Goal: Task Accomplishment & Management: Use online tool/utility

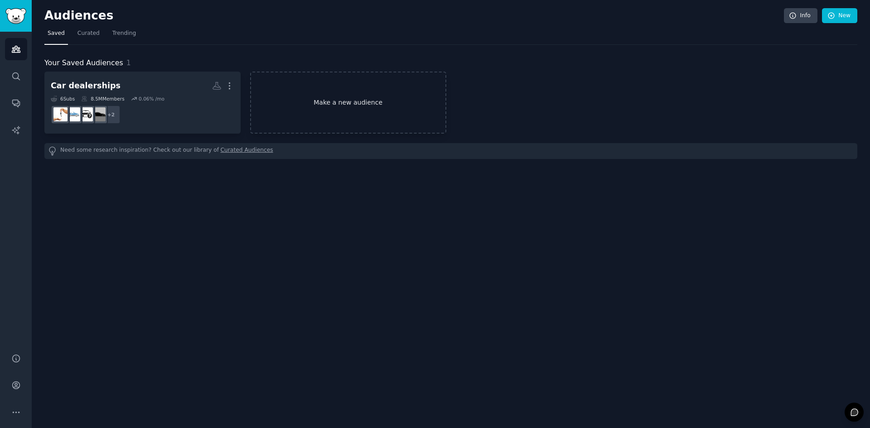
click at [325, 103] on link "Make a new audience" at bounding box center [348, 103] width 196 height 62
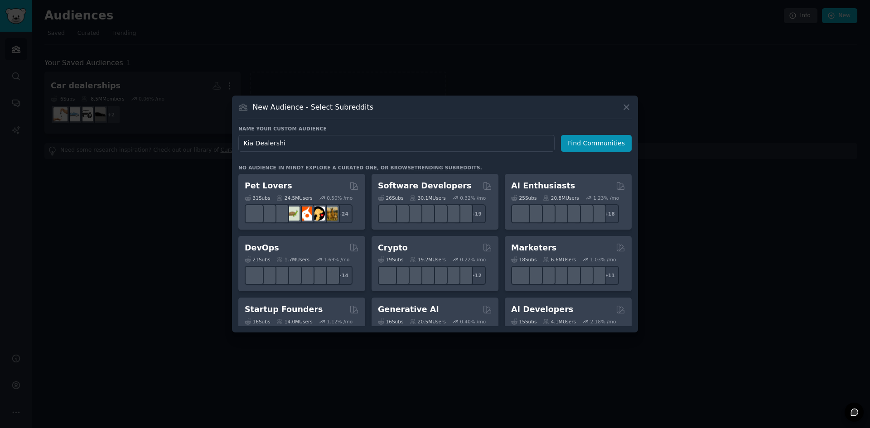
type input "Kia Dealership"
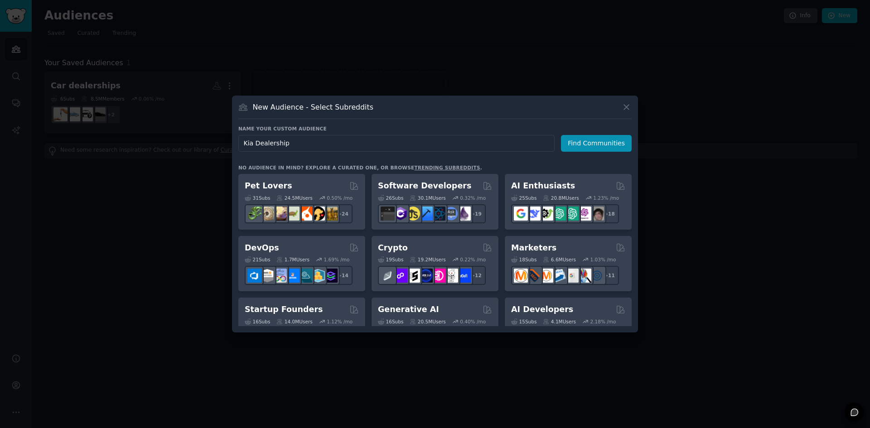
click button "Find Communities" at bounding box center [596, 143] width 71 height 17
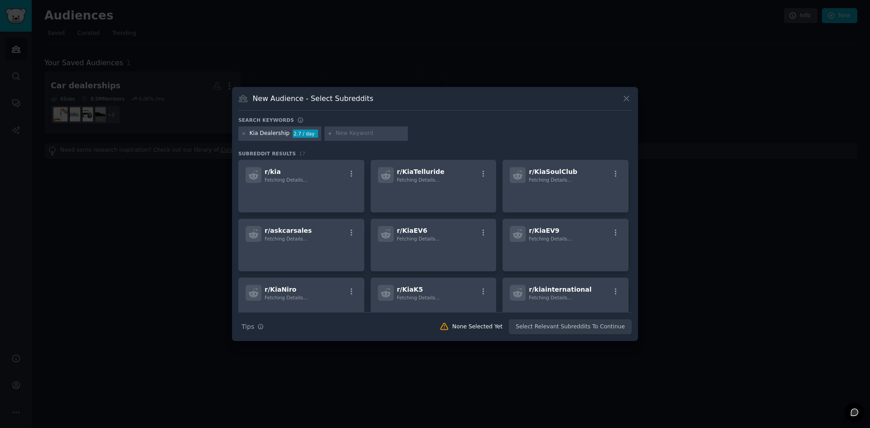
click at [344, 135] on input "text" at bounding box center [370, 134] width 69 height 8
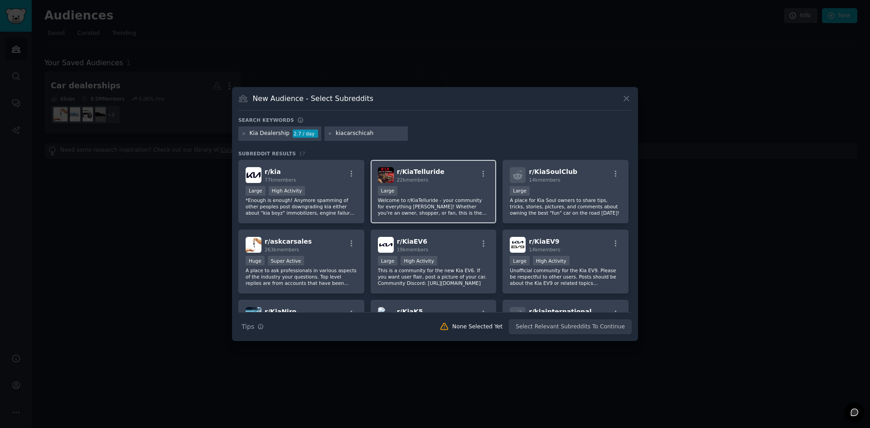
type input "kiacarschicaho"
click at [370, 135] on input "kiacarschicaho" at bounding box center [370, 134] width 69 height 8
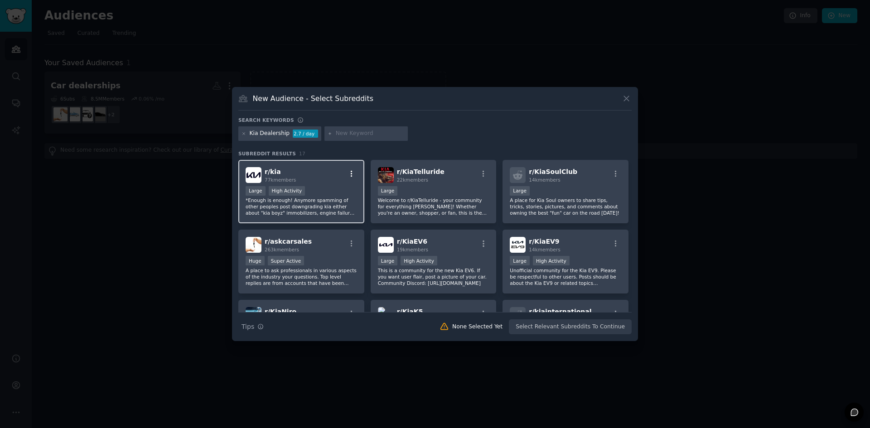
click at [353, 176] on icon "button" at bounding box center [352, 174] width 8 height 8
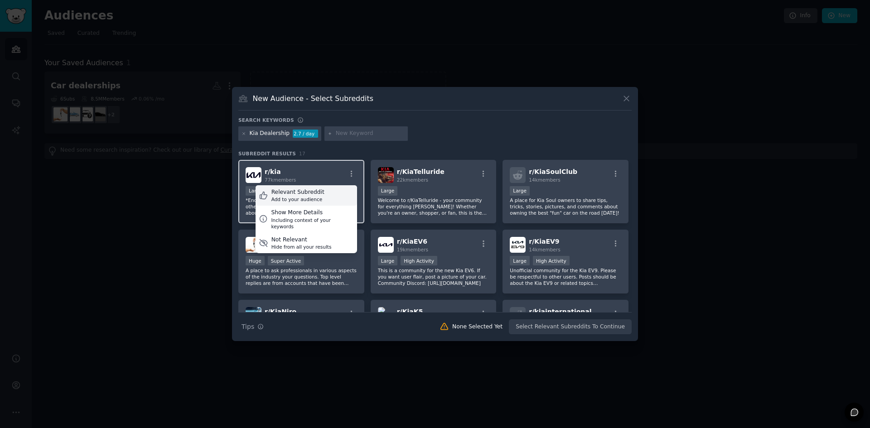
click at [341, 194] on div "Relevant Subreddit Add to your audience" at bounding box center [307, 195] width 102 height 21
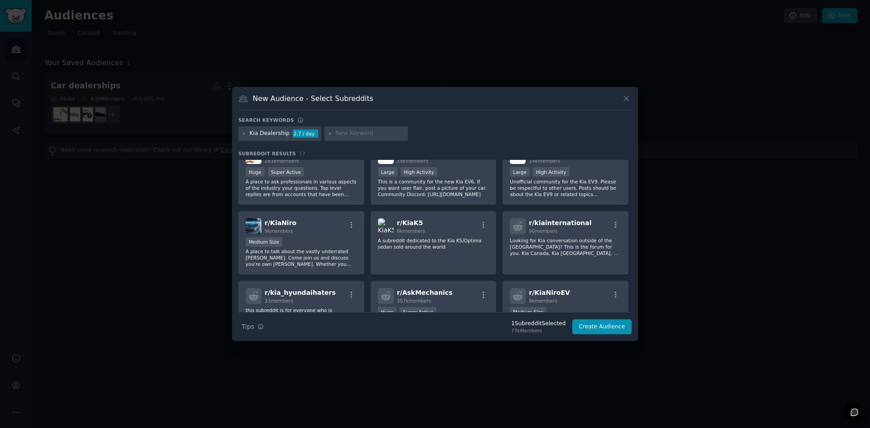
scroll to position [91, 0]
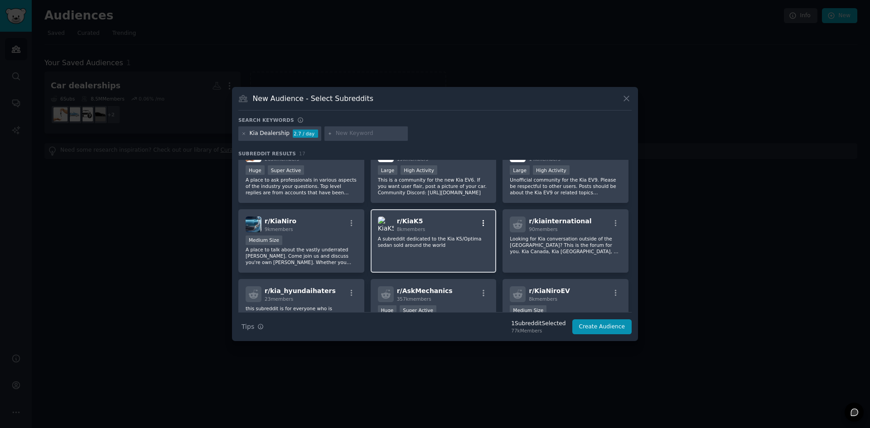
click at [484, 223] on icon "button" at bounding box center [483, 223] width 8 height 8
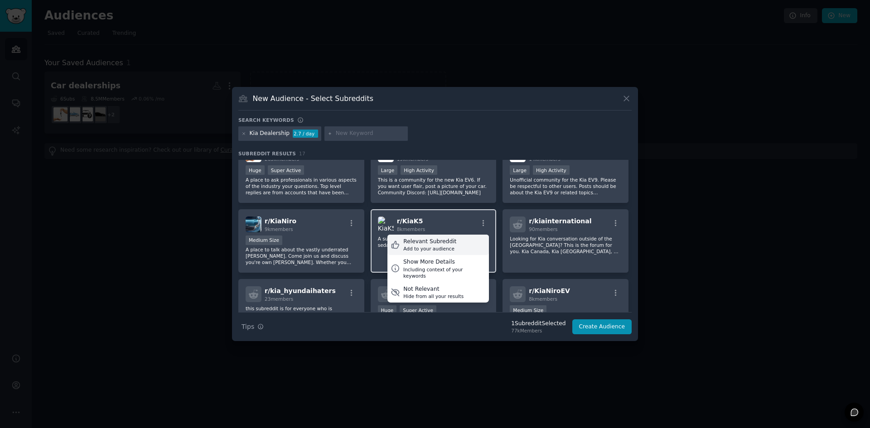
click at [463, 243] on div "Relevant Subreddit Add to your audience" at bounding box center [438, 245] width 102 height 21
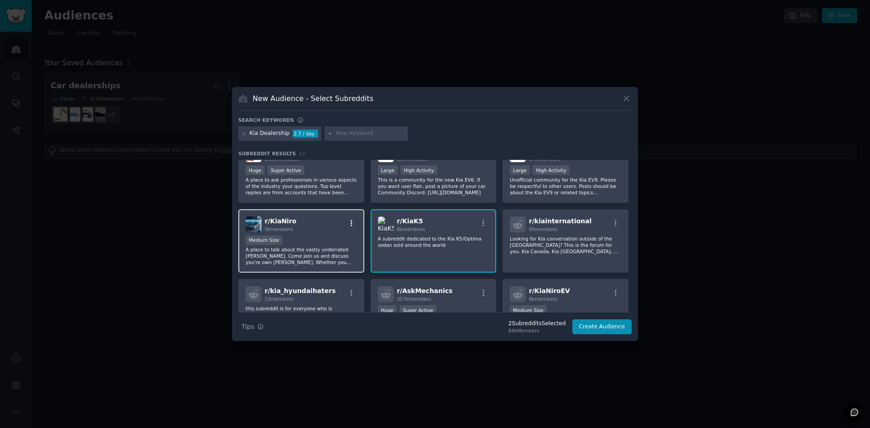
click at [349, 223] on icon "button" at bounding box center [352, 223] width 8 height 8
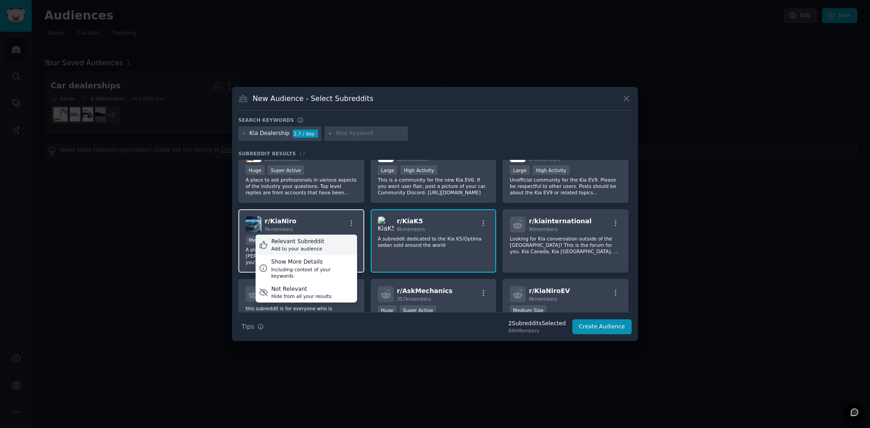
click at [327, 245] on div "Relevant Subreddit Add to your audience" at bounding box center [307, 245] width 102 height 21
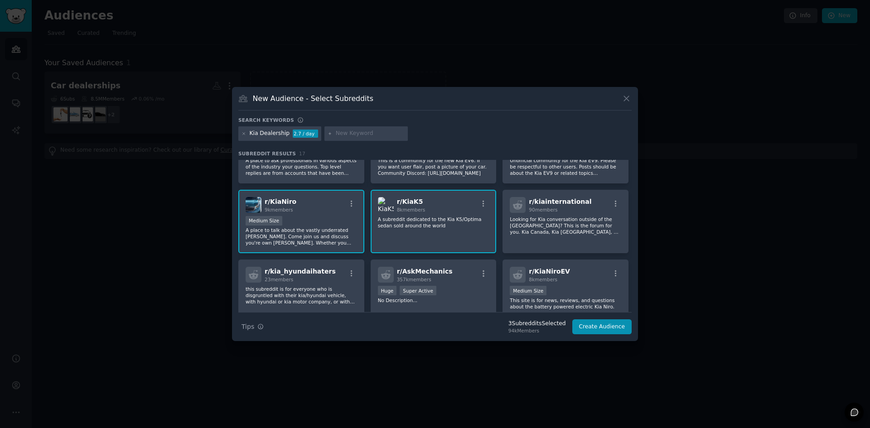
scroll to position [136, 0]
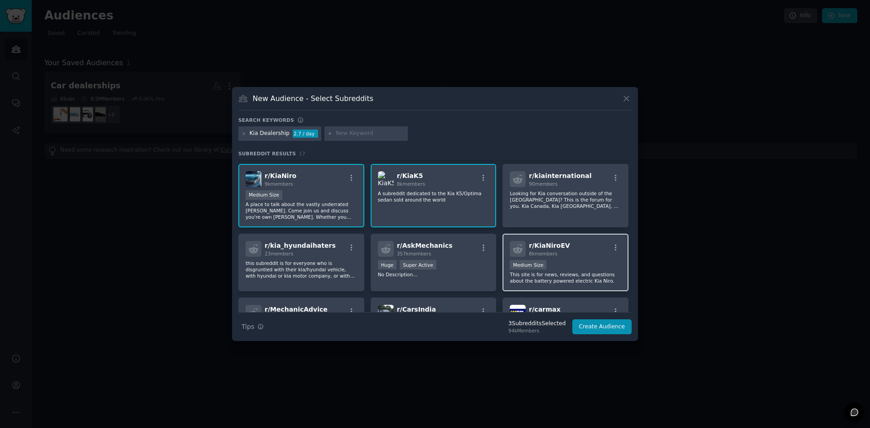
click at [613, 252] on div at bounding box center [615, 249] width 11 height 11
click at [612, 247] on icon "button" at bounding box center [616, 248] width 8 height 8
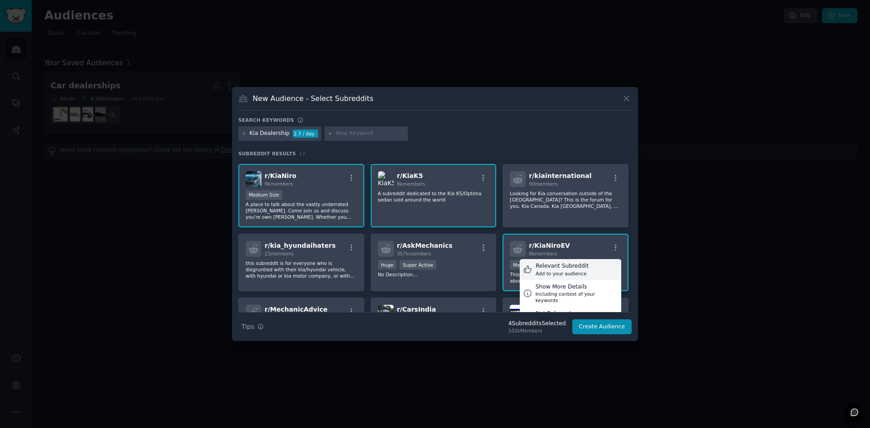
click at [581, 268] on div "Relevant Subreddit Add to your audience" at bounding box center [571, 269] width 102 height 21
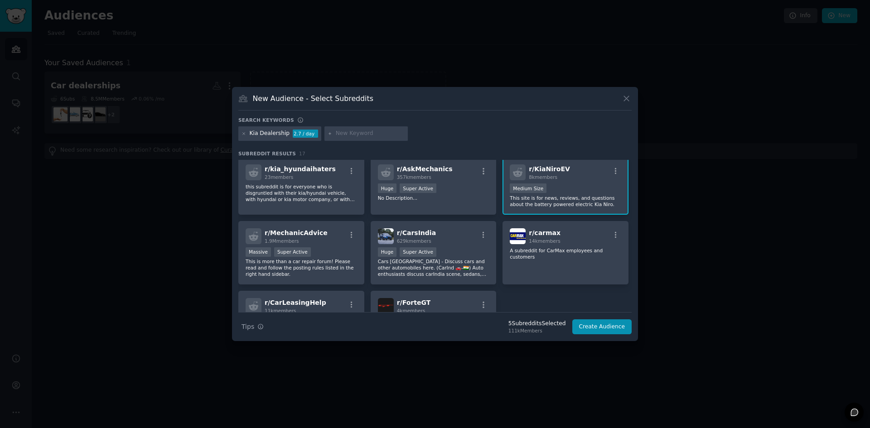
scroll to position [227, 0]
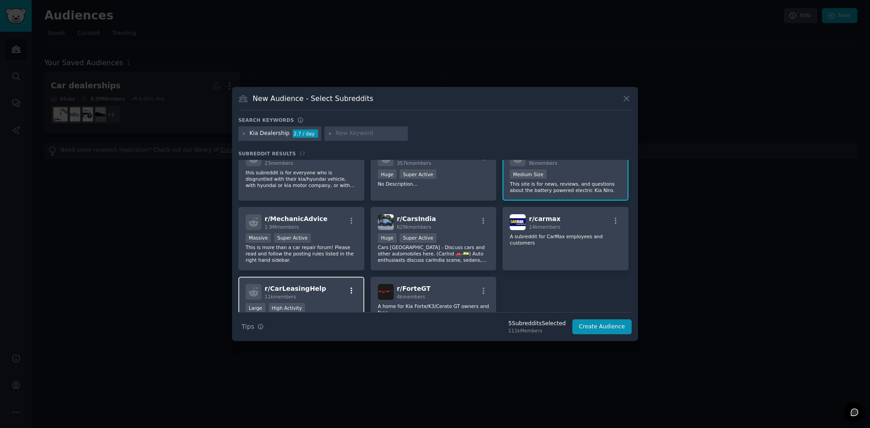
click at [346, 294] on button "button" at bounding box center [351, 291] width 11 height 8
click at [348, 304] on div "Relevant Subreddit Add to your audience" at bounding box center [307, 312] width 102 height 21
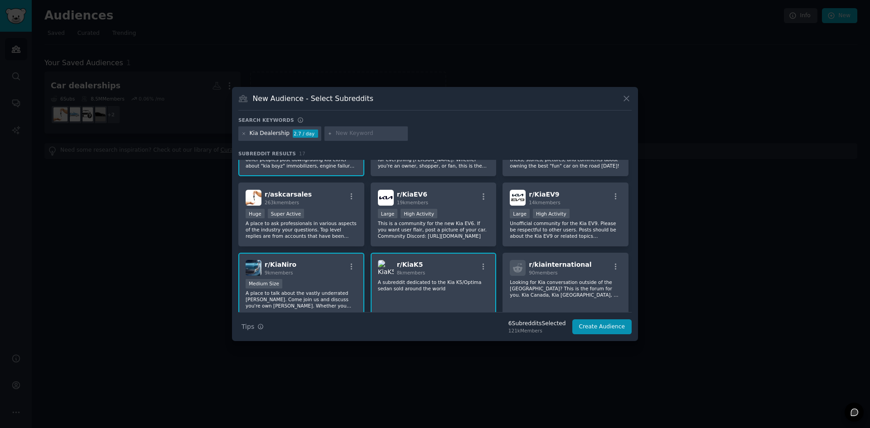
scroll to position [45, 0]
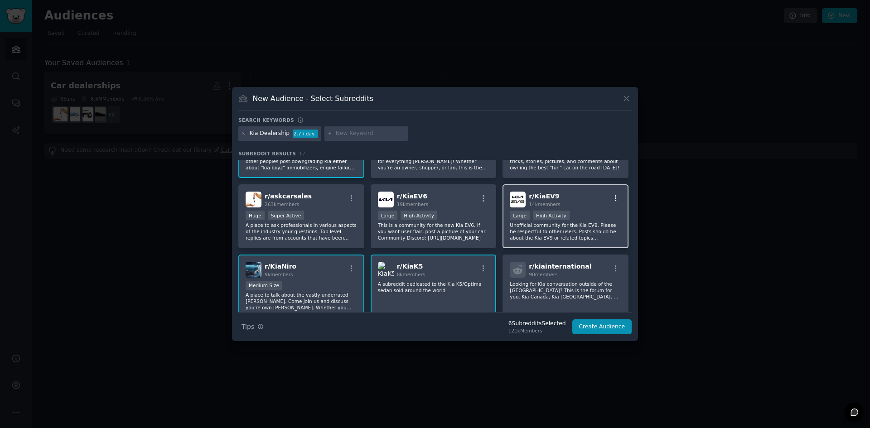
click at [612, 199] on icon "button" at bounding box center [616, 198] width 8 height 8
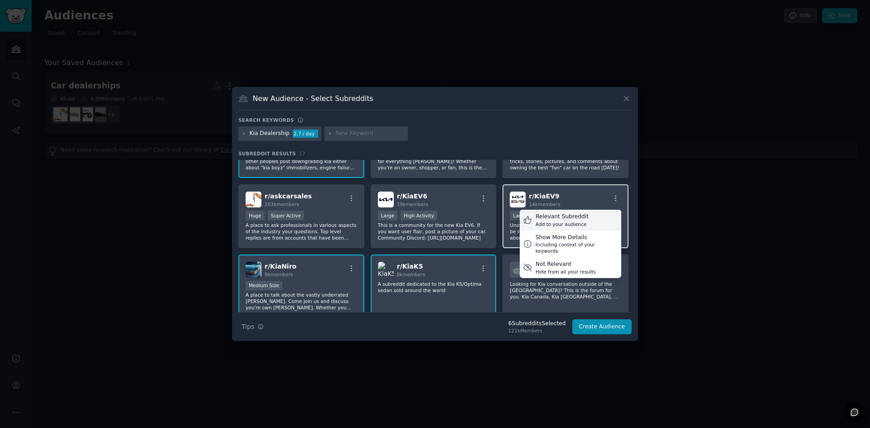
click at [553, 220] on div "Relevant Subreddit" at bounding box center [562, 217] width 53 height 8
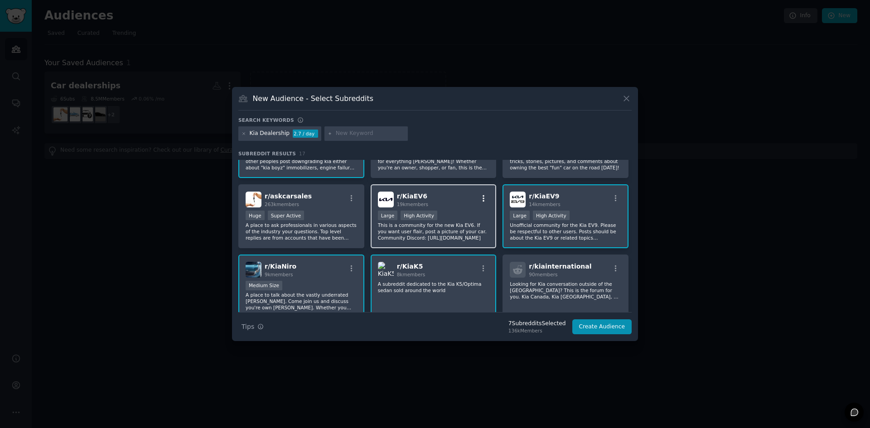
click at [483, 197] on icon "button" at bounding box center [484, 198] width 2 height 6
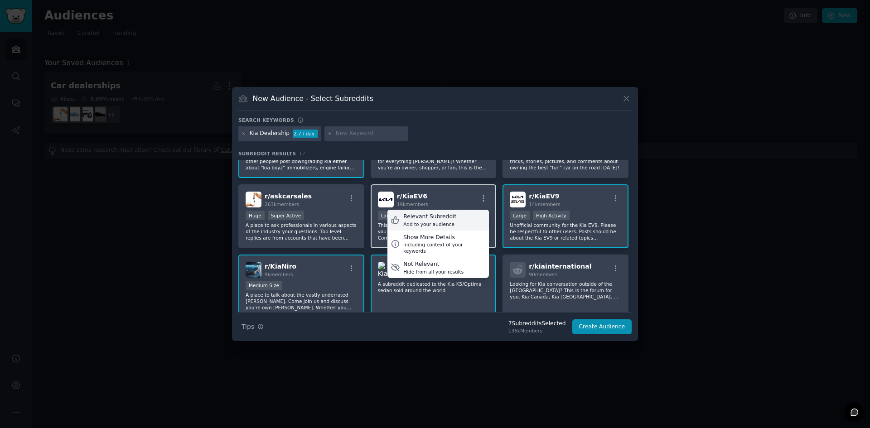
click at [449, 220] on div "Relevant Subreddit Add to your audience" at bounding box center [438, 220] width 102 height 21
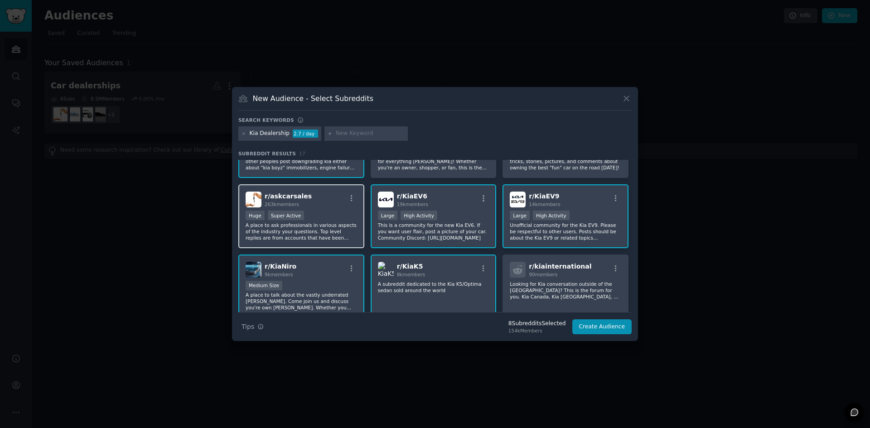
click at [350, 194] on div "r/ askcarsales 263k members" at bounding box center [301, 200] width 111 height 16
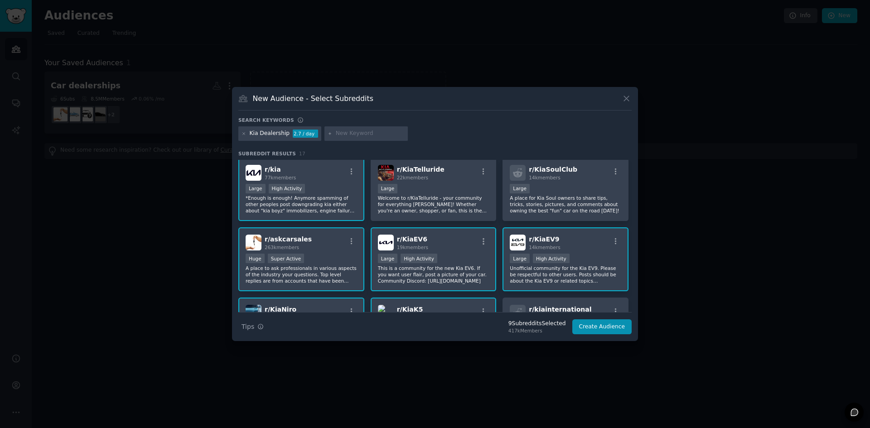
scroll to position [0, 0]
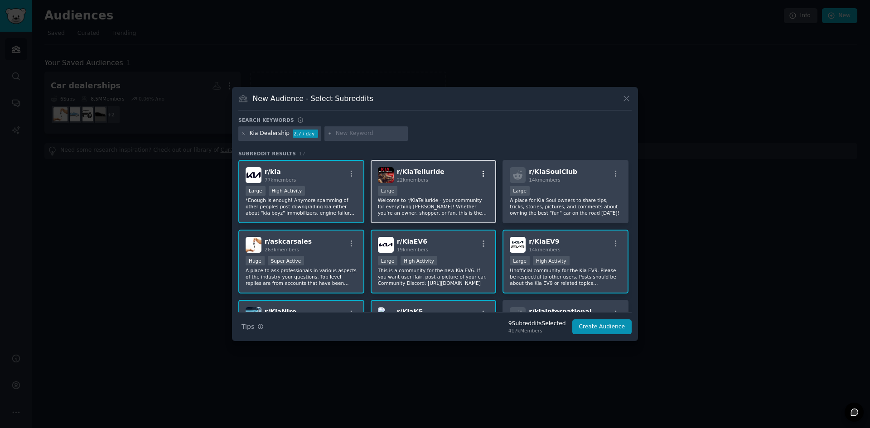
click at [484, 172] on icon "button" at bounding box center [483, 174] width 8 height 8
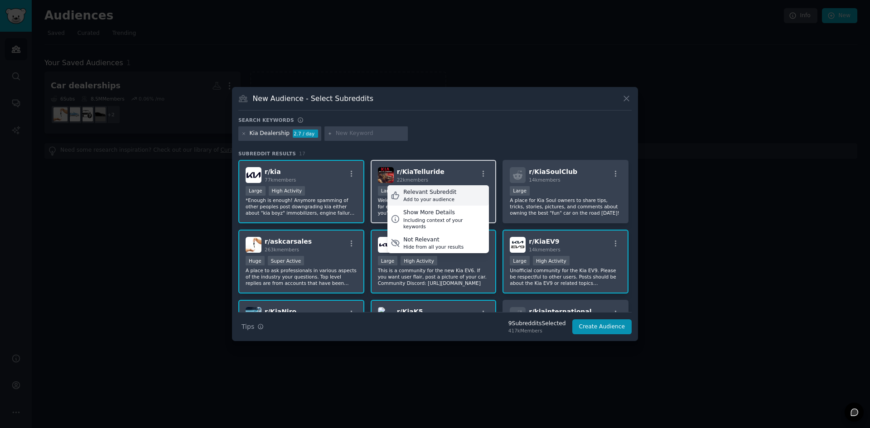
click at [467, 198] on div "Relevant Subreddit Add to your audience" at bounding box center [438, 195] width 102 height 21
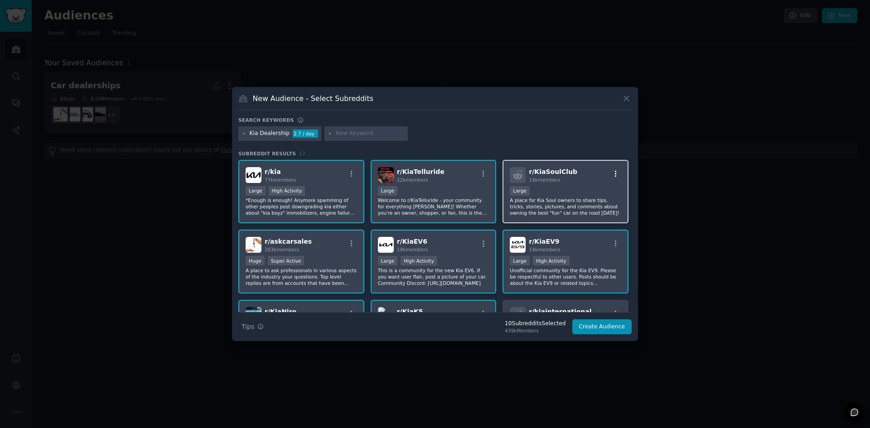
click at [615, 174] on icon "button" at bounding box center [616, 173] width 2 height 6
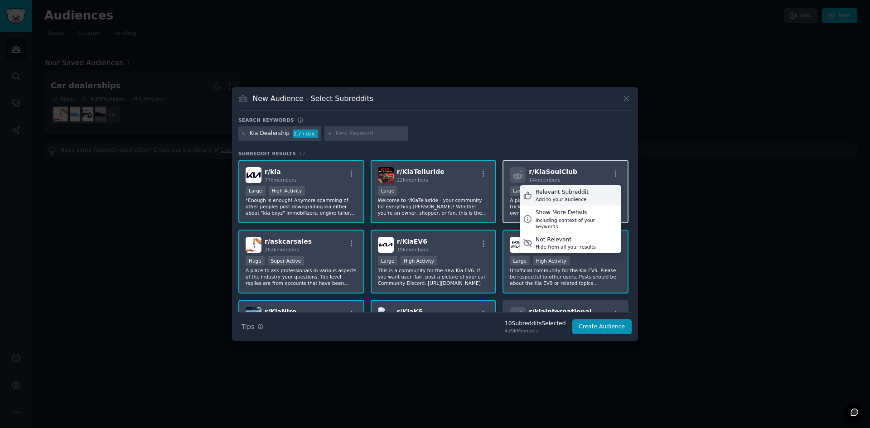
click at [605, 189] on div "Relevant Subreddit Add to your audience" at bounding box center [571, 195] width 102 height 21
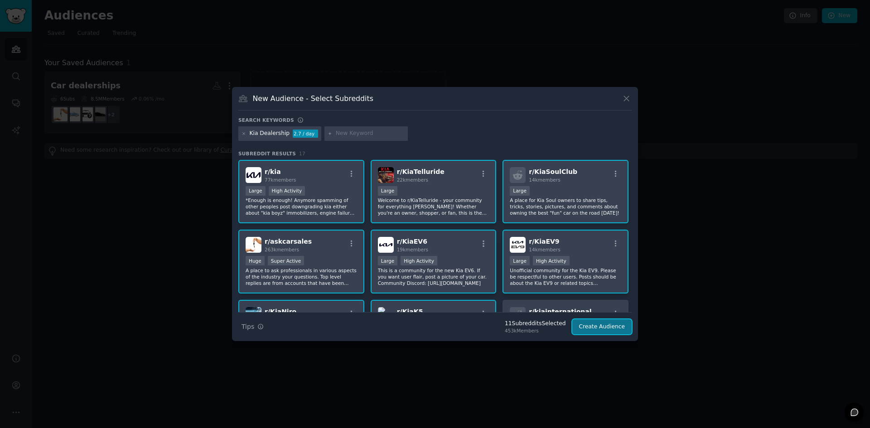
click at [616, 321] on button "Create Audience" at bounding box center [602, 326] width 60 height 15
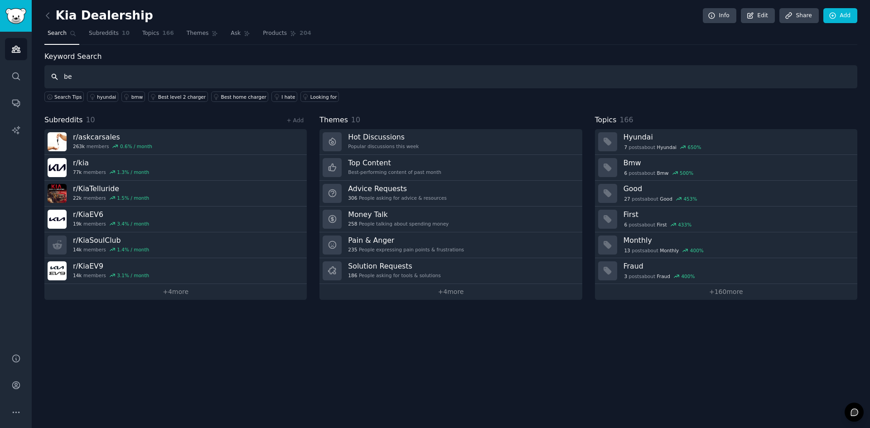
type input "b"
click at [300, 100] on link "Looking for" at bounding box center [319, 97] width 39 height 10
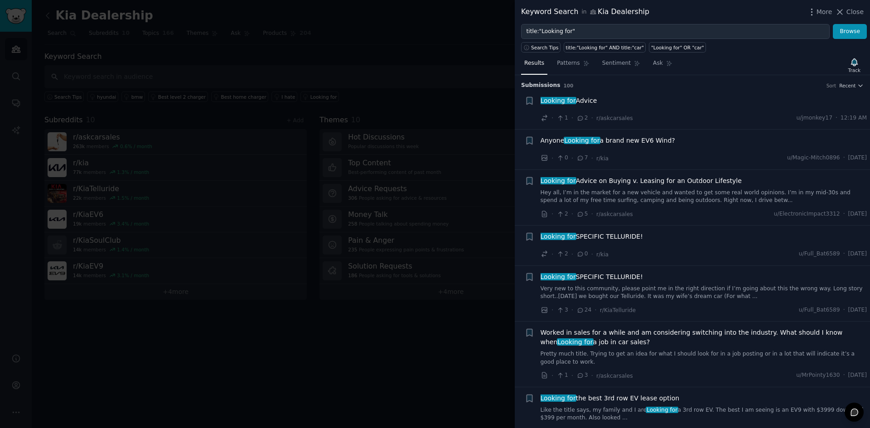
click at [563, 140] on span "Anyone Looking for a brand new EV6 Wind?" at bounding box center [608, 141] width 135 height 10
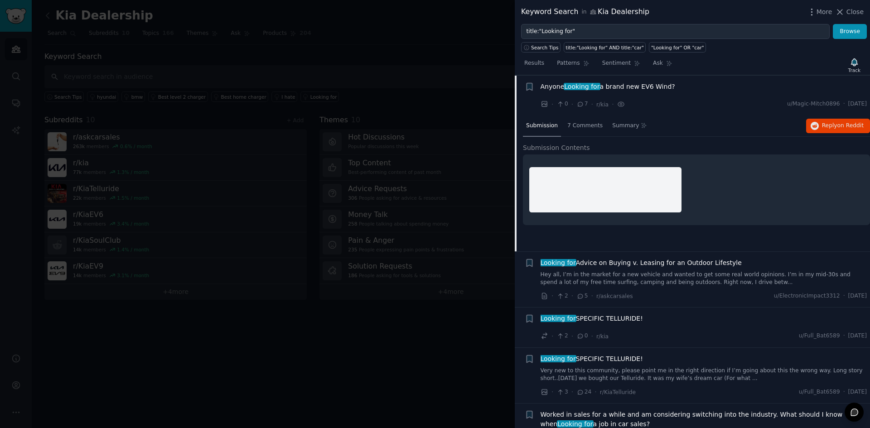
scroll to position [54, 0]
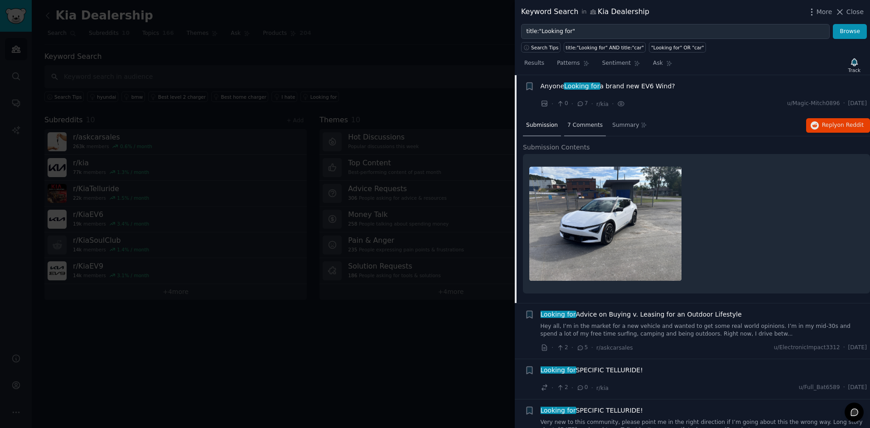
click at [568, 124] on span "7 Comments" at bounding box center [584, 125] width 35 height 8
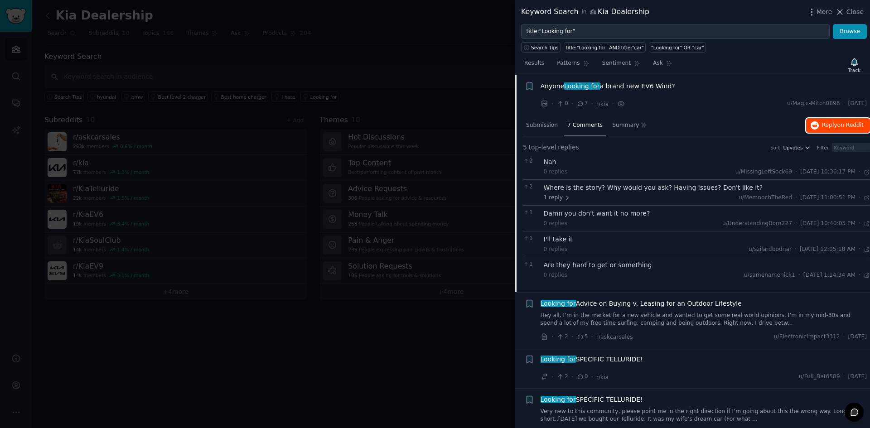
click at [834, 124] on span "Reply on Reddit" at bounding box center [843, 125] width 42 height 8
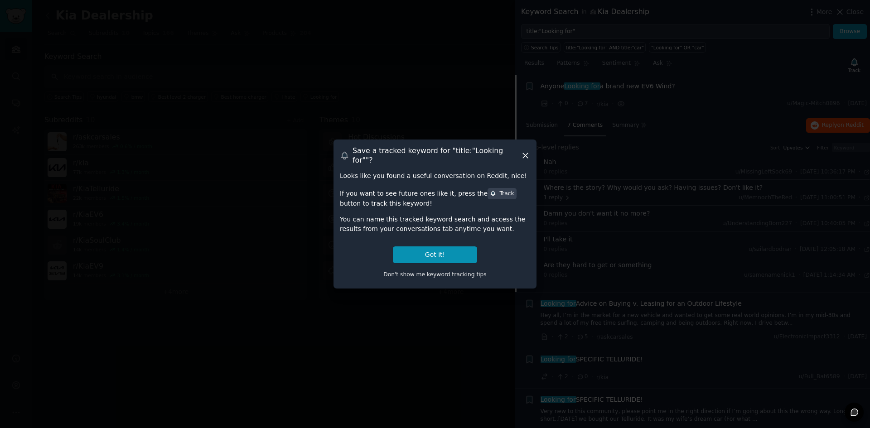
click at [523, 157] on icon at bounding box center [526, 156] width 10 height 10
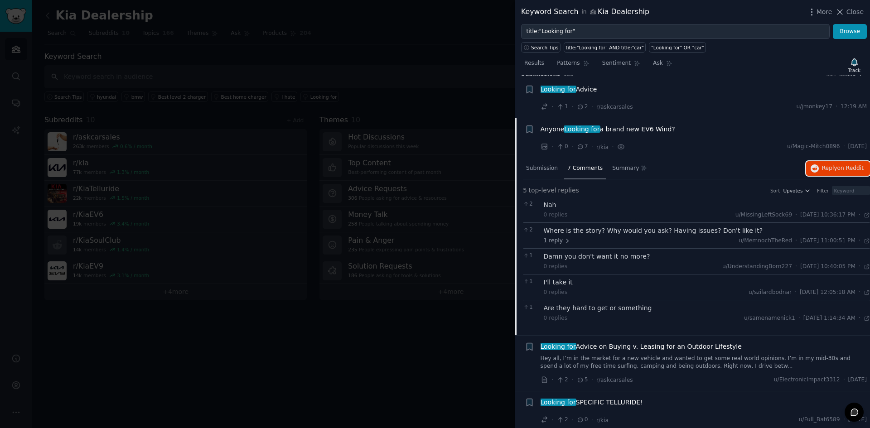
scroll to position [0, 0]
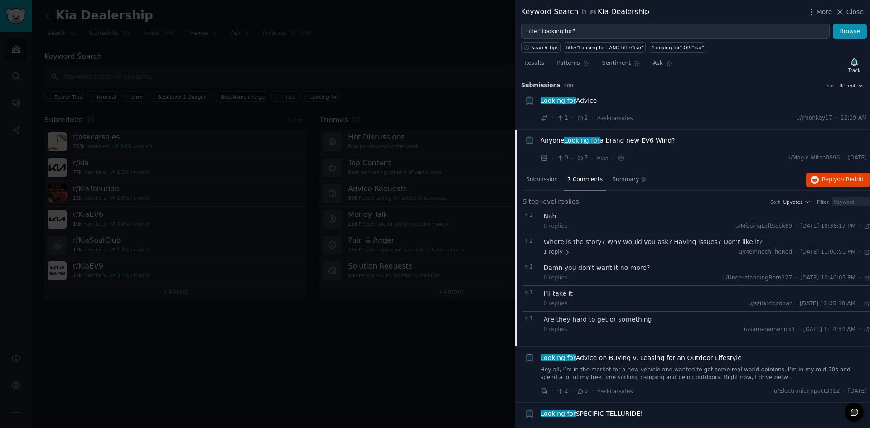
click at [470, 342] on div at bounding box center [435, 214] width 870 height 428
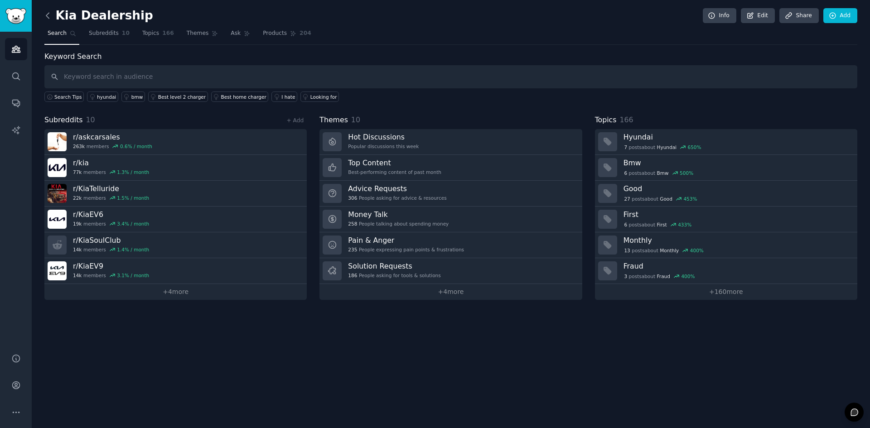
click at [47, 17] on icon at bounding box center [48, 16] width 10 height 10
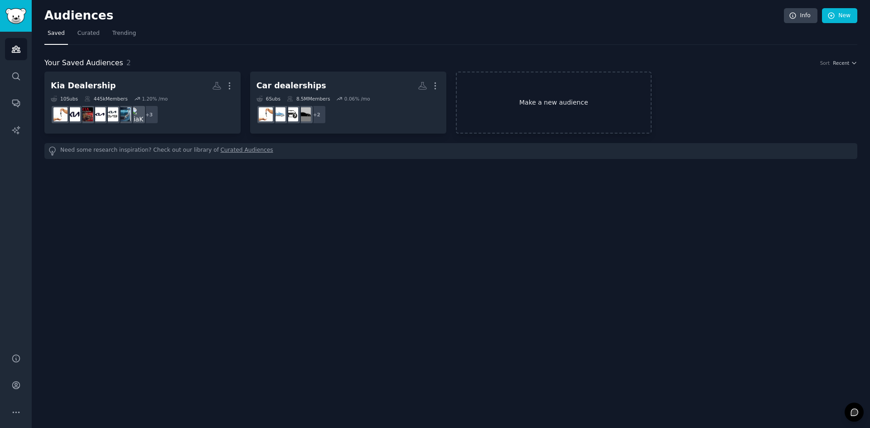
click at [513, 100] on link "Make a new audience" at bounding box center [554, 103] width 196 height 62
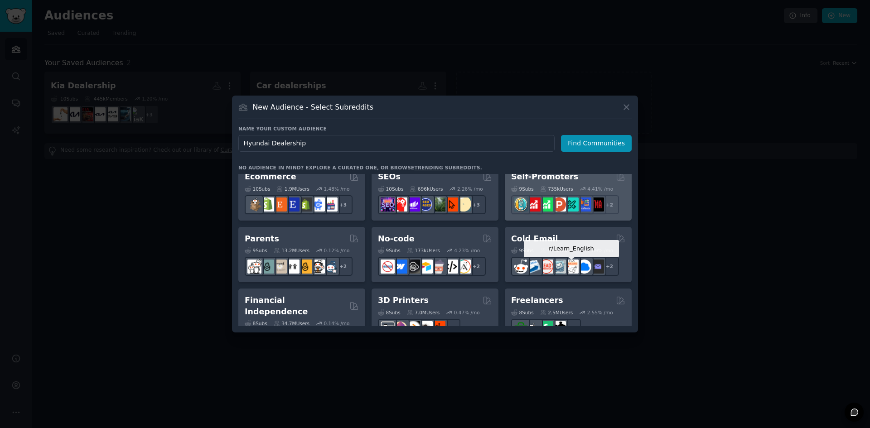
scroll to position [363, 0]
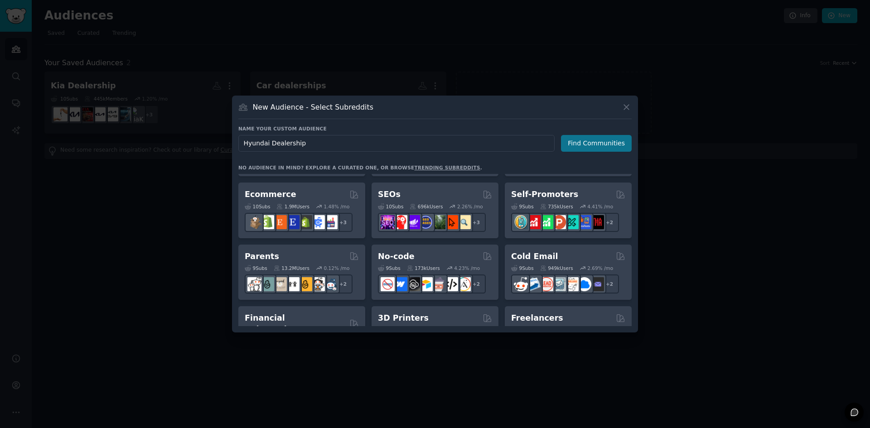
type input "Hyundai Dealership"
click at [593, 145] on button "Find Communities" at bounding box center [596, 143] width 71 height 17
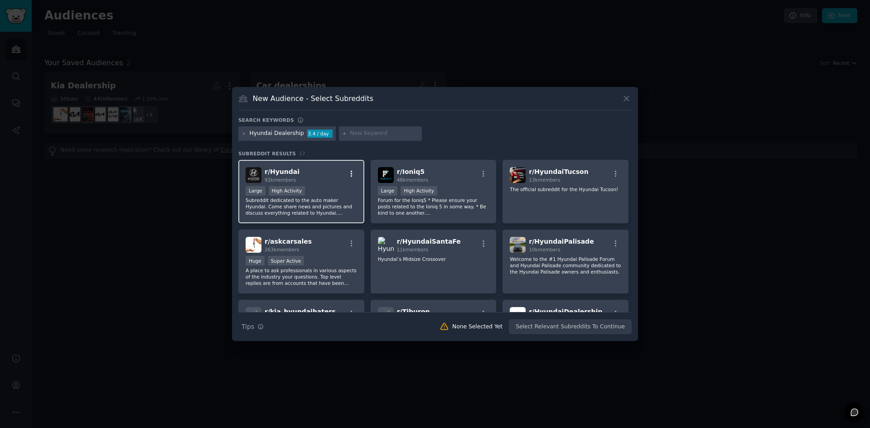
click at [352, 174] on icon "button" at bounding box center [352, 174] width 8 height 8
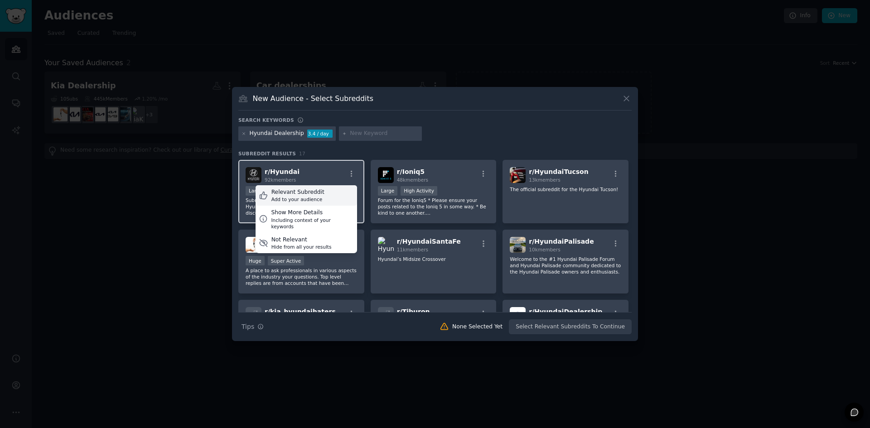
click at [319, 197] on div "Relevant Subreddit Add to your audience" at bounding box center [307, 195] width 102 height 21
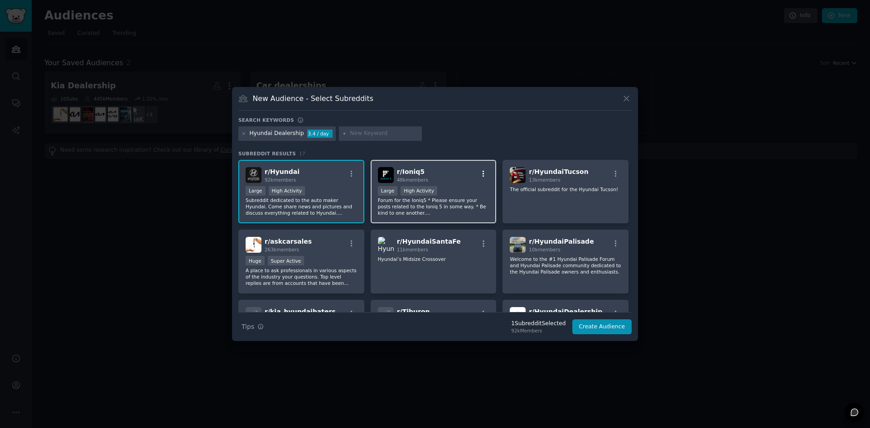
click at [483, 174] on icon "button" at bounding box center [484, 173] width 2 height 6
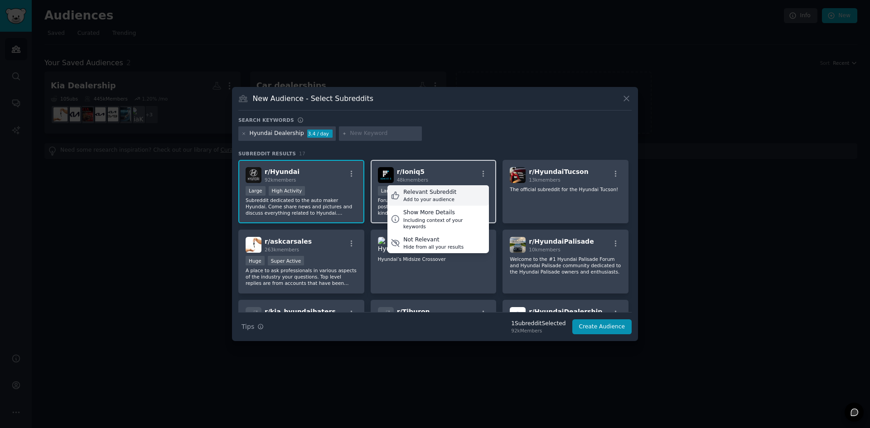
click at [476, 194] on div "Relevant Subreddit Add to your audience" at bounding box center [438, 195] width 102 height 21
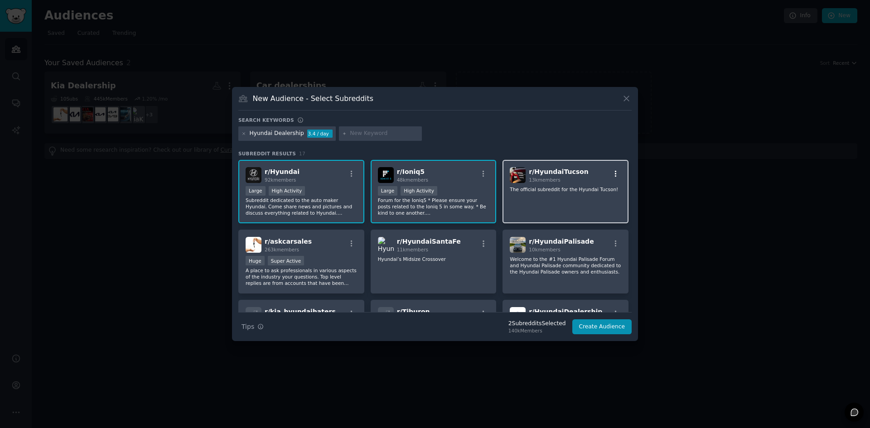
click at [615, 172] on icon "button" at bounding box center [616, 173] width 2 height 6
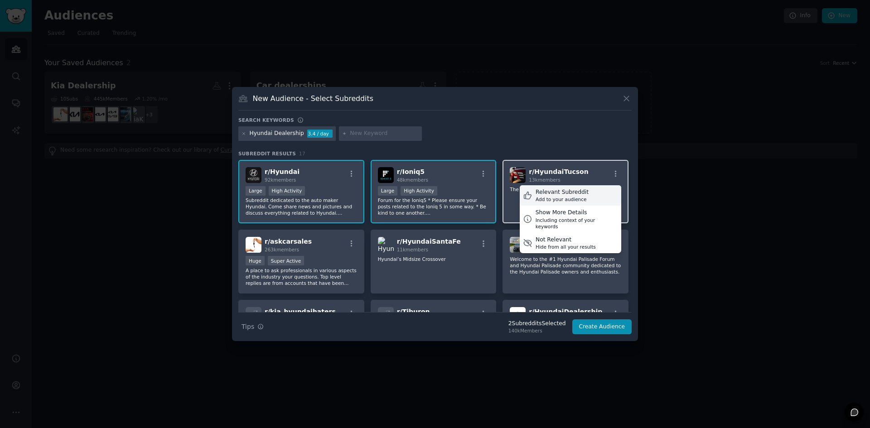
click at [595, 199] on div "Relevant Subreddit Add to your audience" at bounding box center [571, 195] width 102 height 21
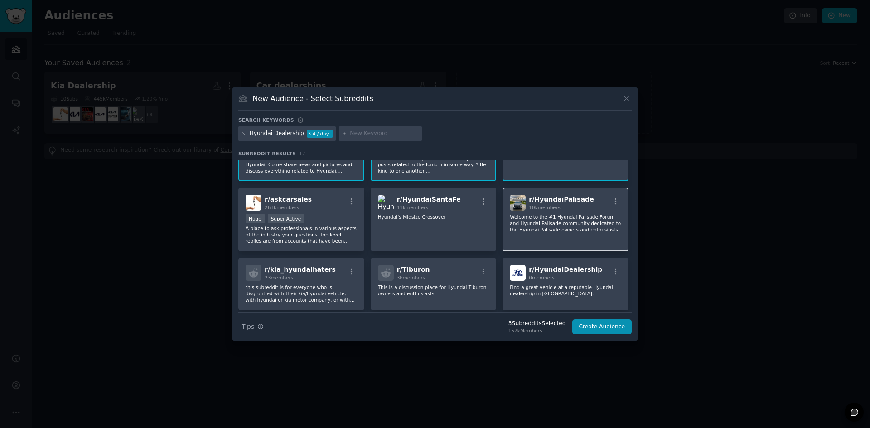
scroll to position [45, 0]
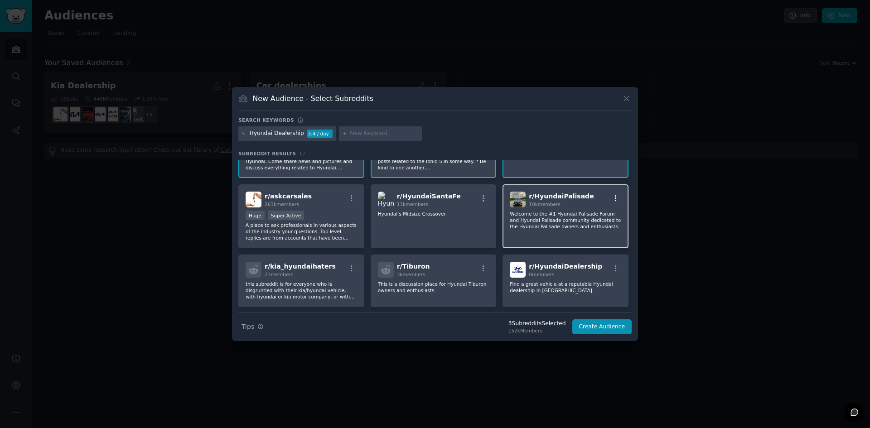
click at [615, 200] on icon "button" at bounding box center [616, 198] width 8 height 8
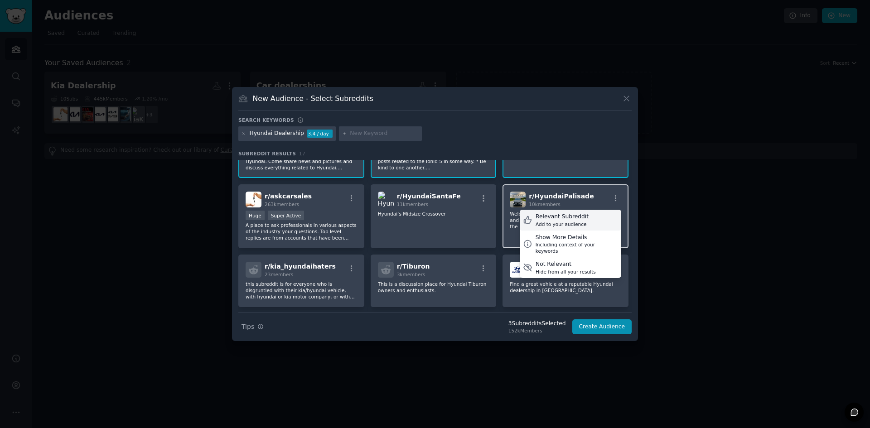
click at [577, 220] on div "Relevant Subreddit" at bounding box center [562, 217] width 53 height 8
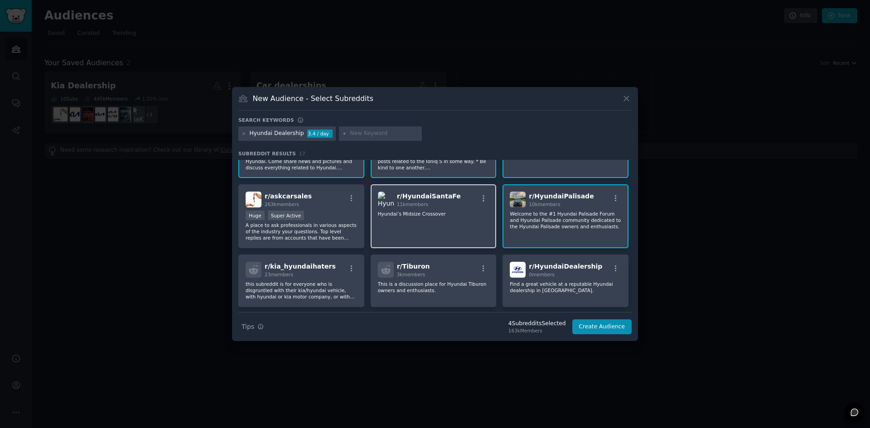
click at [472, 194] on div "r/ HyundaiSantaFe 11k members" at bounding box center [433, 200] width 111 height 16
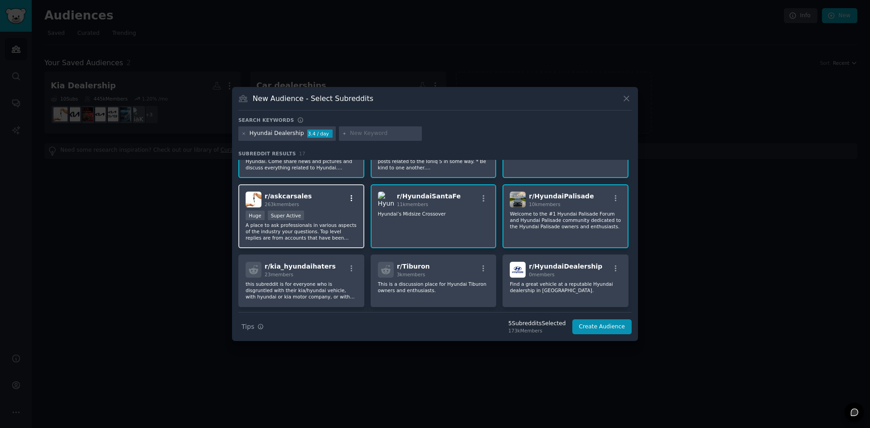
click at [354, 201] on icon "button" at bounding box center [352, 198] width 8 height 8
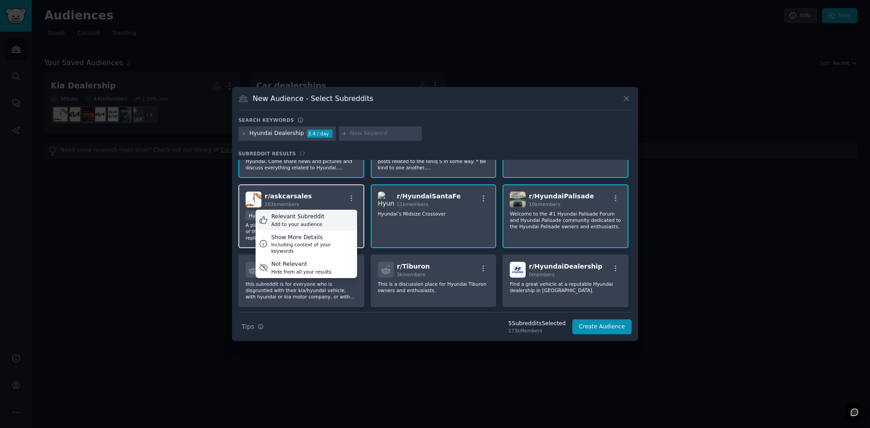
click at [348, 214] on div "Relevant Subreddit Add to your audience" at bounding box center [307, 220] width 102 height 21
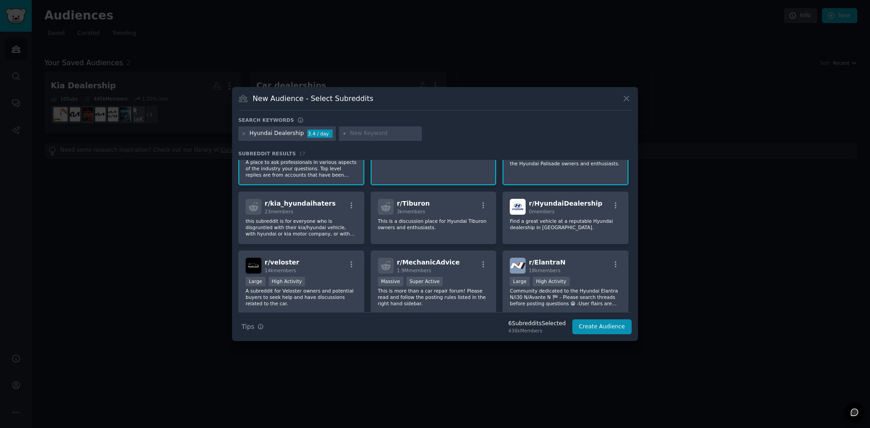
scroll to position [136, 0]
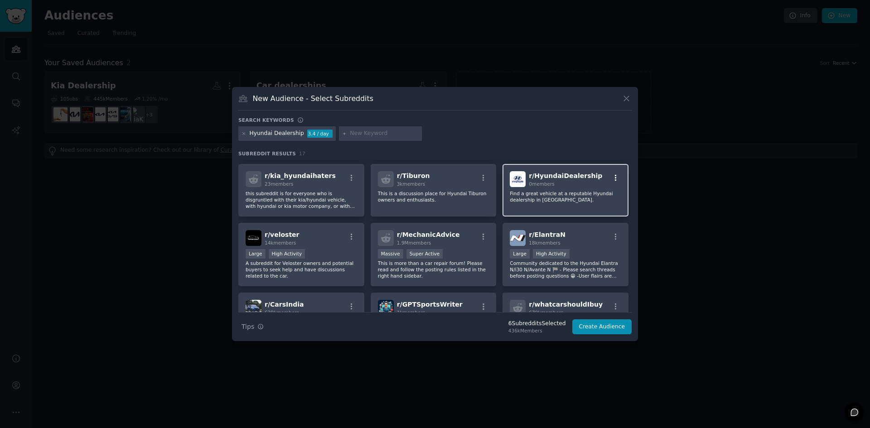
click at [612, 178] on icon "button" at bounding box center [616, 178] width 8 height 8
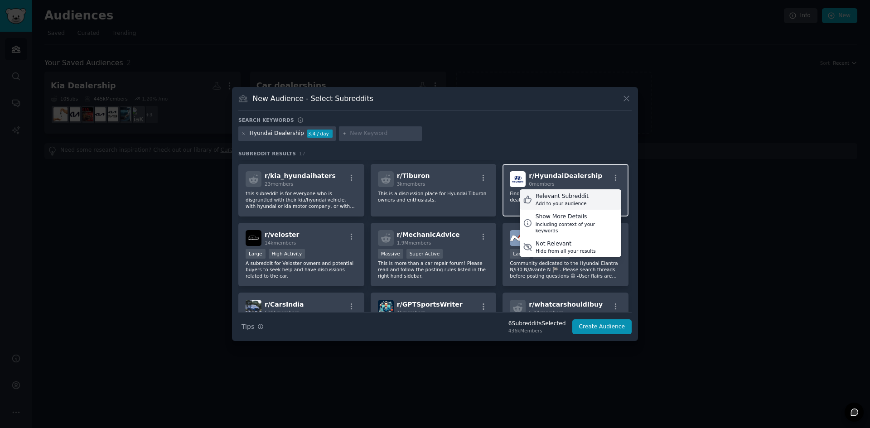
click at [588, 198] on div "Relevant Subreddit Add to your audience" at bounding box center [571, 199] width 102 height 21
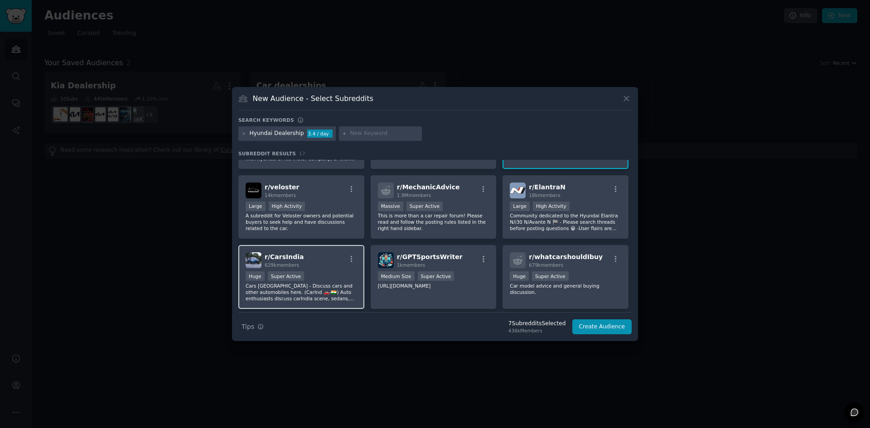
scroll to position [181, 0]
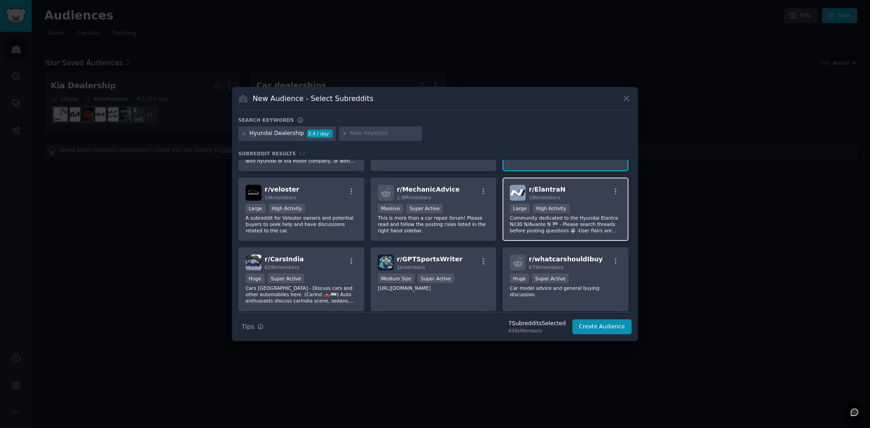
click at [609, 187] on div "r/ ElantraN 18k members" at bounding box center [565, 193] width 111 height 16
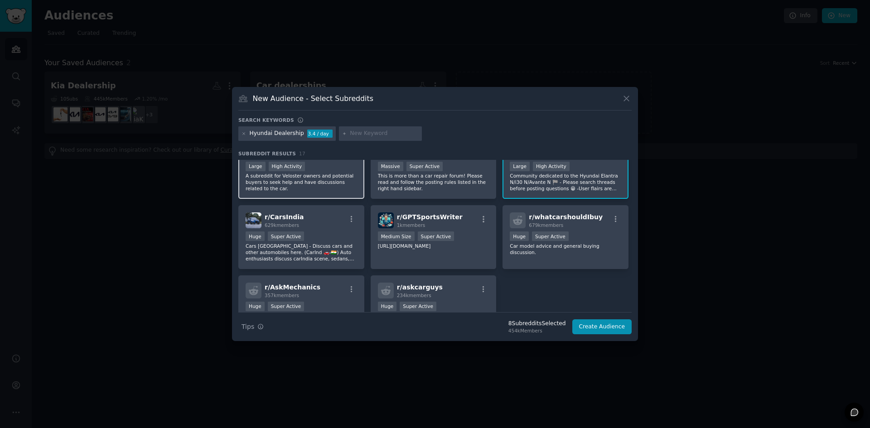
scroll to position [227, 0]
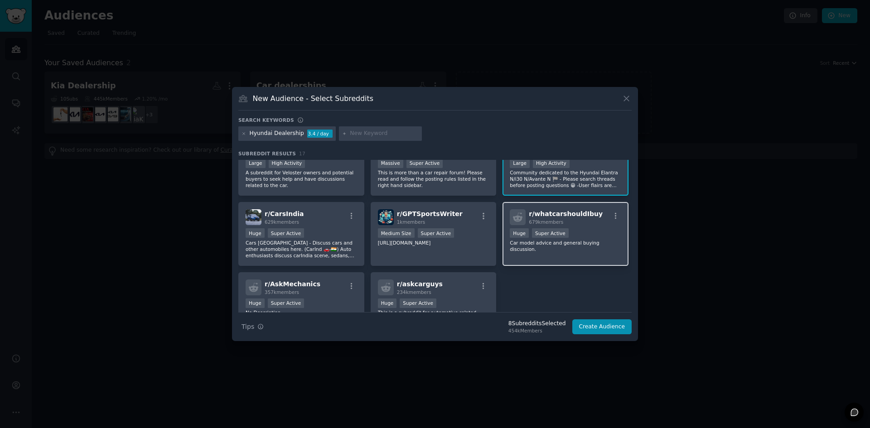
click at [609, 210] on div "r/ whatcarshouldIbuy 679k members" at bounding box center [565, 217] width 111 height 16
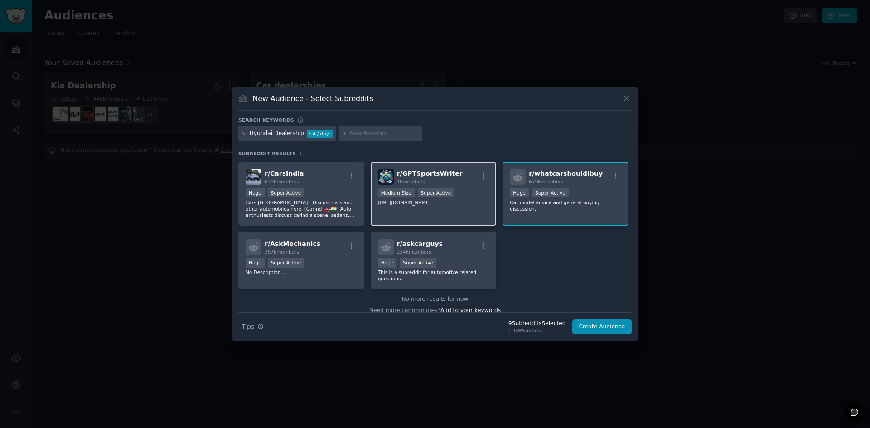
scroll to position [269, 0]
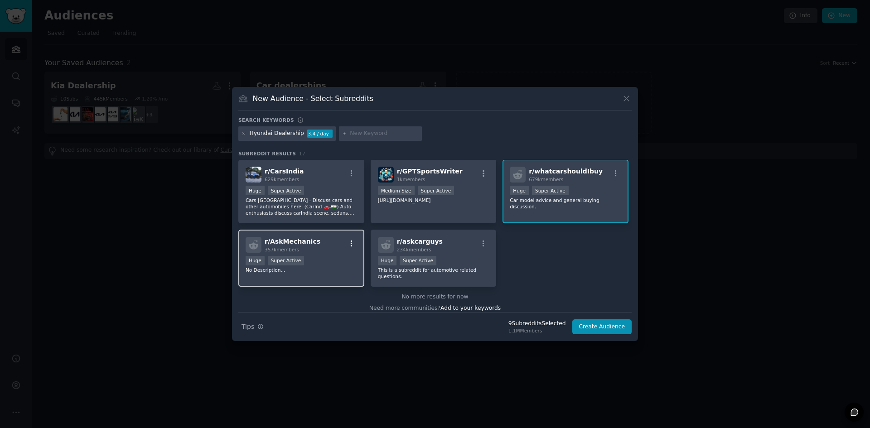
click at [351, 241] on icon "button" at bounding box center [352, 243] width 2 height 6
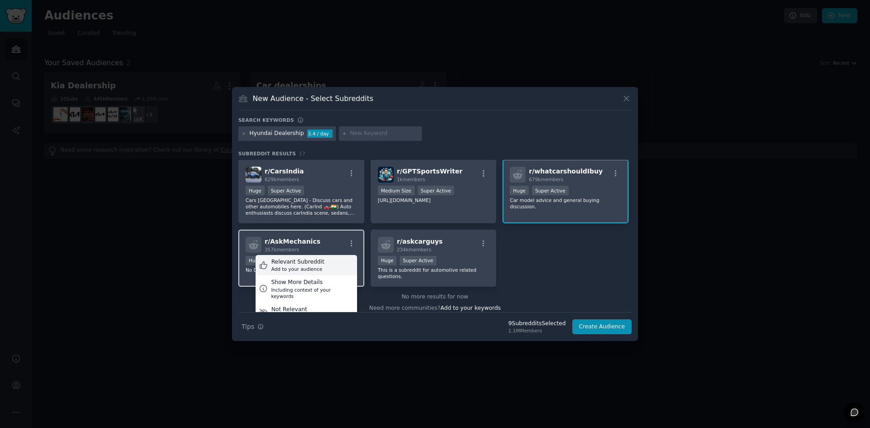
click at [336, 263] on div "Relevant Subreddit Add to your audience" at bounding box center [307, 265] width 102 height 21
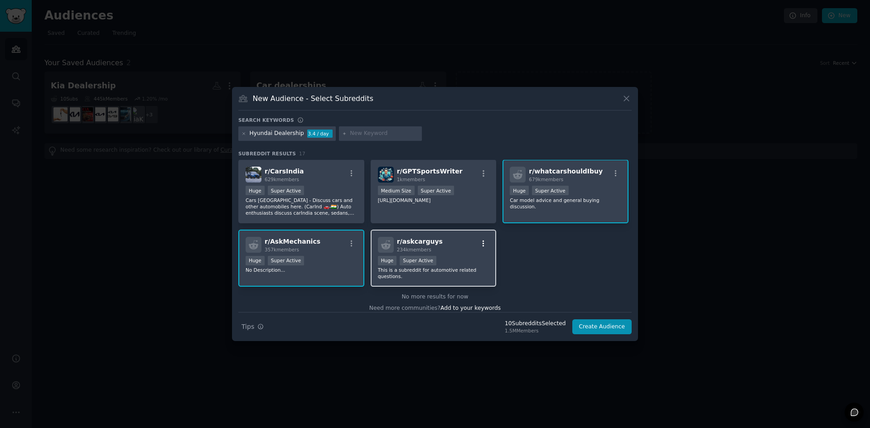
click at [481, 242] on icon "button" at bounding box center [483, 244] width 8 height 8
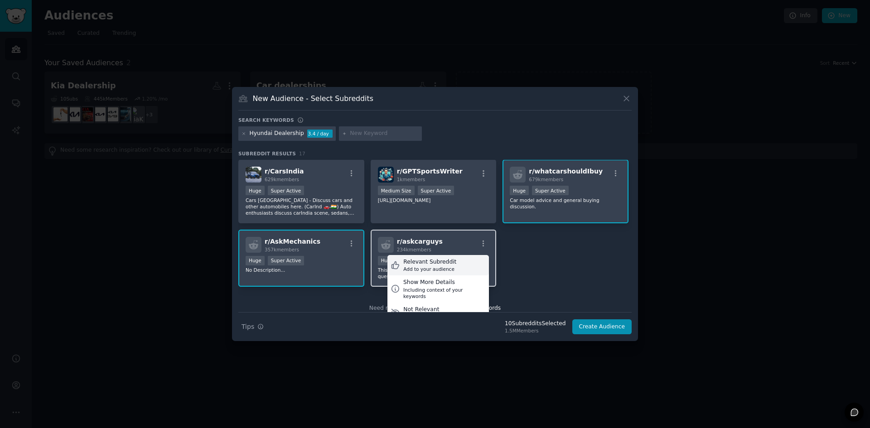
click at [464, 258] on div "Relevant Subreddit Add to your audience" at bounding box center [438, 265] width 102 height 21
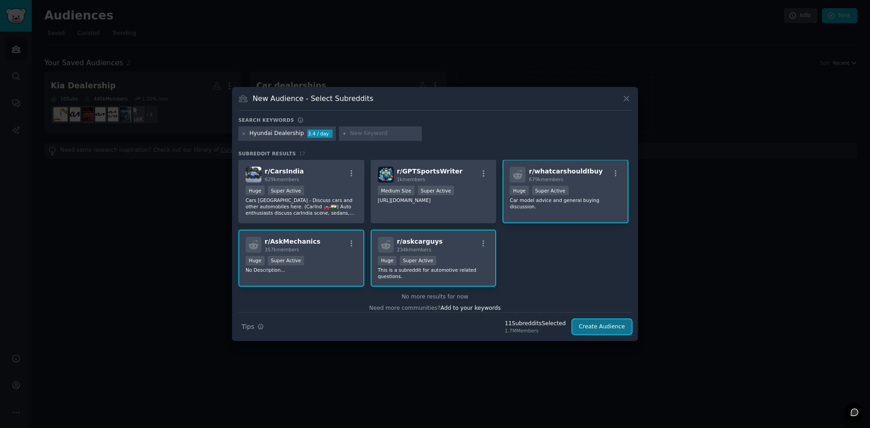
click at [594, 329] on button "Create Audience" at bounding box center [602, 326] width 60 height 15
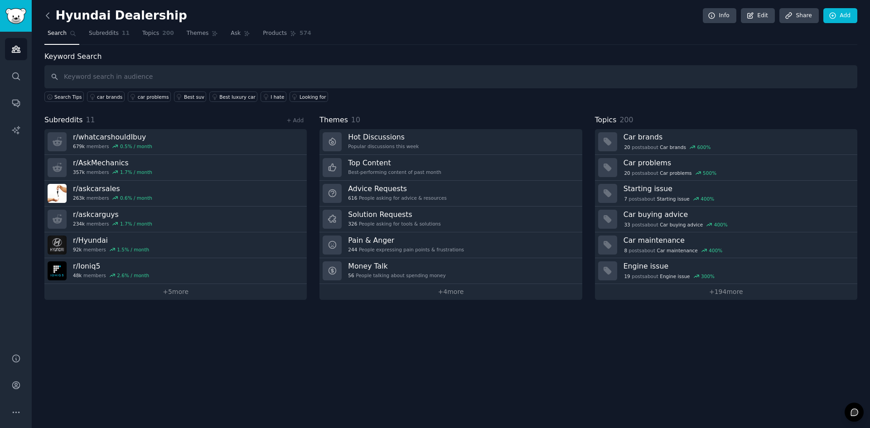
click at [48, 17] on icon at bounding box center [48, 16] width 10 height 10
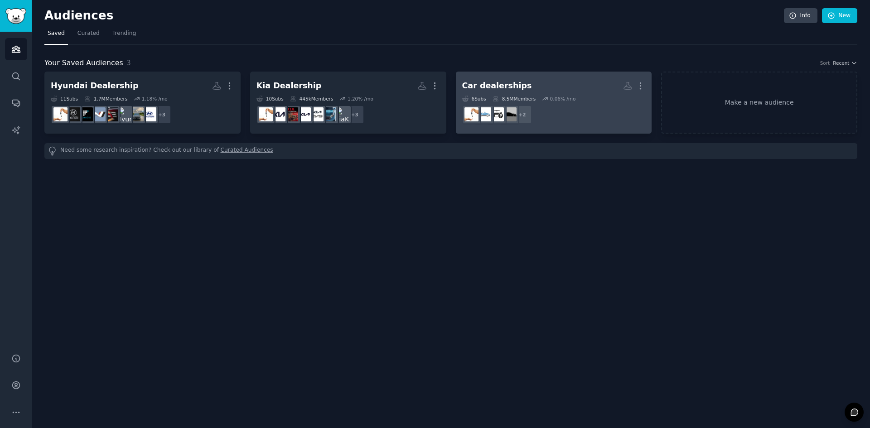
click at [514, 85] on div "Car dealerships" at bounding box center [497, 85] width 70 height 11
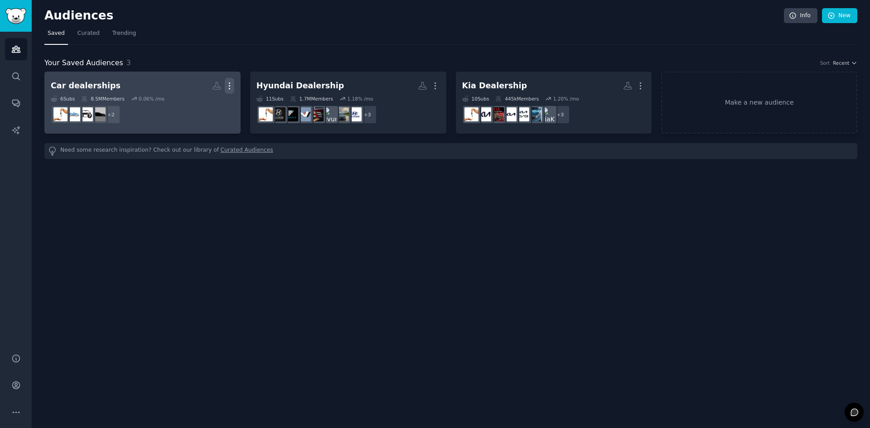
click at [232, 90] on icon "button" at bounding box center [230, 86] width 10 height 10
click at [209, 101] on p "Delete" at bounding box center [204, 105] width 21 height 10
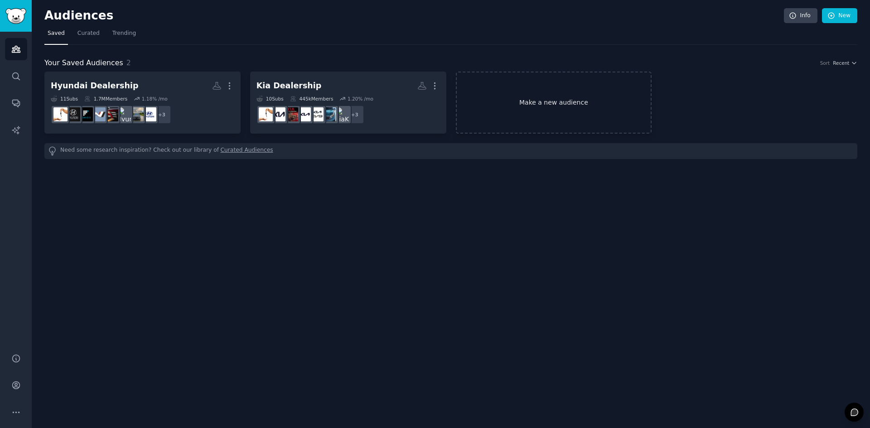
click at [549, 92] on link "Make a new audience" at bounding box center [554, 103] width 196 height 62
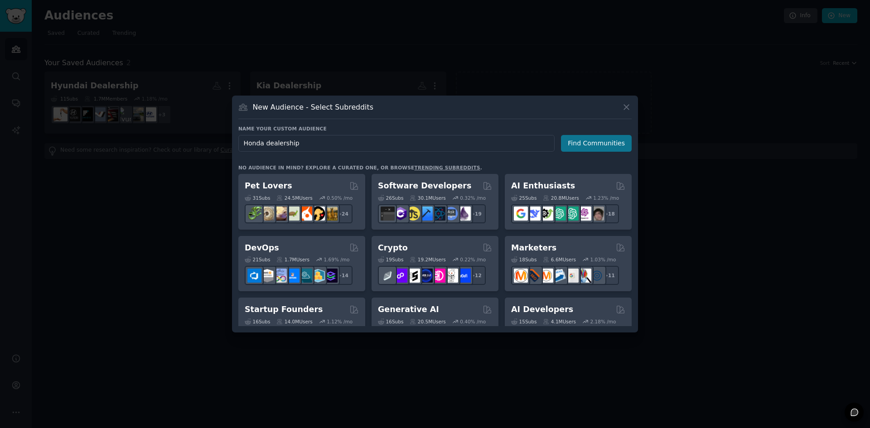
type input "Honda dealership"
click at [611, 149] on button "Find Communities" at bounding box center [596, 143] width 71 height 17
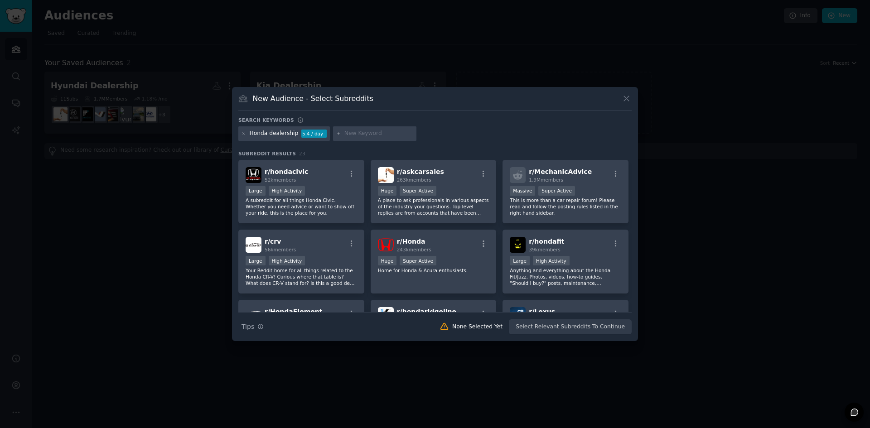
click at [377, 134] on input "text" at bounding box center [378, 134] width 69 height 8
click at [351, 174] on icon "button" at bounding box center [352, 174] width 8 height 8
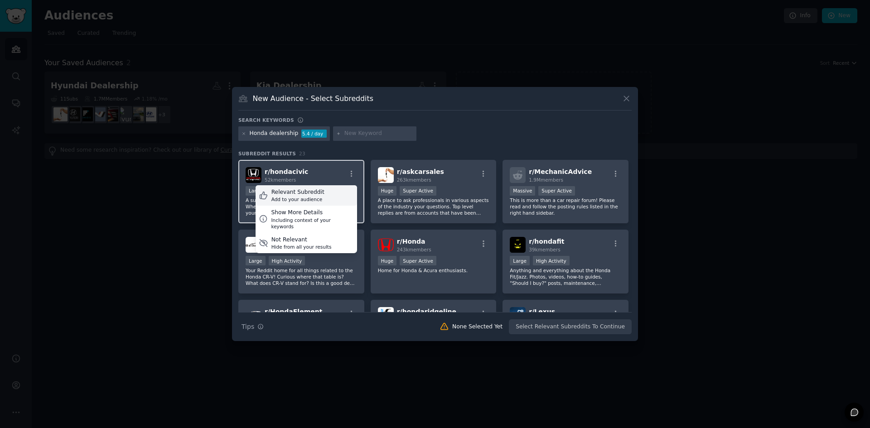
click at [309, 185] on div "Relevant Subreddit Add to your audience" at bounding box center [307, 195] width 102 height 21
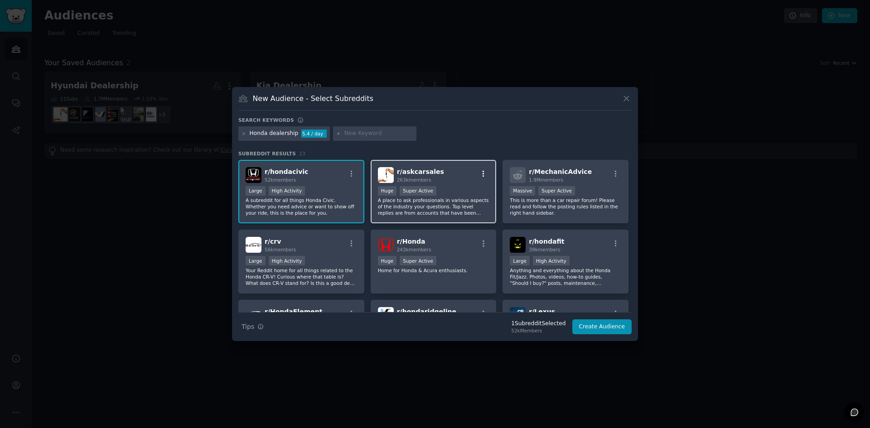
click at [479, 172] on icon "button" at bounding box center [483, 174] width 8 height 8
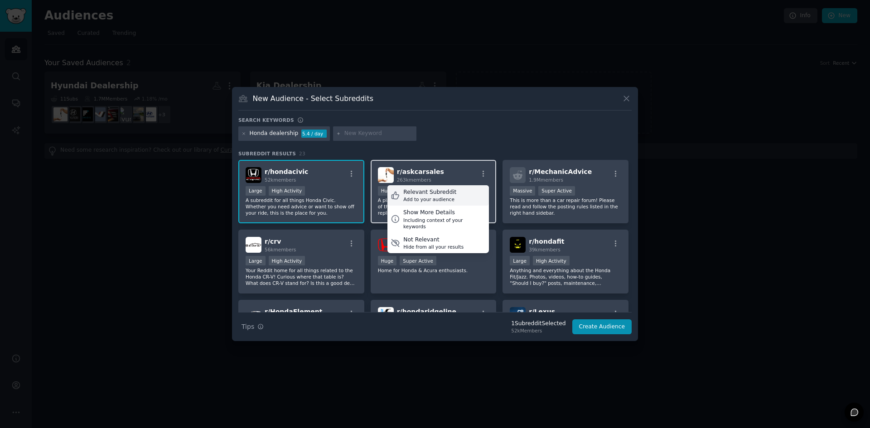
click at [461, 195] on div "Relevant Subreddit Add to your audience" at bounding box center [438, 195] width 102 height 21
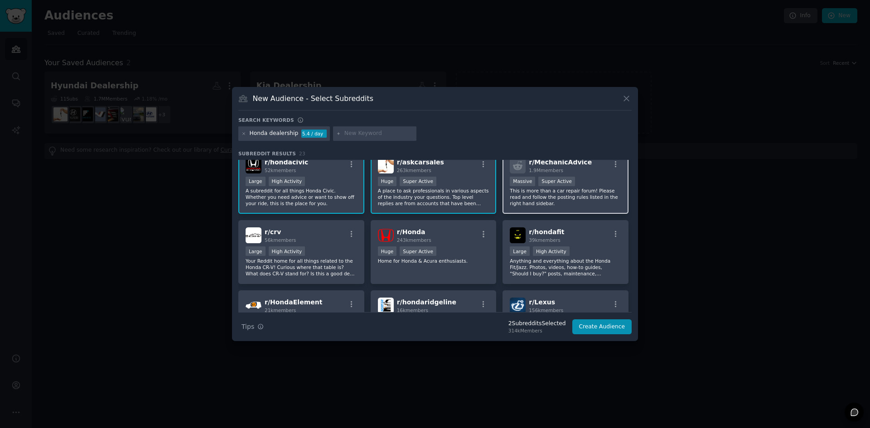
scroll to position [45, 0]
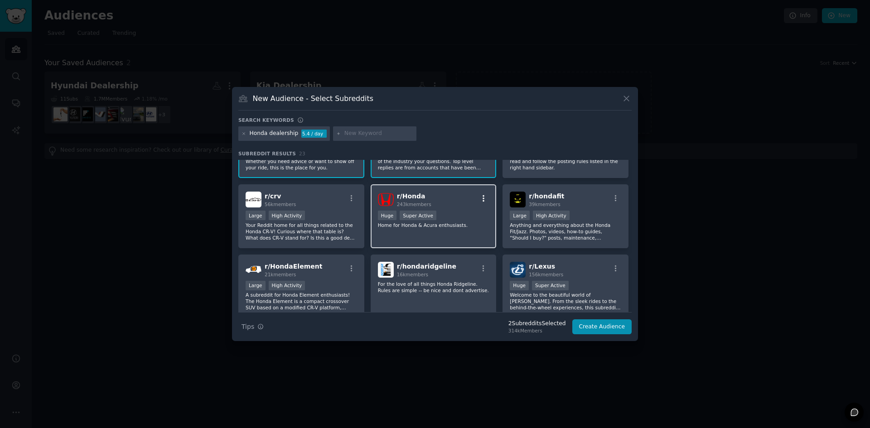
click at [481, 200] on icon "button" at bounding box center [483, 198] width 8 height 8
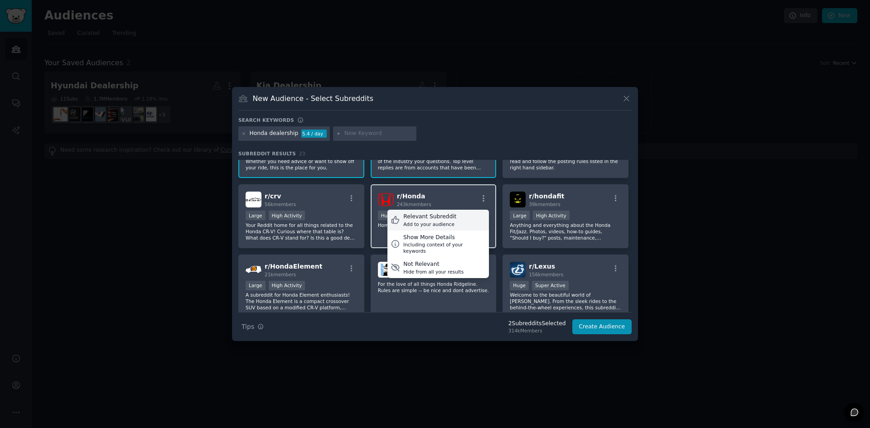
click at [474, 217] on div "Relevant Subreddit Add to your audience" at bounding box center [438, 220] width 102 height 21
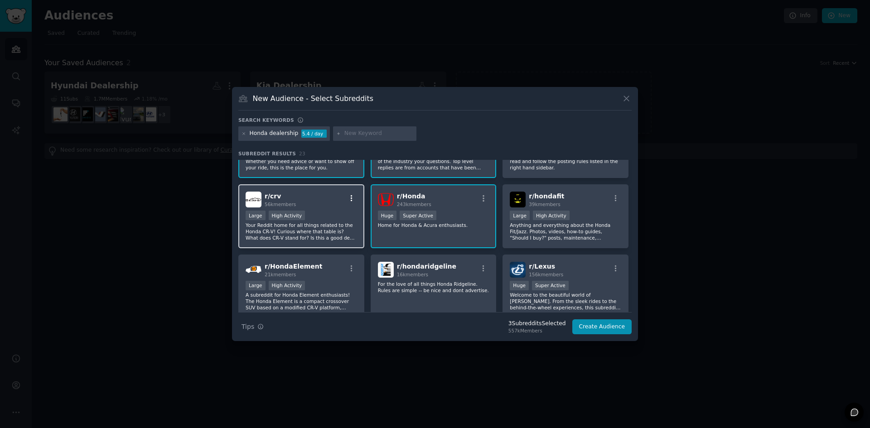
click at [348, 198] on icon "button" at bounding box center [352, 198] width 8 height 8
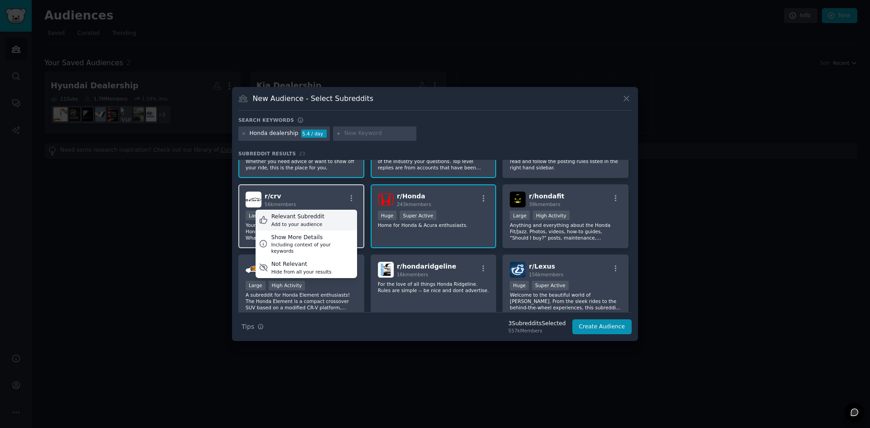
click at [352, 215] on div "Relevant Subreddit Add to your audience" at bounding box center [307, 220] width 102 height 21
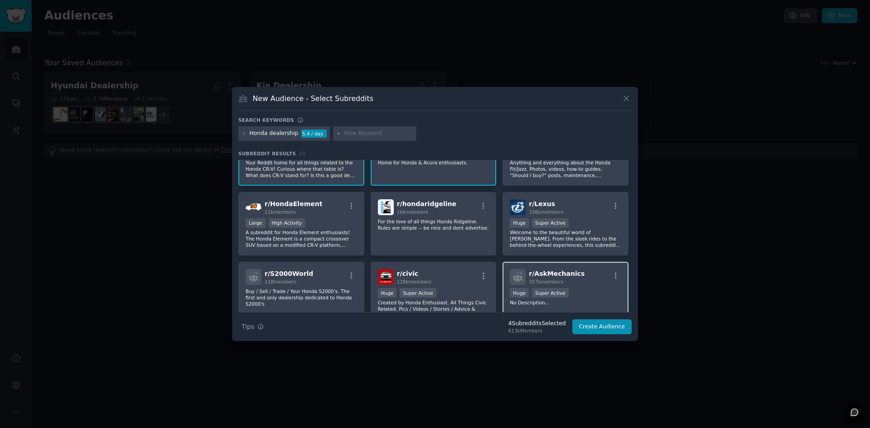
scroll to position [136, 0]
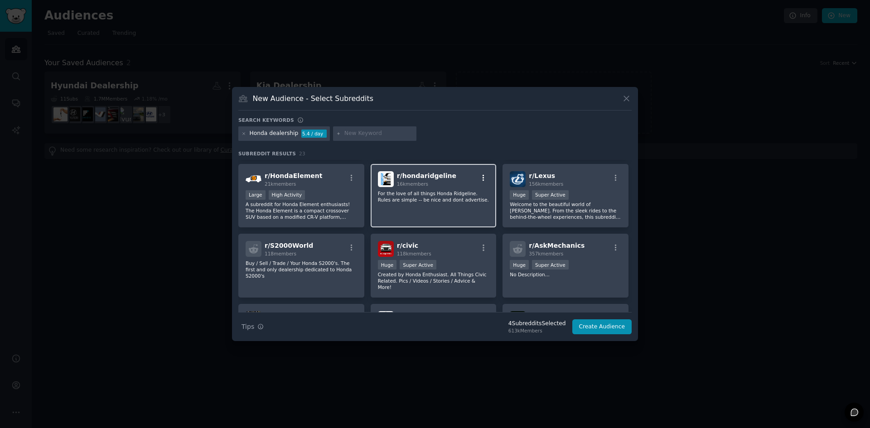
click at [480, 177] on icon "button" at bounding box center [483, 178] width 8 height 8
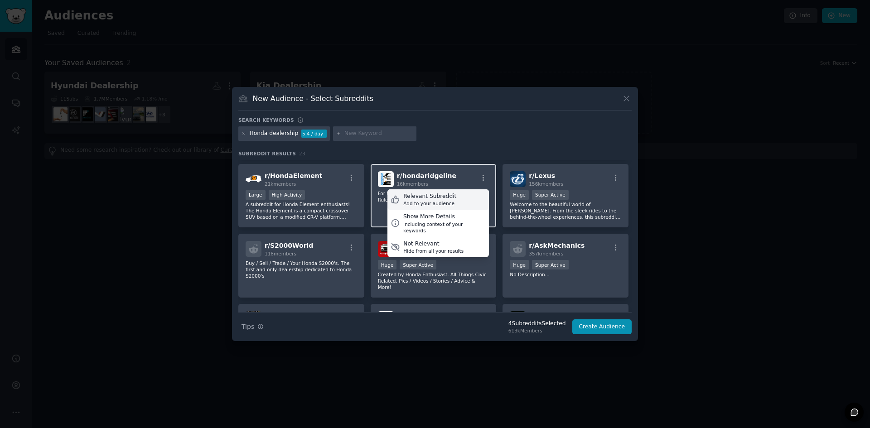
click at [469, 194] on div "Relevant Subreddit Add to your audience" at bounding box center [438, 199] width 102 height 21
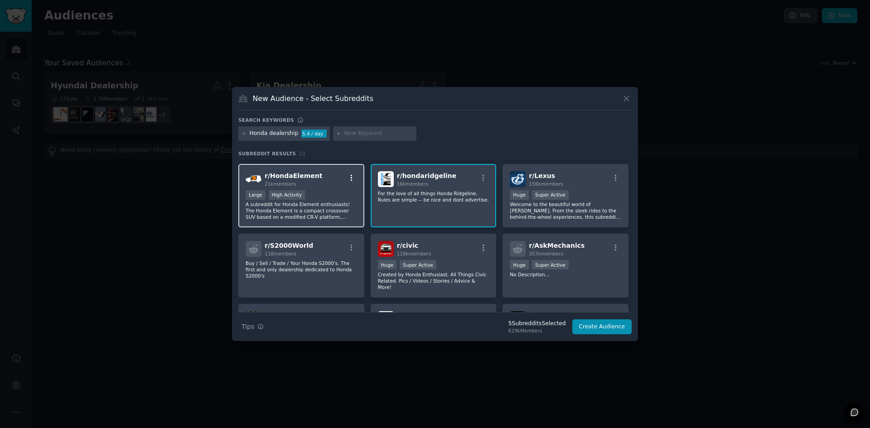
click at [354, 182] on icon "button" at bounding box center [352, 178] width 8 height 8
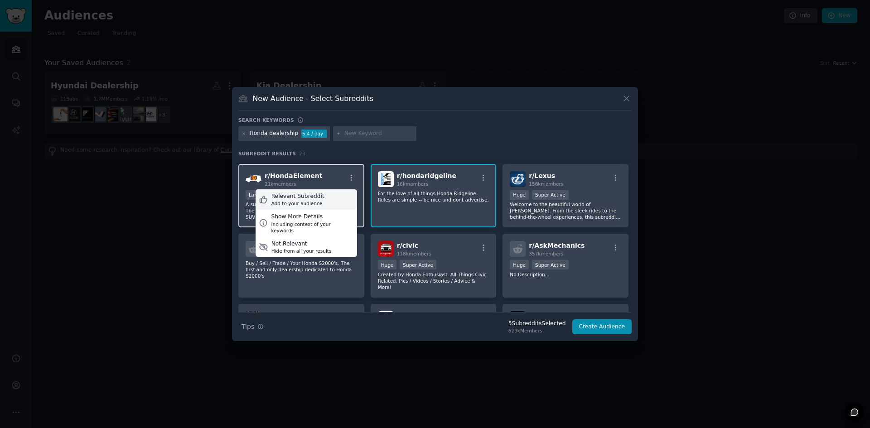
click at [348, 194] on div "Relevant Subreddit Add to your audience" at bounding box center [307, 199] width 102 height 21
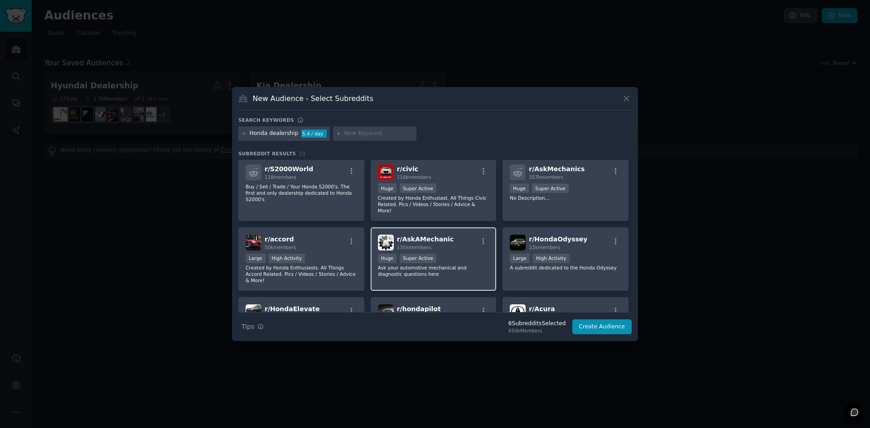
scroll to position [227, 0]
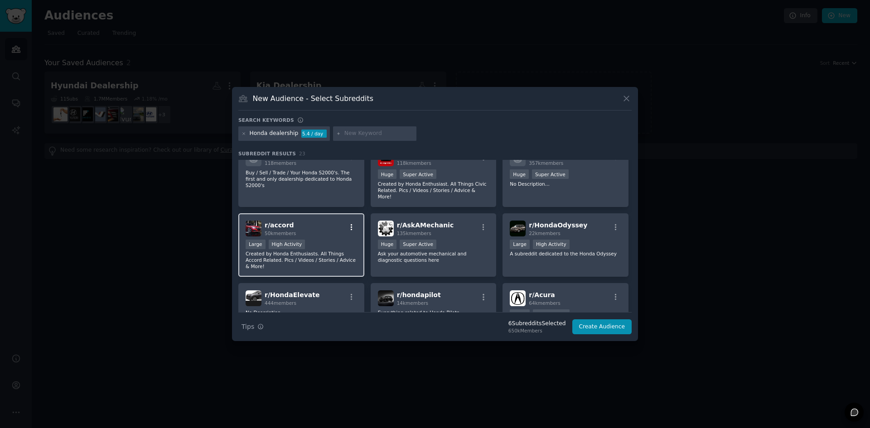
click at [348, 223] on icon "button" at bounding box center [352, 227] width 8 height 8
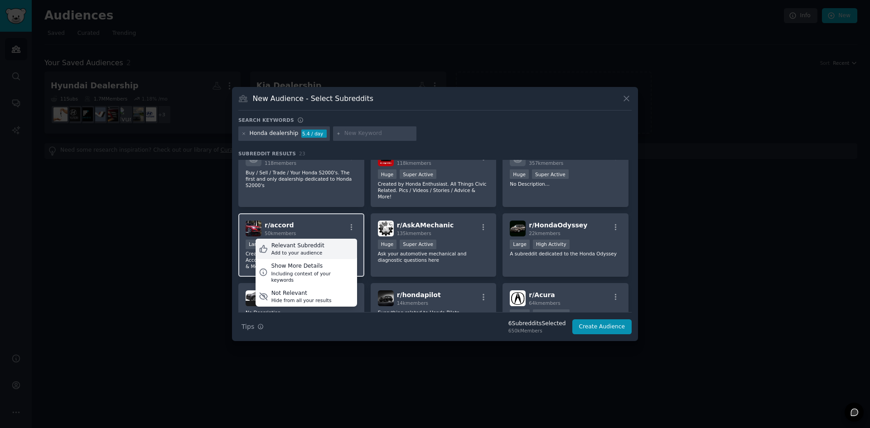
click at [316, 250] on div "Add to your audience" at bounding box center [297, 253] width 53 height 6
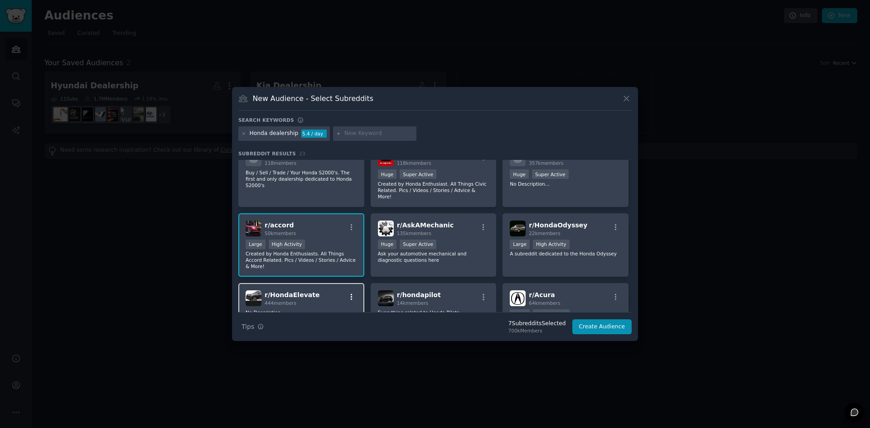
click at [346, 293] on button "button" at bounding box center [351, 297] width 11 height 8
click at [326, 309] on div "Relevant Subreddit Add to your audience" at bounding box center [307, 319] width 102 height 21
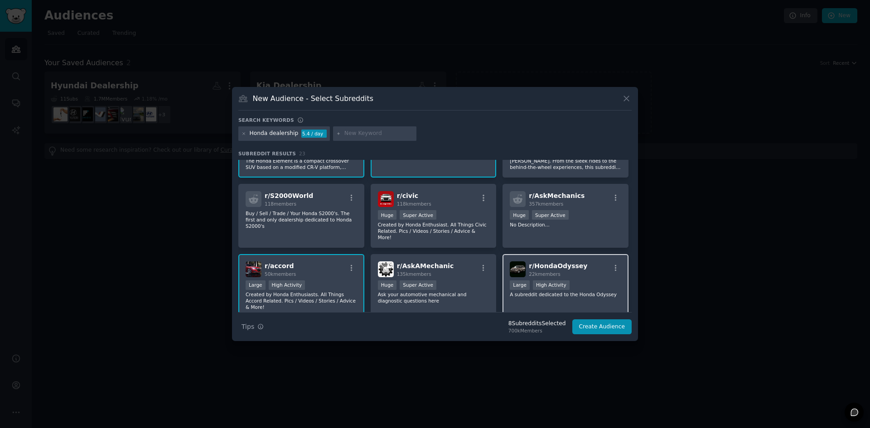
scroll to position [181, 0]
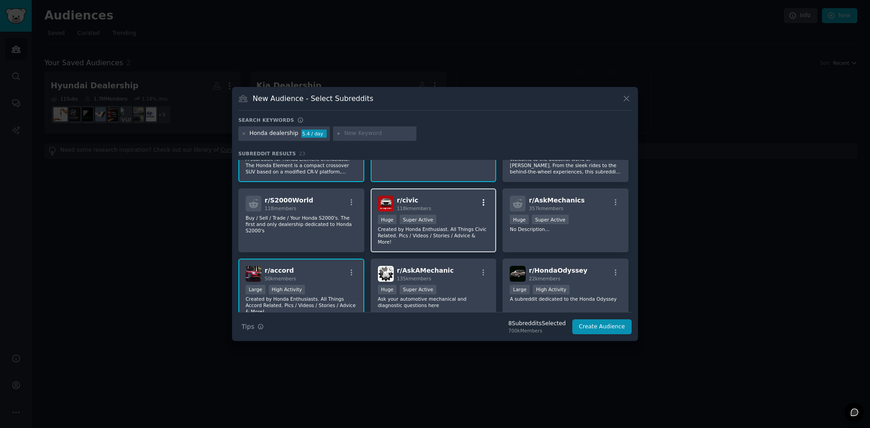
click at [479, 200] on icon "button" at bounding box center [483, 202] width 8 height 8
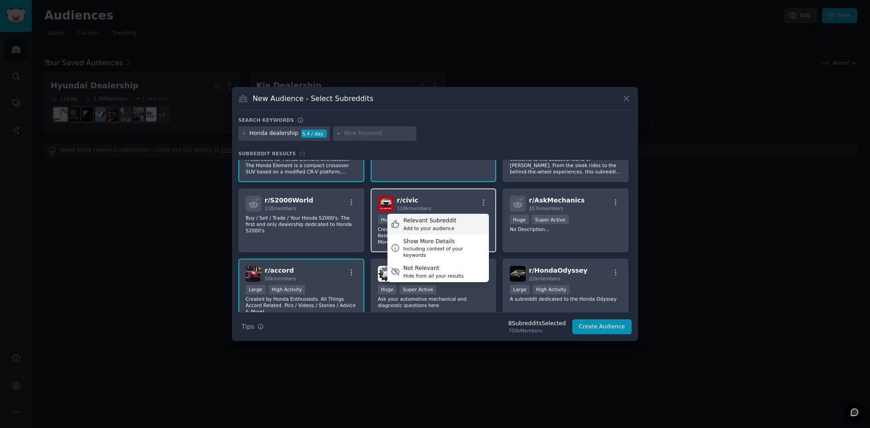
click at [453, 224] on div "Relevant Subreddit Add to your audience" at bounding box center [438, 224] width 102 height 21
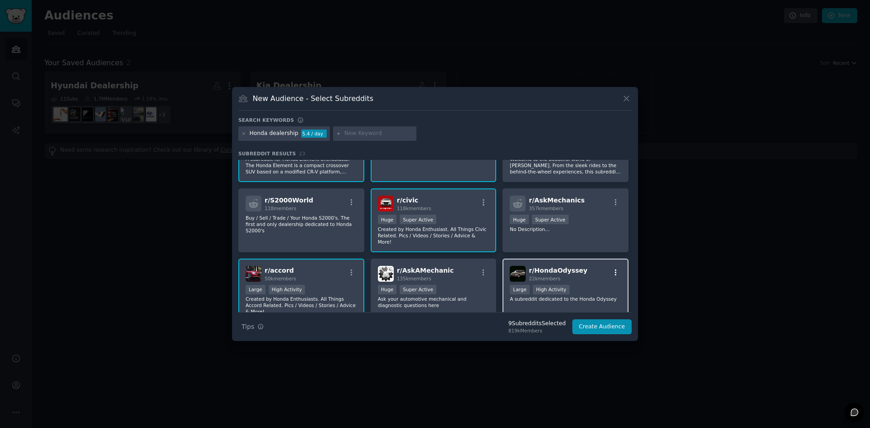
click at [616, 269] on icon "button" at bounding box center [616, 273] width 8 height 8
click at [573, 295] on div "Add to your audience" at bounding box center [562, 298] width 53 height 6
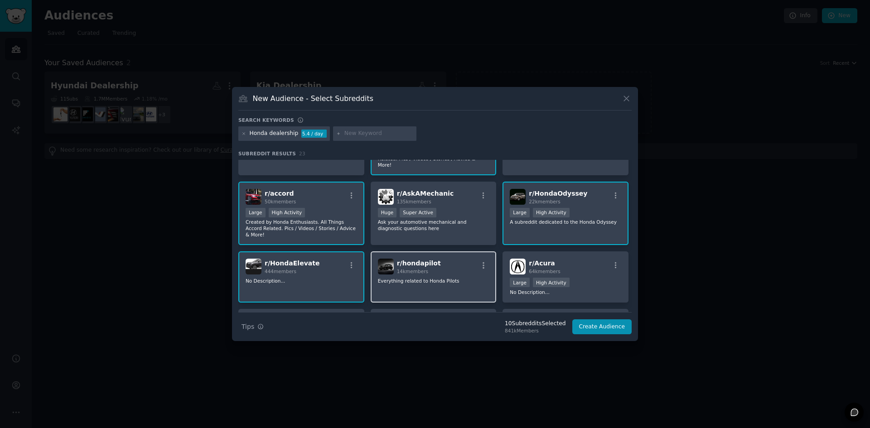
scroll to position [272, 0]
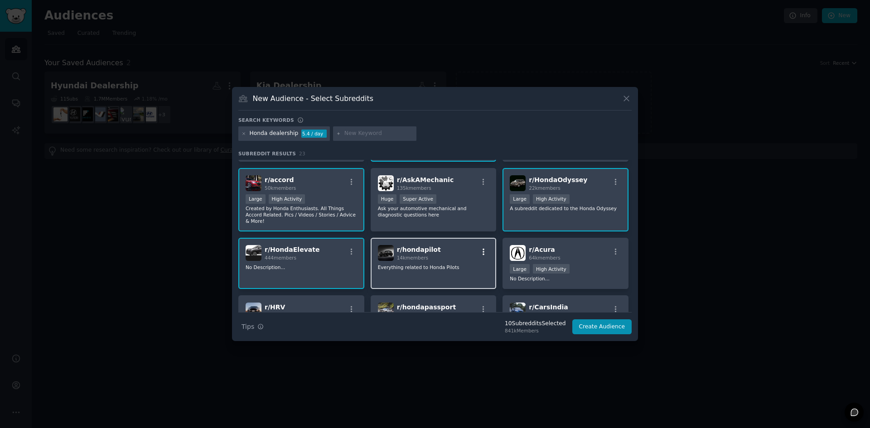
click at [485, 248] on icon "button" at bounding box center [483, 252] width 8 height 8
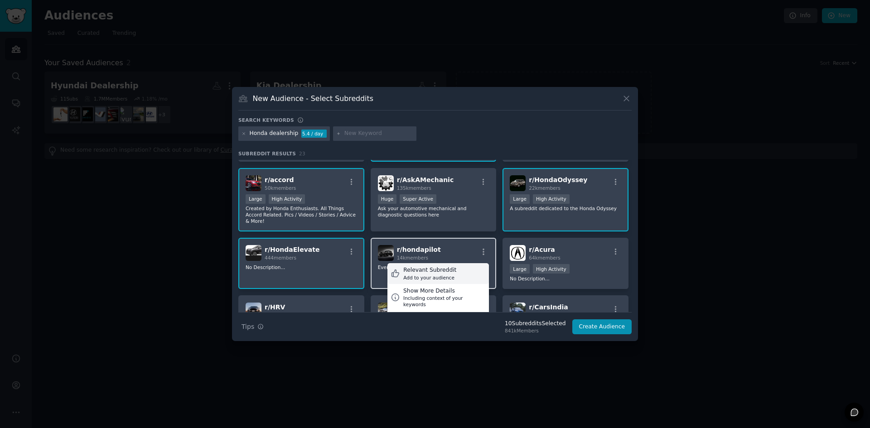
click at [474, 263] on div "Relevant Subreddit Add to your audience" at bounding box center [438, 273] width 102 height 21
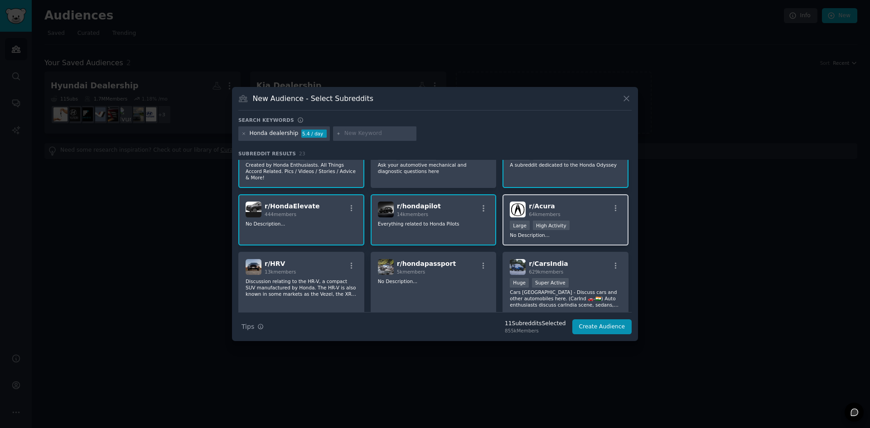
scroll to position [317, 0]
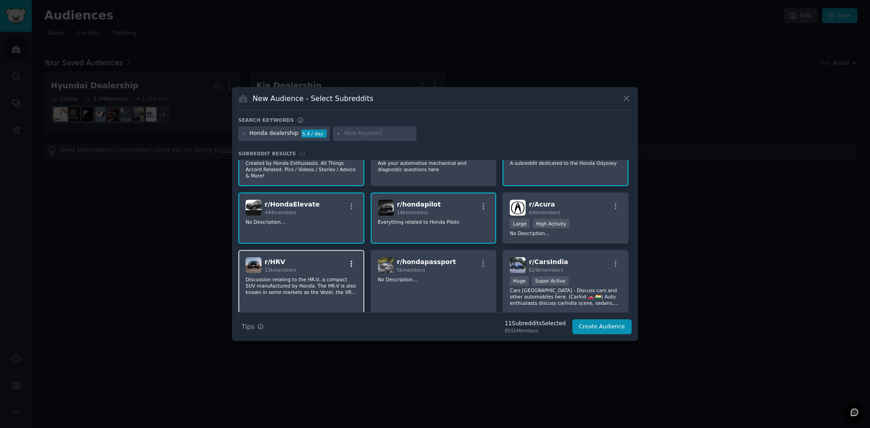
click at [351, 261] on icon "button" at bounding box center [352, 264] width 2 height 6
click at [349, 276] on div "Relevant Subreddit Add to your audience" at bounding box center [307, 286] width 102 height 21
click at [482, 257] on div "r/ hondapassport 5k members" at bounding box center [433, 265] width 111 height 16
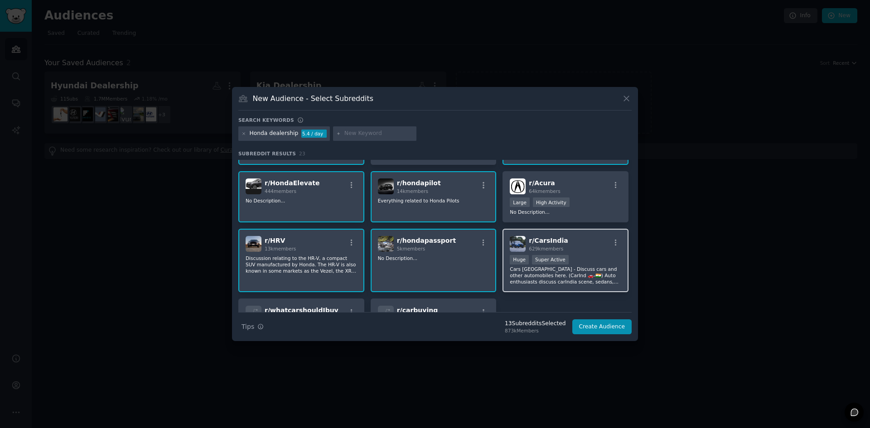
scroll to position [395, 0]
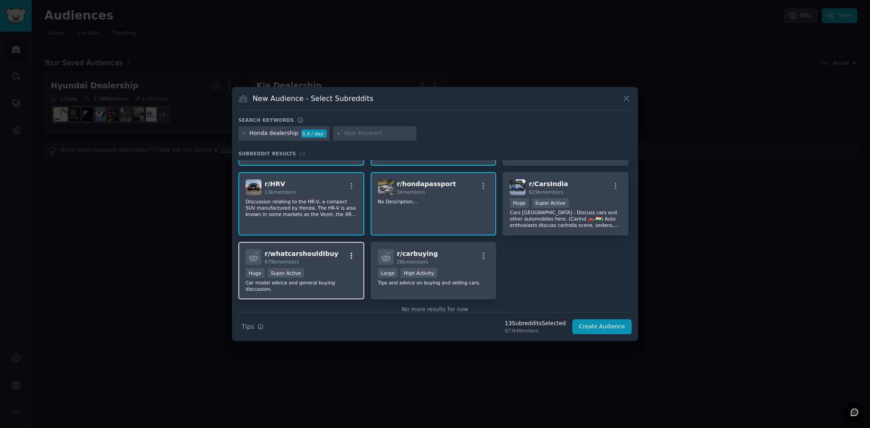
click at [351, 253] on icon "button" at bounding box center [352, 256] width 2 height 6
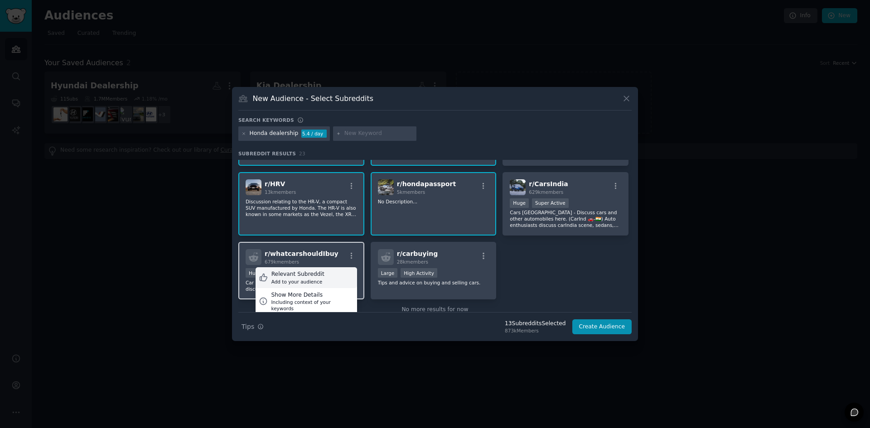
click at [351, 267] on div "Relevant Subreddit Add to your audience" at bounding box center [307, 277] width 102 height 21
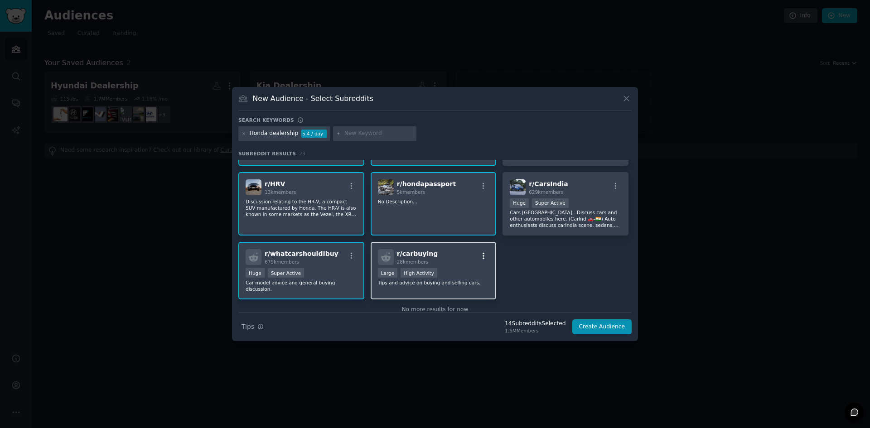
click at [487, 252] on button "button" at bounding box center [483, 256] width 11 height 8
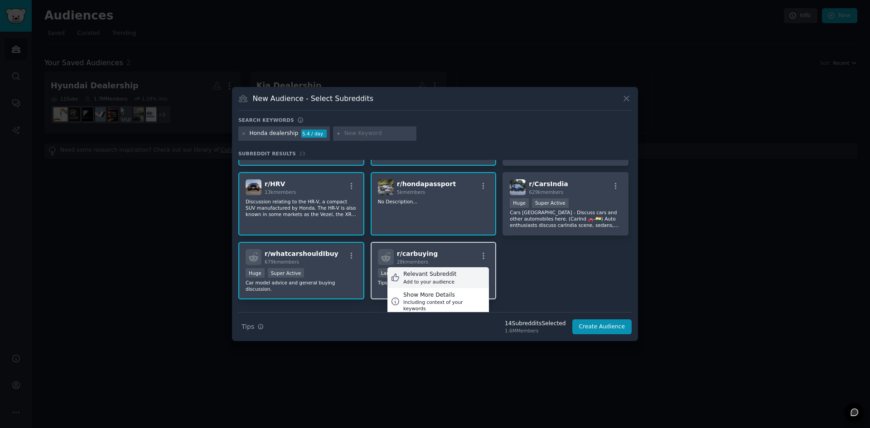
click at [465, 267] on div "Relevant Subreddit Add to your audience" at bounding box center [438, 277] width 102 height 21
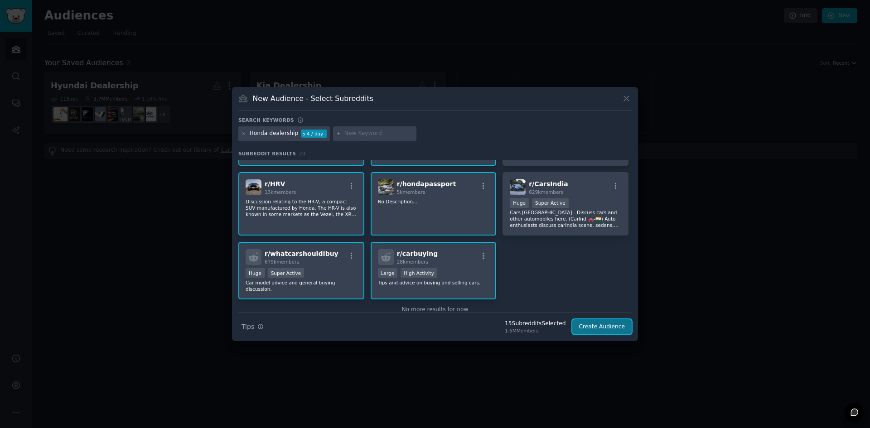
click at [595, 323] on button "Create Audience" at bounding box center [602, 326] width 60 height 15
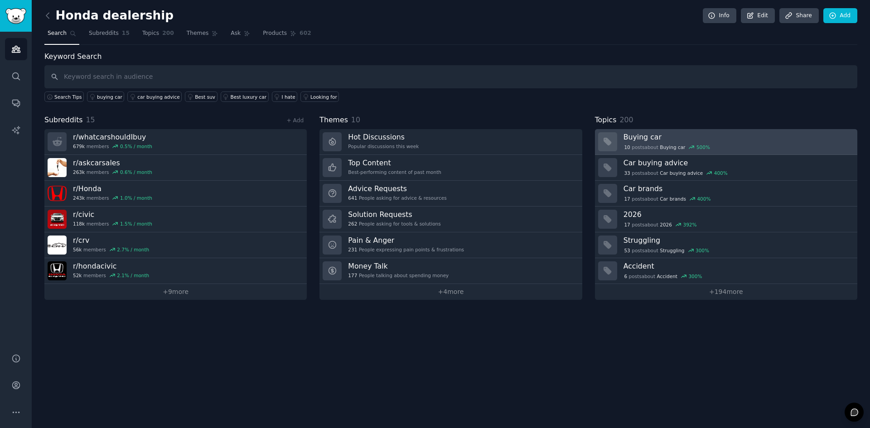
click at [631, 150] on div "10 post s about Buying car 500 %" at bounding box center [667, 147] width 87 height 8
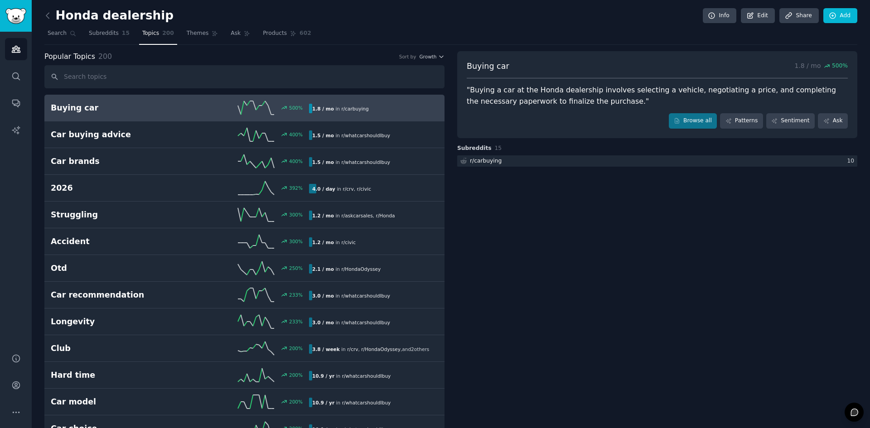
click at [337, 105] on div "1.8 / mo in r/ carbuying" at bounding box center [340, 109] width 63 height 10
click at [747, 116] on link "Patterns" at bounding box center [741, 120] width 43 height 15
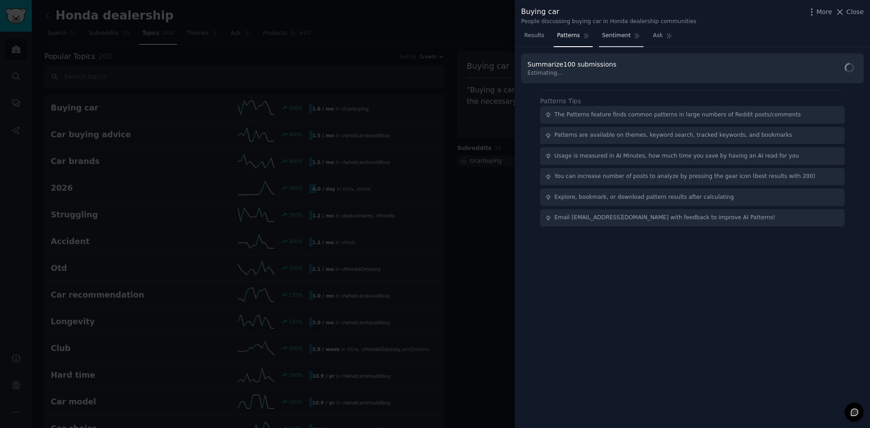
click at [607, 35] on span "Sentiment" at bounding box center [616, 36] width 29 height 8
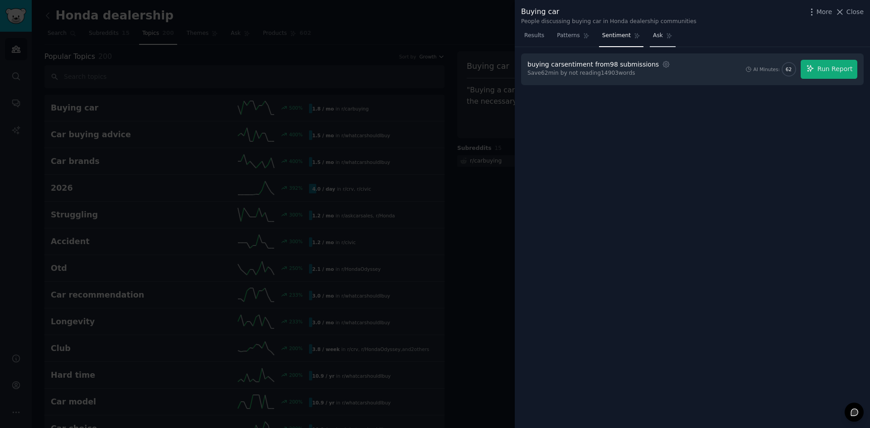
click at [666, 34] on icon at bounding box center [669, 36] width 6 height 6
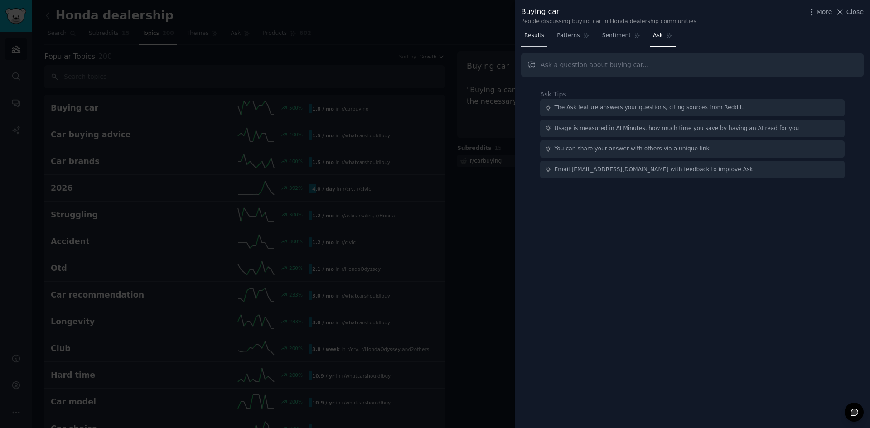
click at [529, 39] on span "Results" at bounding box center [534, 36] width 20 height 8
click at [847, 10] on button "Close" at bounding box center [849, 12] width 29 height 10
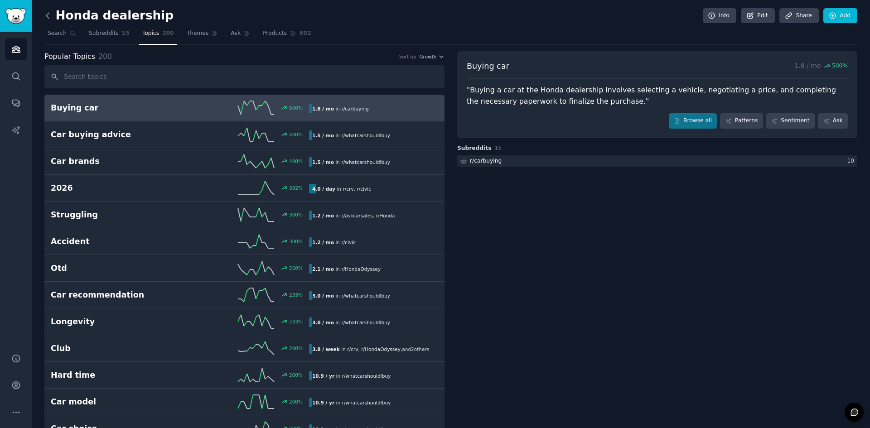
click at [52, 19] on icon at bounding box center [48, 16] width 10 height 10
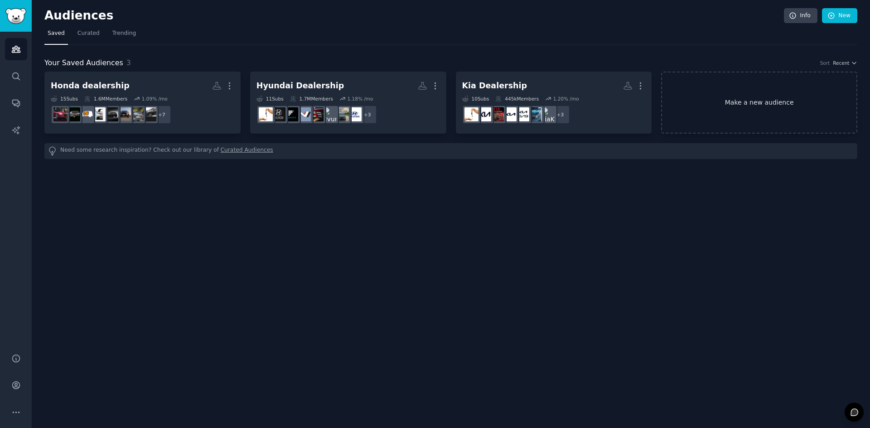
click at [743, 99] on link "Make a new audience" at bounding box center [759, 103] width 196 height 62
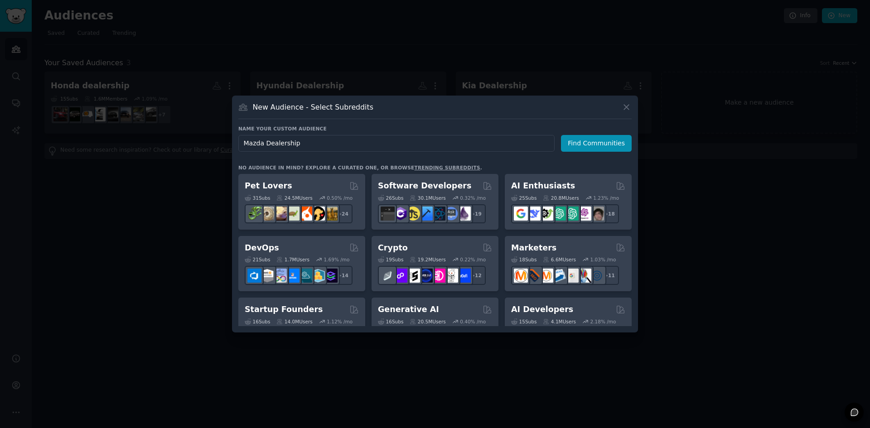
type input "Mazda Dealership"
click at [623, 109] on icon at bounding box center [627, 107] width 10 height 10
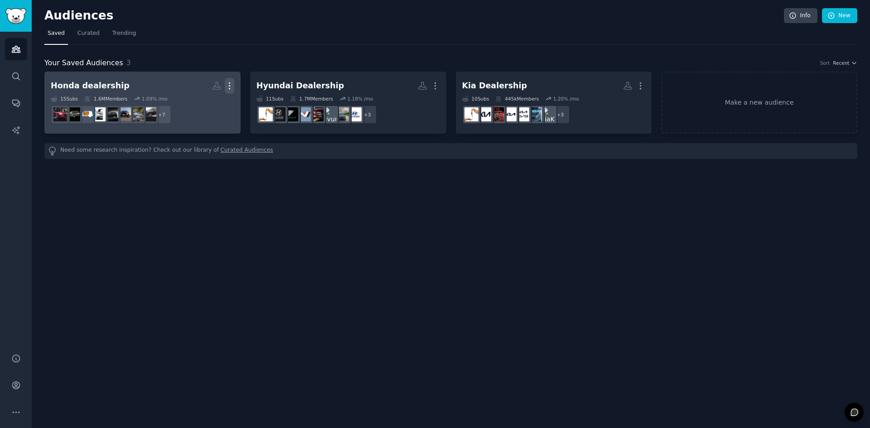
click at [231, 87] on icon "button" at bounding box center [230, 86] width 10 height 10
click at [203, 90] on p "View" at bounding box center [201, 89] width 15 height 10
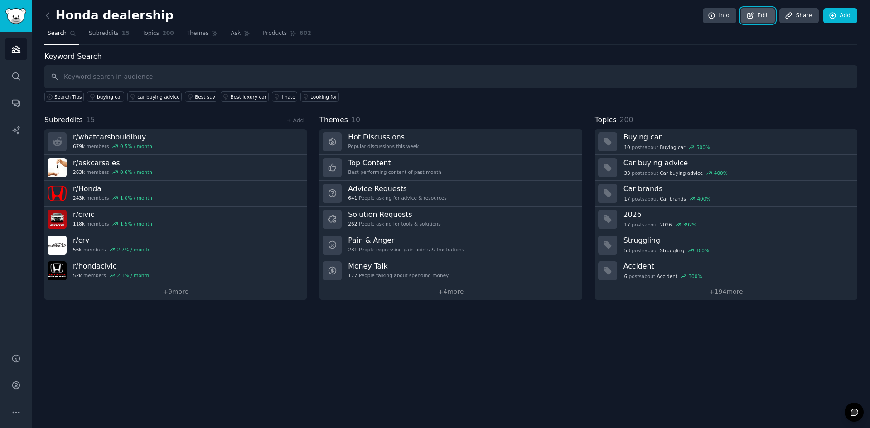
click at [755, 12] on icon at bounding box center [750, 16] width 8 height 8
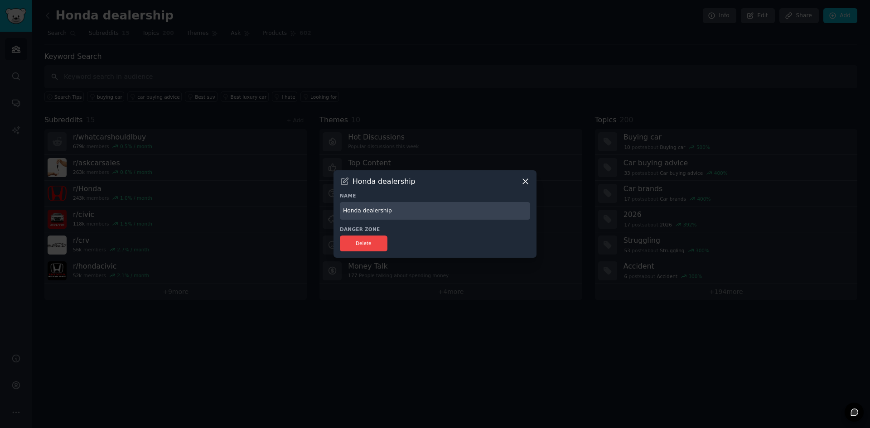
click at [364, 212] on input "Honda dealership" at bounding box center [435, 211] width 190 height 18
type input "Honda Dealership"
click at [523, 178] on icon at bounding box center [526, 182] width 10 height 10
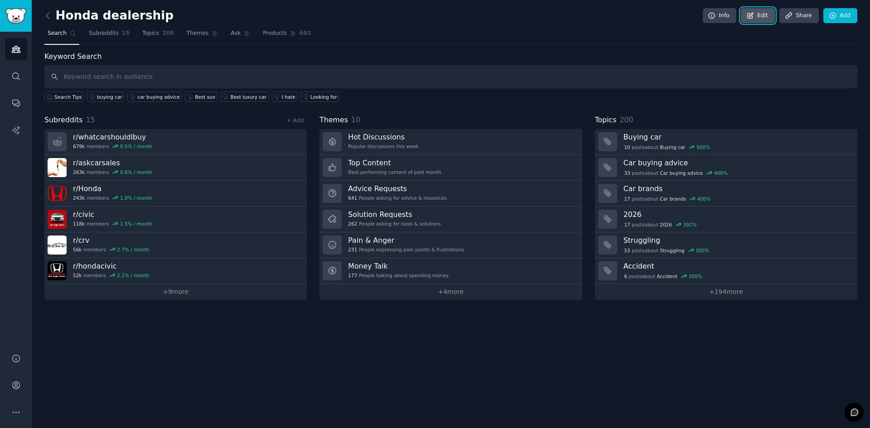
click at [749, 16] on link "Edit" at bounding box center [758, 15] width 34 height 15
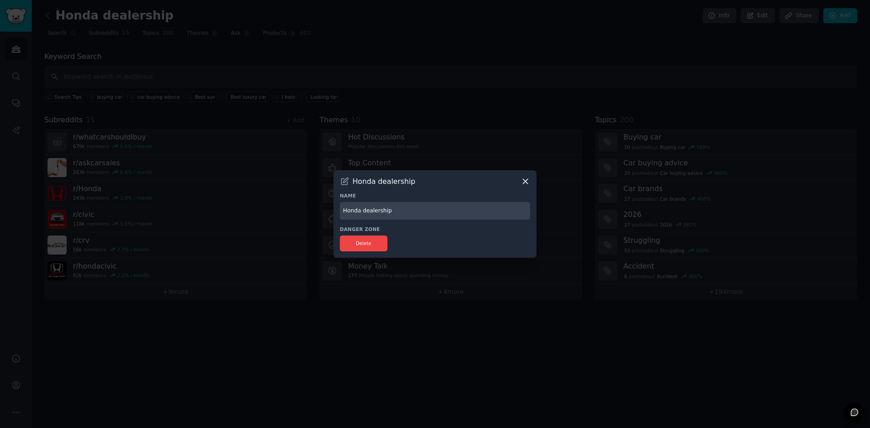
click at [363, 211] on input "Honda dealership" at bounding box center [435, 211] width 190 height 18
type input "Honda Dealership"
click at [345, 181] on icon at bounding box center [345, 182] width 10 height 10
click at [405, 211] on input "Honda Dealership" at bounding box center [435, 211] width 190 height 18
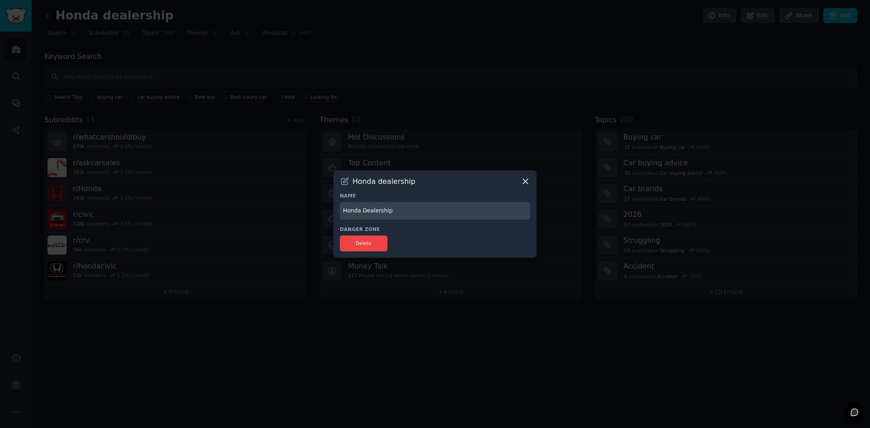
click at [413, 245] on div "Delete" at bounding box center [435, 244] width 190 height 16
click at [552, 246] on div at bounding box center [435, 214] width 870 height 428
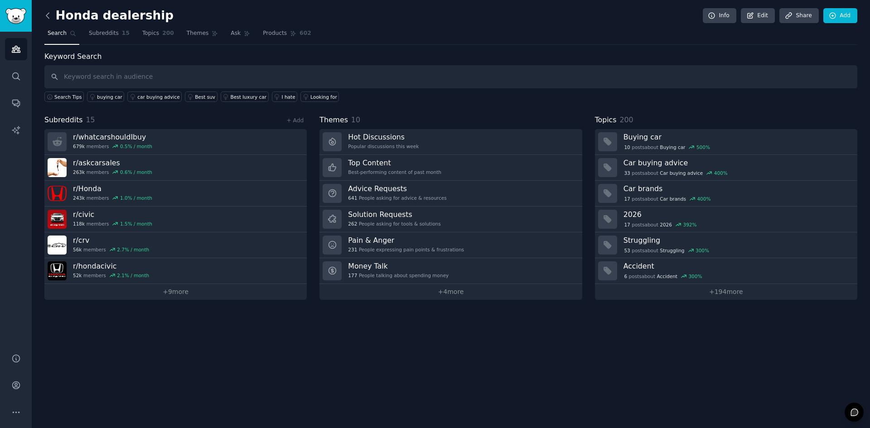
click at [49, 15] on icon at bounding box center [48, 16] width 10 height 10
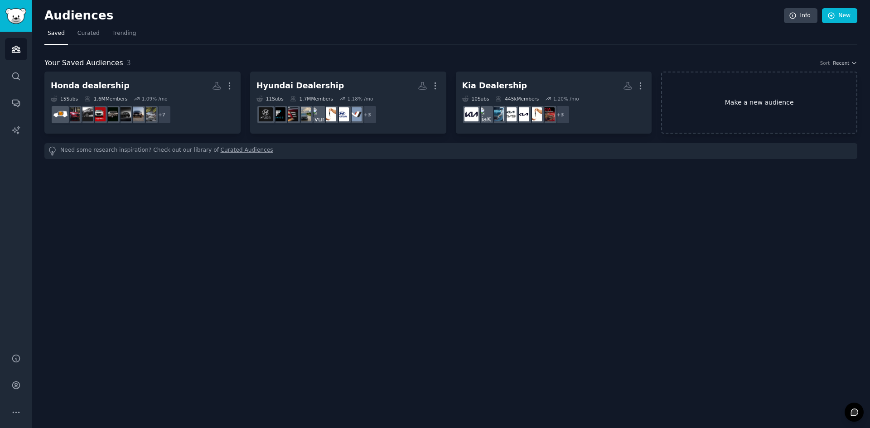
click at [754, 114] on link "Make a new audience" at bounding box center [759, 103] width 196 height 62
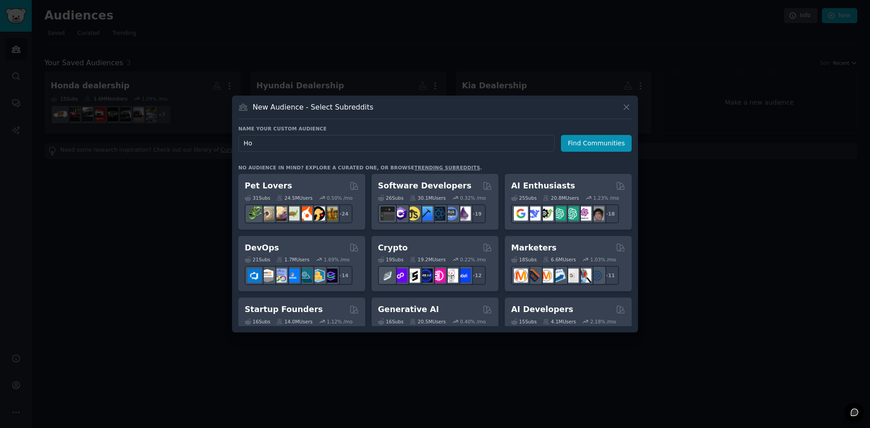
type input "H"
click at [271, 144] on input "Mazda Dalership" at bounding box center [396, 143] width 316 height 17
type input "Mazda Dealership"
click at [586, 144] on button "Find Communities" at bounding box center [596, 143] width 71 height 17
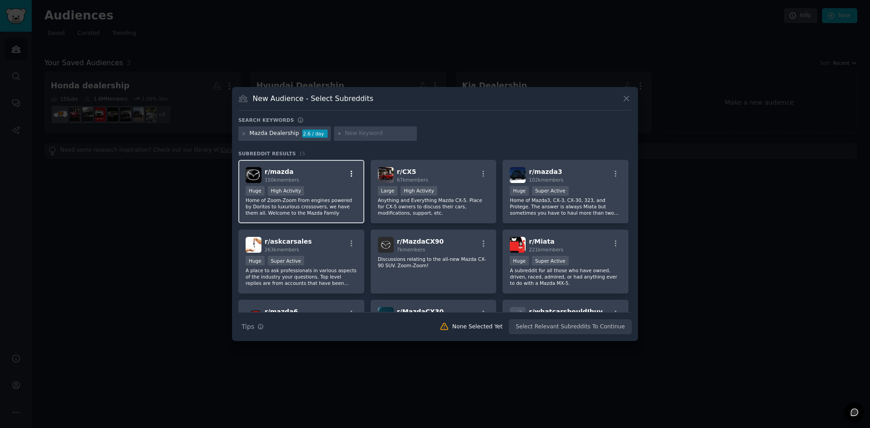
click at [355, 174] on button "button" at bounding box center [351, 174] width 11 height 8
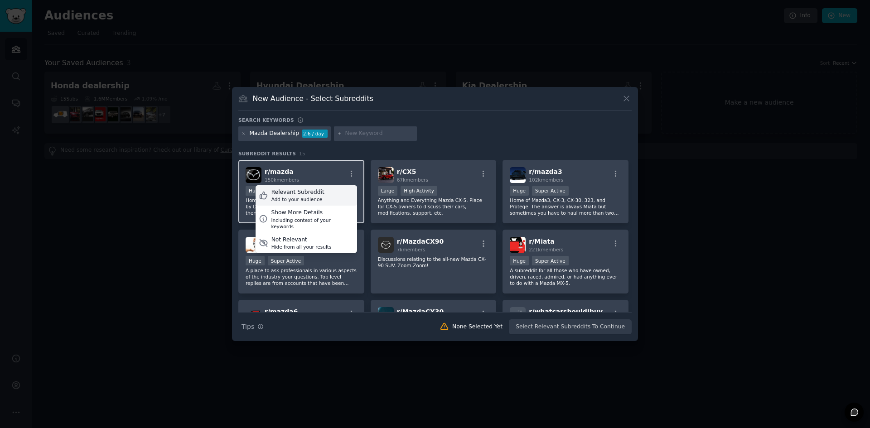
click at [314, 190] on div "Relevant Subreddit" at bounding box center [297, 193] width 53 height 8
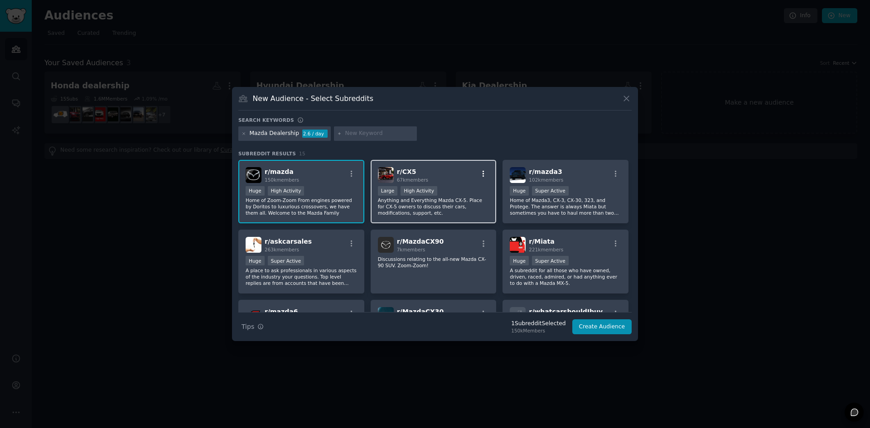
click at [483, 170] on icon "button" at bounding box center [483, 174] width 8 height 8
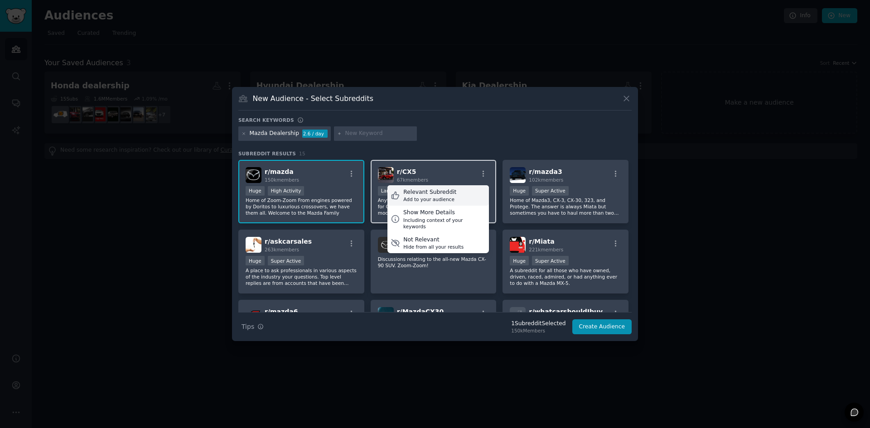
click at [460, 198] on div "Relevant Subreddit Add to your audience" at bounding box center [438, 195] width 102 height 21
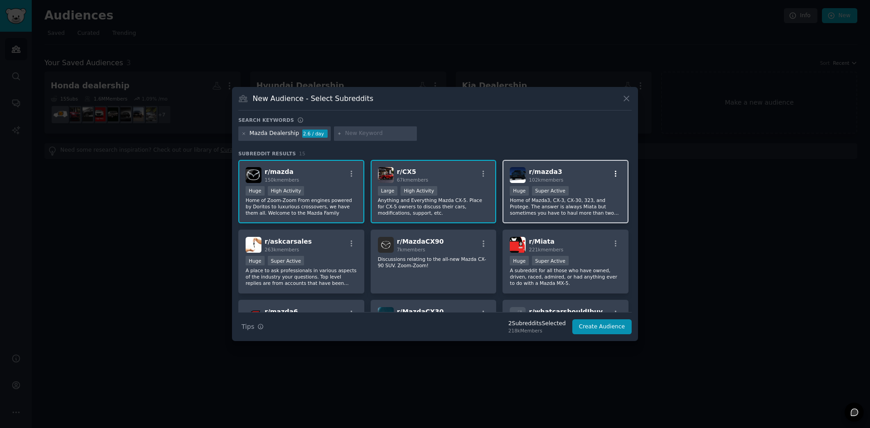
click at [615, 173] on icon "button" at bounding box center [616, 174] width 8 height 8
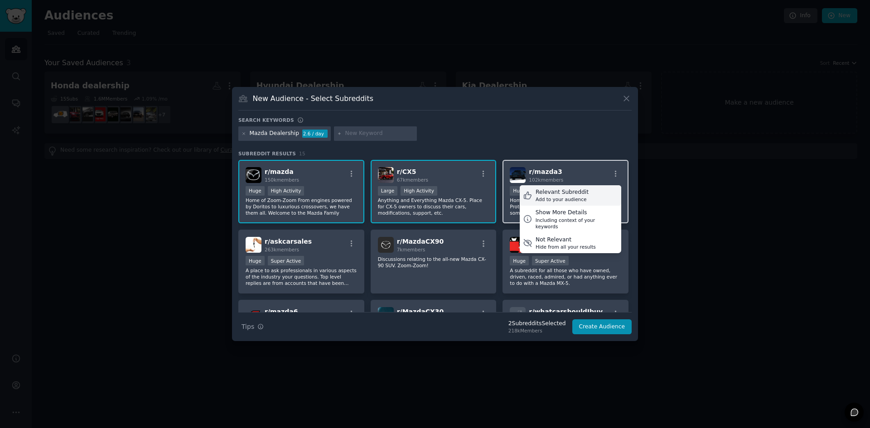
click at [590, 196] on div "Relevant Subreddit Add to your audience" at bounding box center [571, 195] width 102 height 21
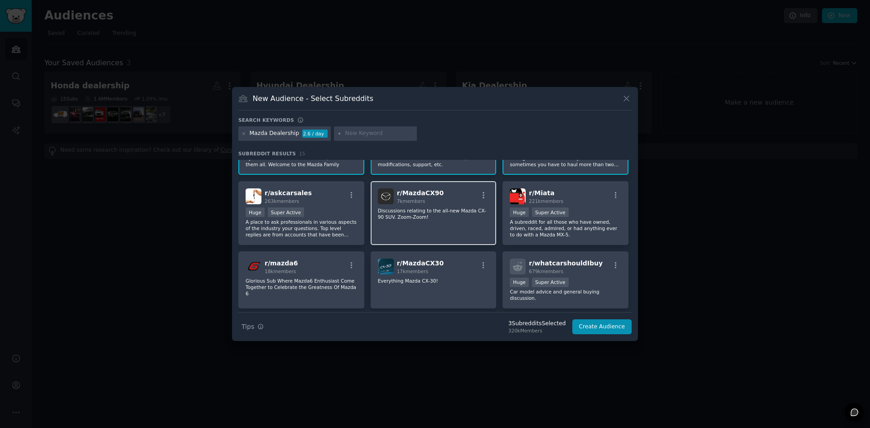
scroll to position [45, 0]
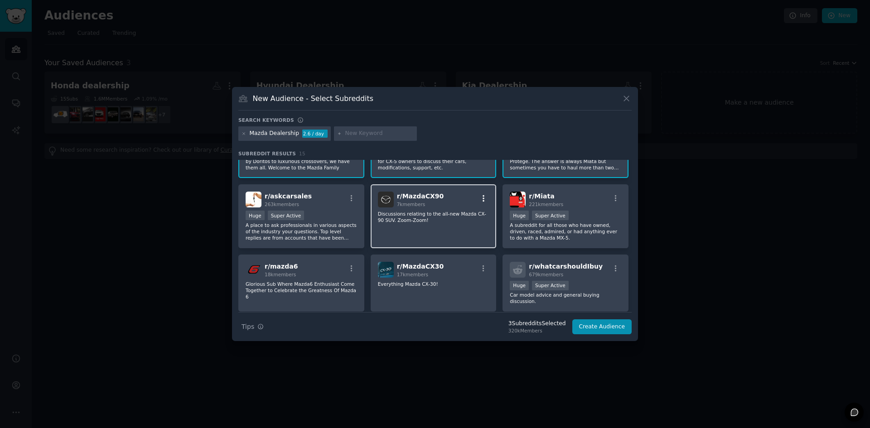
click at [480, 198] on icon "button" at bounding box center [483, 198] width 8 height 8
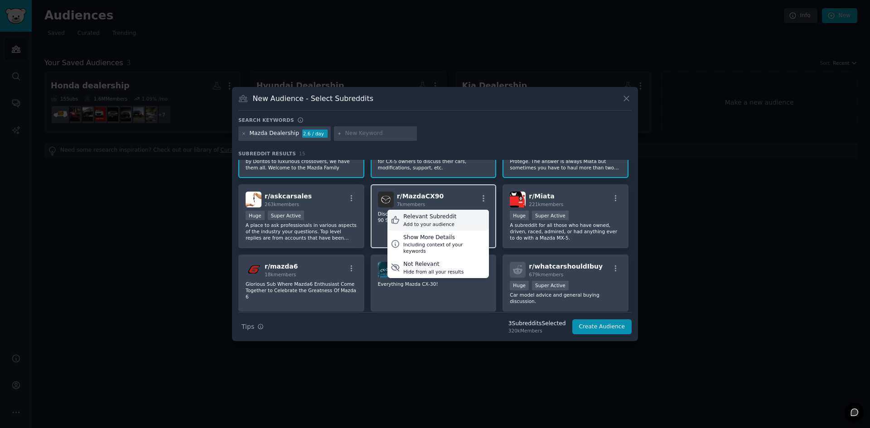
click at [470, 223] on div "Relevant Subreddit Add to your audience" at bounding box center [438, 220] width 102 height 21
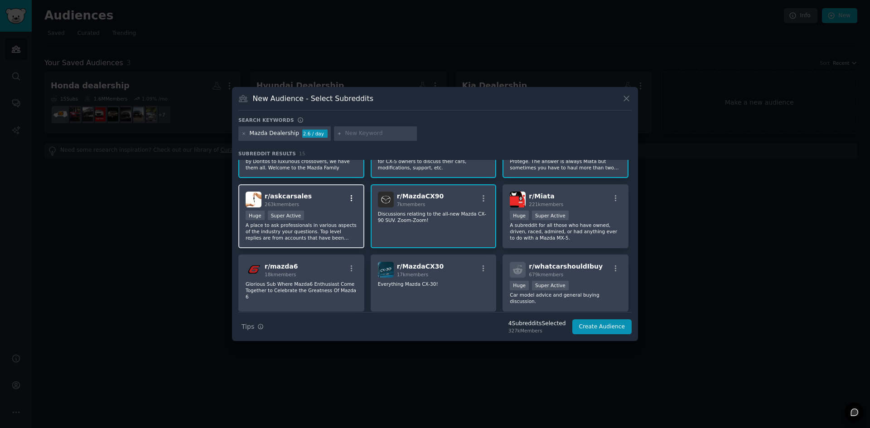
click at [353, 199] on icon "button" at bounding box center [352, 198] width 8 height 8
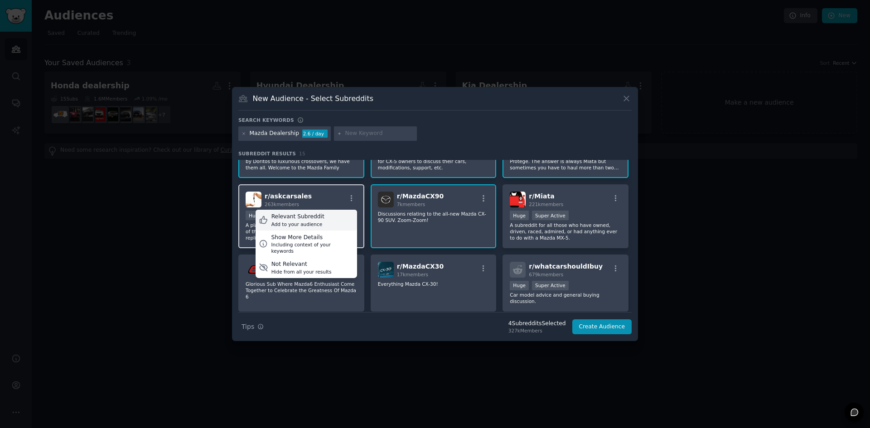
click at [339, 217] on div "Relevant Subreddit Add to your audience" at bounding box center [307, 220] width 102 height 21
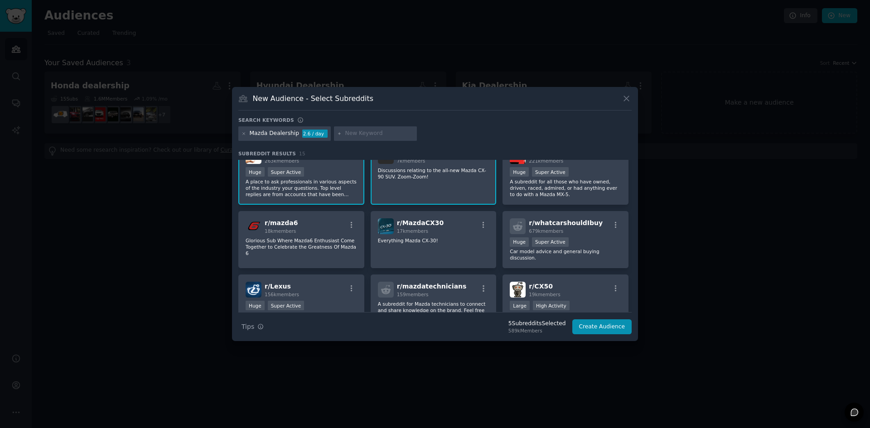
scroll to position [91, 0]
click at [353, 224] on icon "button" at bounding box center [352, 223] width 8 height 8
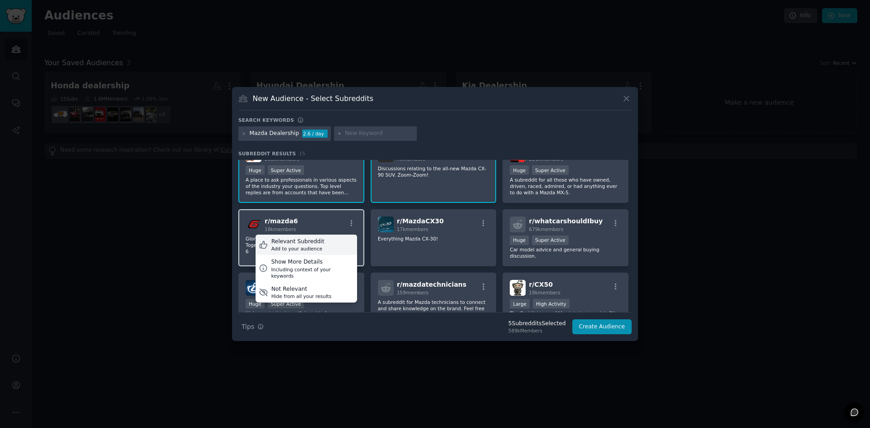
click at [331, 244] on div "Relevant Subreddit Add to your audience" at bounding box center [307, 245] width 102 height 21
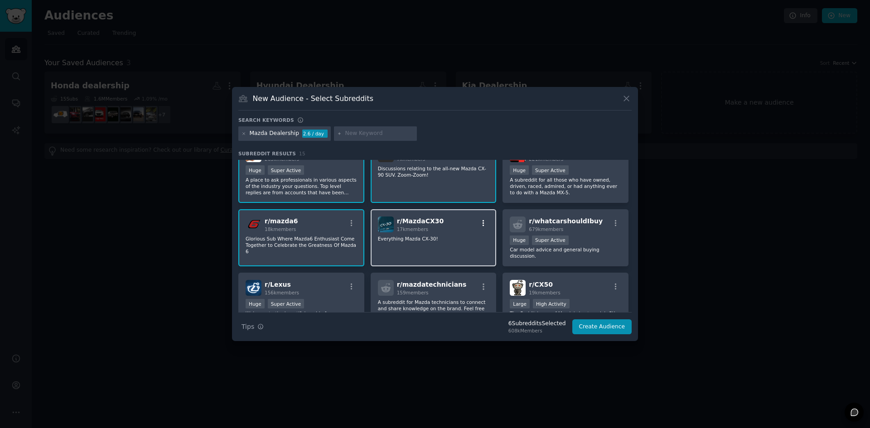
click at [482, 224] on icon "button" at bounding box center [483, 223] width 8 height 8
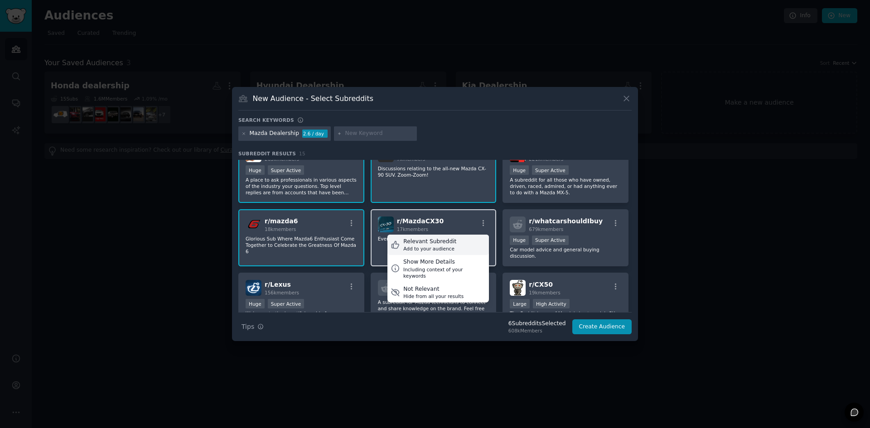
click at [457, 244] on div "Relevant Subreddit Add to your audience" at bounding box center [438, 245] width 102 height 21
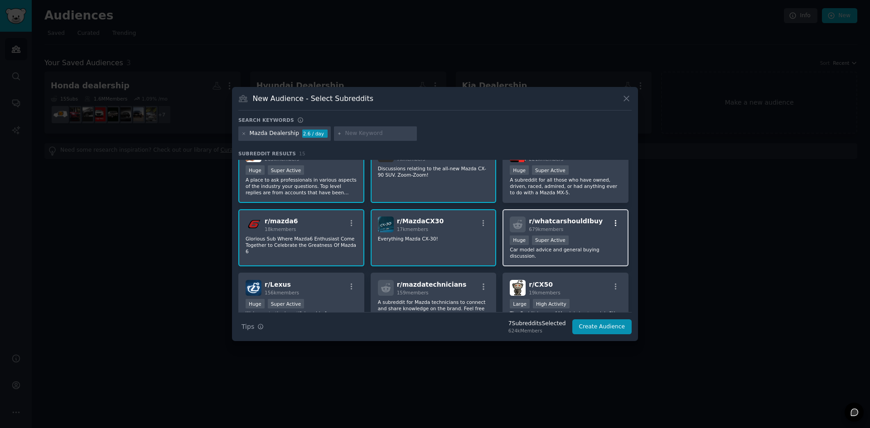
click at [618, 225] on button "button" at bounding box center [615, 223] width 11 height 8
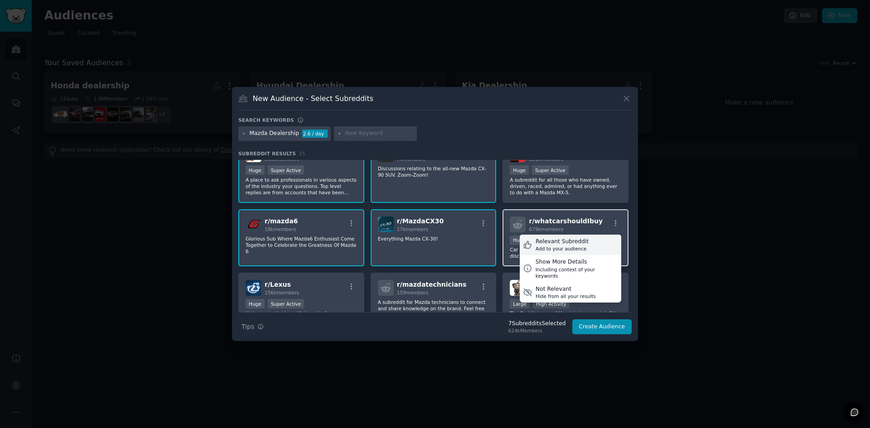
click at [550, 240] on div "Relevant Subreddit" at bounding box center [562, 242] width 53 height 8
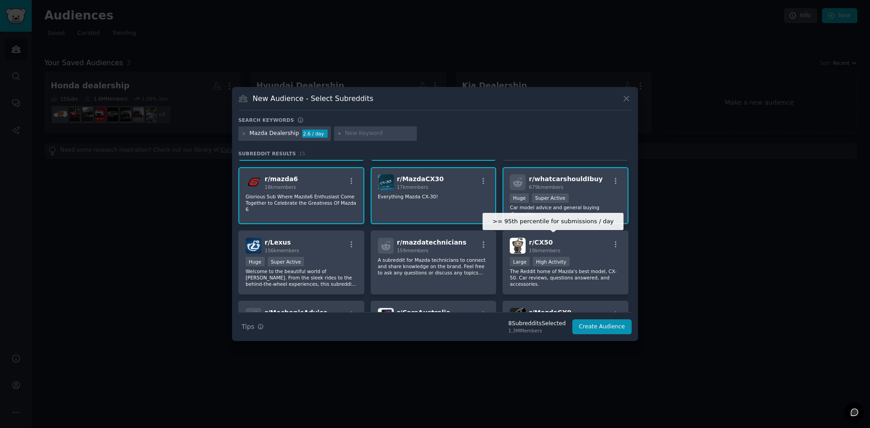
scroll to position [136, 0]
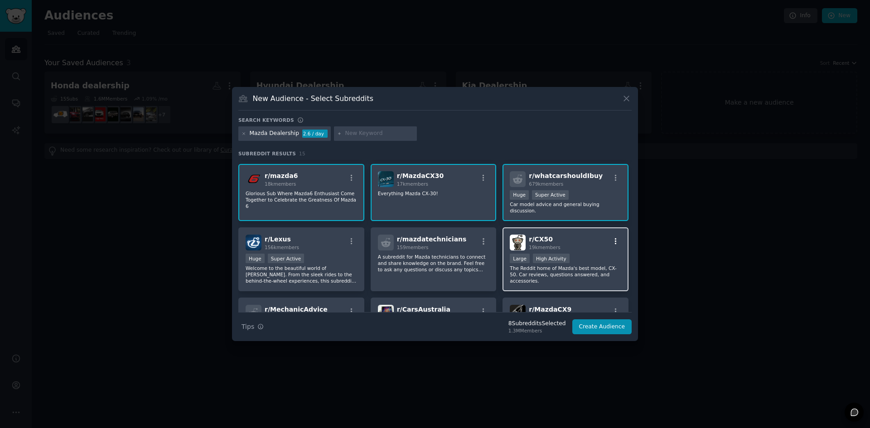
click at [612, 237] on icon "button" at bounding box center [616, 241] width 8 height 8
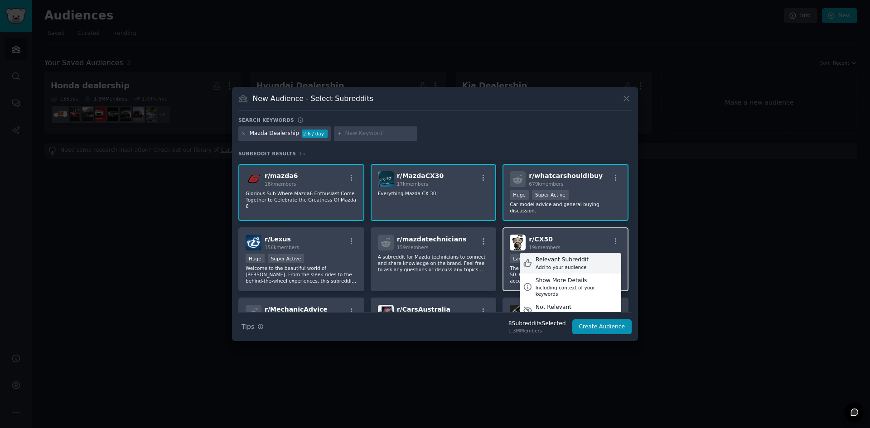
click at [569, 256] on div "Relevant Subreddit" at bounding box center [562, 260] width 53 height 8
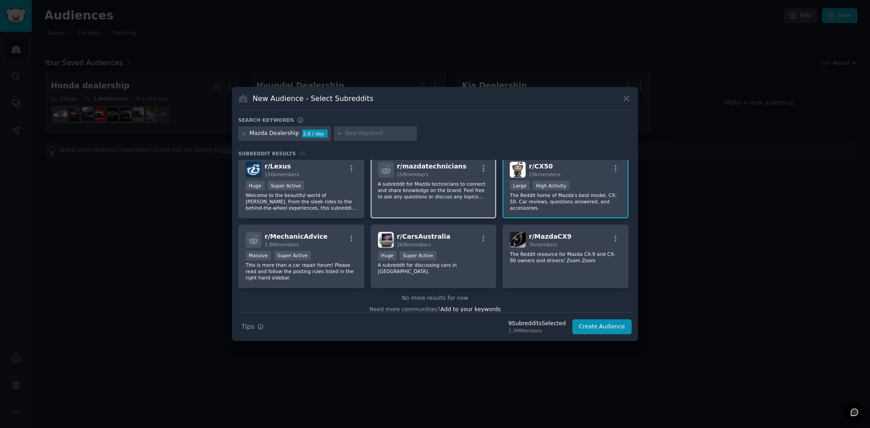
scroll to position [210, 0]
click at [612, 233] on icon "button" at bounding box center [616, 237] width 8 height 8
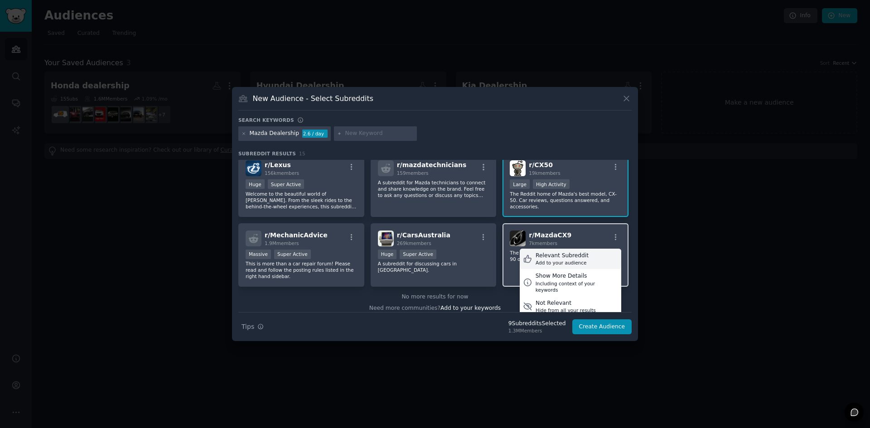
click at [582, 249] on div "Relevant Subreddit Add to your audience" at bounding box center [571, 259] width 102 height 21
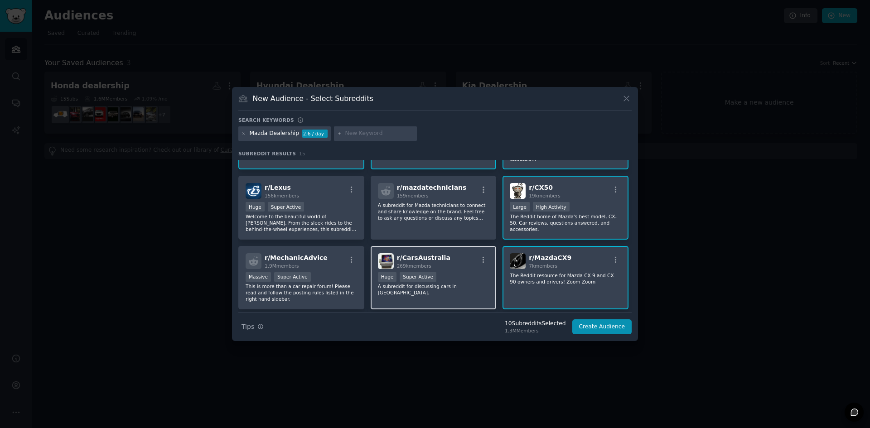
scroll to position [120, 0]
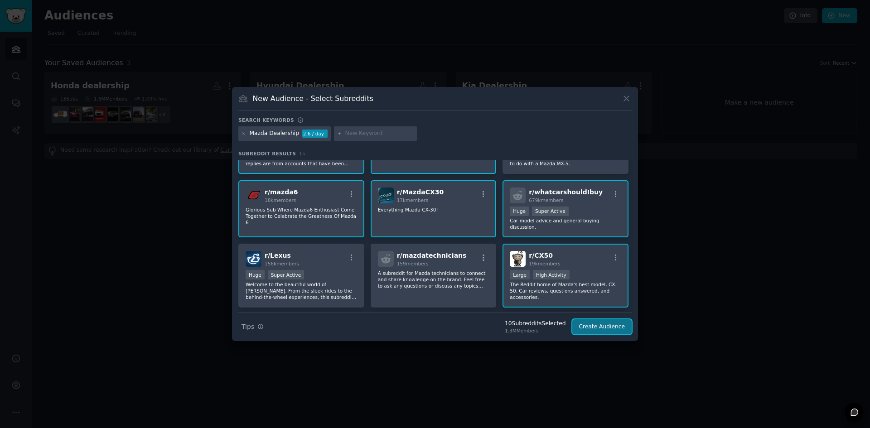
click at [603, 325] on button "Create Audience" at bounding box center [602, 326] width 60 height 15
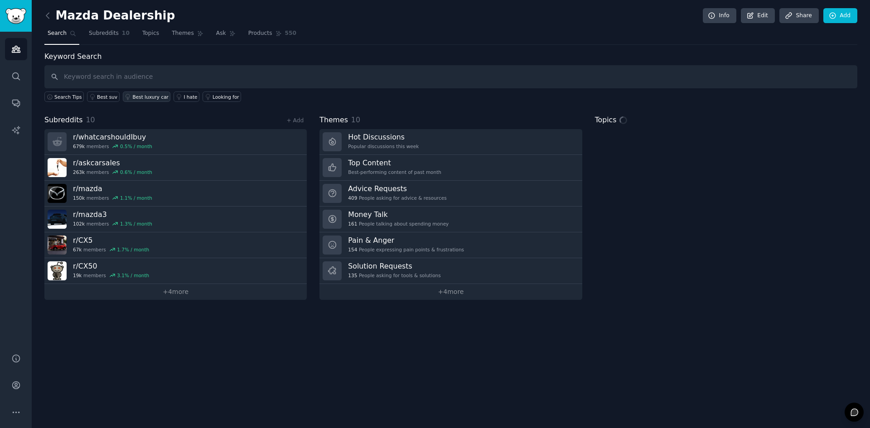
click at [128, 100] on link "Best luxury car" at bounding box center [147, 97] width 48 height 10
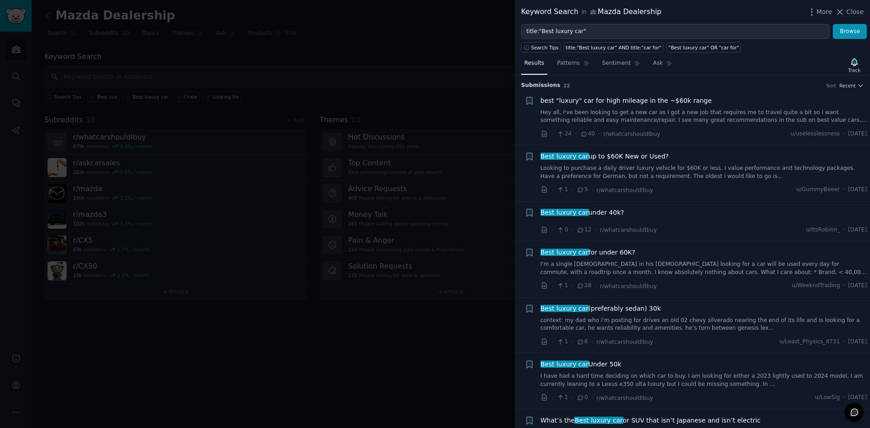
click at [310, 68] on div at bounding box center [435, 214] width 870 height 428
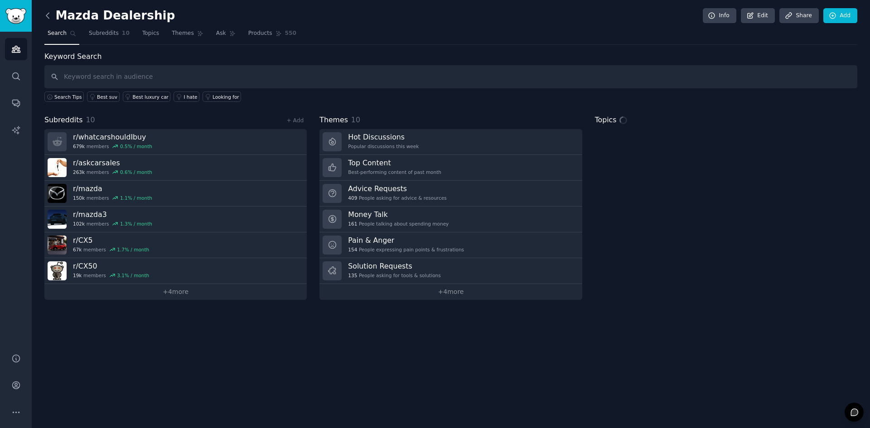
click at [46, 15] on icon at bounding box center [48, 16] width 10 height 10
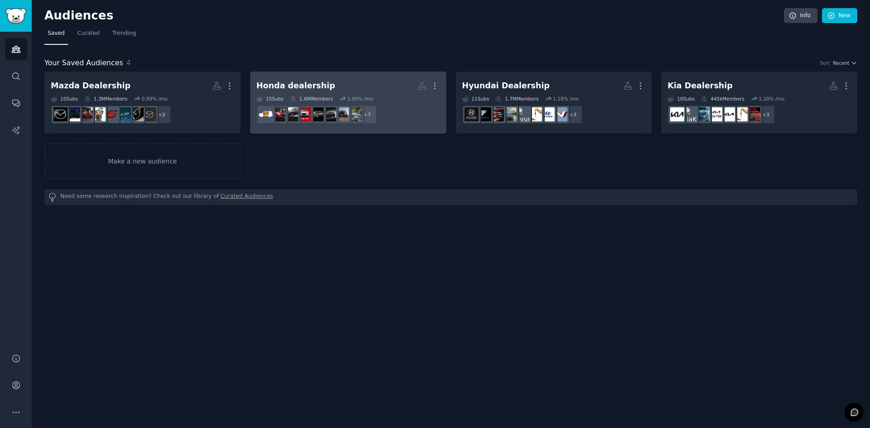
click at [314, 86] on div "Honda dealership" at bounding box center [295, 85] width 79 height 11
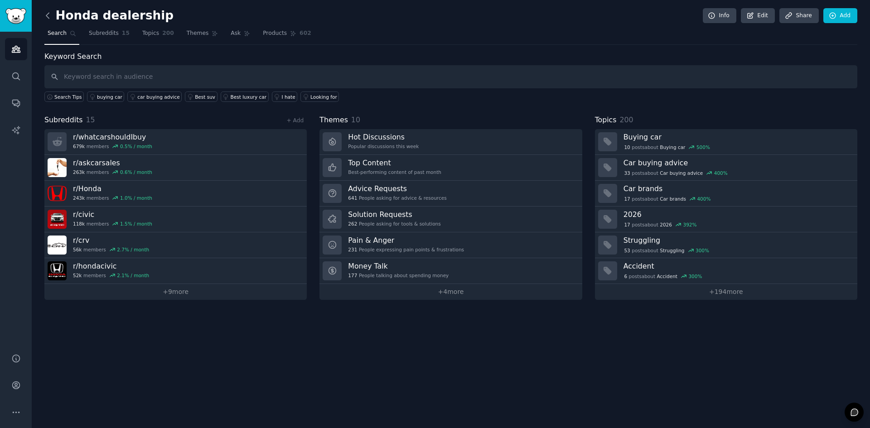
click at [45, 12] on icon at bounding box center [48, 16] width 10 height 10
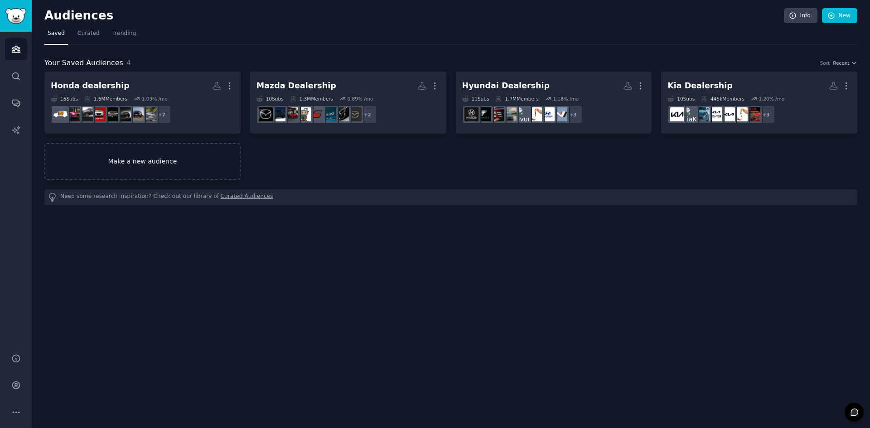
click at [156, 147] on link "Make a new audience" at bounding box center [142, 161] width 196 height 37
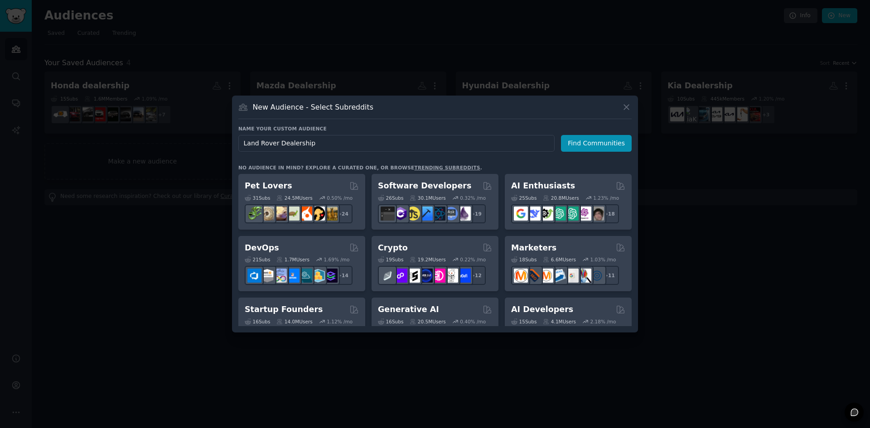
type input "Land Rover Dealership"
click at [582, 143] on button "Find Communities" at bounding box center [596, 143] width 71 height 17
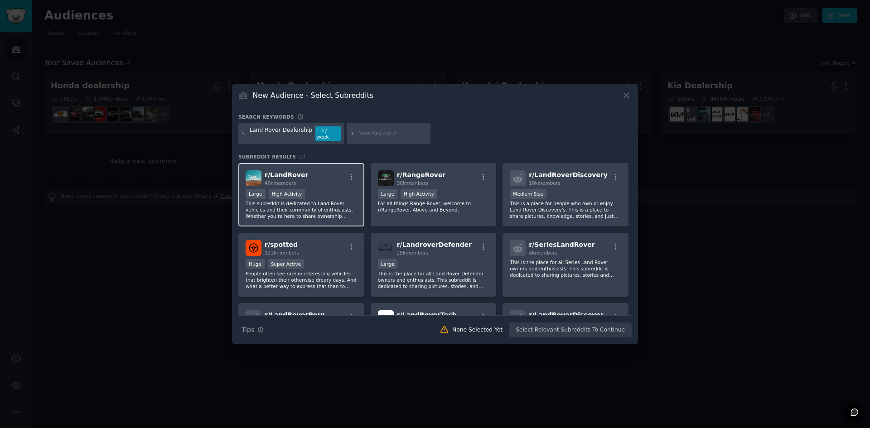
click at [351, 170] on div "r/ LandRover 40k members" at bounding box center [301, 178] width 111 height 16
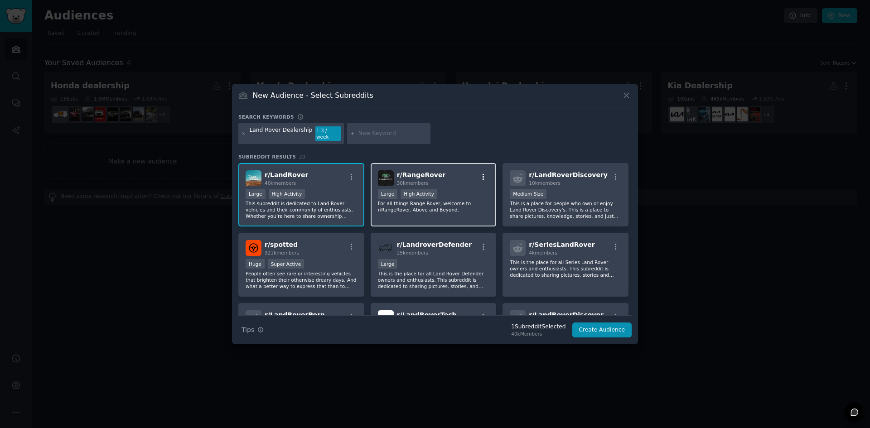
click at [484, 173] on icon "button" at bounding box center [483, 177] width 8 height 8
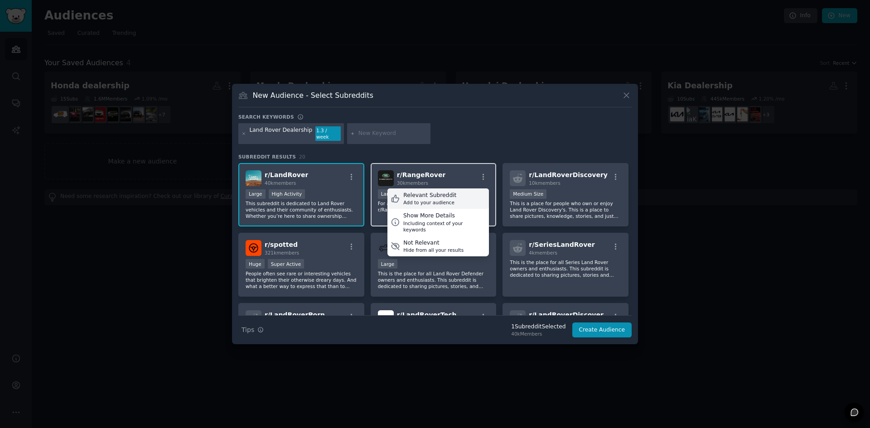
click at [461, 195] on div "Relevant Subreddit Add to your audience" at bounding box center [438, 199] width 102 height 21
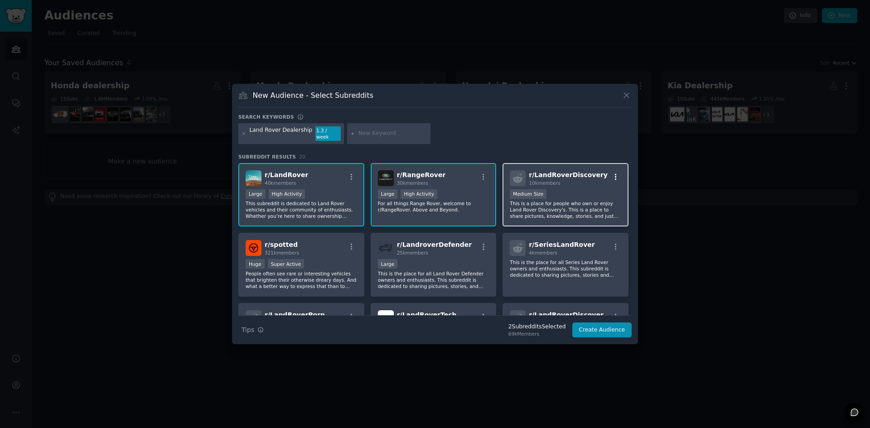
click at [616, 174] on icon "button" at bounding box center [616, 177] width 8 height 8
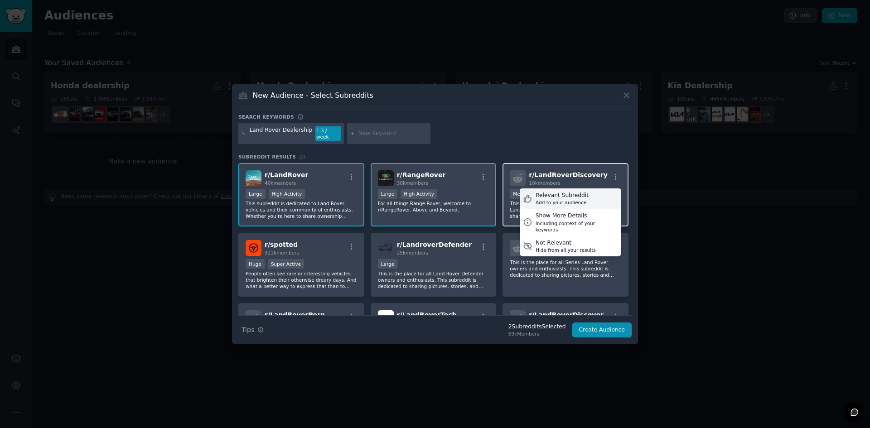
click at [592, 195] on div "Relevant Subreddit Add to your audience" at bounding box center [571, 199] width 102 height 21
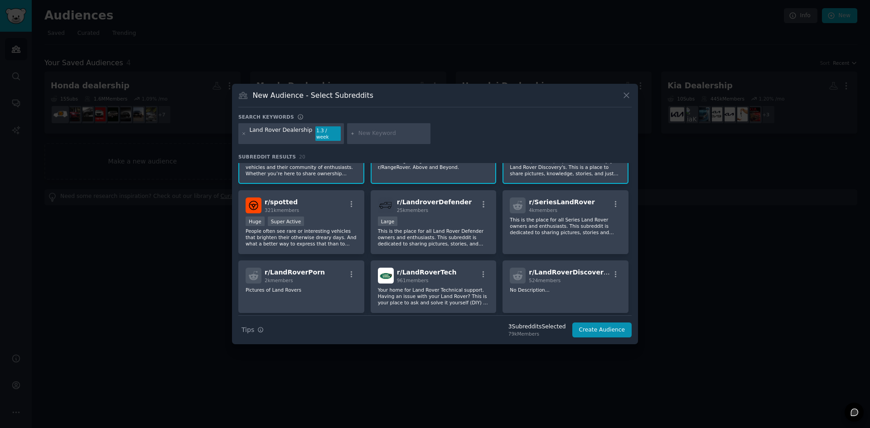
scroll to position [45, 0]
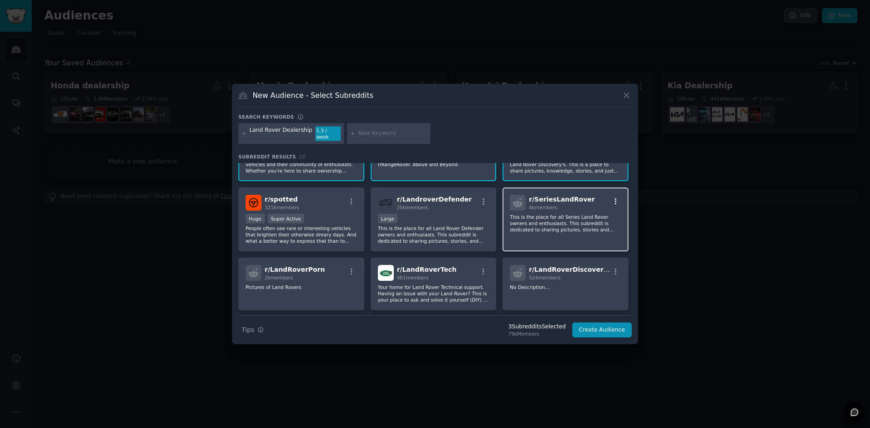
click at [612, 201] on icon "button" at bounding box center [616, 202] width 8 height 8
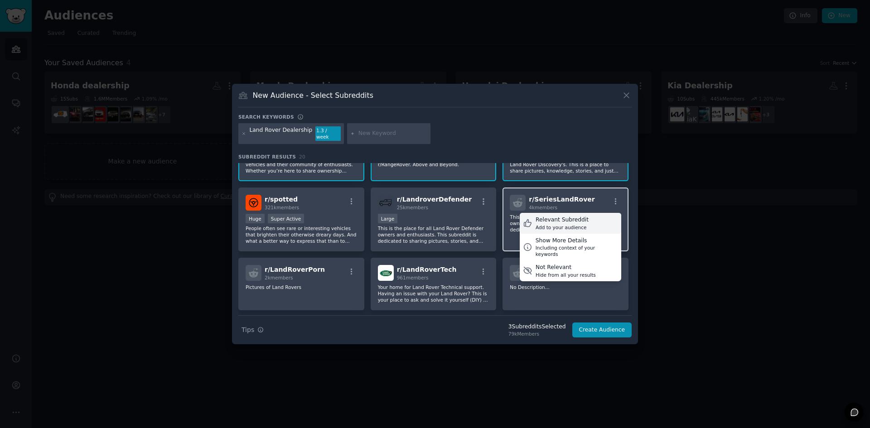
click at [575, 224] on div "Add to your audience" at bounding box center [562, 227] width 53 height 6
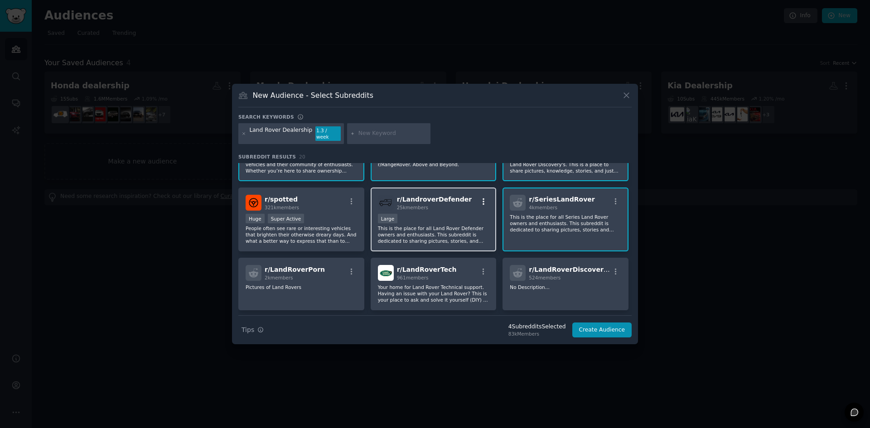
click at [486, 200] on button "button" at bounding box center [483, 202] width 11 height 8
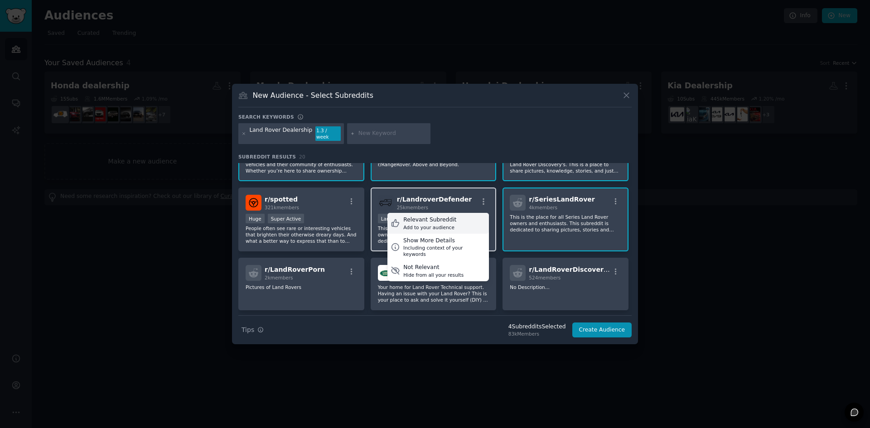
click at [467, 224] on div "Relevant Subreddit Add to your audience" at bounding box center [438, 223] width 102 height 21
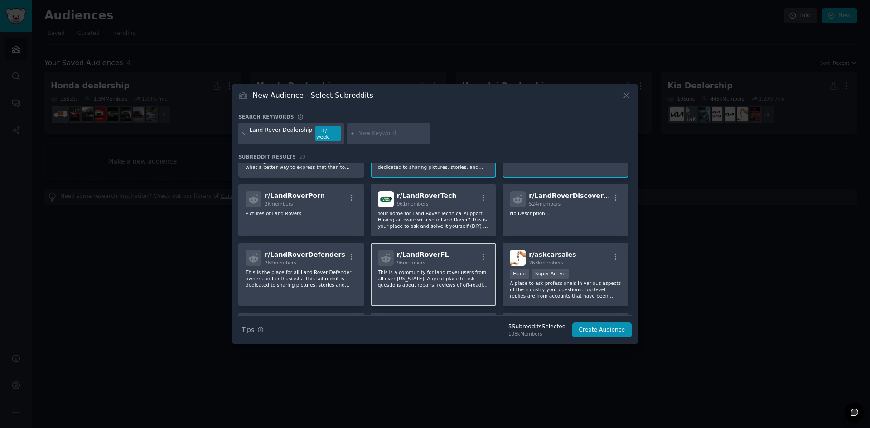
scroll to position [91, 0]
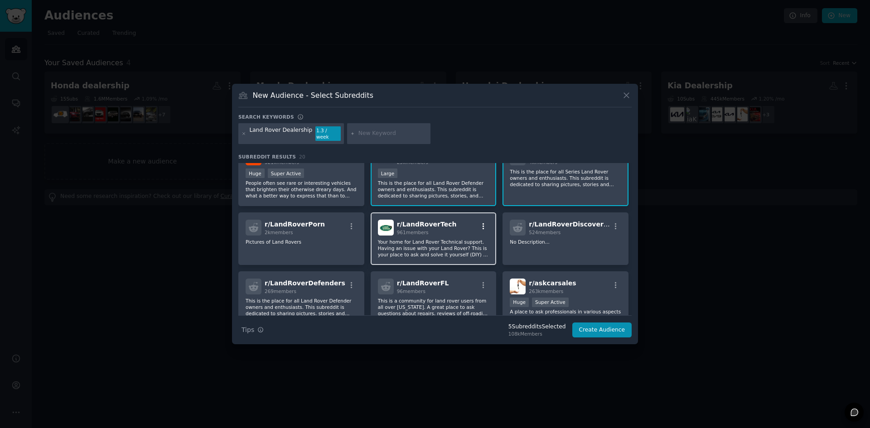
click at [485, 225] on icon "button" at bounding box center [483, 227] width 8 height 8
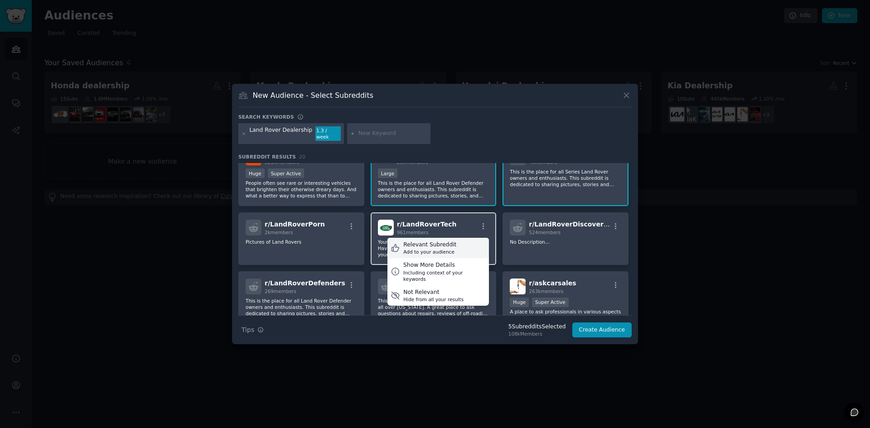
click at [465, 244] on div "Relevant Subreddit Add to your audience" at bounding box center [438, 248] width 102 height 21
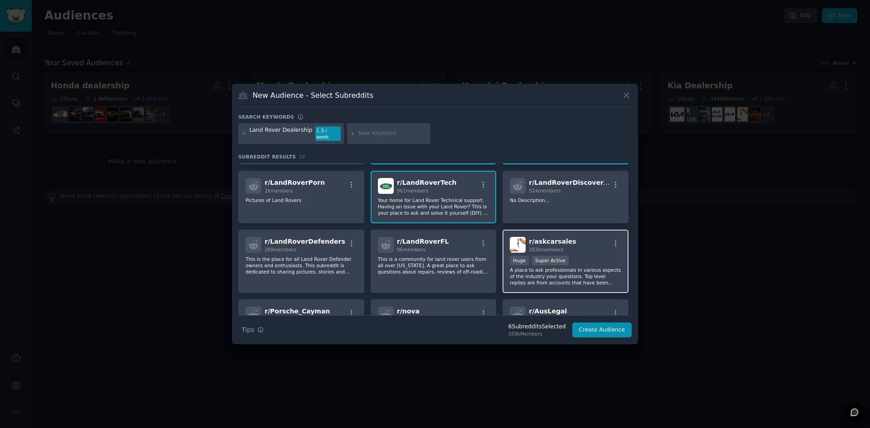
scroll to position [136, 0]
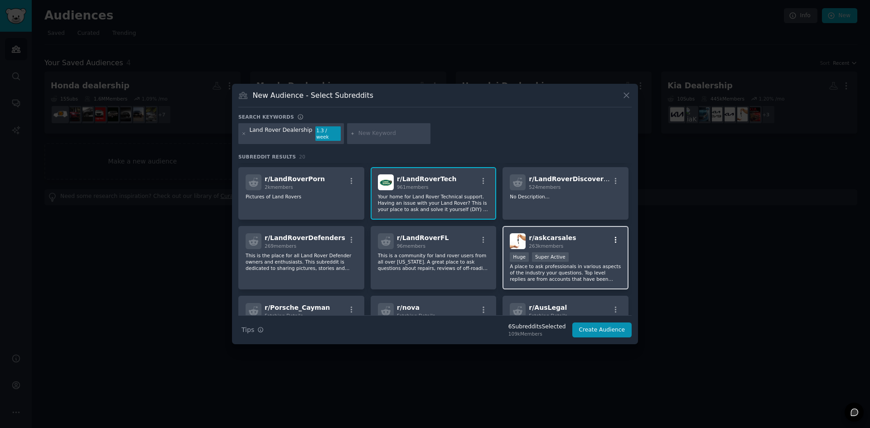
click at [614, 236] on icon "button" at bounding box center [616, 240] width 8 height 8
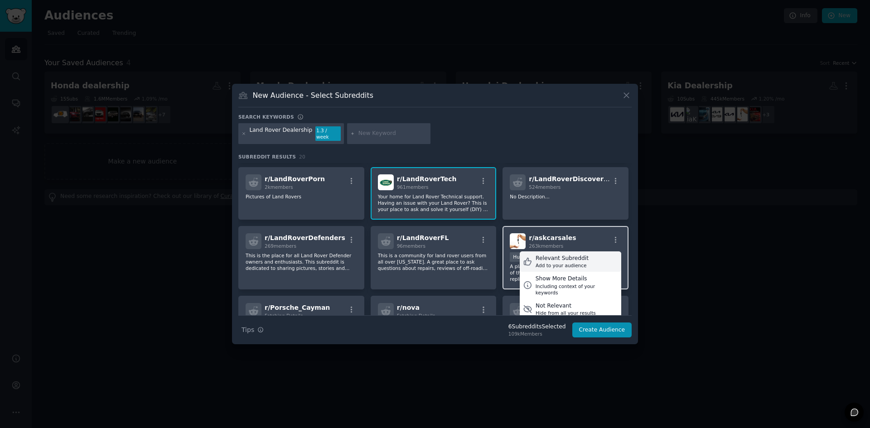
click at [556, 262] on div "Add to your audience" at bounding box center [562, 265] width 53 height 6
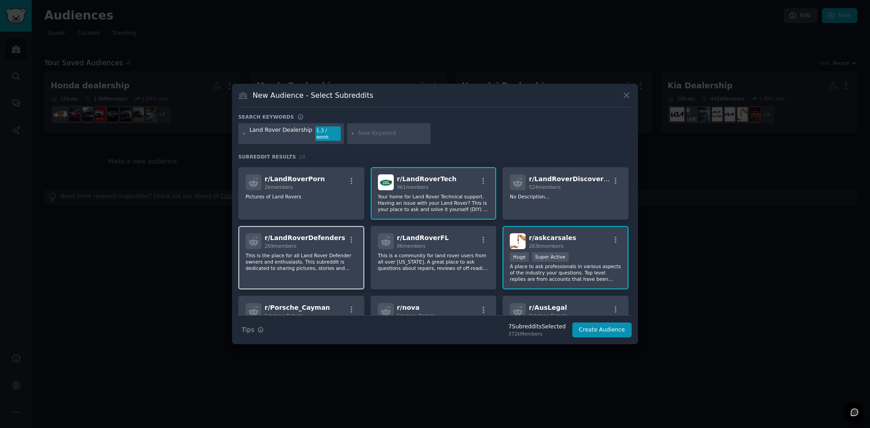
click at [353, 233] on div "r/ LandRoverDefenders 269 members" at bounding box center [301, 241] width 111 height 16
click at [350, 237] on icon "button" at bounding box center [352, 240] width 8 height 8
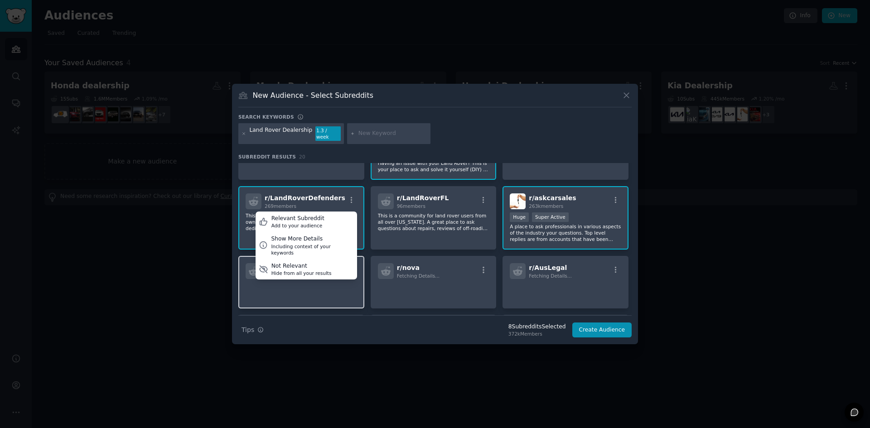
scroll to position [175, 0]
click at [350, 194] on div "r/ LandRoverDefenders 269 members Relevant Subreddit Add to your audience Show …" at bounding box center [301, 202] width 111 height 16
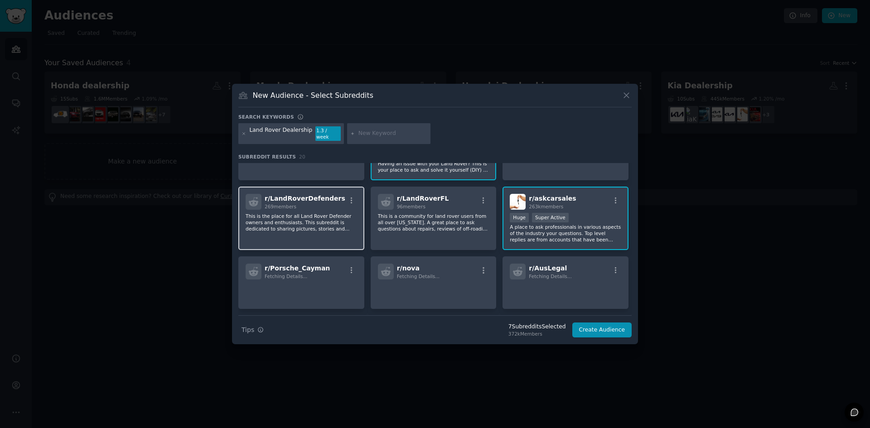
click at [350, 194] on div "r/ LandRoverDefenders 269 members" at bounding box center [301, 202] width 111 height 16
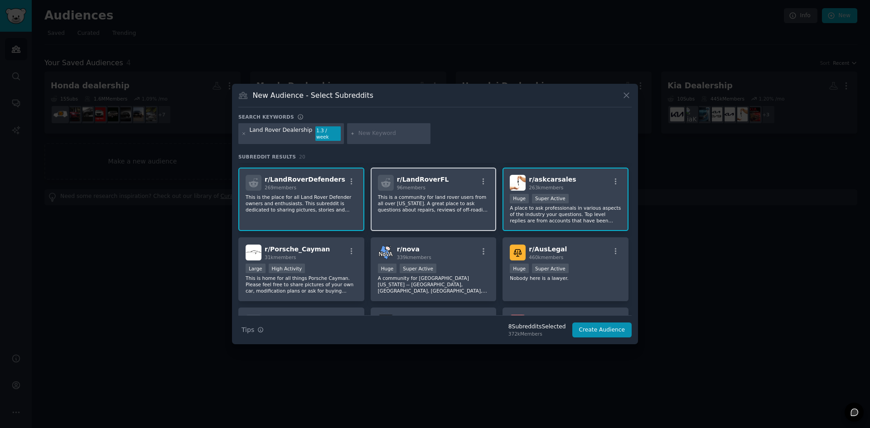
scroll to position [266, 0]
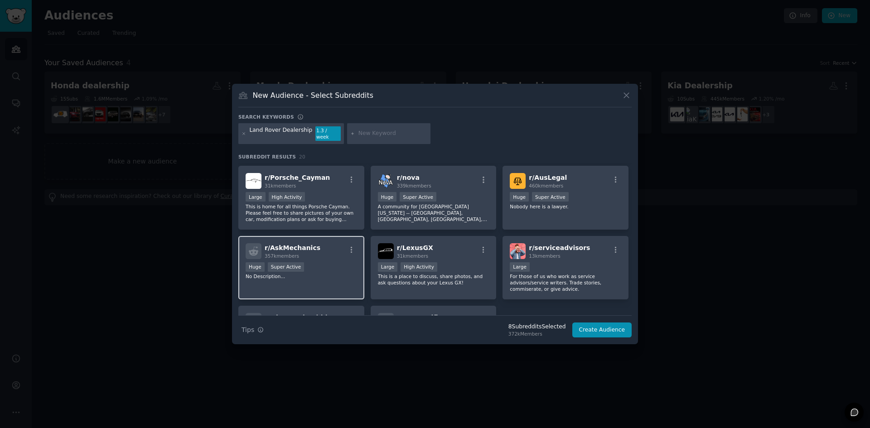
click at [350, 256] on div "r/ AskMechanics 357k members Huge Super Active No Description..." at bounding box center [301, 268] width 126 height 64
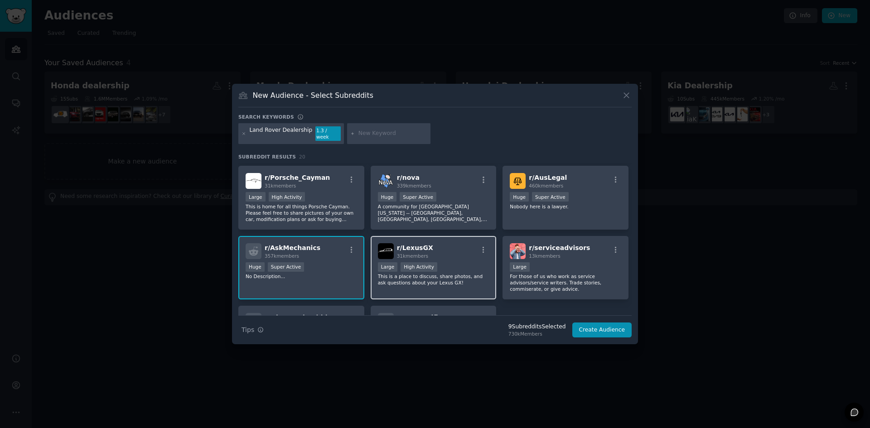
click at [466, 252] on div "r/ LexusGX 31k members" at bounding box center [433, 251] width 111 height 16
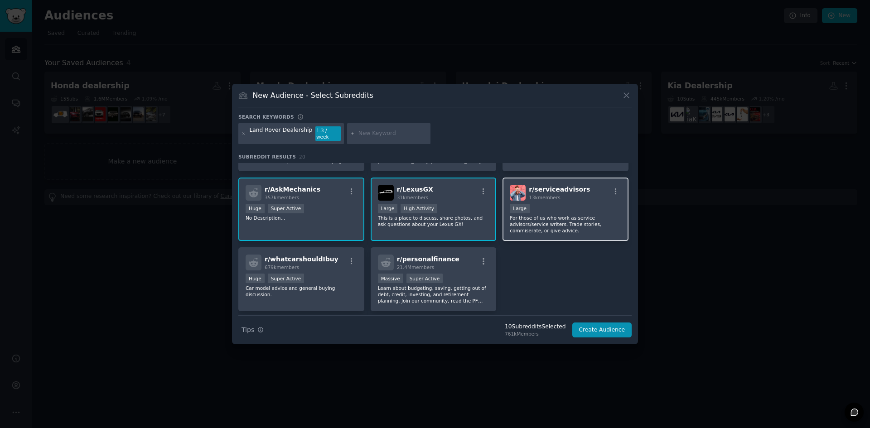
scroll to position [346, 0]
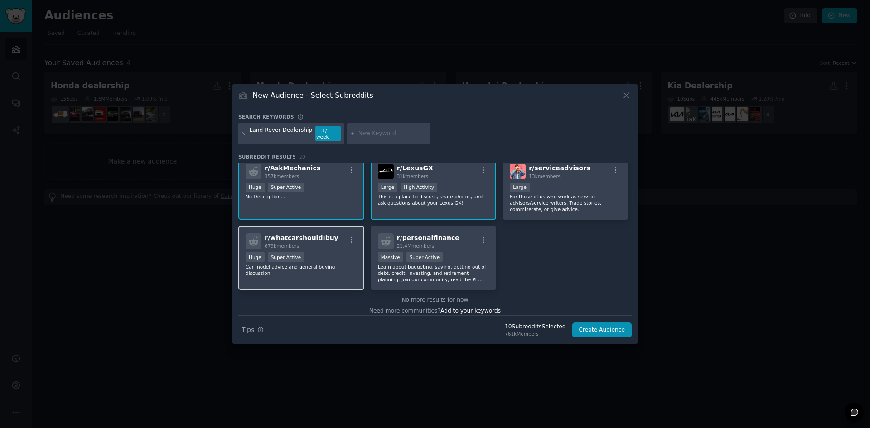
click at [329, 252] on div "Huge Super Active" at bounding box center [301, 257] width 111 height 11
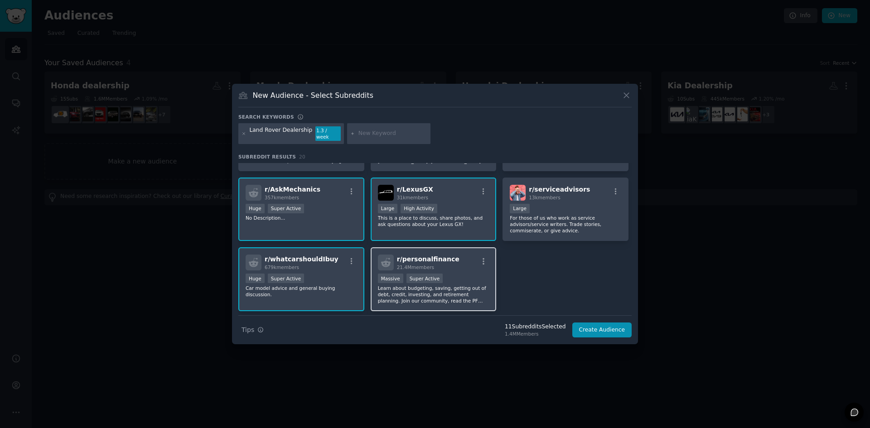
scroll to position [210, 0]
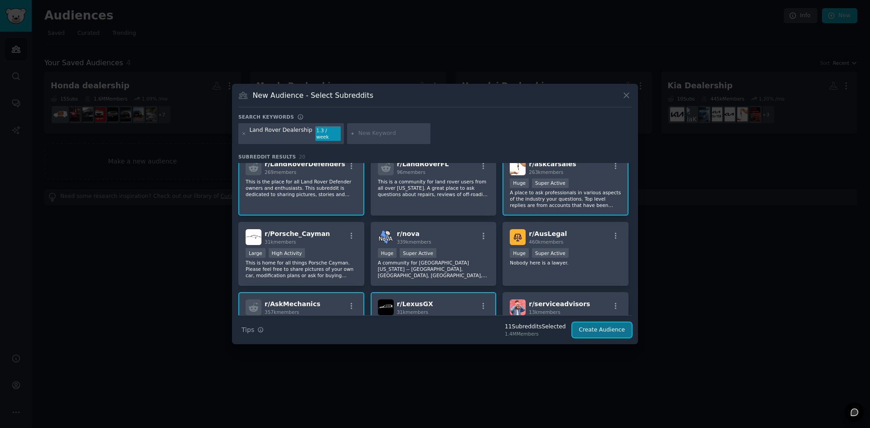
click at [605, 330] on button "Create Audience" at bounding box center [602, 330] width 60 height 15
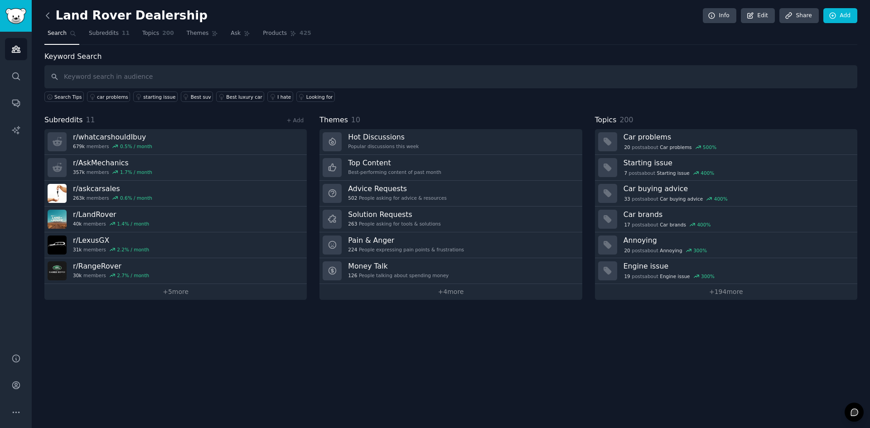
click at [51, 14] on icon at bounding box center [48, 16] width 10 height 10
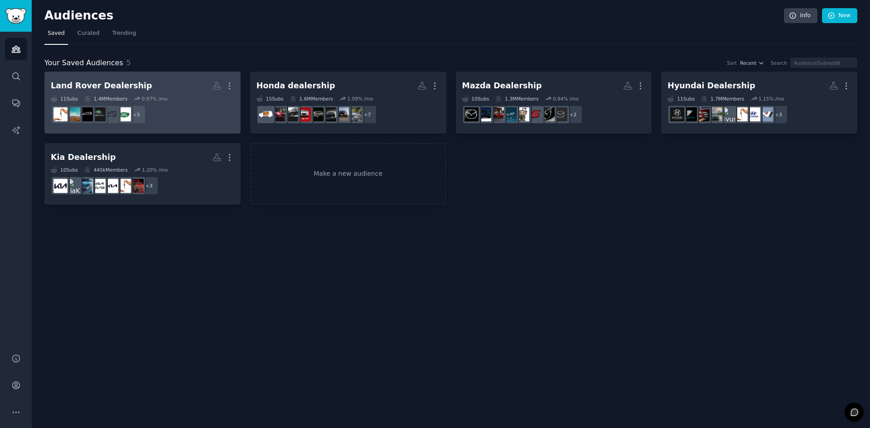
click at [106, 91] on div "Land Rover Dealership" at bounding box center [102, 85] width 102 height 11
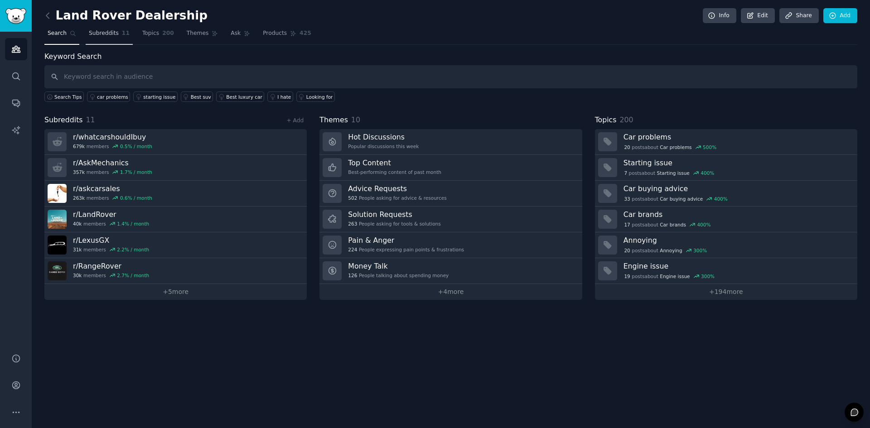
click at [100, 38] on link "Subreddits 11" at bounding box center [109, 35] width 47 height 19
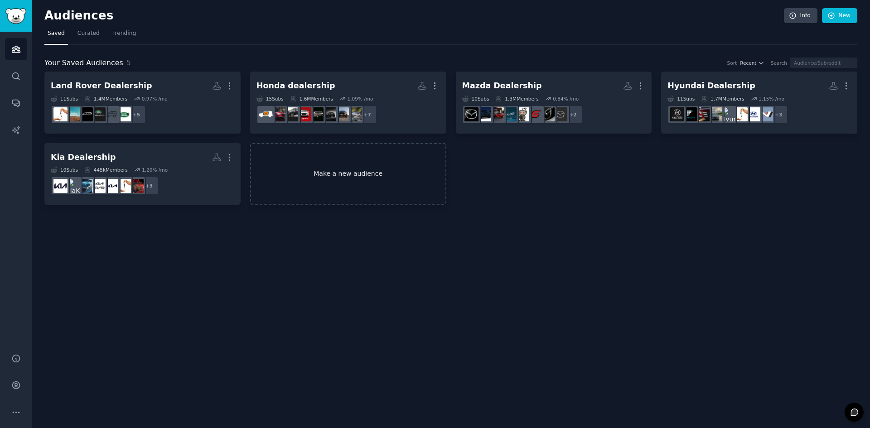
click at [344, 176] on link "Make a new audience" at bounding box center [348, 174] width 196 height 62
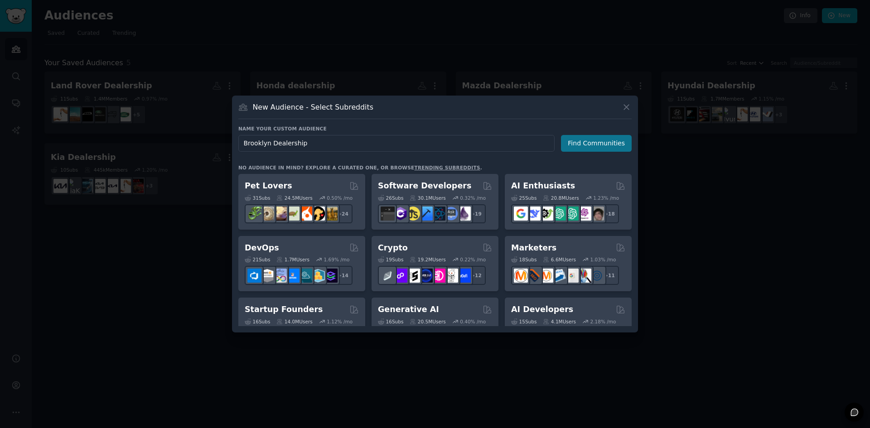
type input "Brooklyn Dealership"
click at [612, 148] on button "Find Communities" at bounding box center [596, 143] width 71 height 17
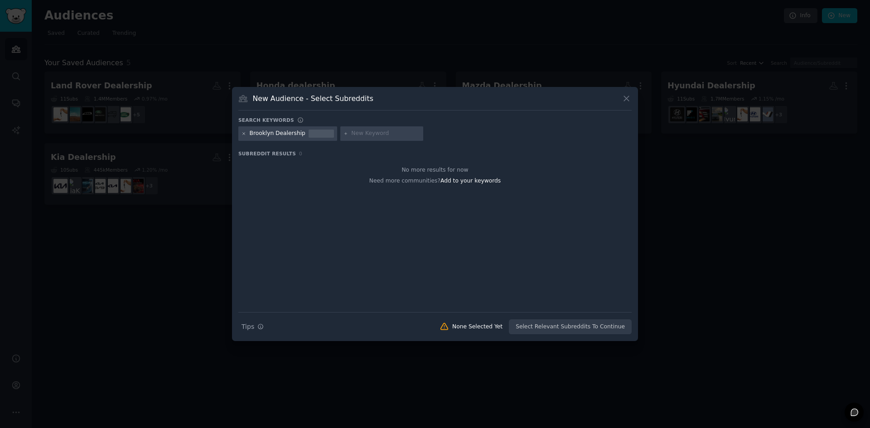
click at [244, 131] on icon at bounding box center [244, 133] width 5 height 5
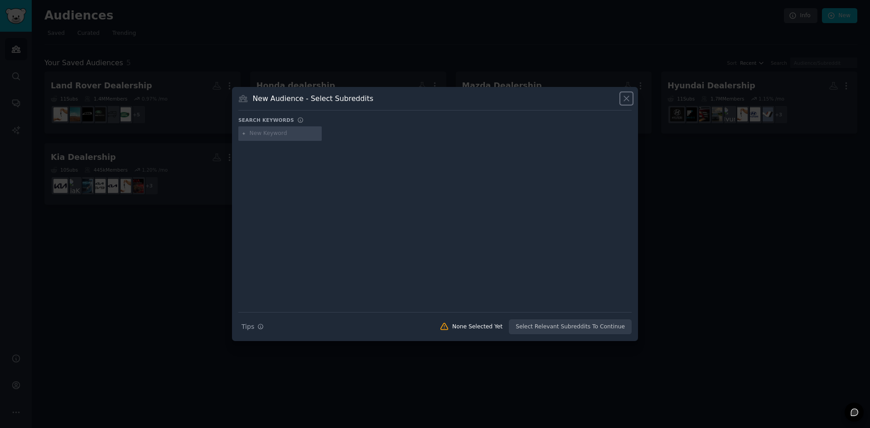
click at [626, 102] on icon at bounding box center [627, 99] width 10 height 10
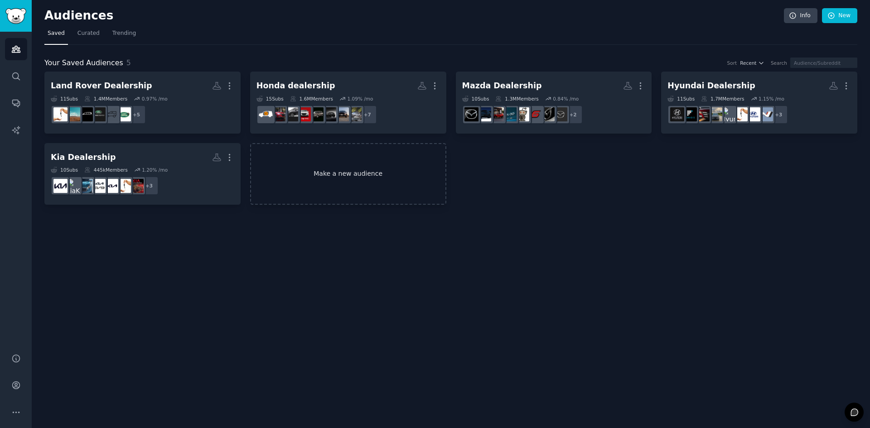
click at [308, 155] on link "Make a new audience" at bounding box center [348, 174] width 196 height 62
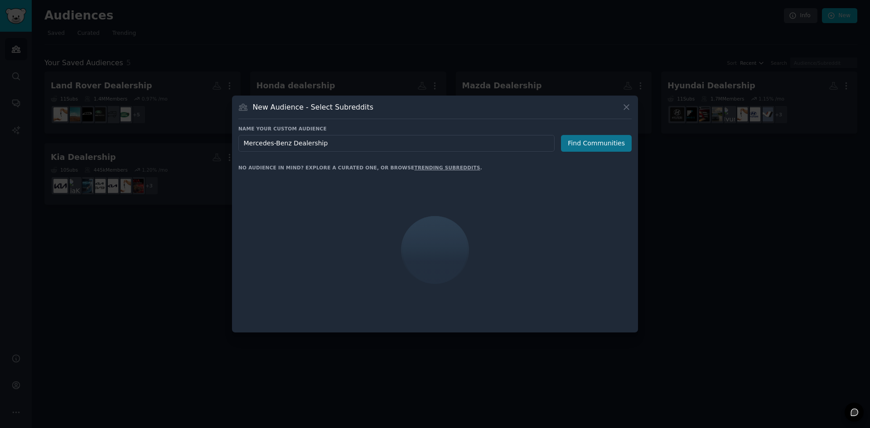
type input "Mercedes-Benz Dealership"
click at [616, 144] on button "Find Communities" at bounding box center [596, 143] width 71 height 17
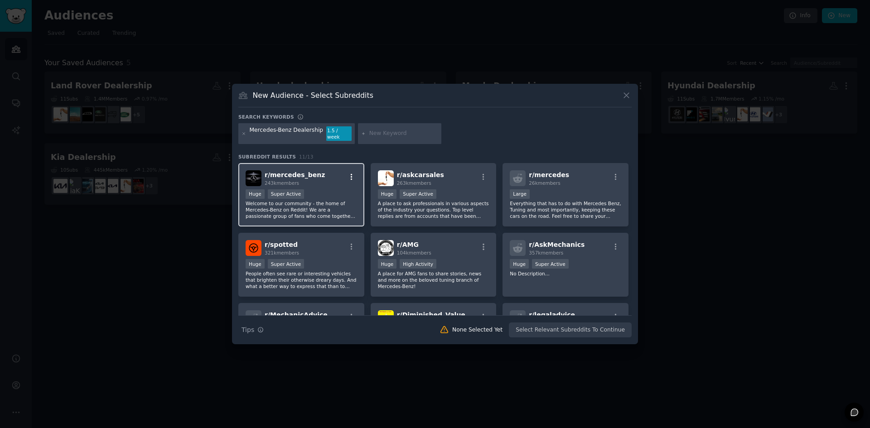
click at [354, 174] on icon "button" at bounding box center [352, 177] width 8 height 8
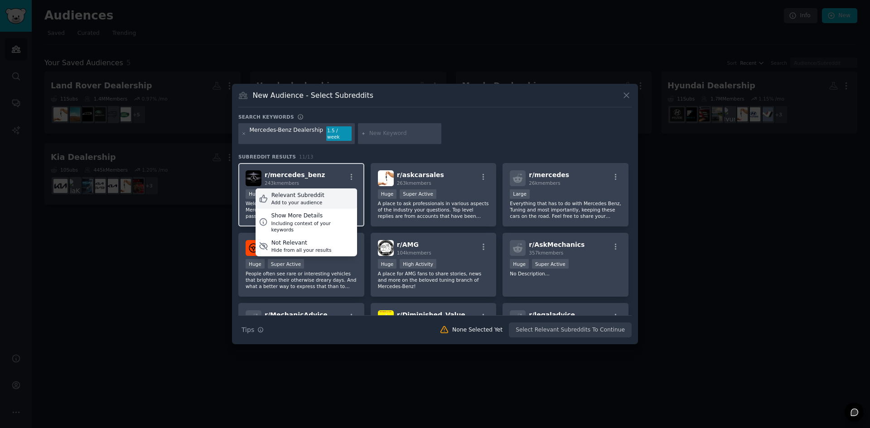
click at [341, 192] on div "Relevant Subreddit Add to your audience" at bounding box center [307, 199] width 102 height 21
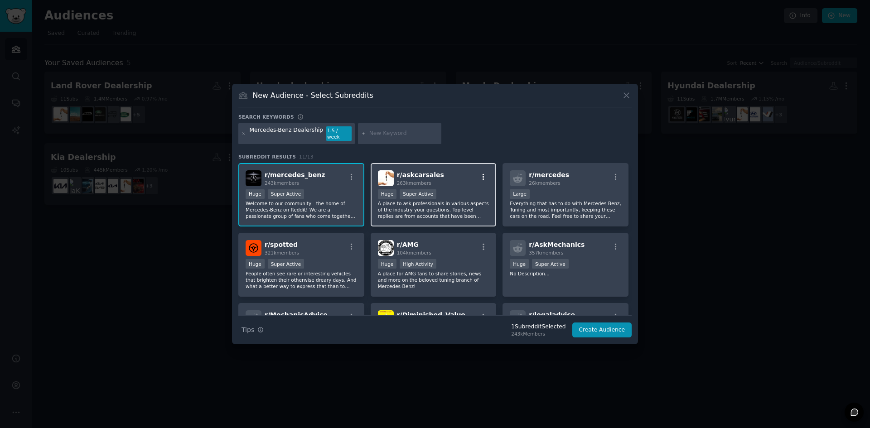
click at [484, 175] on icon "button" at bounding box center [483, 177] width 8 height 8
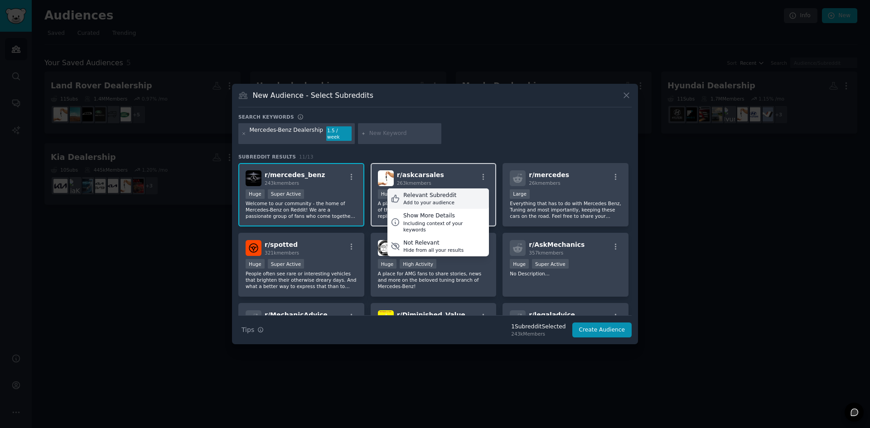
click at [469, 195] on div "Relevant Subreddit Add to your audience" at bounding box center [438, 199] width 102 height 21
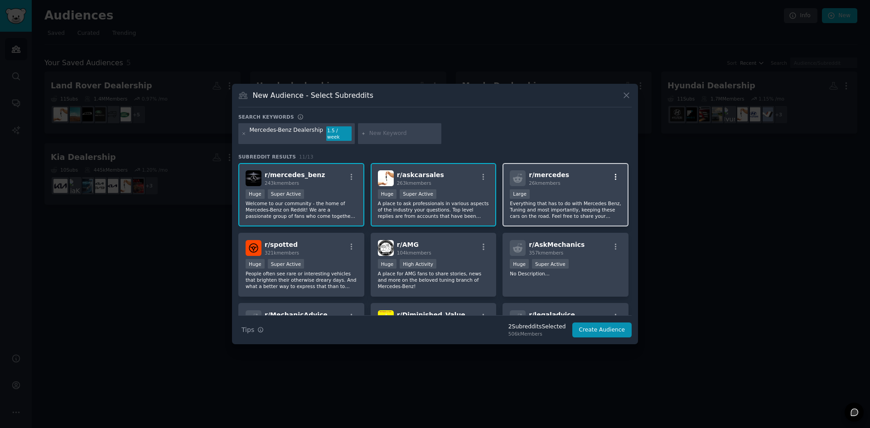
click at [615, 173] on icon "button" at bounding box center [616, 177] width 8 height 8
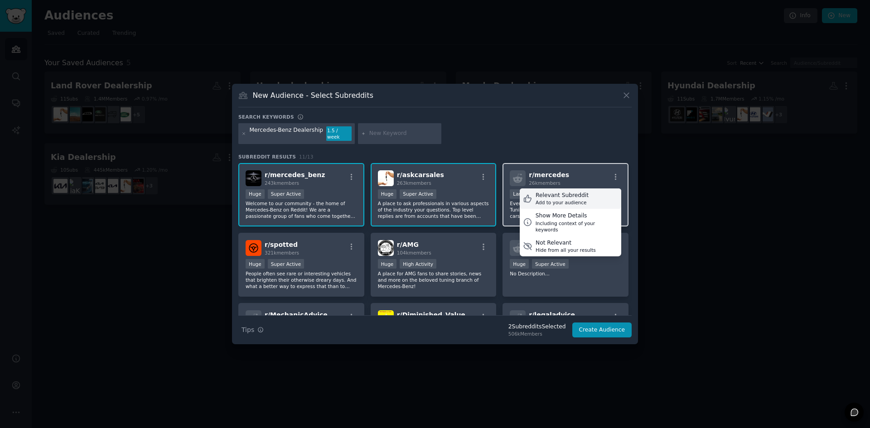
click at [579, 199] on div "Add to your audience" at bounding box center [562, 202] width 53 height 6
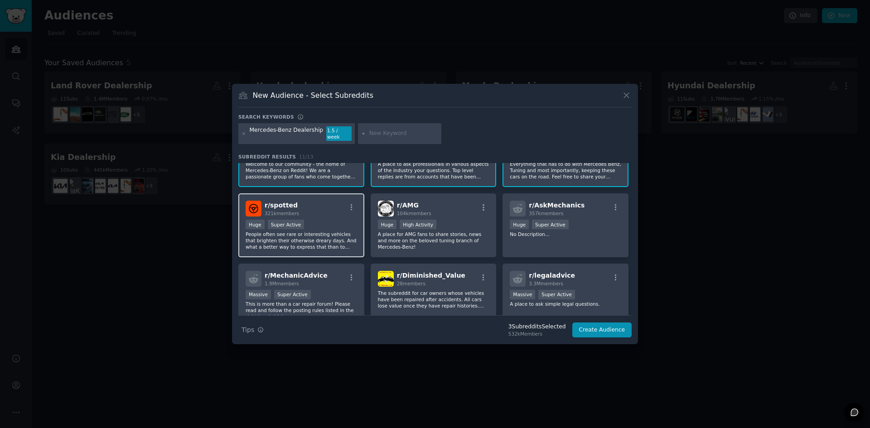
scroll to position [45, 0]
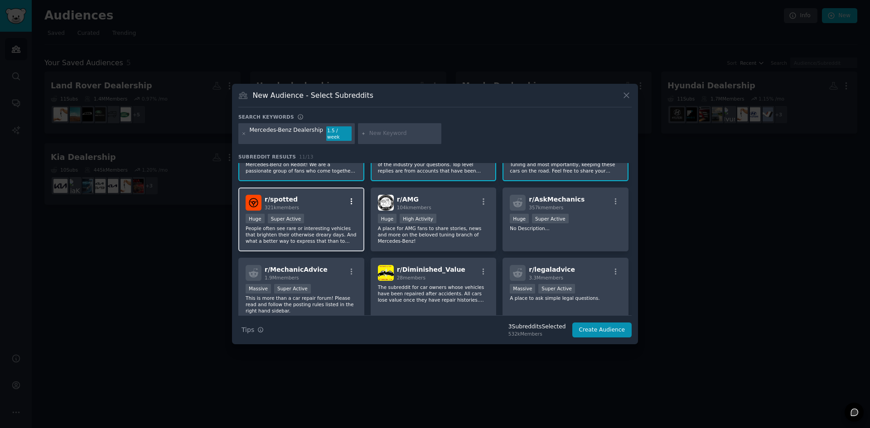
click at [348, 198] on icon "button" at bounding box center [352, 202] width 8 height 8
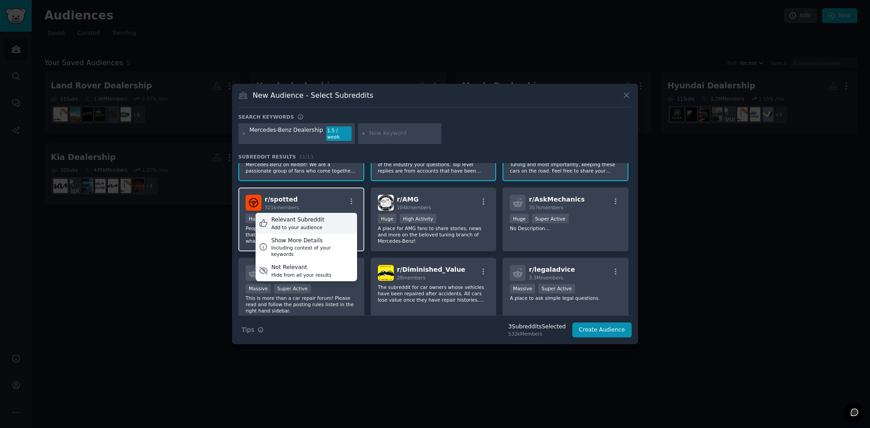
click at [339, 216] on div "Relevant Subreddit Add to your audience" at bounding box center [307, 223] width 102 height 21
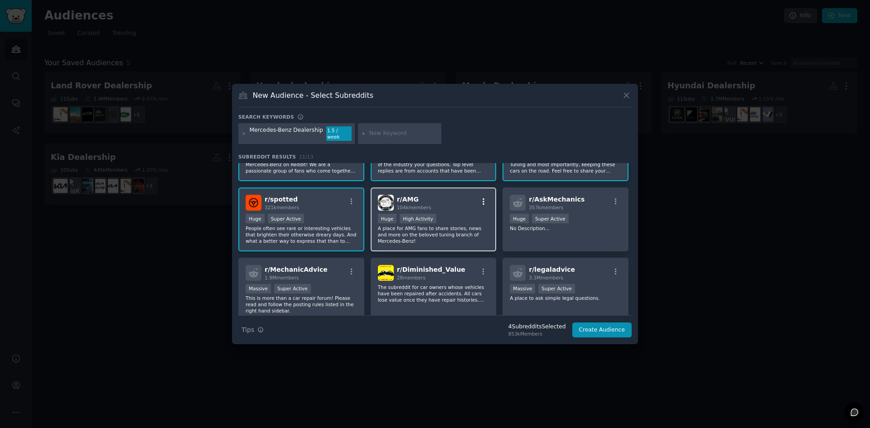
click at [485, 201] on icon "button" at bounding box center [483, 202] width 8 height 8
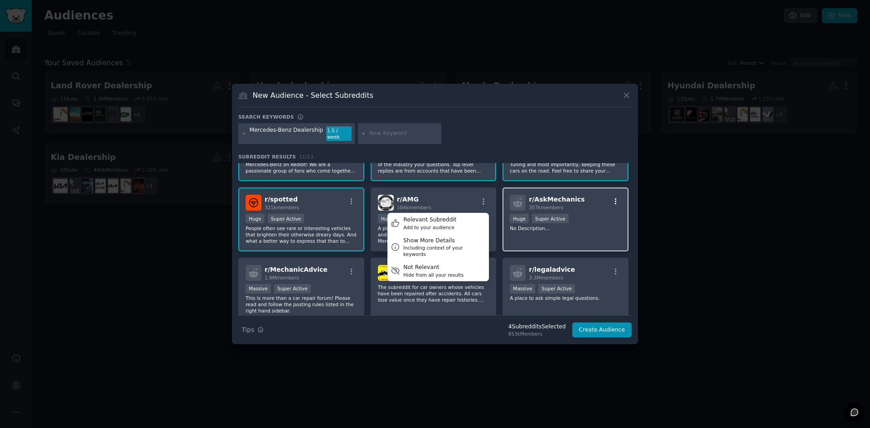
click at [612, 198] on icon "button" at bounding box center [616, 202] width 8 height 8
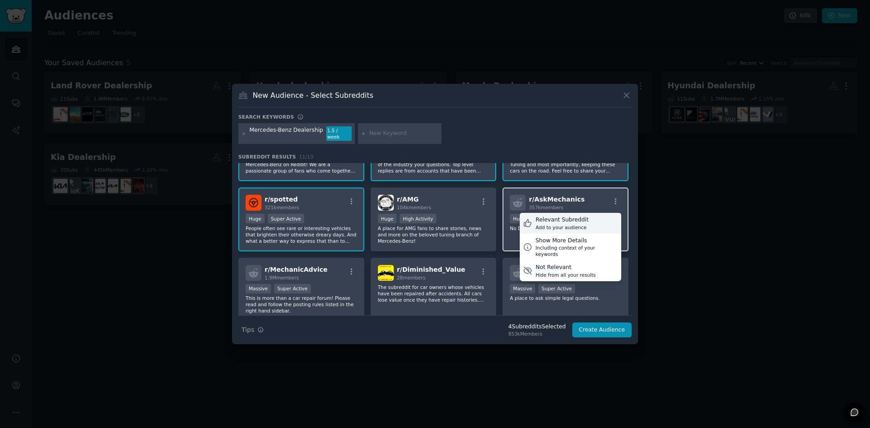
click at [598, 218] on div "Relevant Subreddit Add to your audience" at bounding box center [571, 223] width 102 height 21
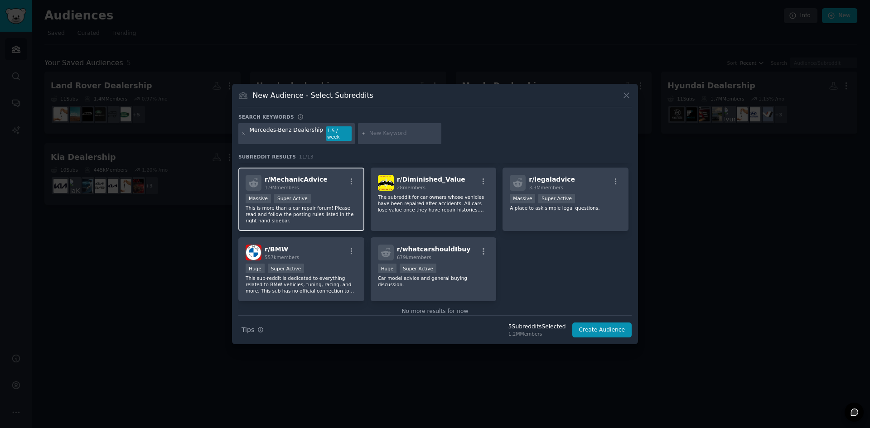
scroll to position [136, 0]
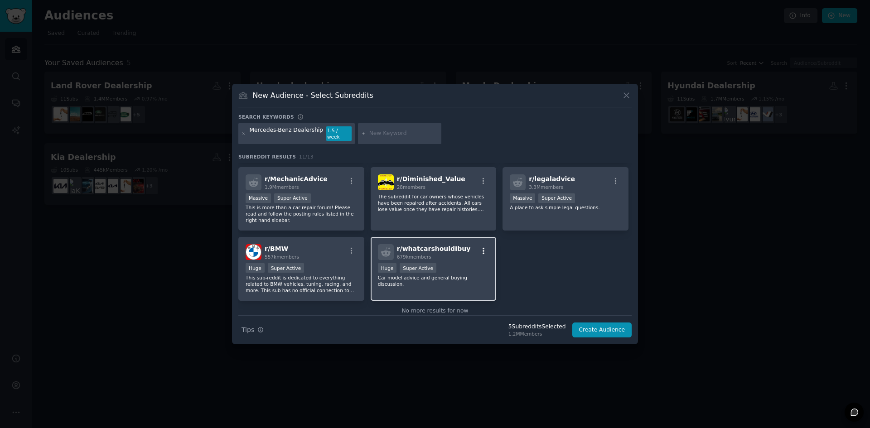
click at [483, 248] on icon "button" at bounding box center [483, 251] width 8 height 8
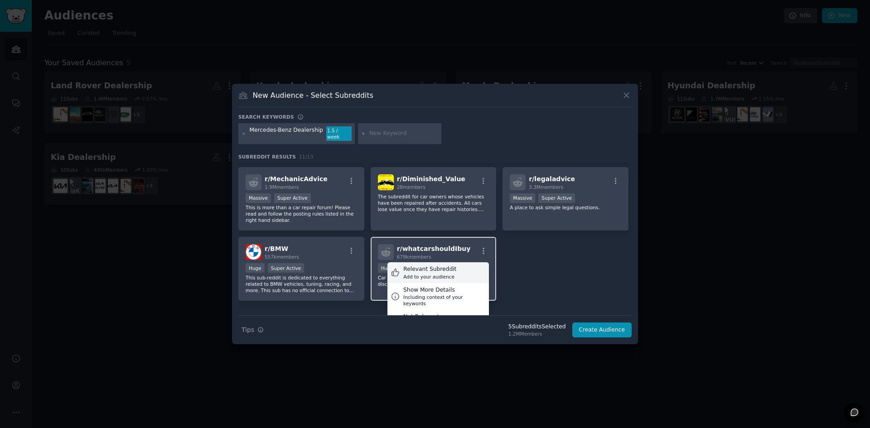
click at [458, 273] on div "Relevant Subreddit Add to your audience" at bounding box center [438, 272] width 102 height 21
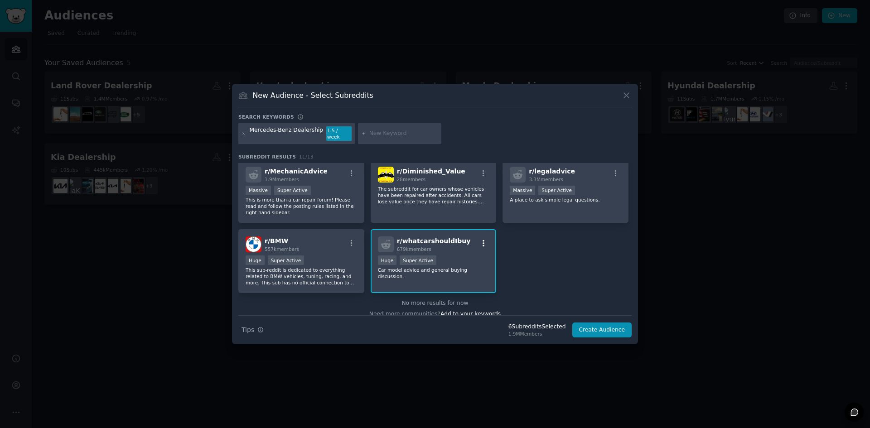
scroll to position [153, 0]
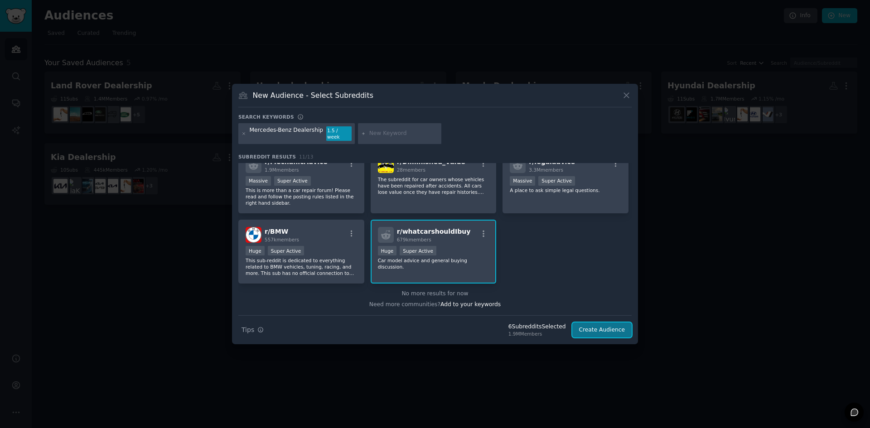
click at [602, 329] on button "Create Audience" at bounding box center [602, 330] width 60 height 15
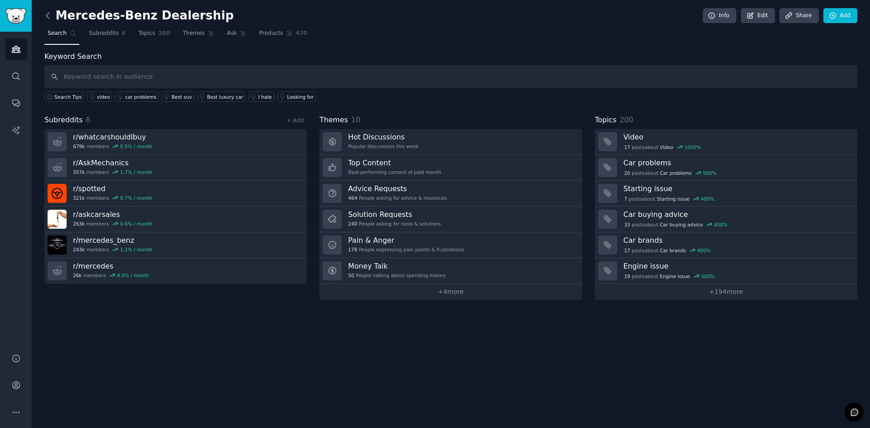
click at [46, 13] on icon at bounding box center [48, 16] width 10 height 10
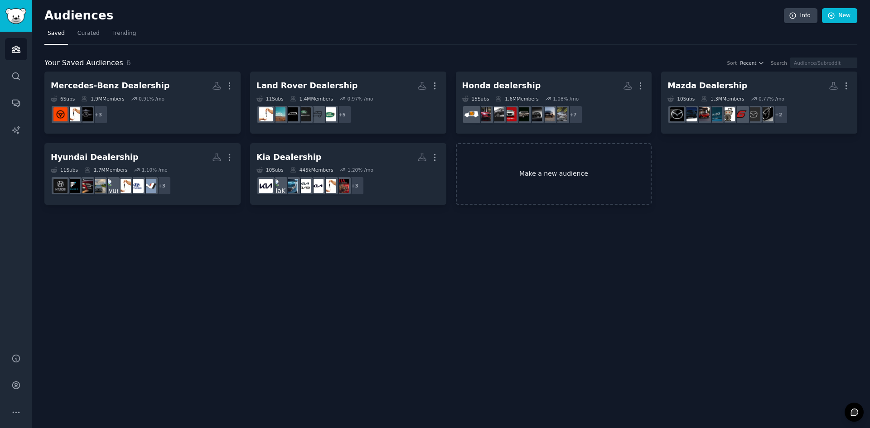
click at [578, 181] on link "Make a new audience" at bounding box center [554, 174] width 196 height 62
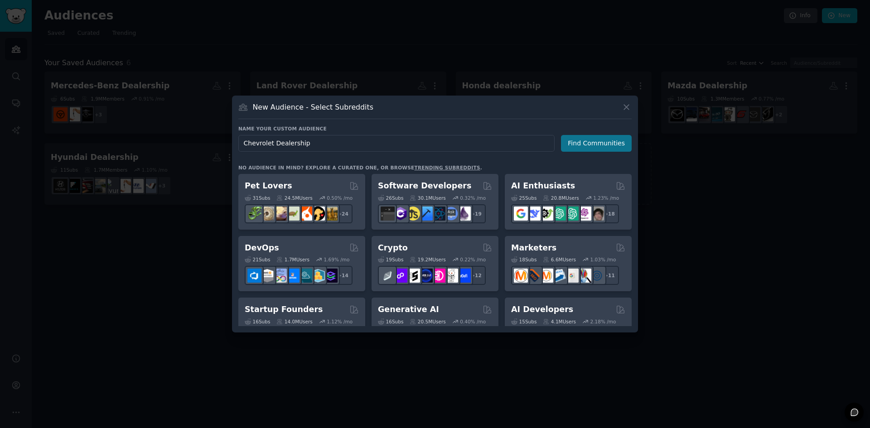
type input "Chevrolet Dealership"
click at [577, 139] on button "Find Communities" at bounding box center [596, 143] width 71 height 17
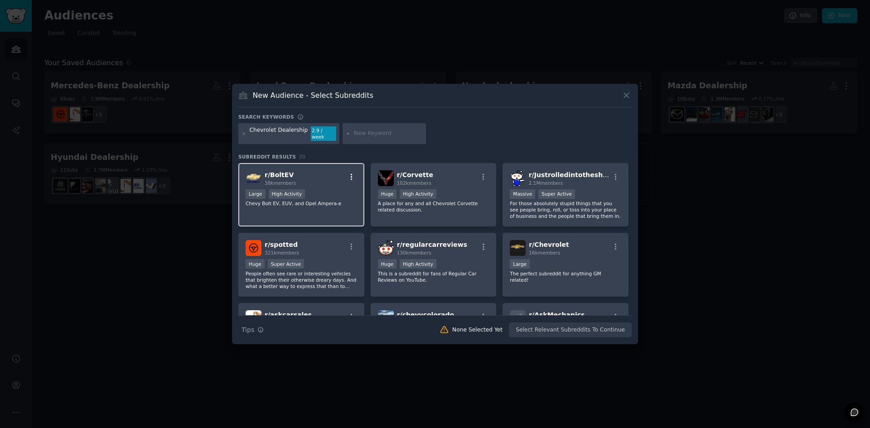
click at [355, 175] on button "button" at bounding box center [351, 177] width 11 height 8
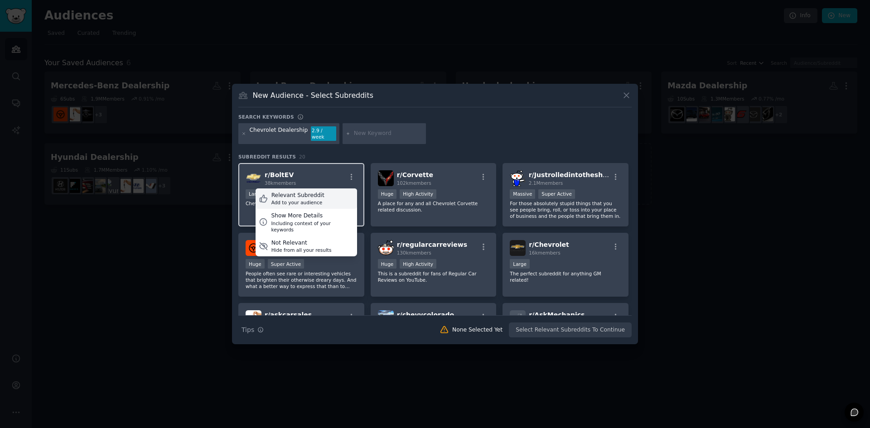
click at [332, 198] on div "Relevant Subreddit Add to your audience" at bounding box center [307, 199] width 102 height 21
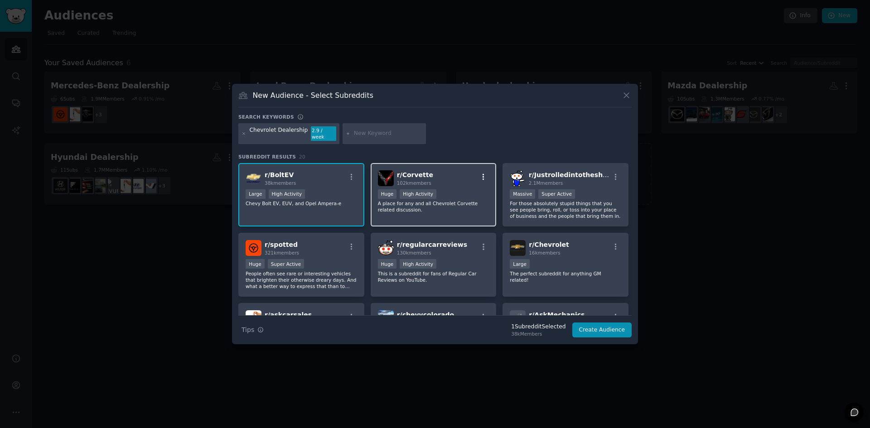
click at [486, 173] on icon "button" at bounding box center [483, 177] width 8 height 8
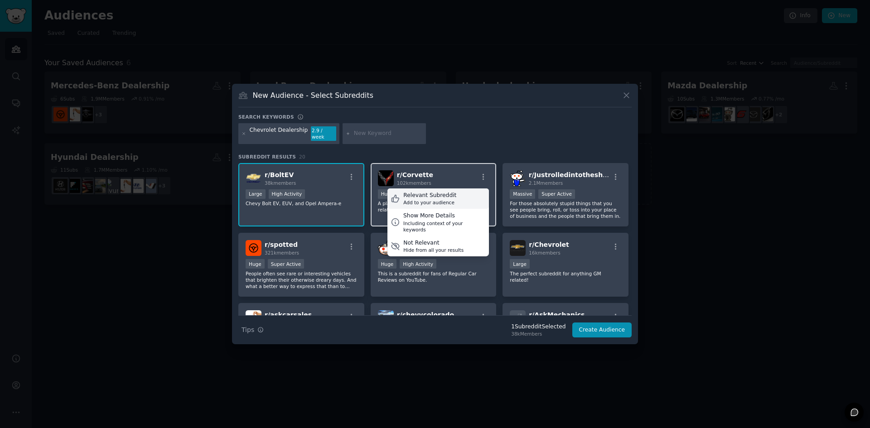
click at [479, 196] on div "Relevant Subreddit Add to your audience" at bounding box center [438, 199] width 102 height 21
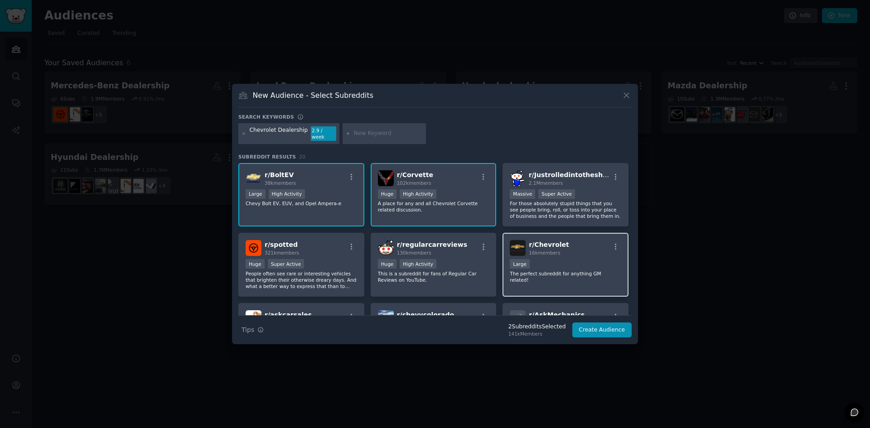
click at [591, 263] on div "Large" at bounding box center [565, 264] width 111 height 11
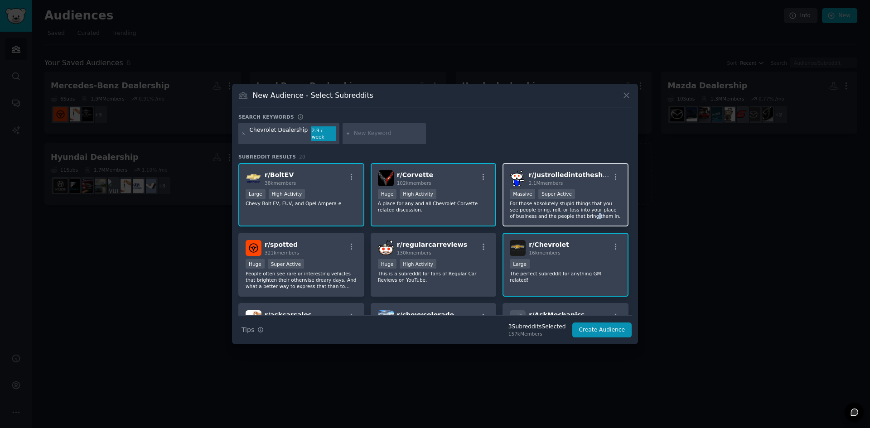
click at [563, 210] on p "For those absolutely stupid things that you see people bring, roll, or toss int…" at bounding box center [565, 209] width 111 height 19
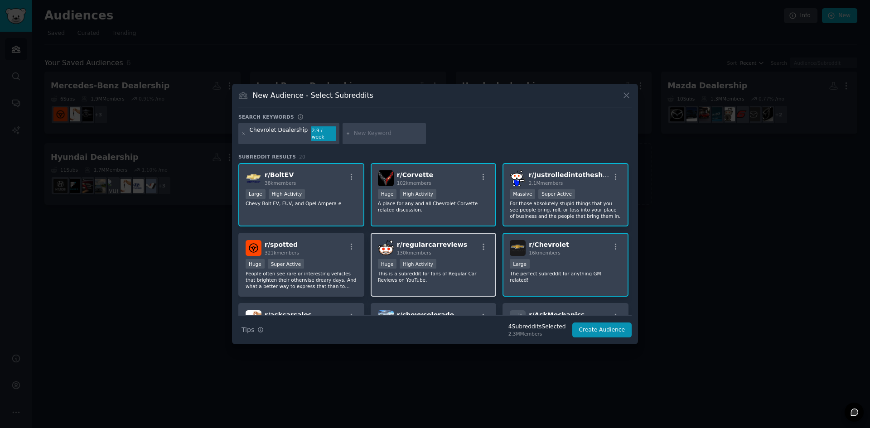
click at [452, 263] on div "Huge High Activity" at bounding box center [433, 264] width 111 height 11
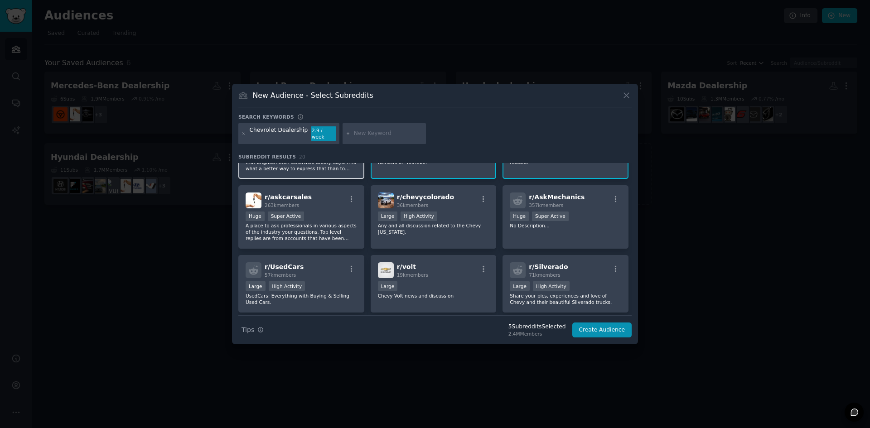
scroll to position [136, 0]
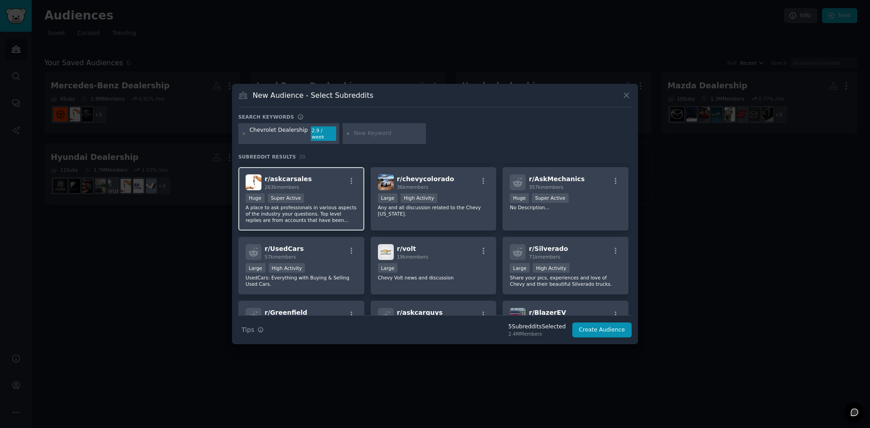
click at [301, 196] on div "Huge Super Active" at bounding box center [301, 199] width 111 height 11
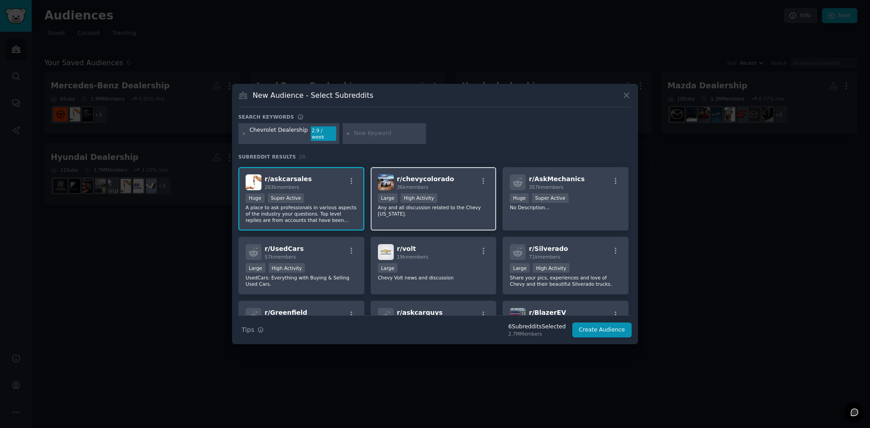
click at [409, 204] on p "Any and all discussion related to the Chevy Colorado." at bounding box center [433, 210] width 111 height 13
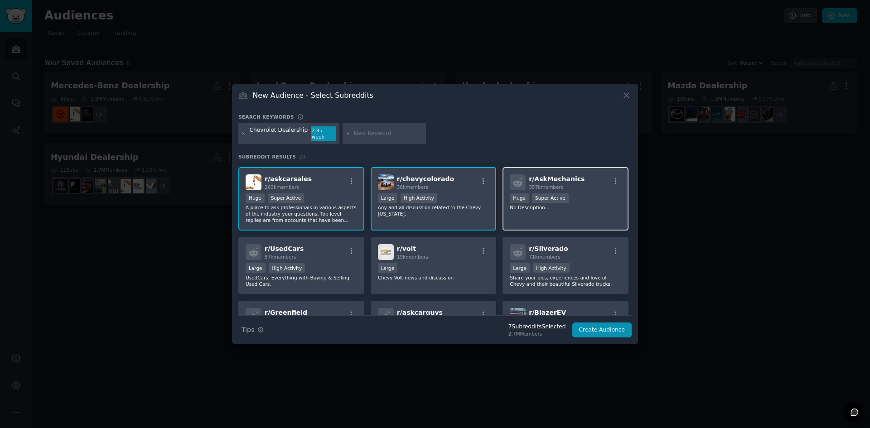
click at [561, 204] on p "No Description..." at bounding box center [565, 207] width 111 height 6
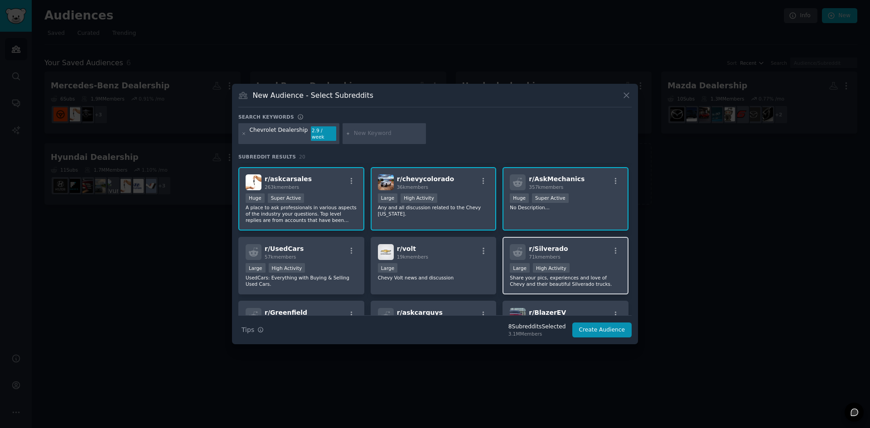
click at [553, 254] on span "71k members" at bounding box center [544, 256] width 31 height 5
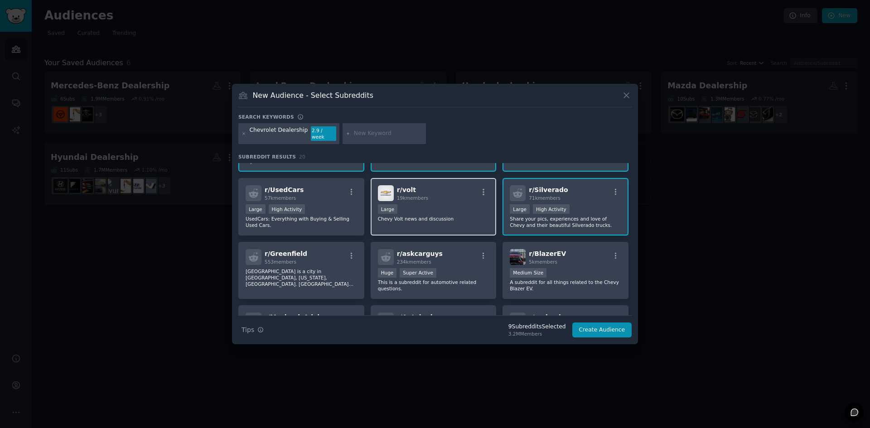
scroll to position [227, 0]
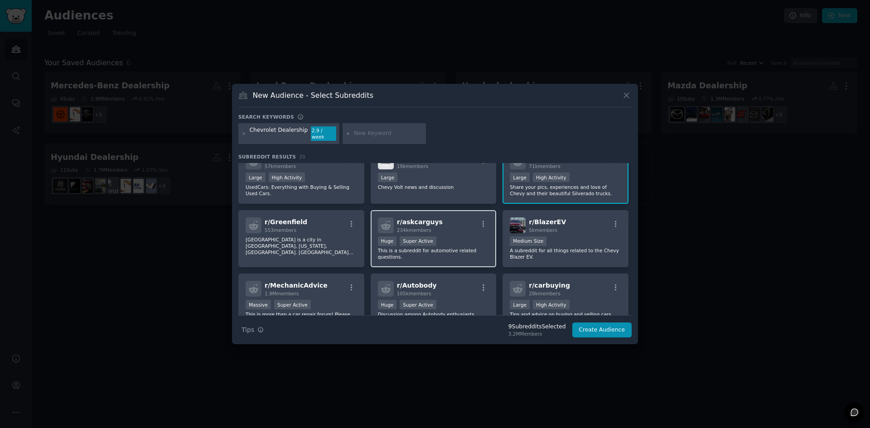
click at [434, 237] on div ">= 95th percentile for submissions / day Huge Super Active" at bounding box center [433, 242] width 111 height 11
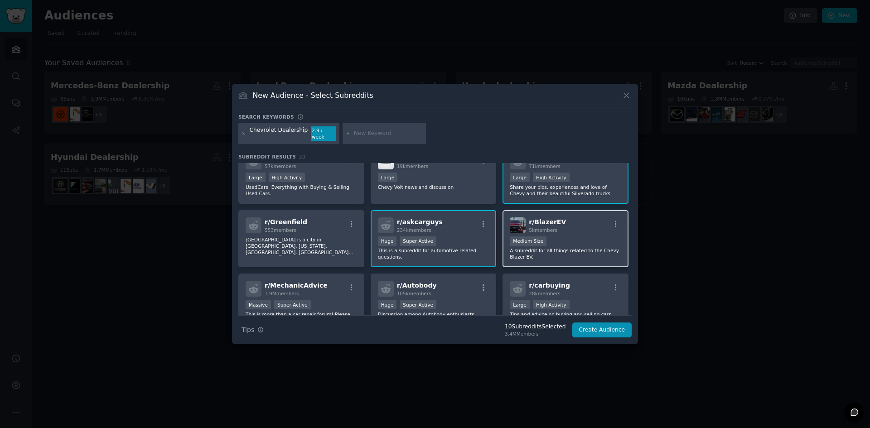
click at [575, 227] on div "r/ BlazerEV 5k members" at bounding box center [565, 226] width 111 height 16
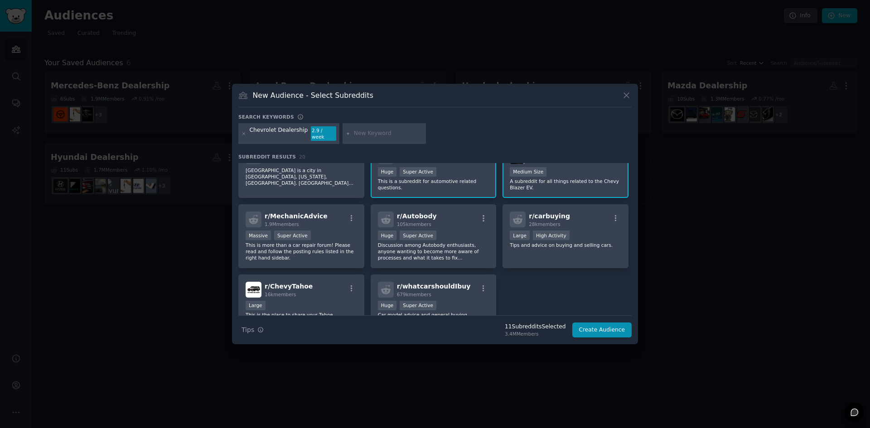
scroll to position [317, 0]
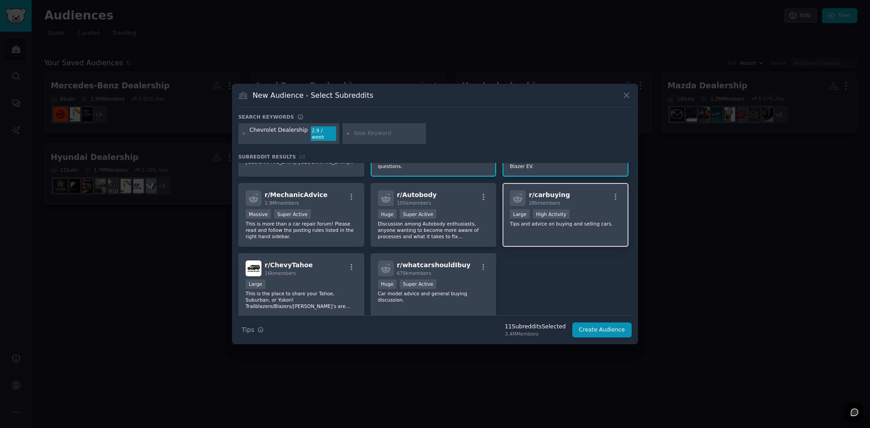
click at [575, 212] on div "Large High Activity" at bounding box center [565, 214] width 111 height 11
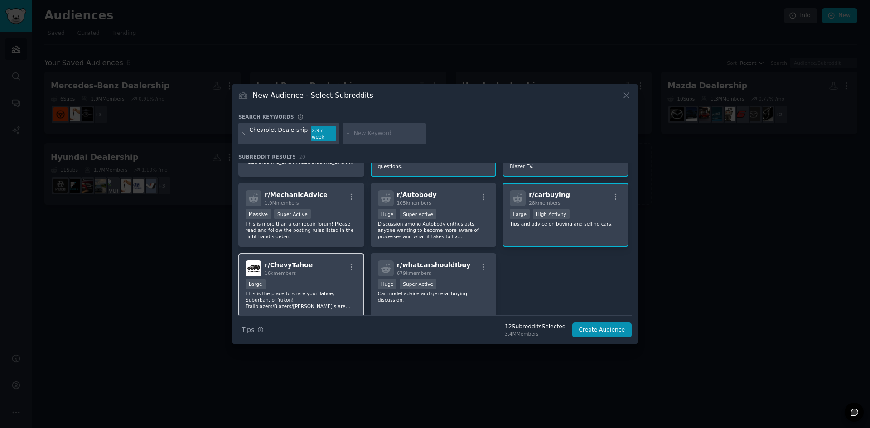
click at [305, 261] on div "r/ ChevyTahoe 16k members" at bounding box center [301, 269] width 111 height 16
click at [474, 262] on div "r/ whatcarshouldIbuy 679k members" at bounding box center [433, 269] width 111 height 16
click at [613, 323] on button "Create Audience" at bounding box center [602, 330] width 60 height 15
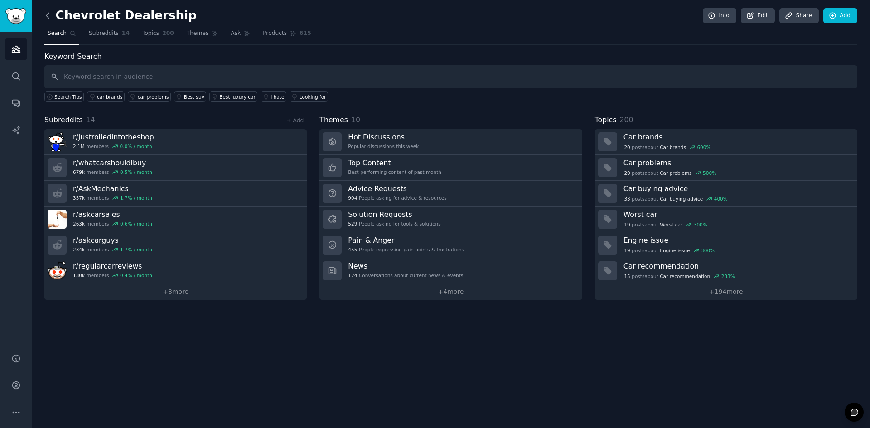
click at [46, 11] on icon at bounding box center [48, 16] width 10 height 10
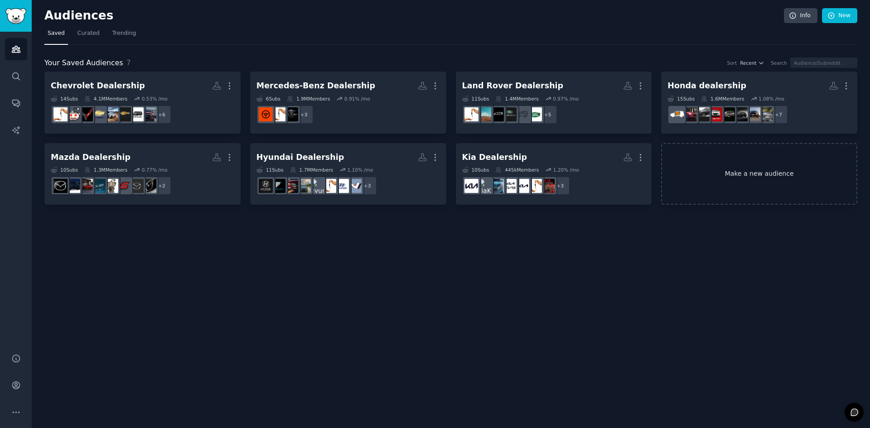
click at [719, 188] on link "Make a new audience" at bounding box center [759, 174] width 196 height 62
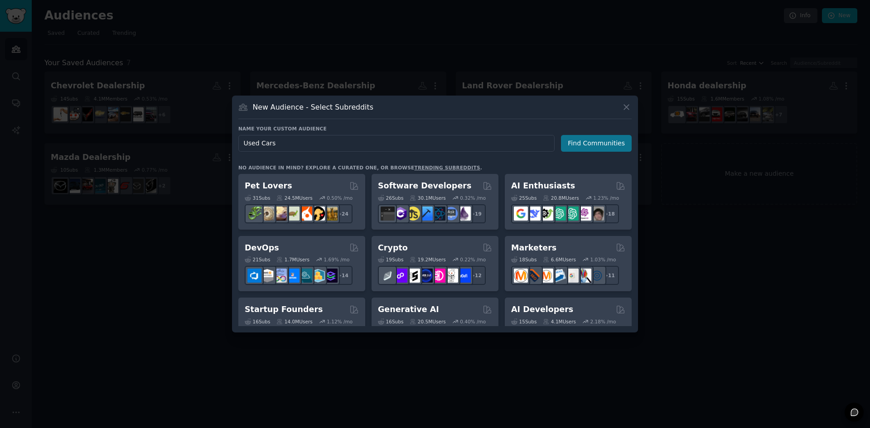
type input "Used Cars"
click at [615, 143] on button "Find Communities" at bounding box center [596, 143] width 71 height 17
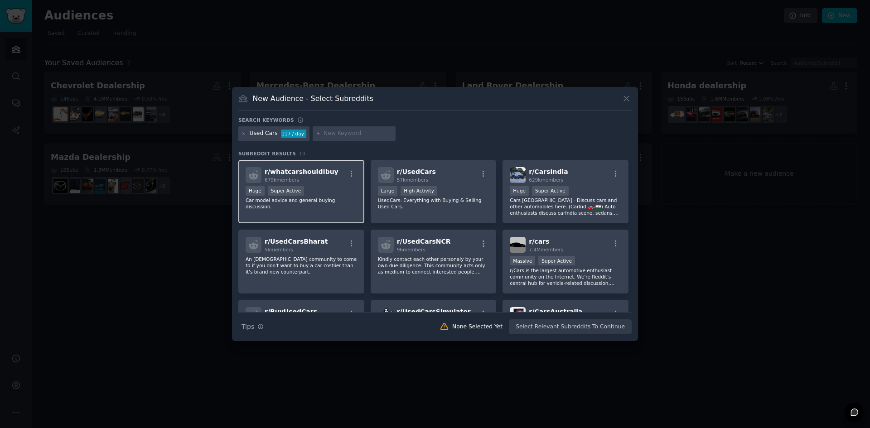
click at [337, 205] on div "r/ whatcarshouldIbuy 679k members >= 95th percentile for submissions / day Huge…" at bounding box center [301, 192] width 126 height 64
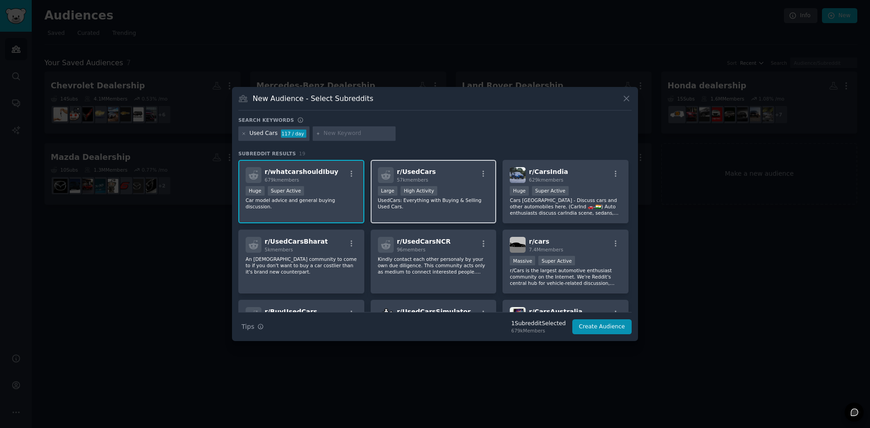
click at [425, 186] on div ">= 80th percentile for submissions / day Large High Activity" at bounding box center [433, 191] width 111 height 11
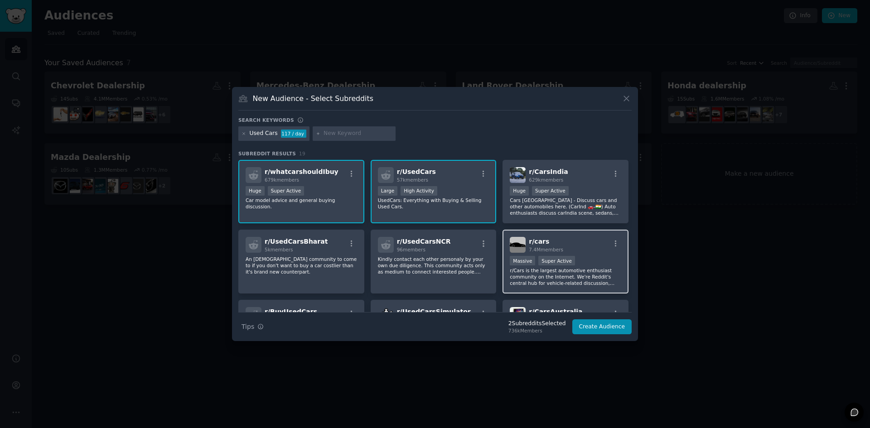
click at [591, 269] on p "r/Cars is the largest automotive enthusiast community on the Internet. We're Re…" at bounding box center [565, 276] width 111 height 19
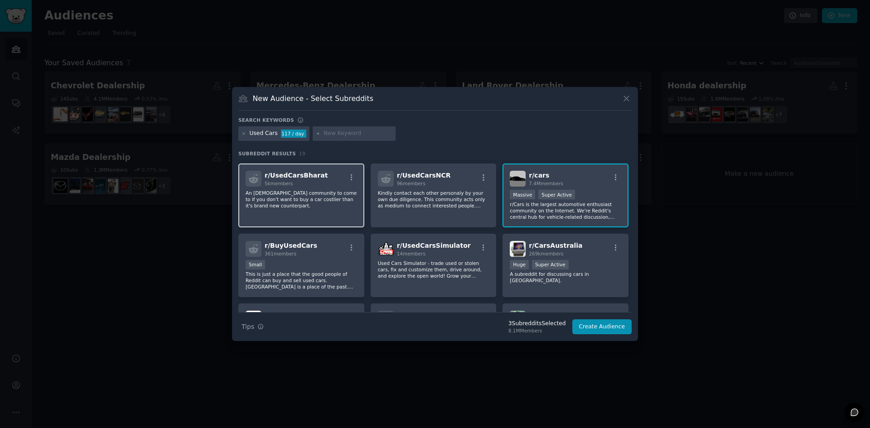
scroll to position [91, 0]
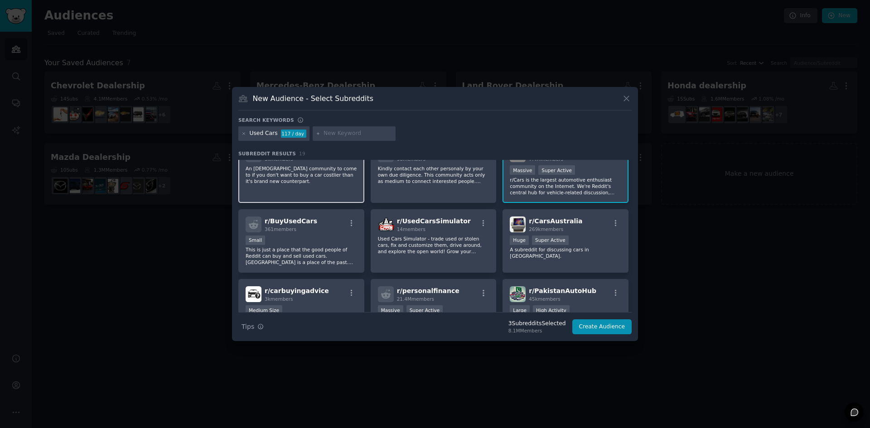
click at [340, 251] on p "This is just a place that the good people of Reddit can buy and sell used cars.…" at bounding box center [301, 256] width 111 height 19
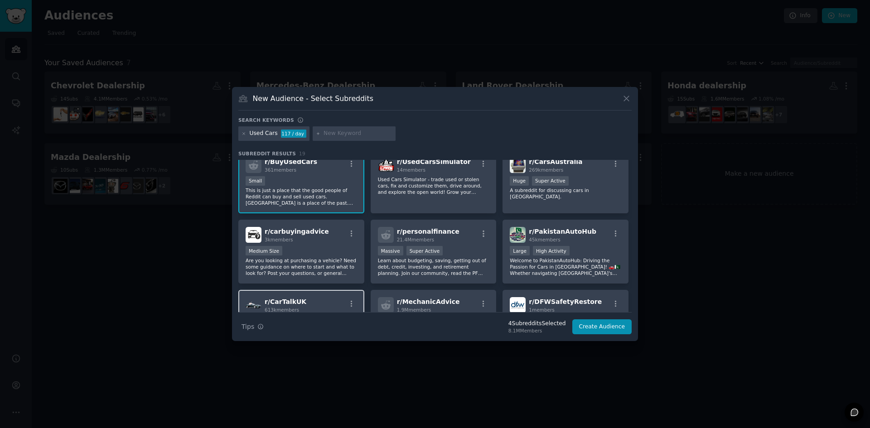
scroll to position [181, 0]
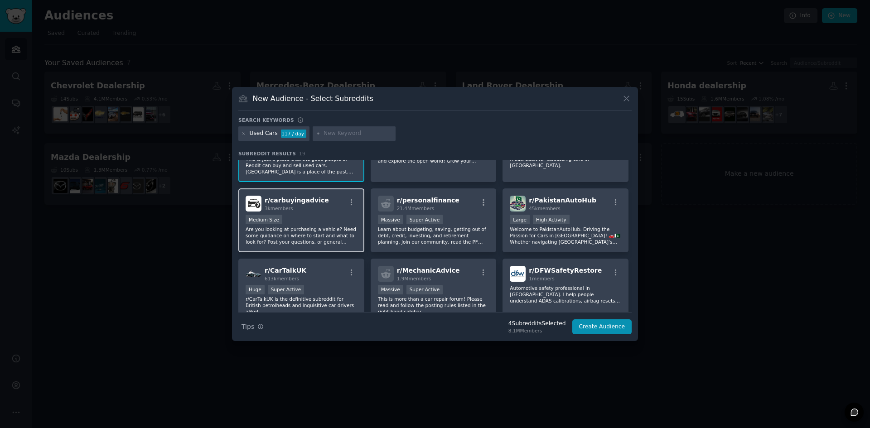
click at [321, 223] on div "Medium Size" at bounding box center [301, 220] width 111 height 11
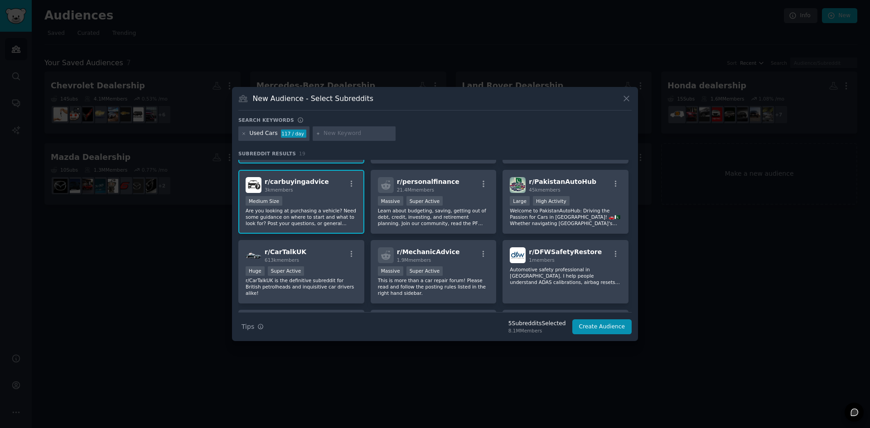
scroll to position [91, 0]
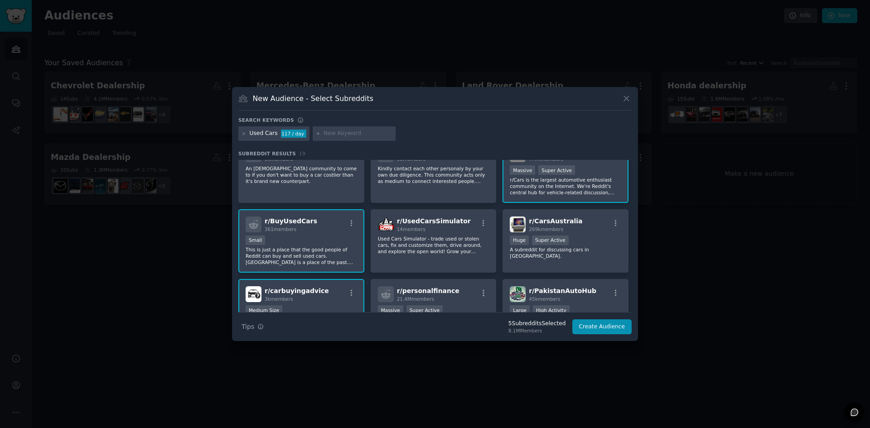
click at [328, 133] on input "text" at bounding box center [358, 134] width 69 height 8
click at [333, 132] on input "us" at bounding box center [358, 134] width 69 height 8
type input "united states used cars"
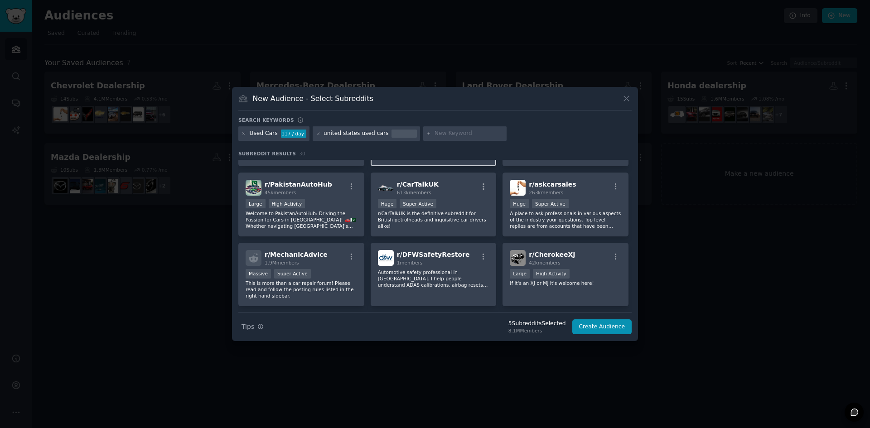
scroll to position [481, 0]
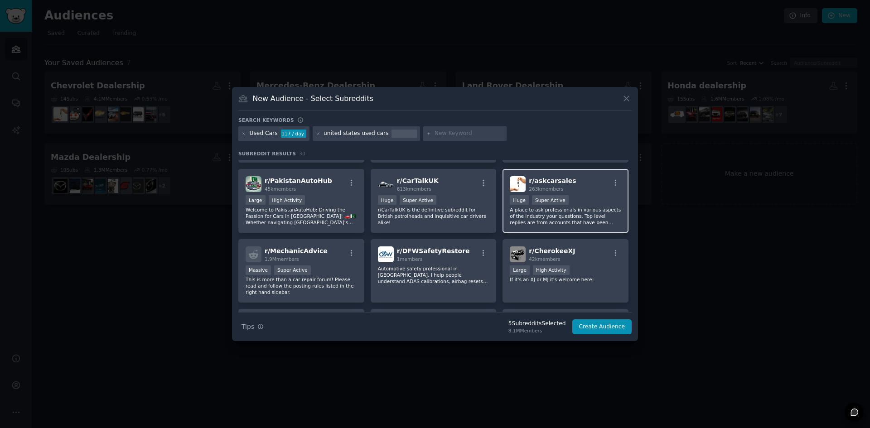
click at [576, 213] on p "A place to ask professionals in various aspects of the industry your questions.…" at bounding box center [565, 216] width 111 height 19
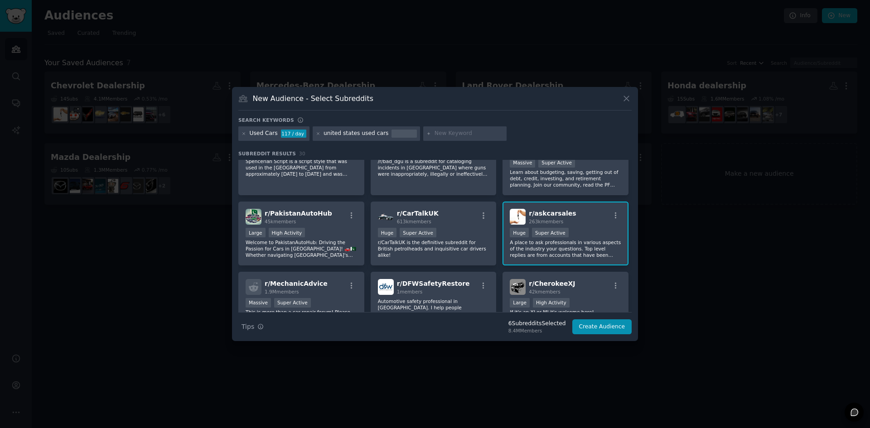
scroll to position [437, 0]
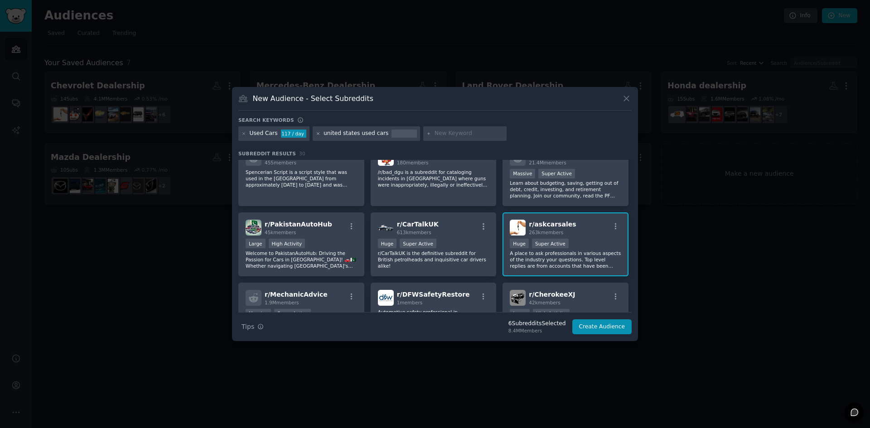
click at [316, 134] on icon at bounding box center [318, 133] width 5 height 5
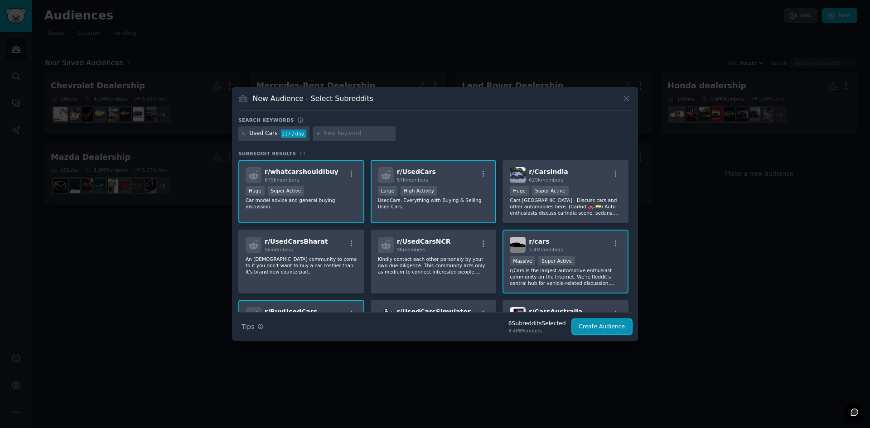
click at [598, 329] on button "Create Audience" at bounding box center [602, 326] width 60 height 15
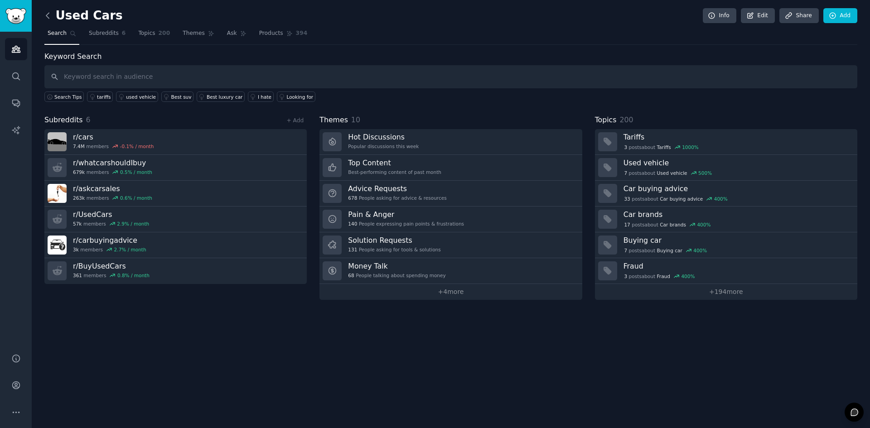
click at [46, 18] on icon at bounding box center [48, 16] width 10 height 10
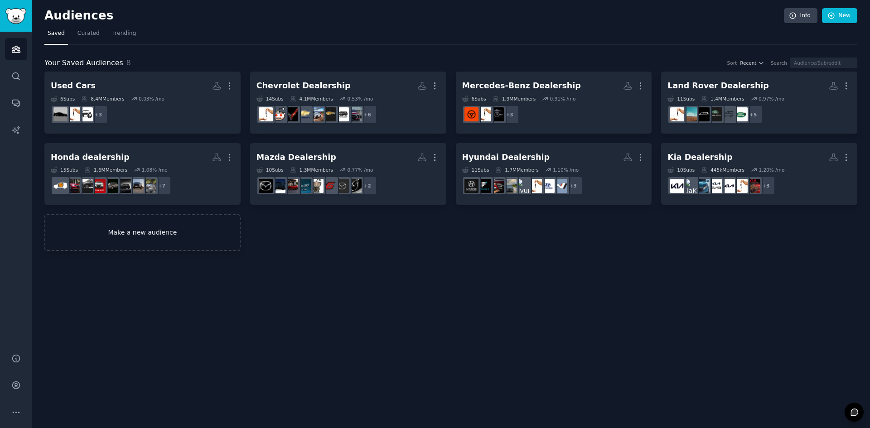
click at [180, 247] on link "Make a new audience" at bounding box center [142, 232] width 196 height 37
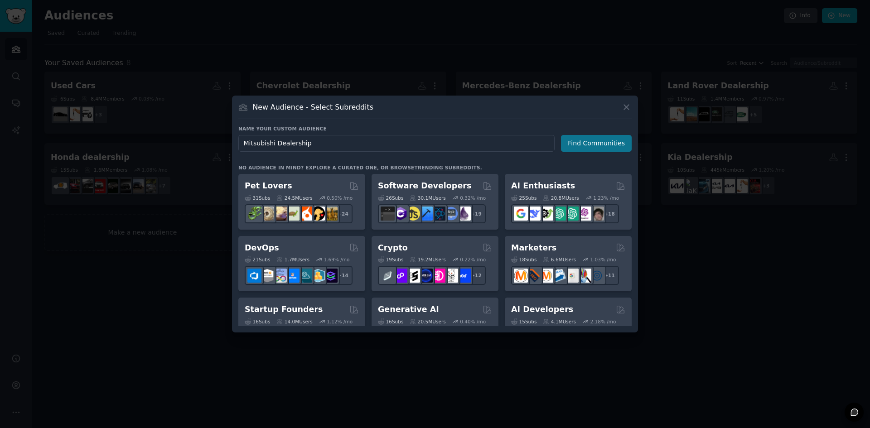
type input "Mitsubishi Dealership"
click at [610, 150] on button "Find Communities" at bounding box center [596, 143] width 71 height 17
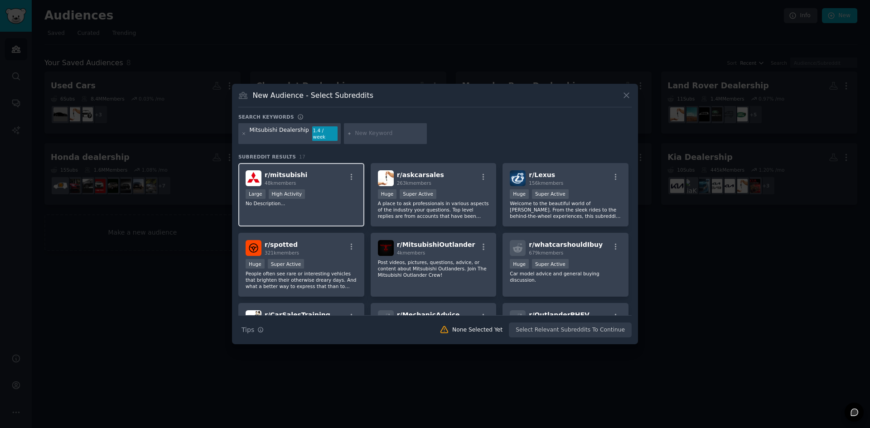
click at [323, 181] on div "r/ mitsubishi 48k members" at bounding box center [301, 178] width 111 height 16
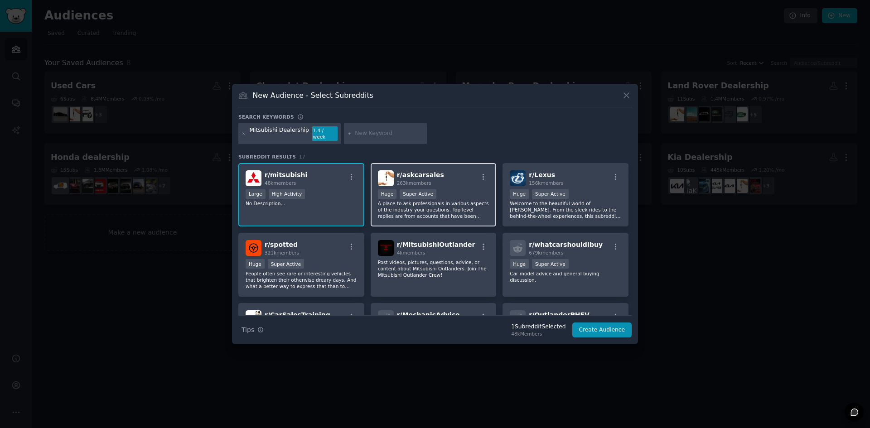
click at [444, 185] on div "r/ askcarsales 263k members Huge Super Active A place to ask professionals in v…" at bounding box center [434, 195] width 126 height 64
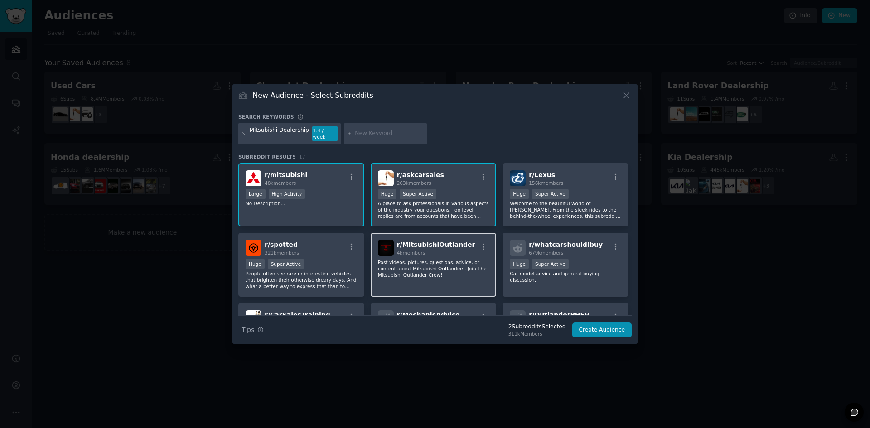
click at [434, 260] on p "Post videos, pictures, questions, advice, or content about Mitsubishi Outlander…" at bounding box center [433, 268] width 111 height 19
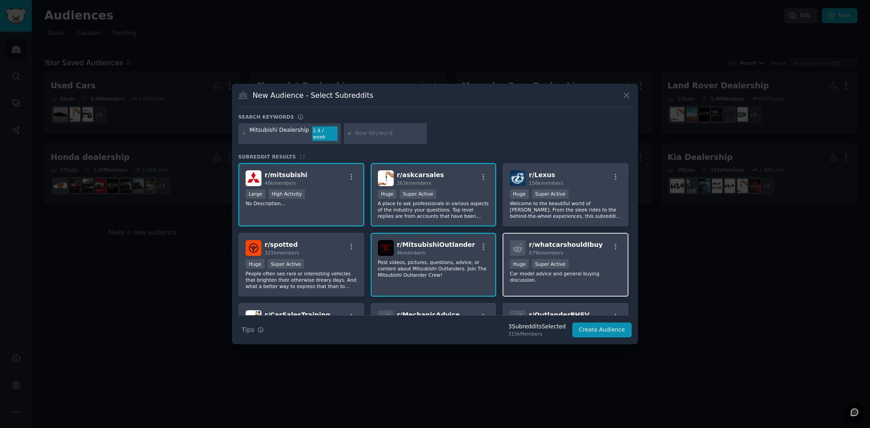
click at [541, 246] on span "r/ whatcarshouldIbuy" at bounding box center [566, 244] width 74 height 7
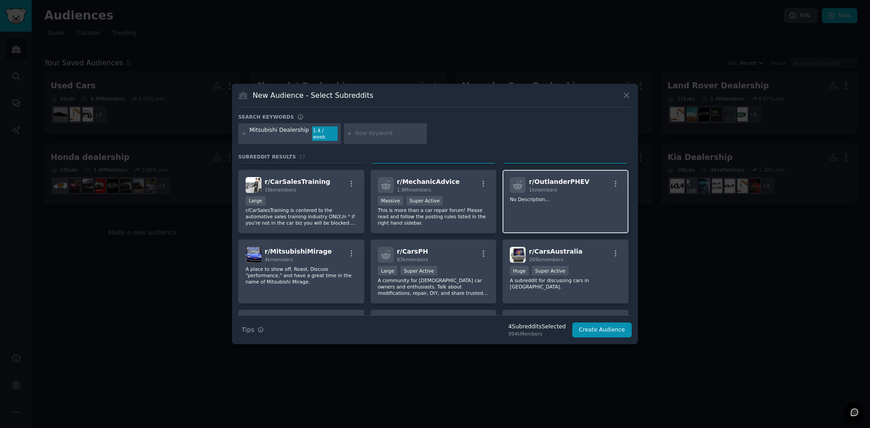
scroll to position [136, 0]
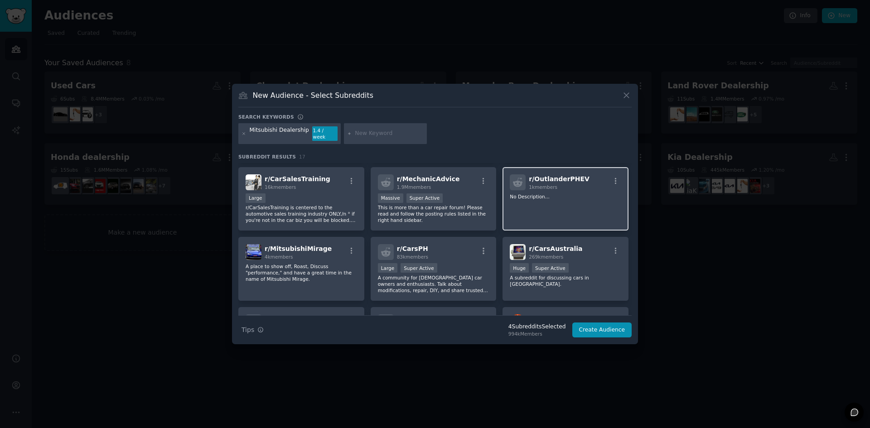
click at [555, 207] on div "r/ OutlanderPHEV 1k members No Description..." at bounding box center [566, 199] width 126 height 64
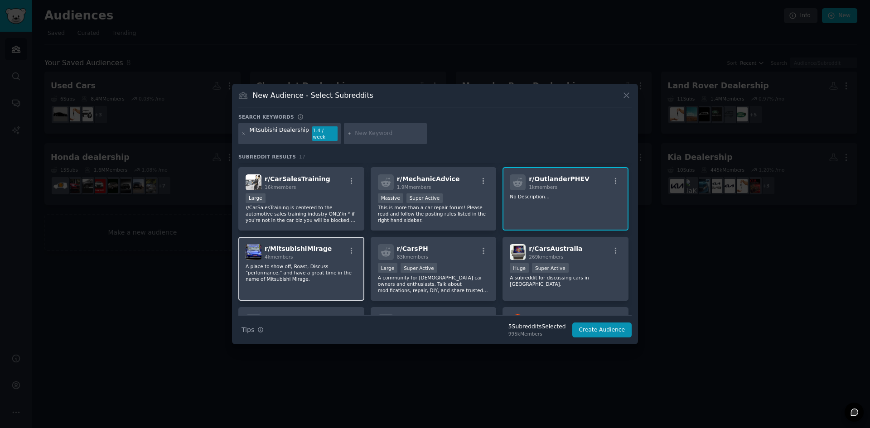
click at [326, 259] on div "r/ MitsubishiMirage 4k members A place to show off, Roast, Discuss "performance…" at bounding box center [301, 269] width 126 height 64
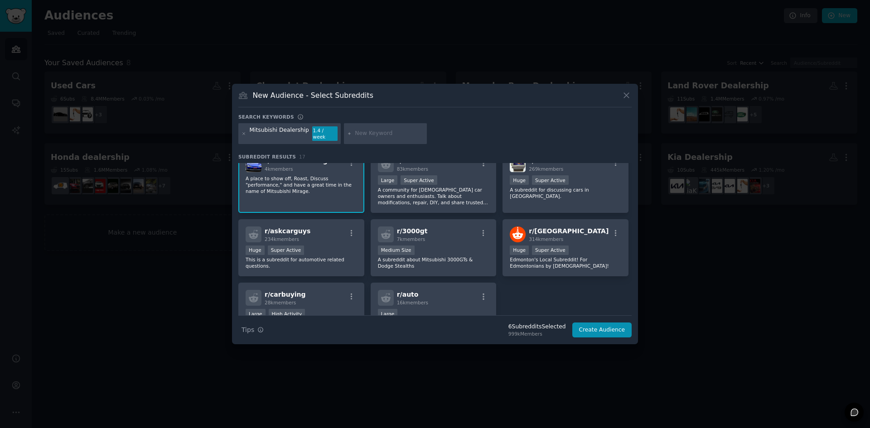
scroll to position [227, 0]
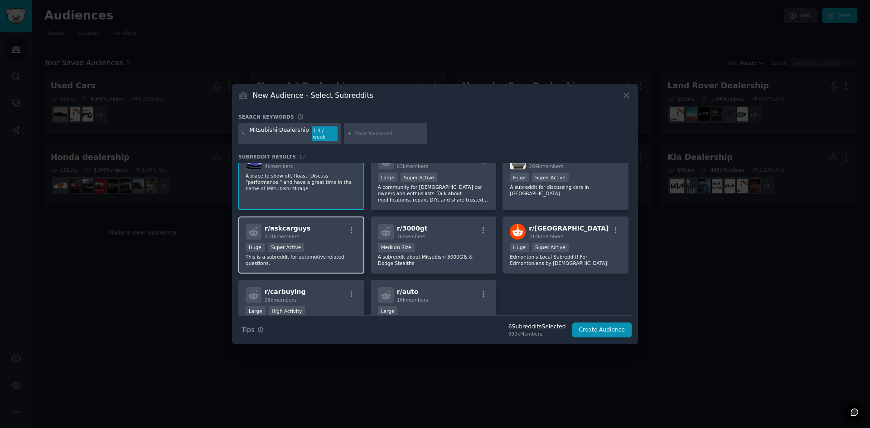
click at [307, 227] on div "r/ askcarguys 234k members" at bounding box center [301, 232] width 111 height 16
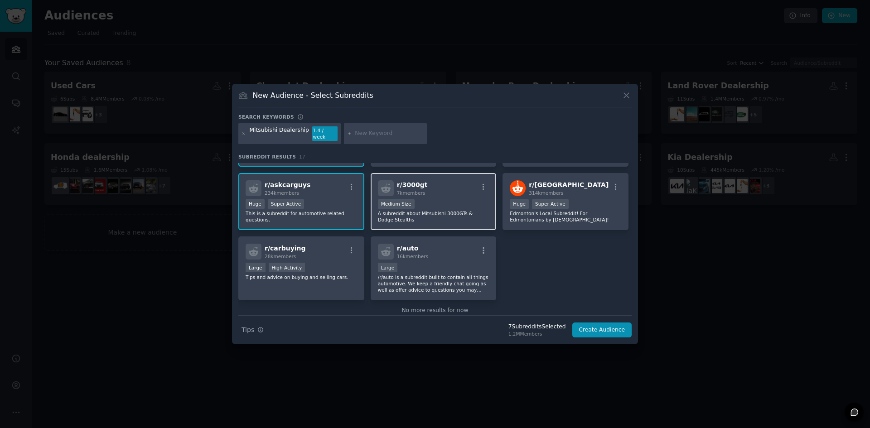
scroll to position [272, 0]
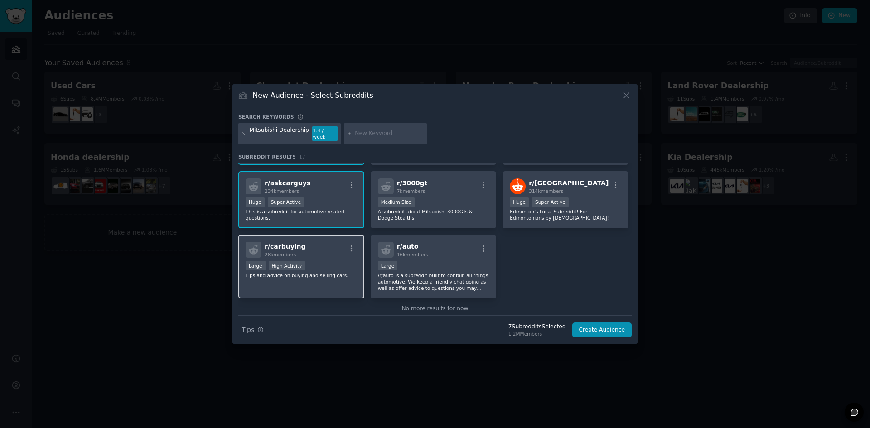
click at [309, 262] on div "Large High Activity" at bounding box center [301, 266] width 111 height 11
click at [592, 325] on button "Create Audience" at bounding box center [602, 330] width 60 height 15
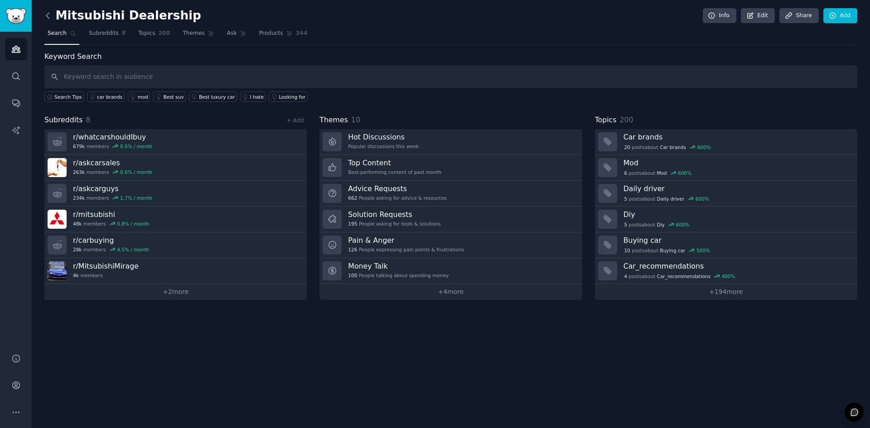
click at [47, 20] on icon at bounding box center [48, 16] width 10 height 10
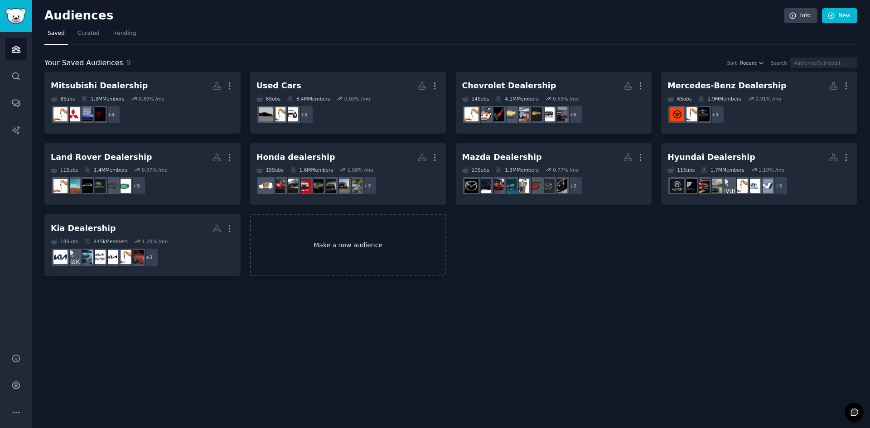
click at [352, 265] on link "Make a new audience" at bounding box center [348, 245] width 196 height 62
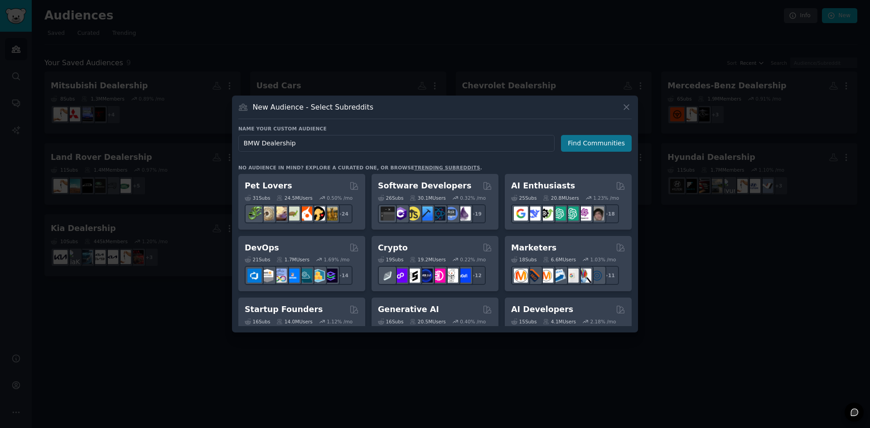
type input "BMW Dealership"
click at [594, 143] on button "Find Communities" at bounding box center [596, 143] width 71 height 17
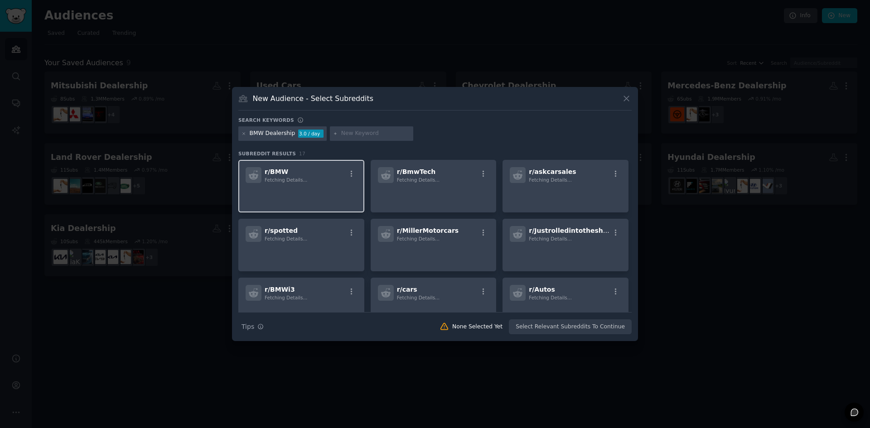
click at [271, 177] on span "Fetching Details..." at bounding box center [286, 179] width 43 height 5
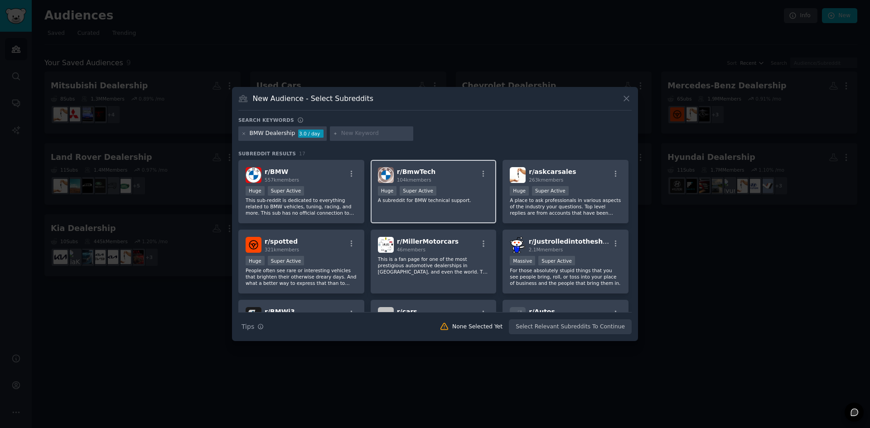
click at [428, 182] on div "104k members" at bounding box center [416, 180] width 39 height 6
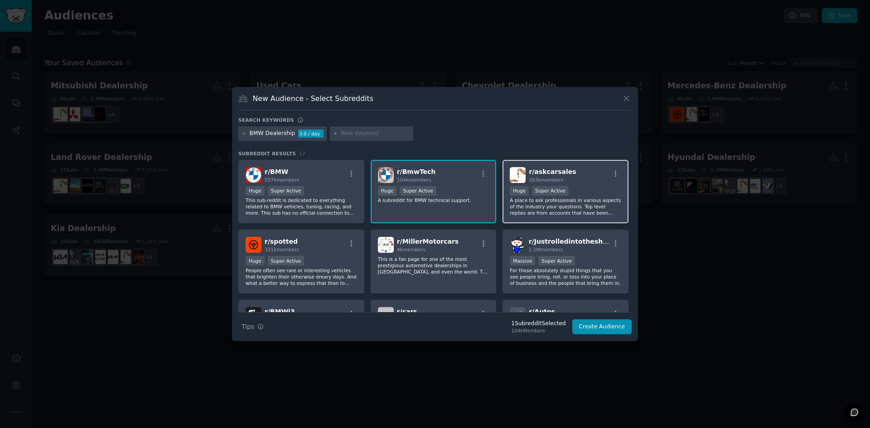
click at [574, 203] on p "A place to ask professionals in various aspects of the industry your questions.…" at bounding box center [565, 206] width 111 height 19
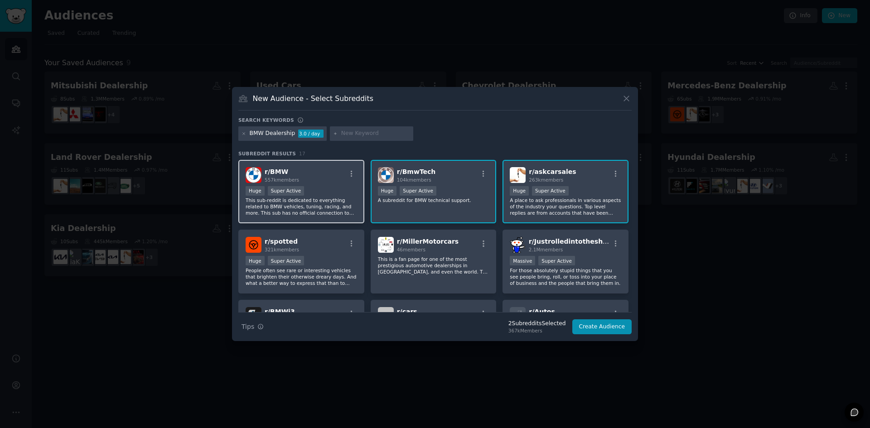
click at [351, 192] on div "Huge Super Active" at bounding box center [301, 191] width 111 height 11
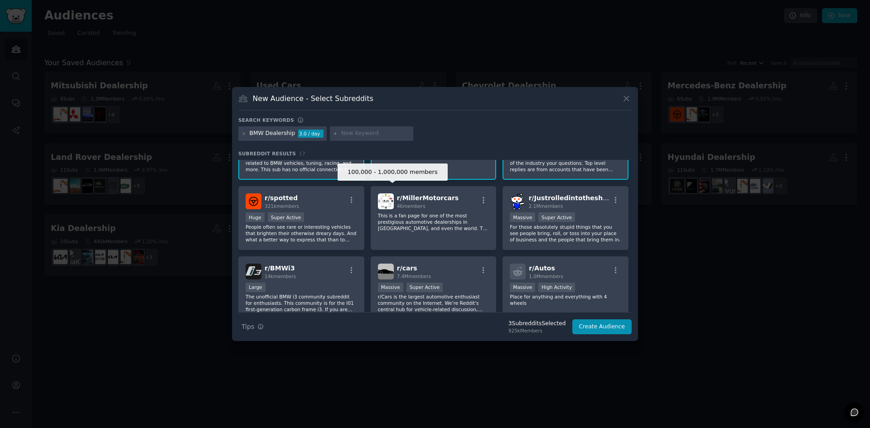
scroll to position [45, 0]
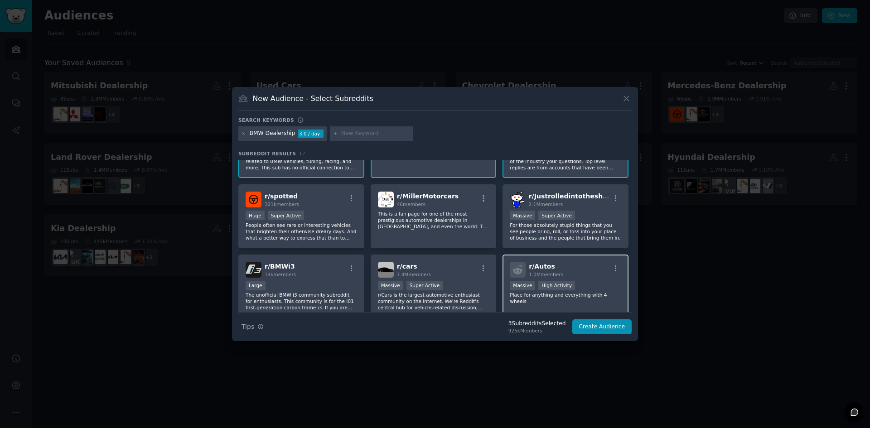
click at [537, 277] on span "1.0M members" at bounding box center [546, 274] width 34 height 5
click at [294, 297] on p "The unofficial BMW i3 community subreddit for enthusiasts. This community is fo…" at bounding box center [301, 301] width 111 height 19
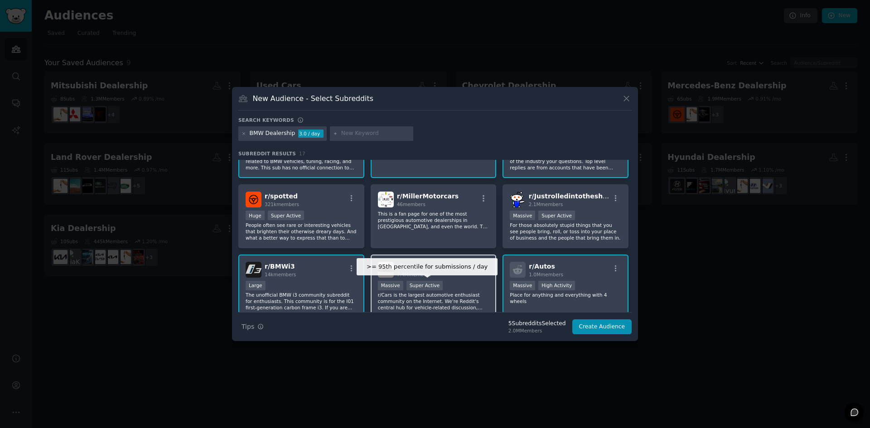
click at [433, 285] on div "Super Active" at bounding box center [424, 286] width 37 height 10
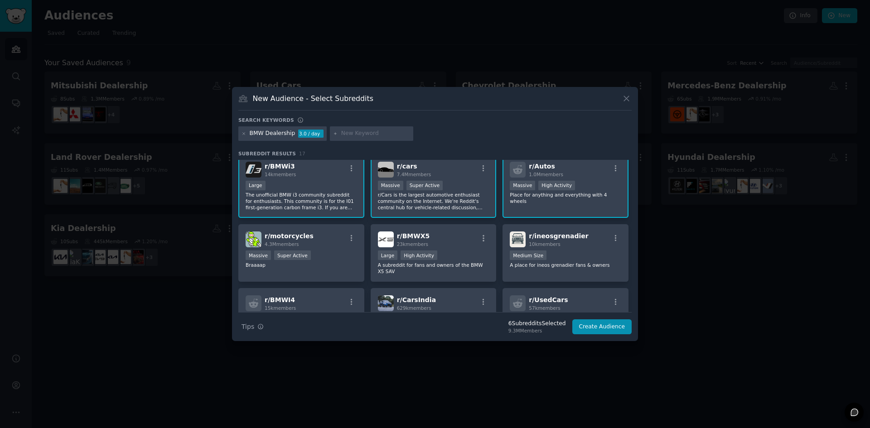
scroll to position [181, 0]
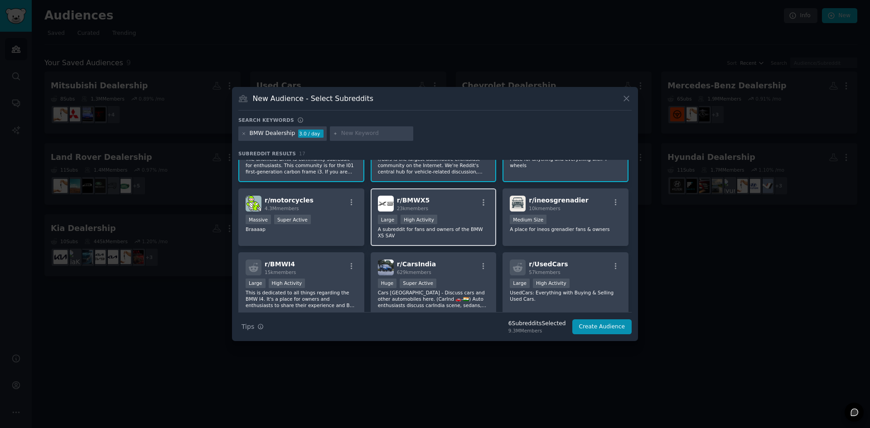
click at [435, 218] on div "Large High Activity" at bounding box center [433, 220] width 111 height 11
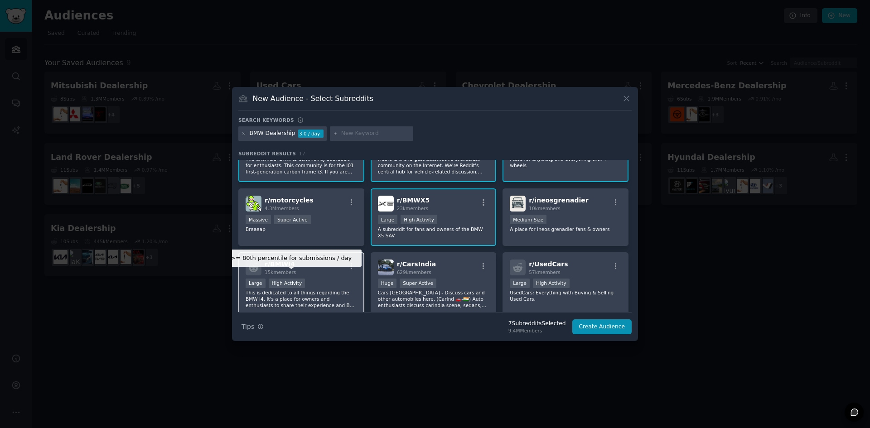
click at [294, 279] on div "High Activity" at bounding box center [287, 284] width 37 height 10
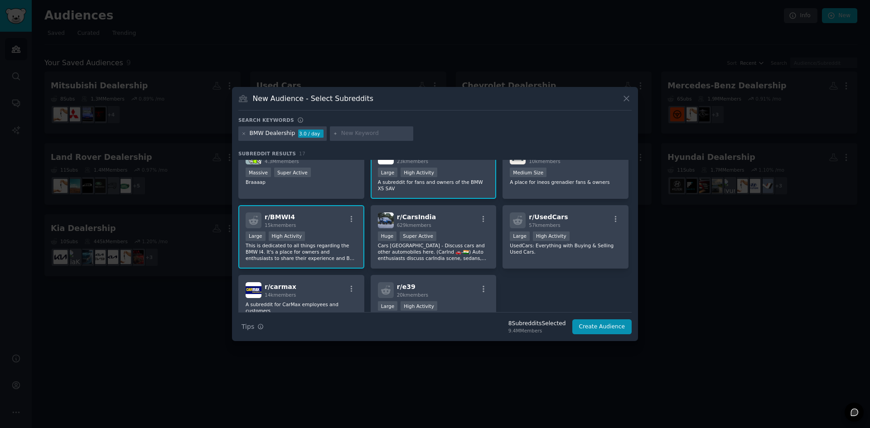
scroll to position [227, 0]
click at [568, 258] on div "r/ UsedCars 57k members >= 80th percentile for submissions / day Large High Act…" at bounding box center [566, 239] width 126 height 64
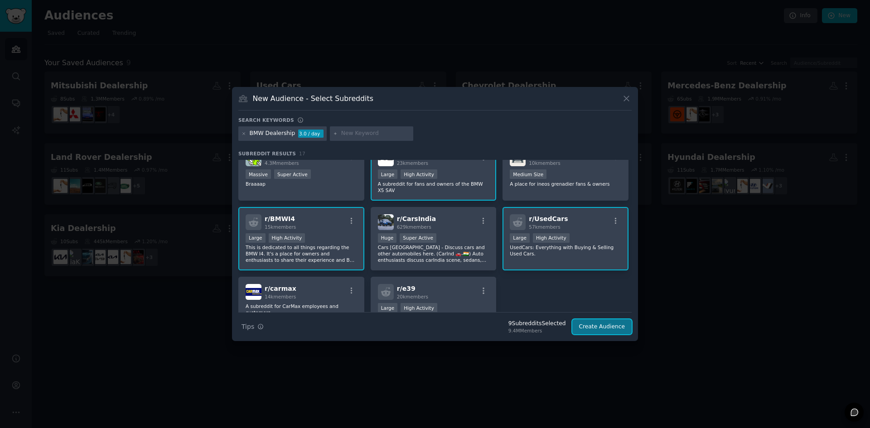
click at [597, 322] on button "Create Audience" at bounding box center [602, 326] width 60 height 15
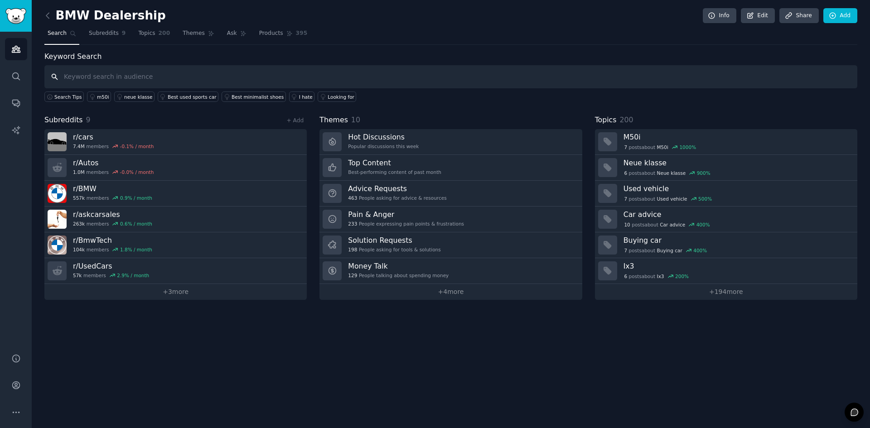
click at [66, 77] on input "text" at bounding box center [450, 76] width 813 height 23
type input "v"
click at [48, 16] on icon at bounding box center [48, 16] width 10 height 10
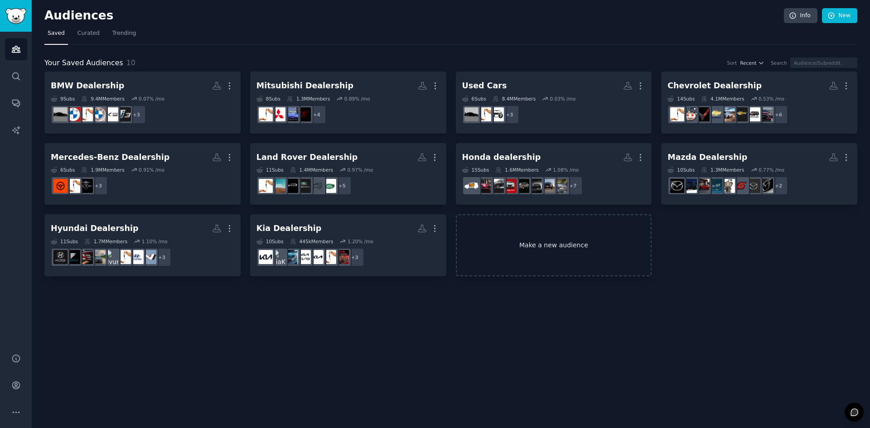
click at [521, 266] on link "Make a new audience" at bounding box center [554, 245] width 196 height 62
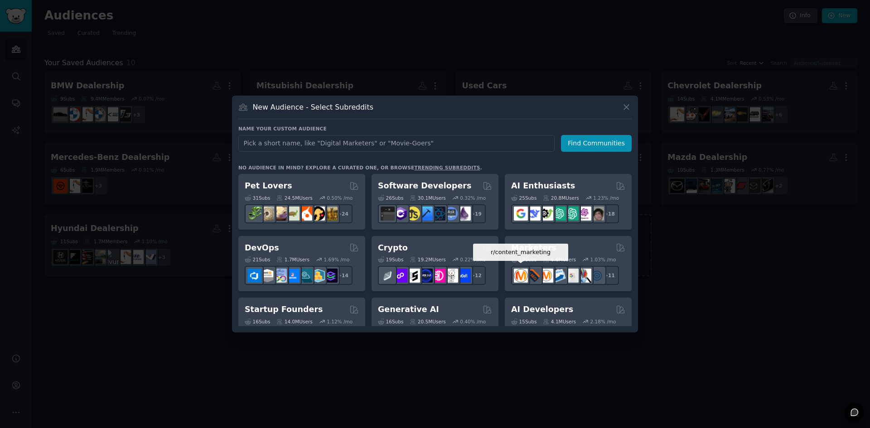
type input "b"
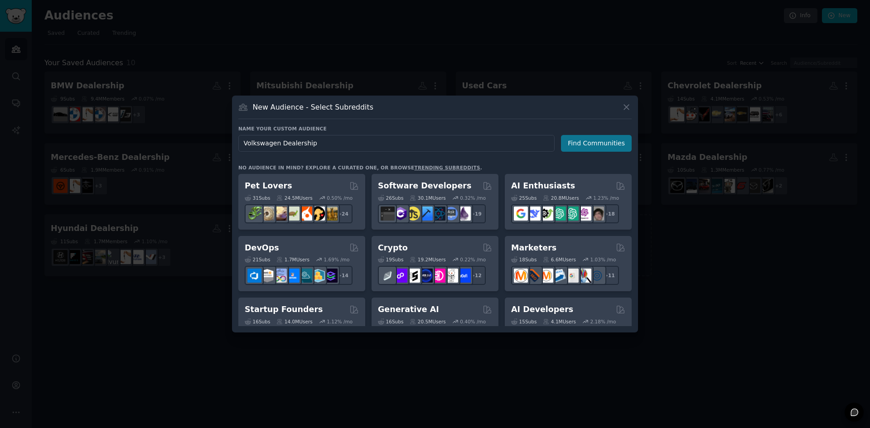
type input "Volkswagen Dealership"
click at [600, 140] on button "Find Communities" at bounding box center [596, 143] width 71 height 17
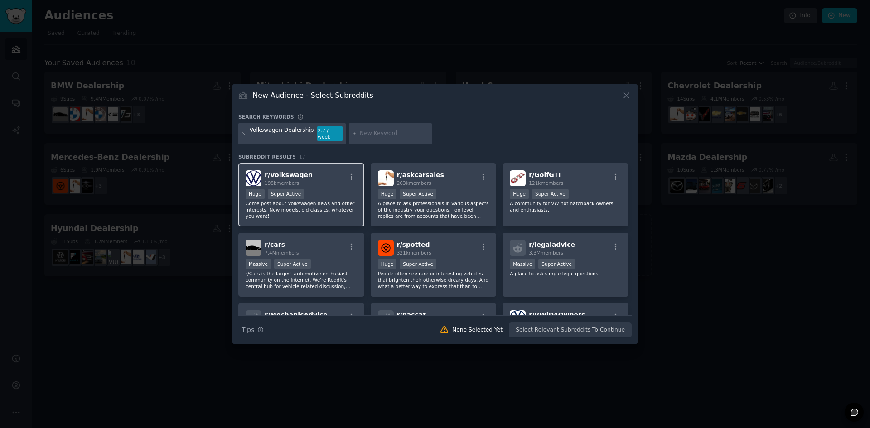
drag, startPoint x: 360, startPoint y: 207, endPoint x: 330, endPoint y: 189, distance: 35.0
click at [330, 189] on div "Huge Super Active" at bounding box center [301, 194] width 111 height 11
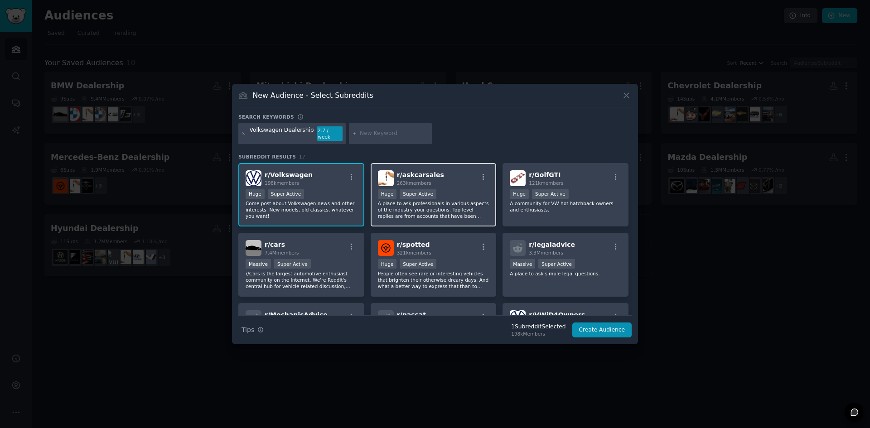
click at [435, 172] on div "r/ askcarsales 263k members" at bounding box center [433, 178] width 111 height 16
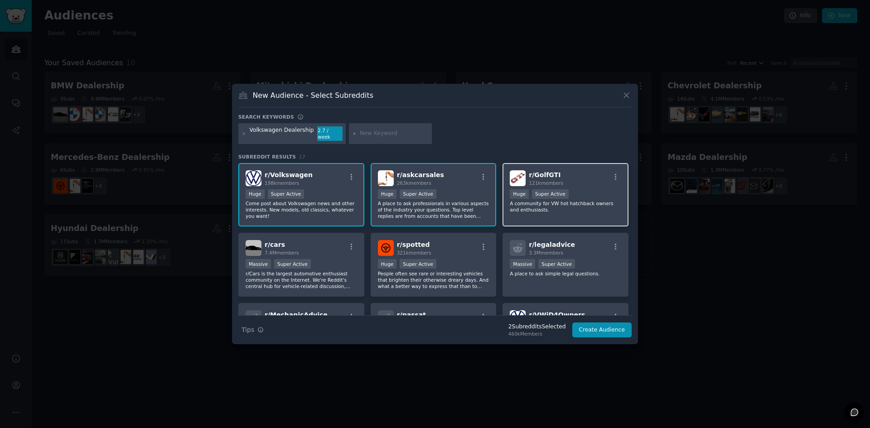
click at [574, 202] on p "A community for VW hot hatchback owners and enthusiasts." at bounding box center [565, 206] width 111 height 13
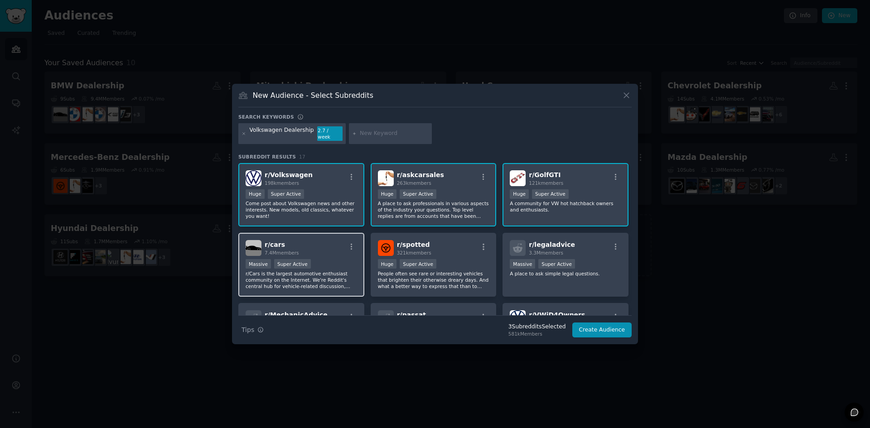
click at [332, 259] on div "Massive Super Active" at bounding box center [301, 264] width 111 height 11
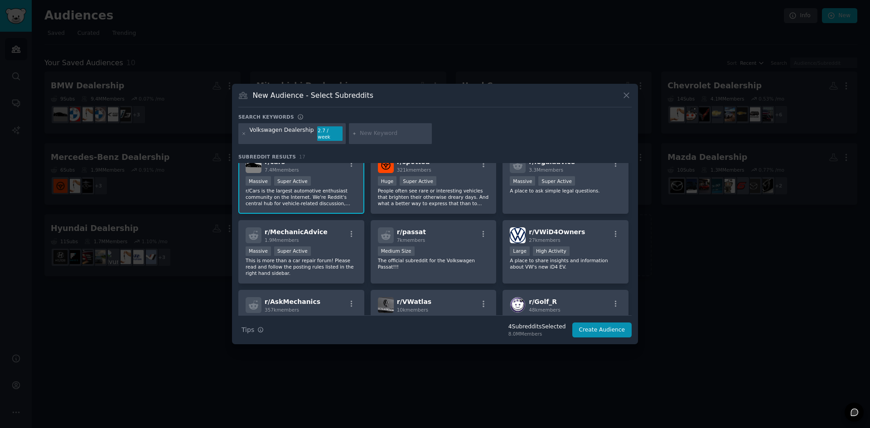
scroll to position [91, 0]
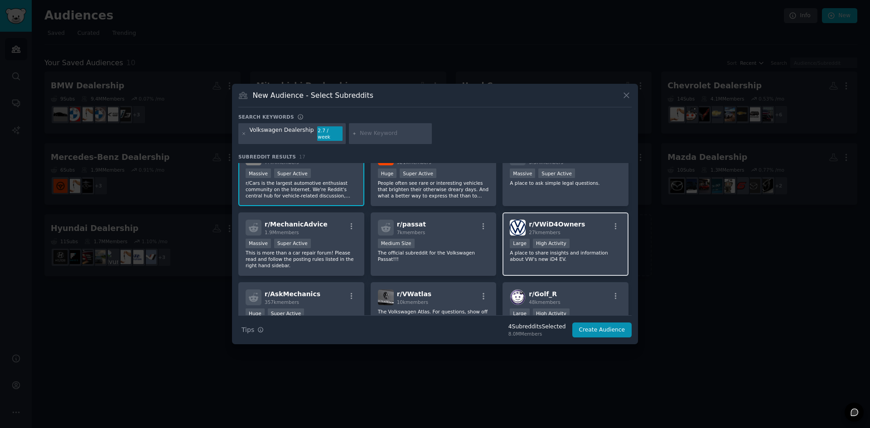
click at [586, 229] on div "r/ VWiD4Owners 27k members" at bounding box center [565, 228] width 111 height 16
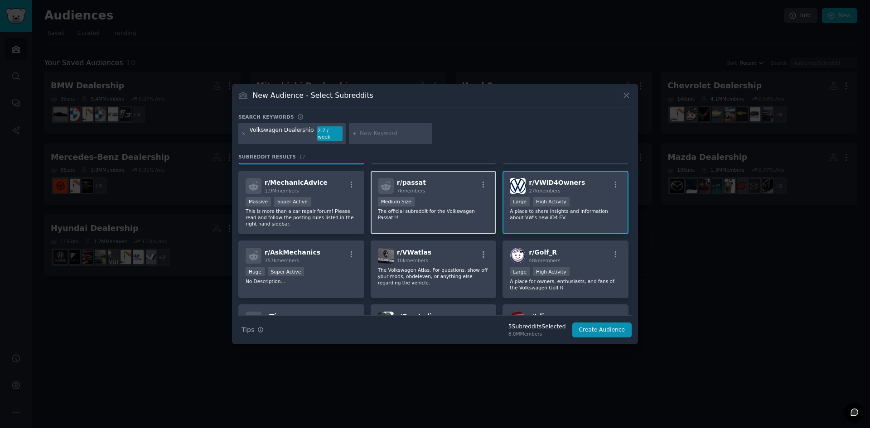
scroll to position [136, 0]
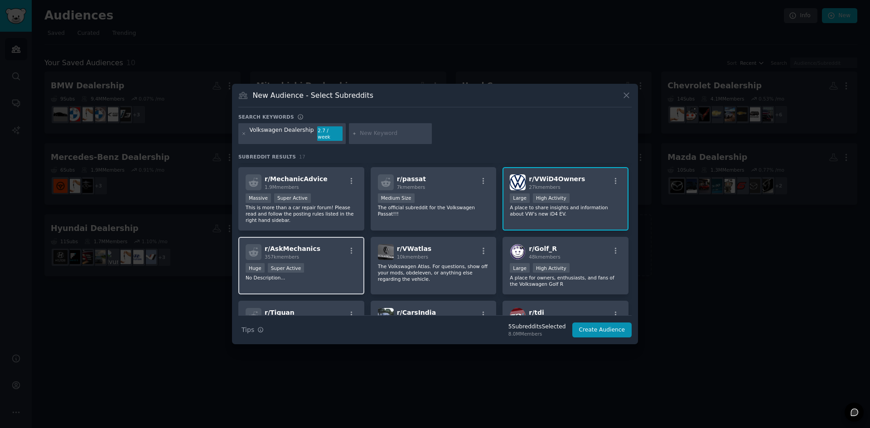
click at [346, 275] on p "No Description..." at bounding box center [301, 278] width 111 height 6
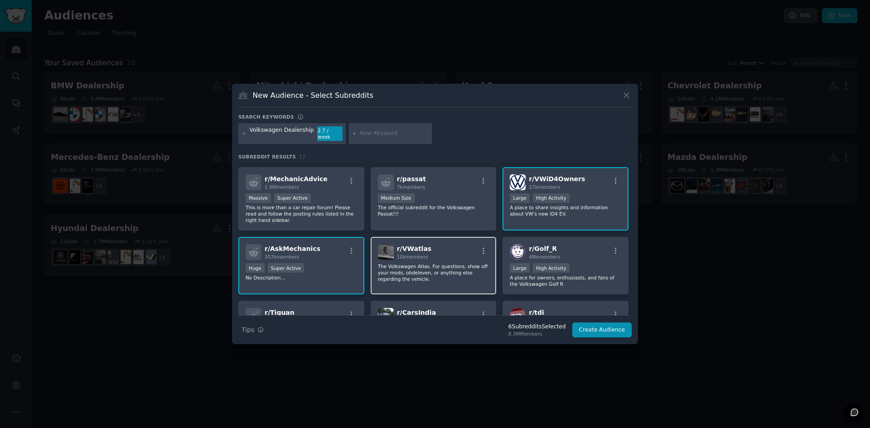
click at [434, 250] on div "r/ VWatlas 10k members" at bounding box center [433, 252] width 111 height 16
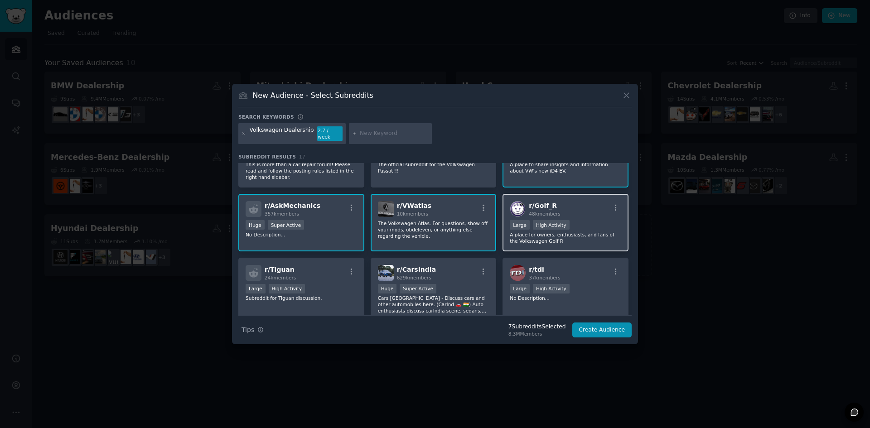
scroll to position [181, 0]
click at [570, 224] on div "Large High Activity" at bounding box center [565, 223] width 111 height 11
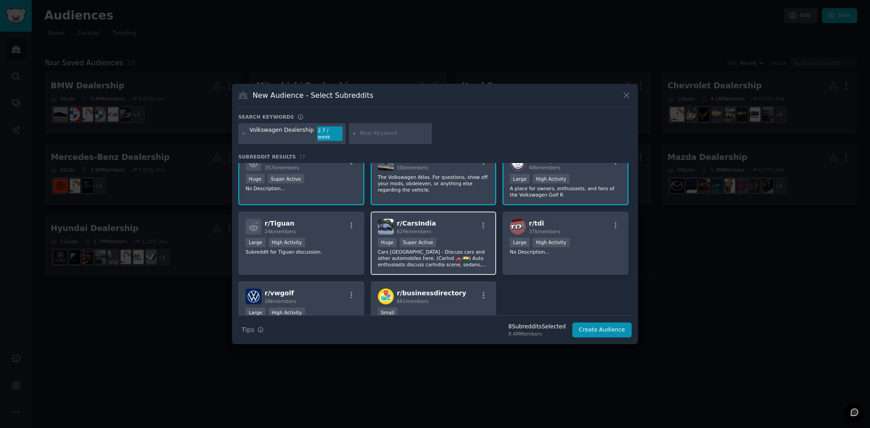
scroll to position [227, 0]
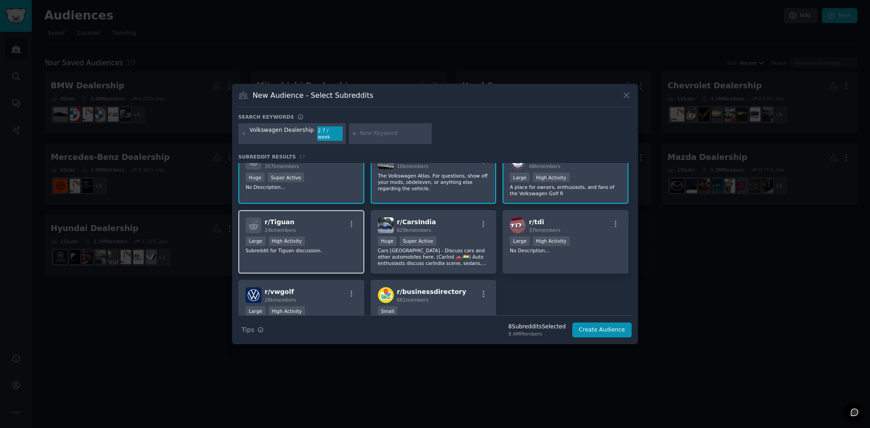
click at [303, 242] on div "Large High Activity" at bounding box center [301, 242] width 111 height 11
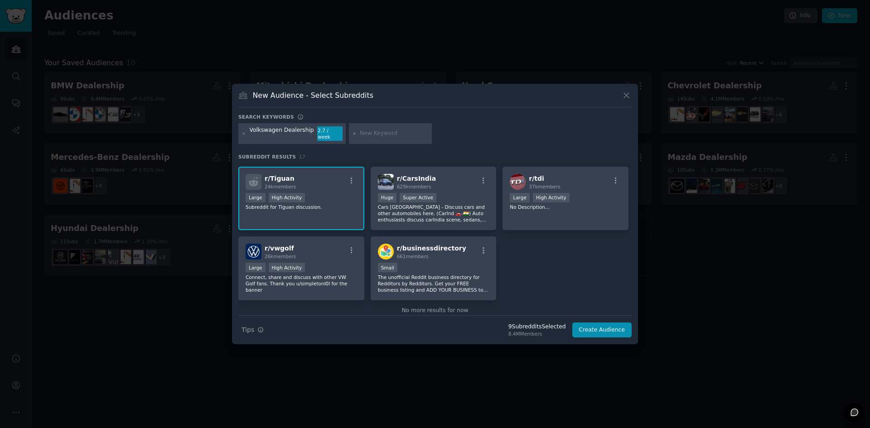
scroll to position [272, 0]
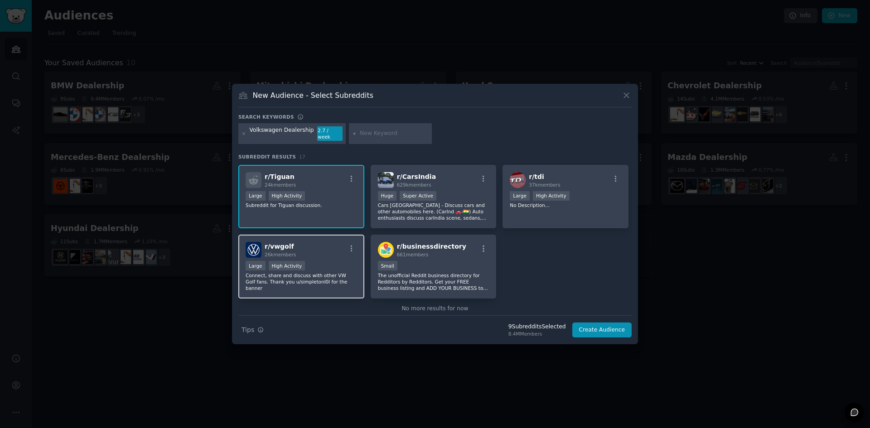
click at [306, 261] on div "Large High Activity" at bounding box center [301, 266] width 111 height 11
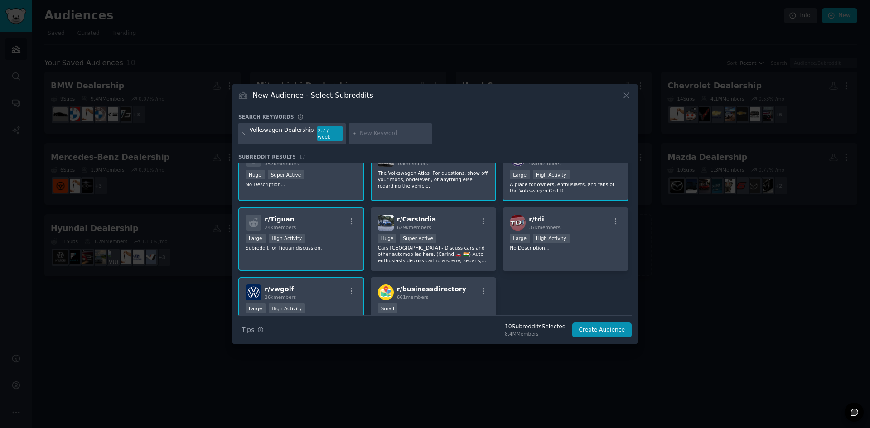
scroll to position [227, 0]
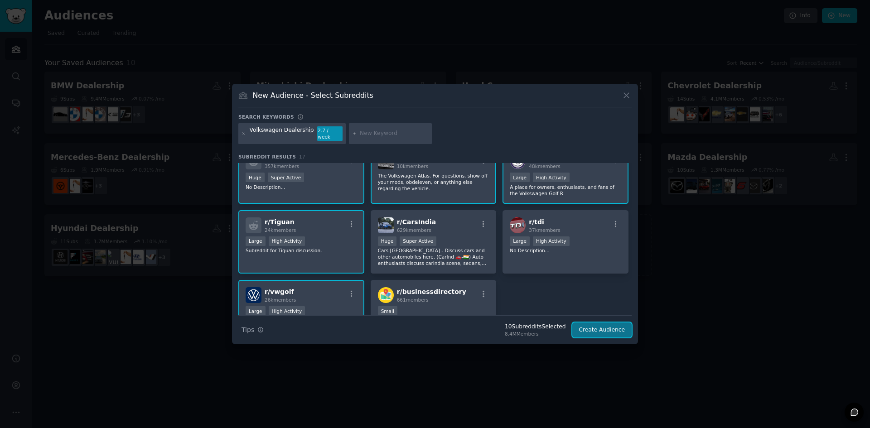
click at [595, 324] on button "Create Audience" at bounding box center [602, 330] width 60 height 15
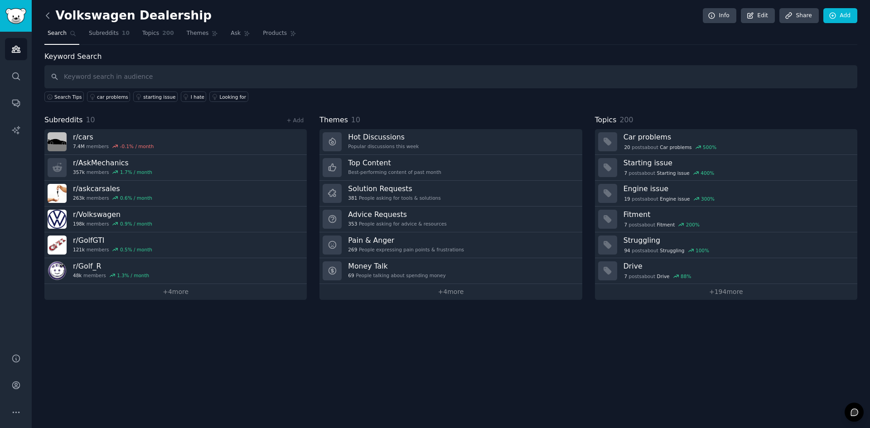
click at [51, 18] on icon at bounding box center [48, 16] width 10 height 10
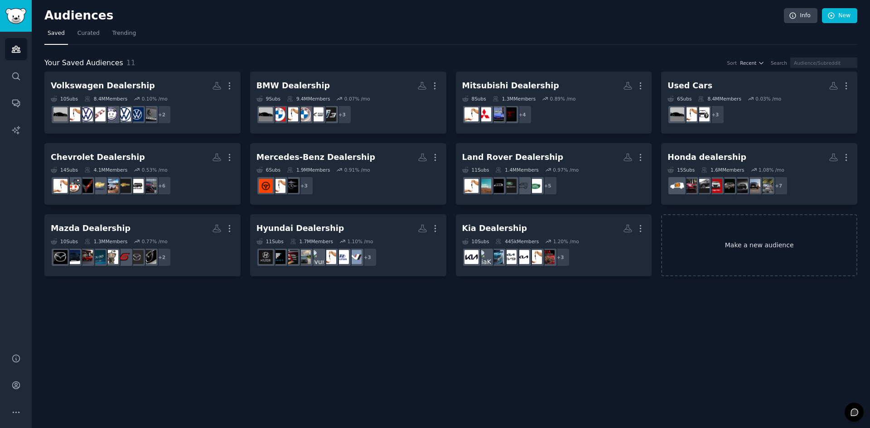
click at [749, 247] on link "Make a new audience" at bounding box center [759, 245] width 196 height 62
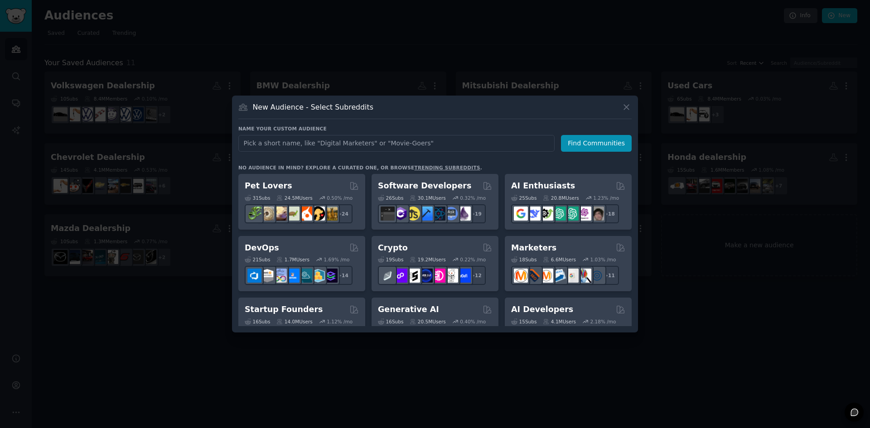
click at [314, 137] on input "text" at bounding box center [396, 143] width 316 height 17
type input "Buick GMC Dealership"
click at [583, 145] on button "Find Communities" at bounding box center [596, 143] width 71 height 17
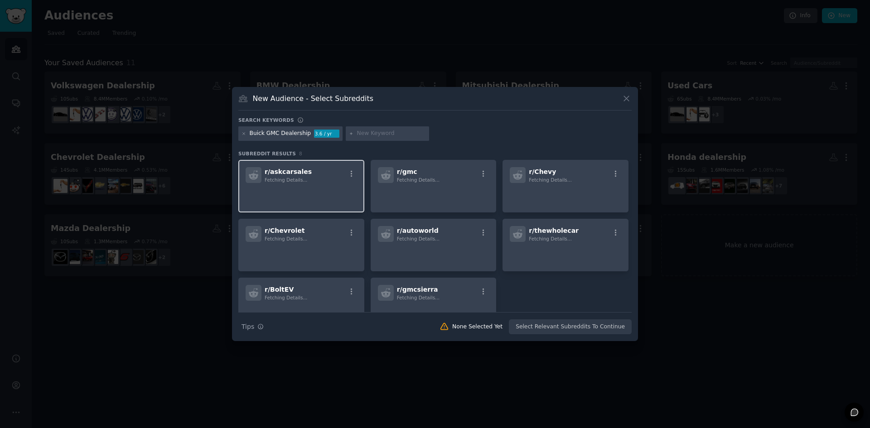
click at [306, 185] on div "r/ askcarsales Fetching Details..." at bounding box center [301, 186] width 126 height 53
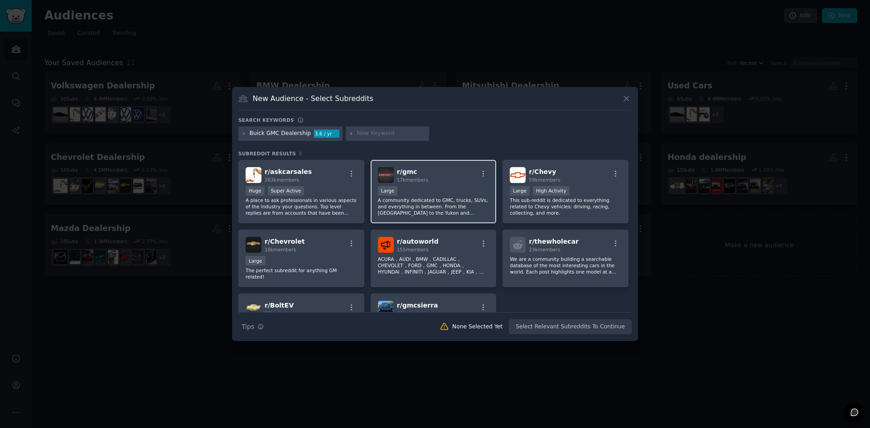
click at [459, 192] on div "10,000 - 100,000 members Large" at bounding box center [433, 191] width 111 height 11
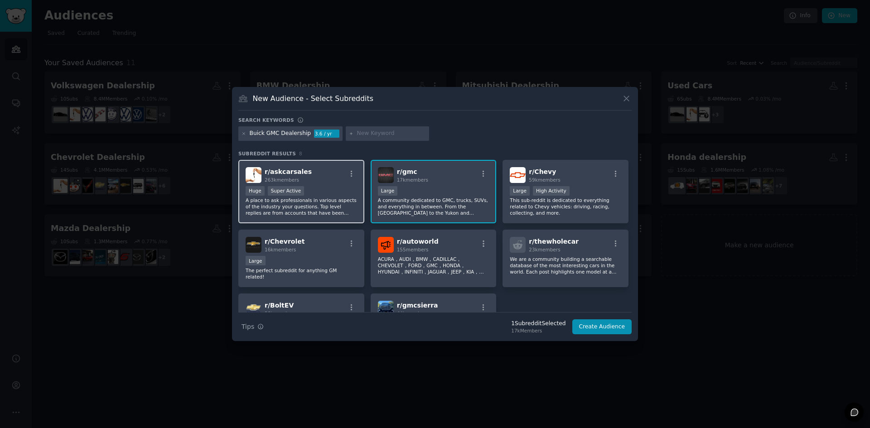
click at [303, 189] on div "Huge Super Active" at bounding box center [301, 191] width 111 height 11
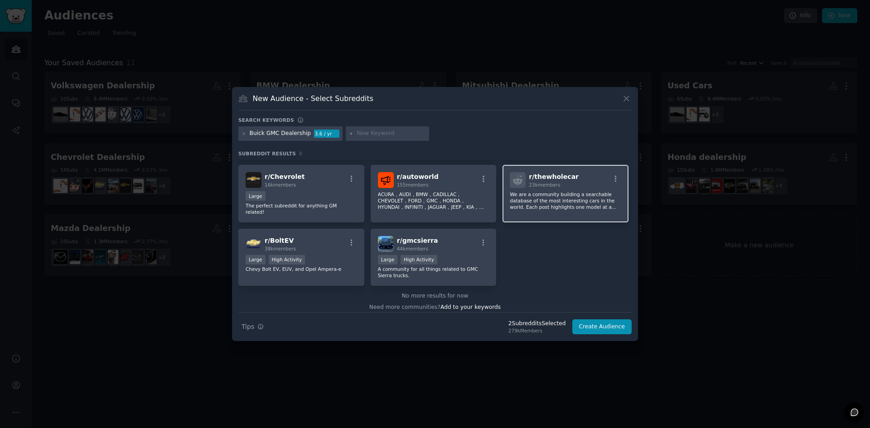
scroll to position [66, 0]
click at [315, 243] on div "r/ BoltEV 38k members" at bounding box center [301, 243] width 111 height 16
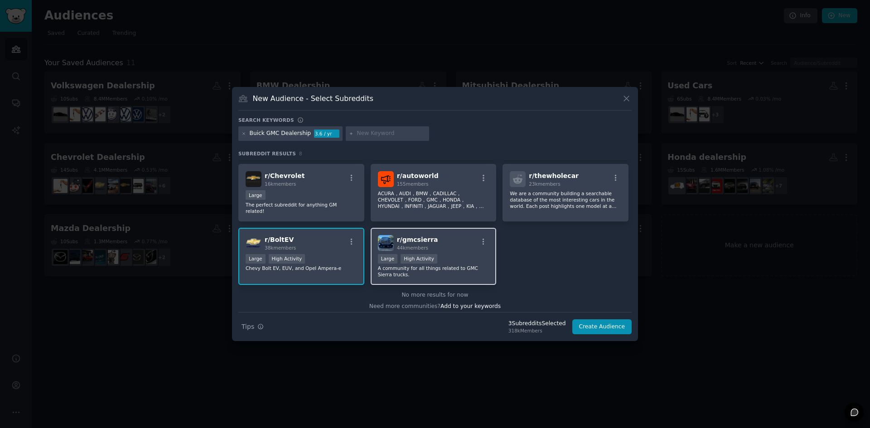
click at [441, 254] on div "10,000 - 100,000 members Large High Activity" at bounding box center [433, 259] width 111 height 11
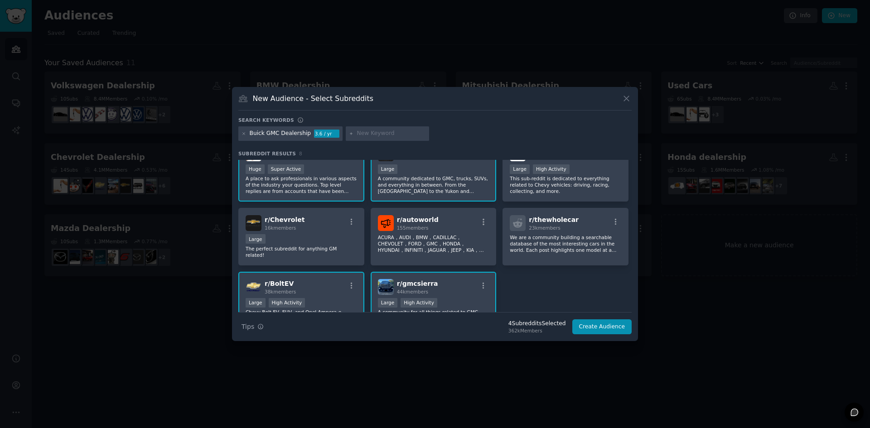
scroll to position [20, 0]
click at [441, 249] on p "ACURA，AUDI，BMW，CADILLAC，CHEVOLET，FORD，GMC，HONDA，HYUNDAI，INFINITI，JAGUAR，JEEP，KI…" at bounding box center [433, 245] width 111 height 19
click at [360, 141] on div "Buick GMC Dealership 3.6 / yr" at bounding box center [434, 135] width 393 height 18
click at [361, 137] on input "text" at bounding box center [391, 134] width 69 height 8
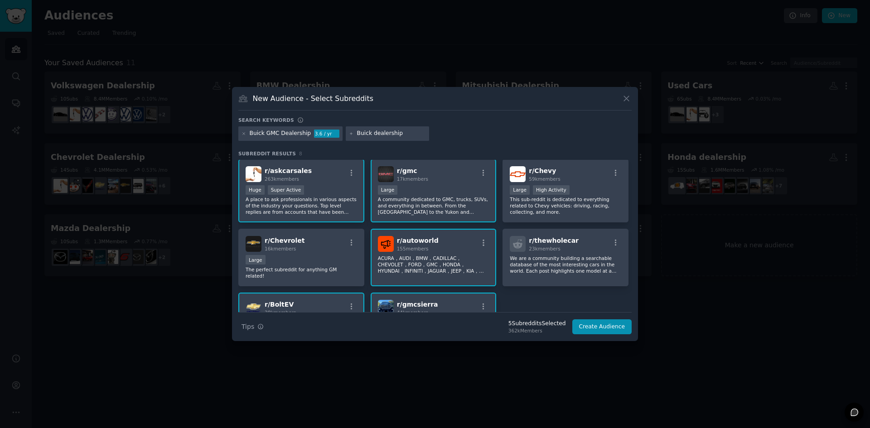
scroll to position [0, 0]
drag, startPoint x: 362, startPoint y: 132, endPoint x: 395, endPoint y: 131, distance: 33.1
click at [395, 131] on input "Buick dealership" at bounding box center [391, 134] width 69 height 8
type input "Buick"
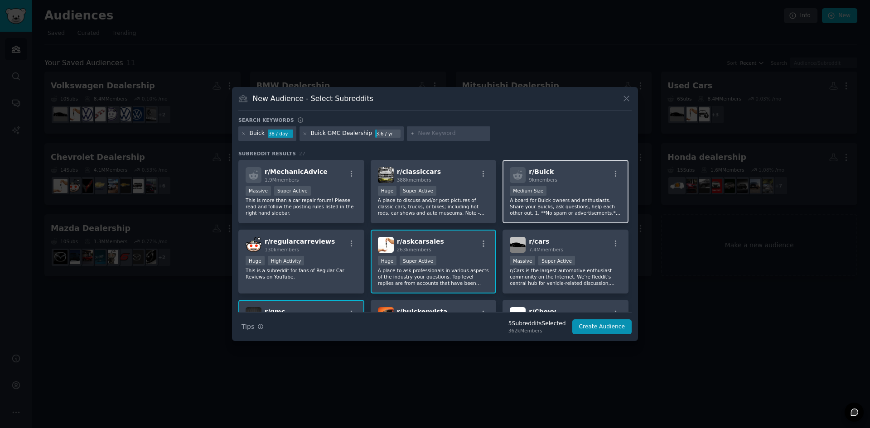
click at [565, 190] on div "1000 - 10,000 members Medium Size" at bounding box center [565, 191] width 111 height 11
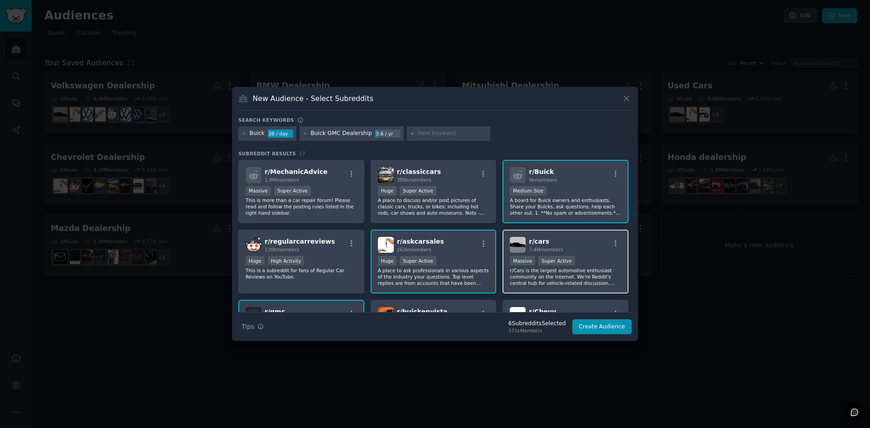
click at [617, 277] on p "r/Cars is the largest automotive enthusiast community on the Internet. We're Re…" at bounding box center [565, 276] width 111 height 19
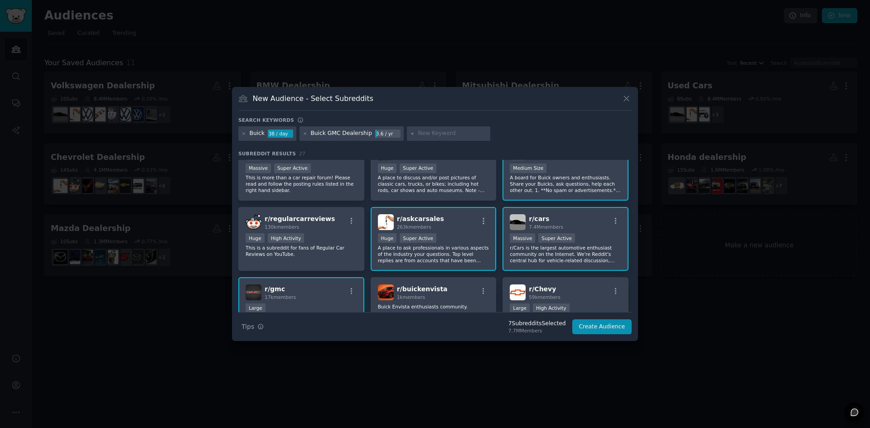
scroll to position [91, 0]
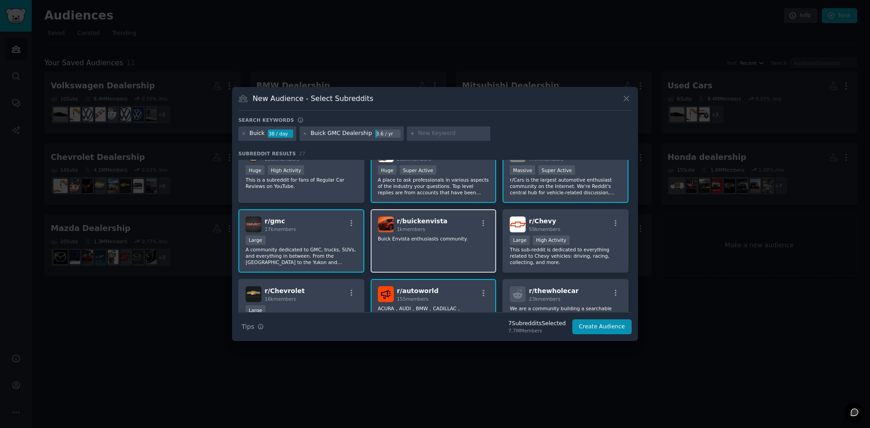
click at [474, 262] on div "r/ buickenvista 1k members Buick Envista enthusiasts community." at bounding box center [434, 241] width 126 height 64
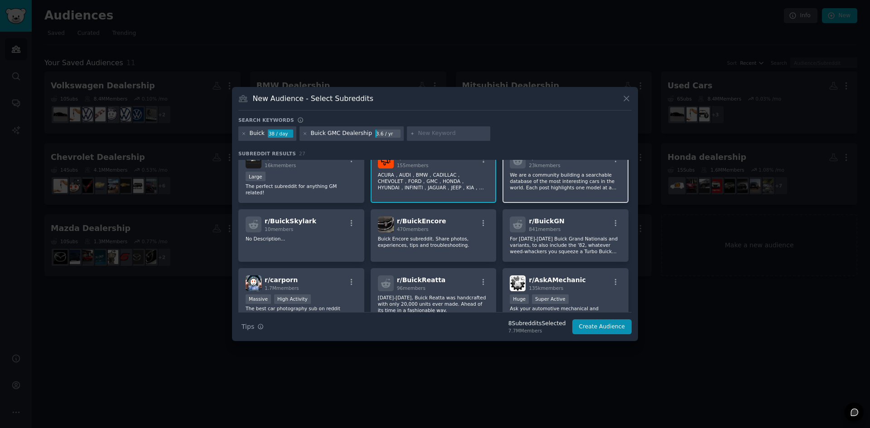
scroll to position [227, 0]
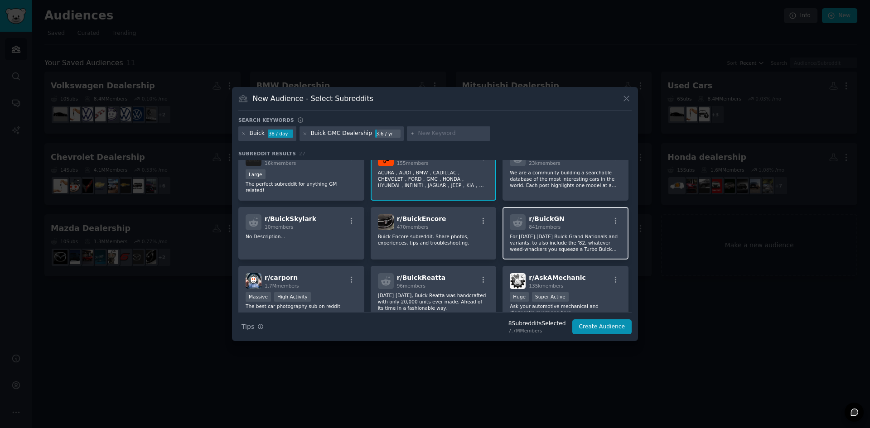
click at [566, 239] on p "For 1984-1987 Buick Grand Nationals and variants, to also include the '82, what…" at bounding box center [565, 242] width 111 height 19
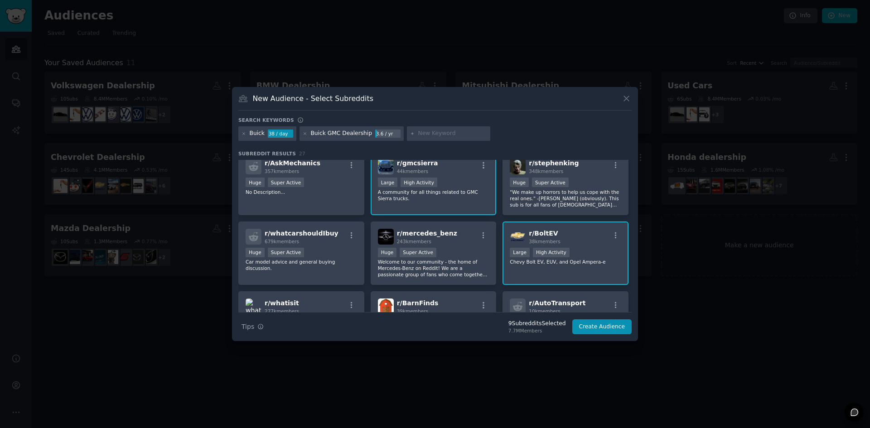
scroll to position [408, 0]
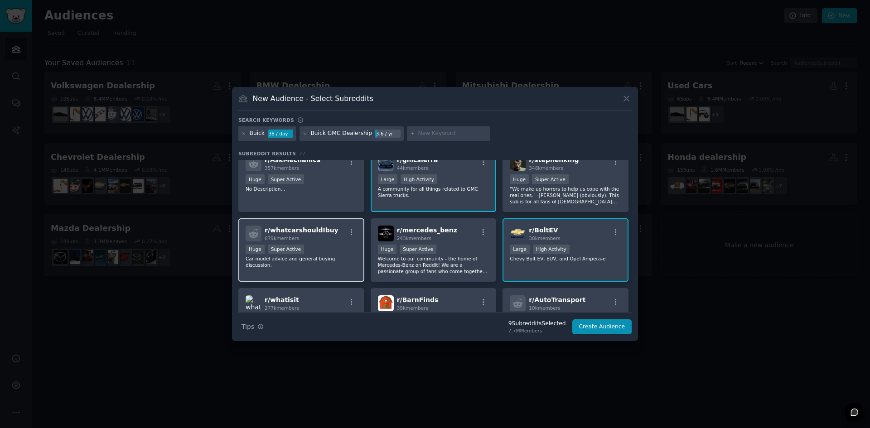
click at [315, 237] on div "r/ whatcarshouldIbuy 679k members Huge Super Active Car model advice and genera…" at bounding box center [301, 250] width 126 height 64
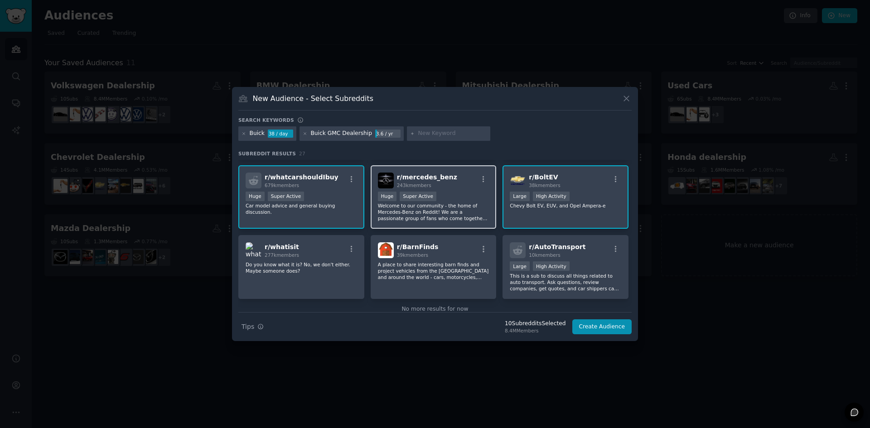
scroll to position [474, 0]
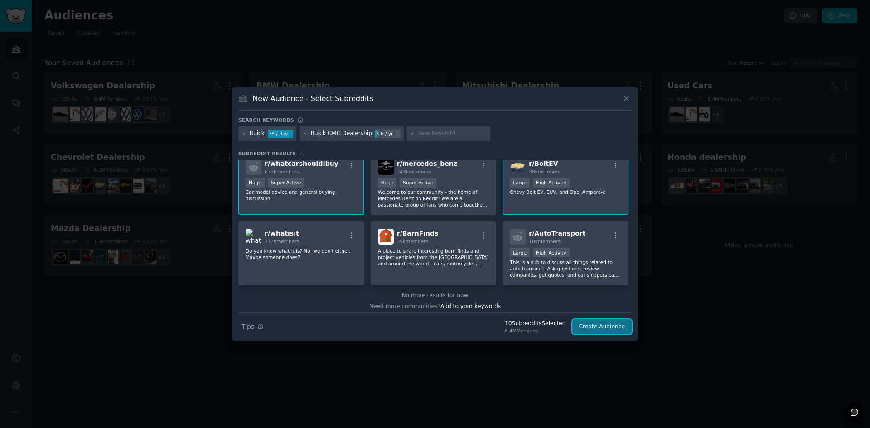
click at [601, 324] on button "Create Audience" at bounding box center [602, 326] width 60 height 15
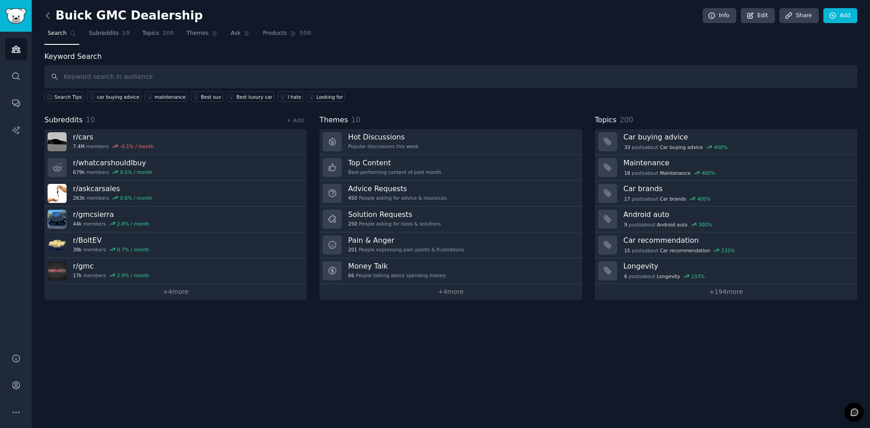
click at [48, 17] on icon at bounding box center [48, 16] width 10 height 10
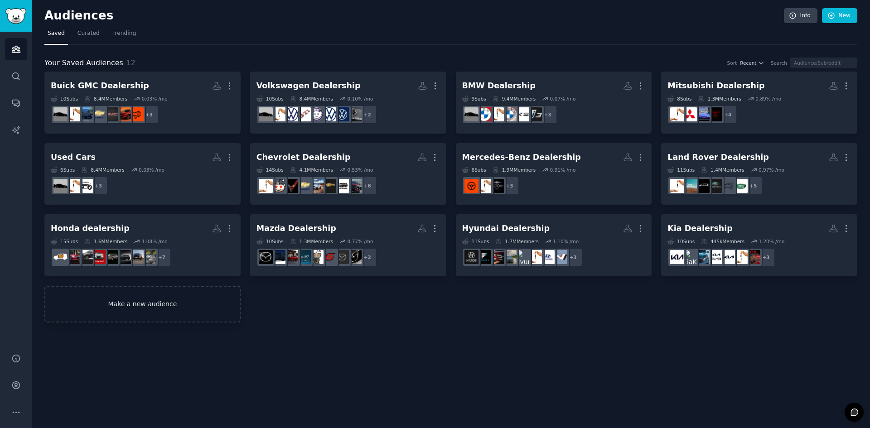
click at [146, 297] on link "Make a new audience" at bounding box center [142, 304] width 196 height 37
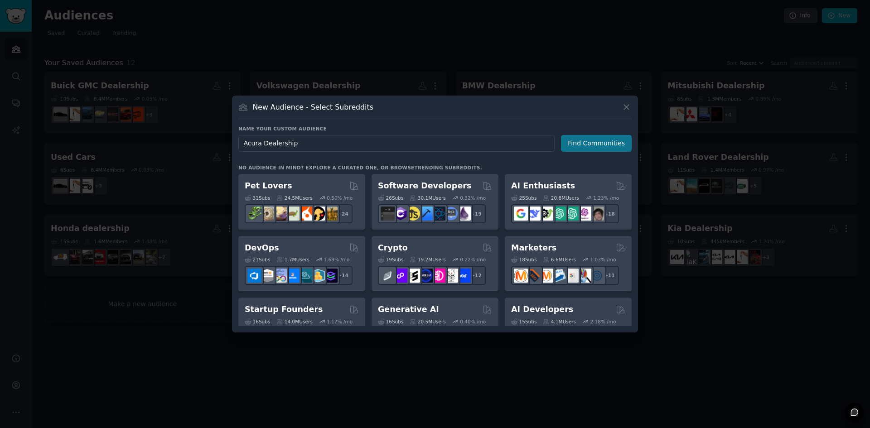
type input "Acura Dealership"
click at [612, 137] on button "Find Communities" at bounding box center [596, 143] width 71 height 17
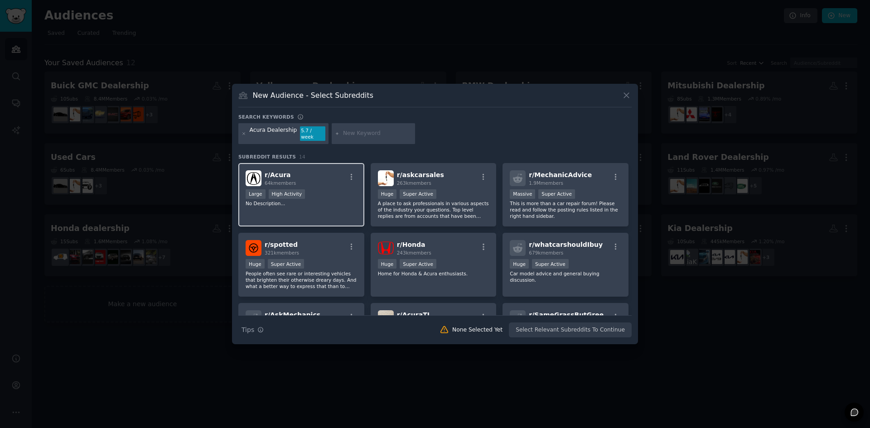
click at [301, 181] on div "r/ Acura 64k members" at bounding box center [301, 178] width 111 height 16
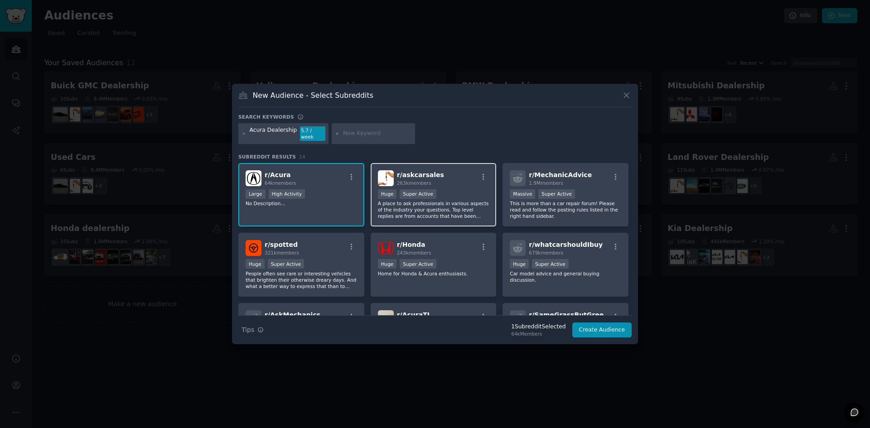
click at [419, 181] on span "263k members" at bounding box center [414, 182] width 34 height 5
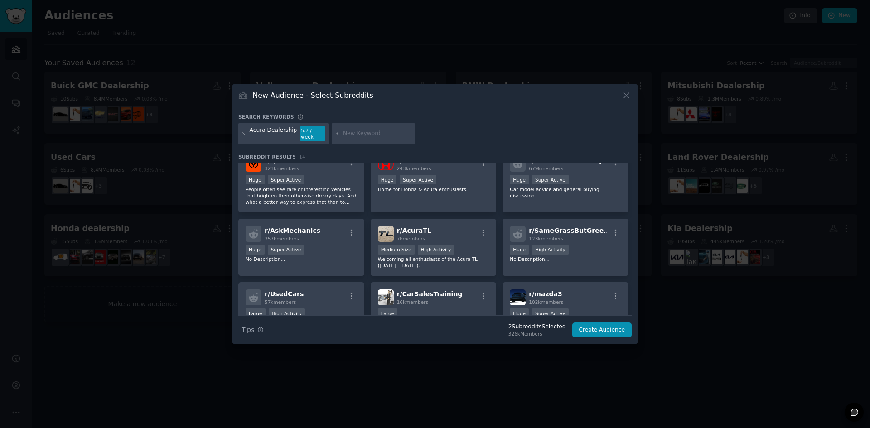
scroll to position [91, 0]
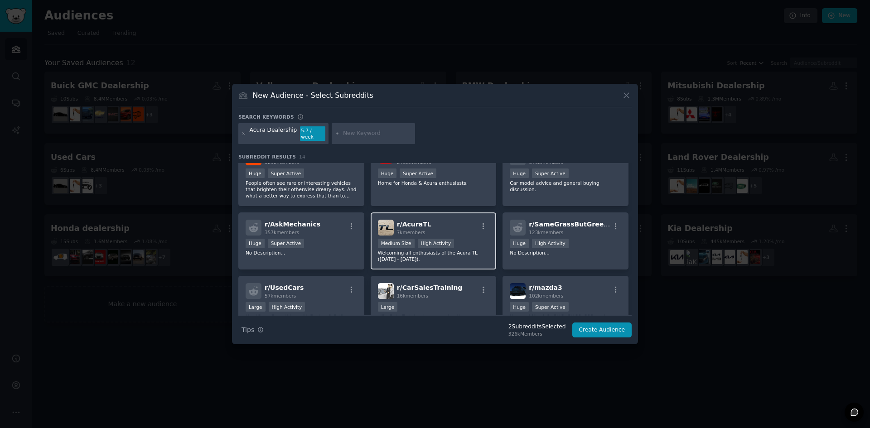
click at [469, 233] on div "r/ AcuraTL 7k members Medium Size High Activity Welcoming all enthusiasts of th…" at bounding box center [434, 242] width 126 height 58
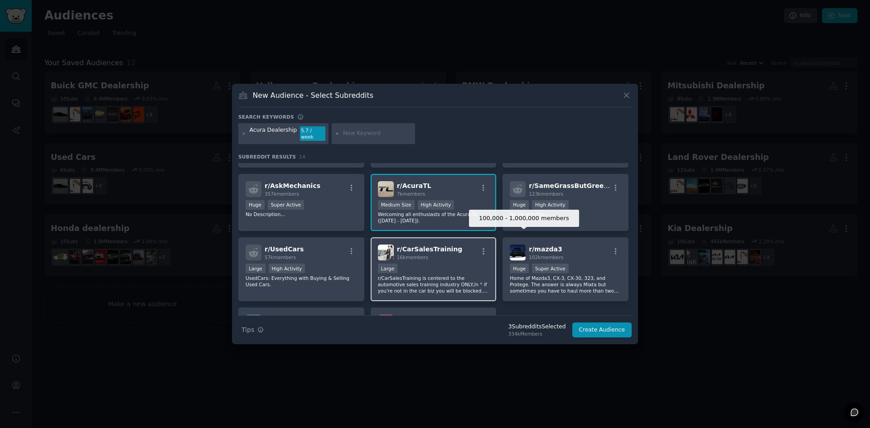
scroll to position [136, 0]
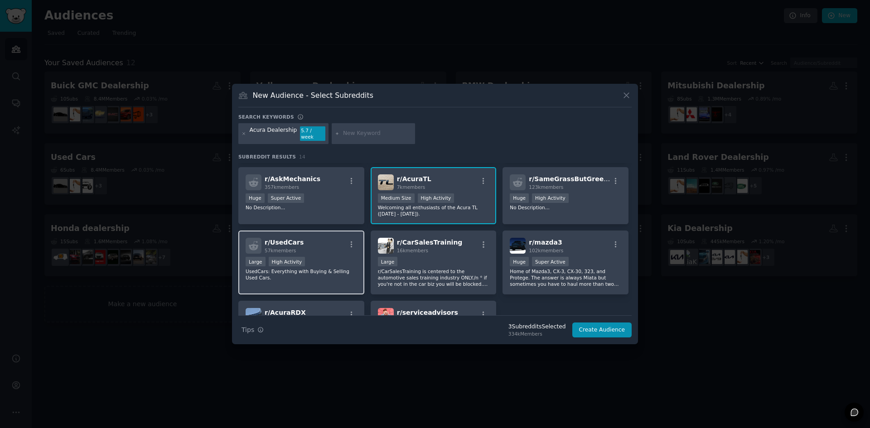
click at [316, 258] on div ">= 80th percentile for submissions / day Large High Activity" at bounding box center [301, 262] width 111 height 11
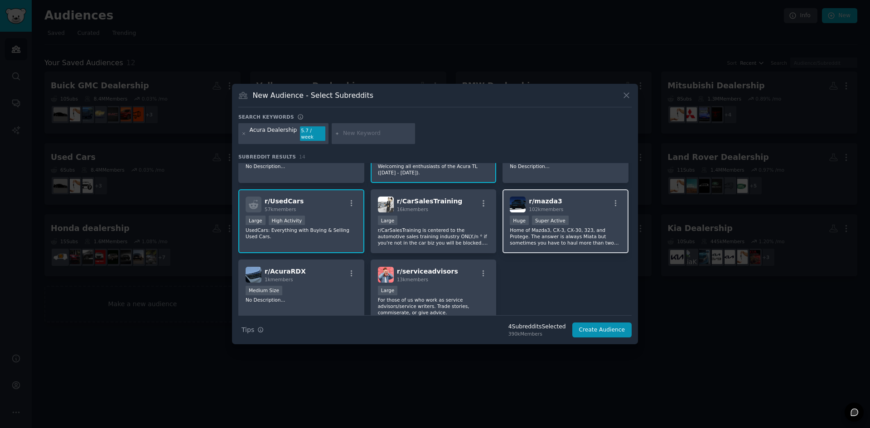
scroll to position [181, 0]
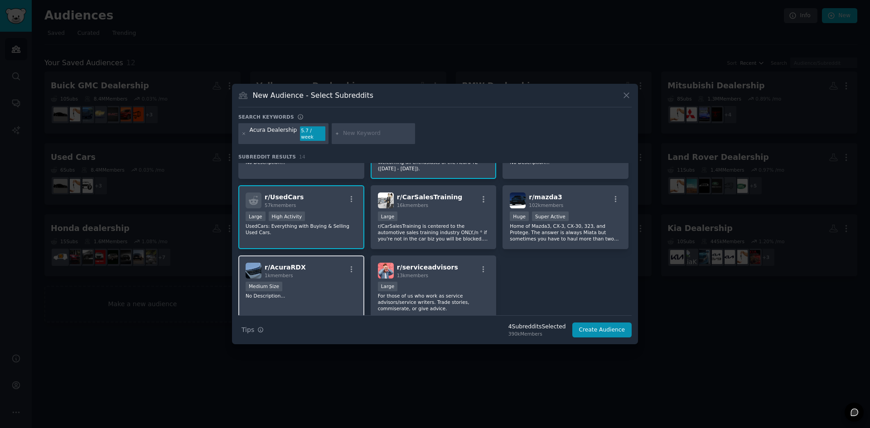
click at [317, 293] on p "No Description..." at bounding box center [301, 296] width 111 height 6
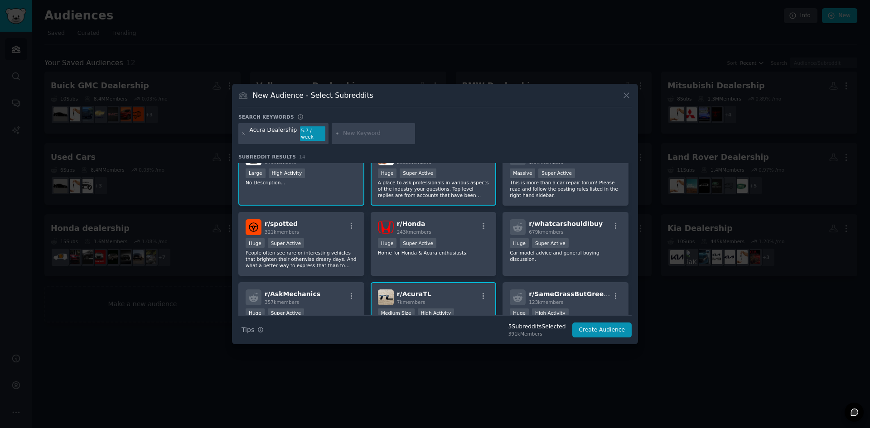
scroll to position [0, 0]
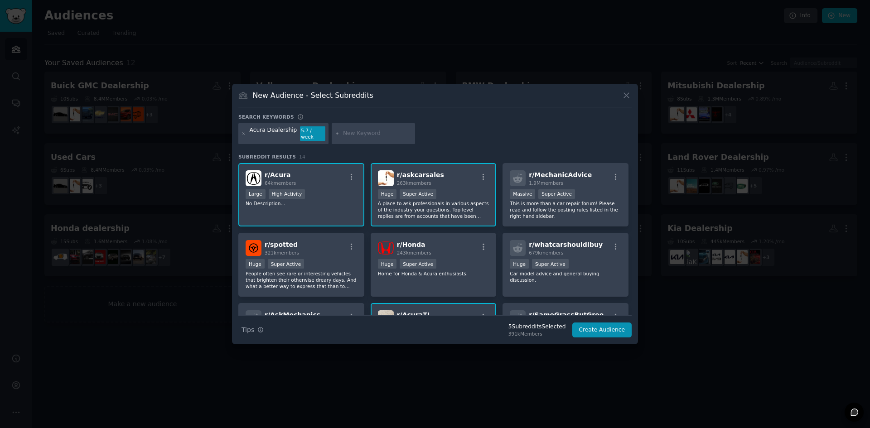
click at [349, 130] on input "text" at bounding box center [377, 134] width 69 height 8
type input "acura"
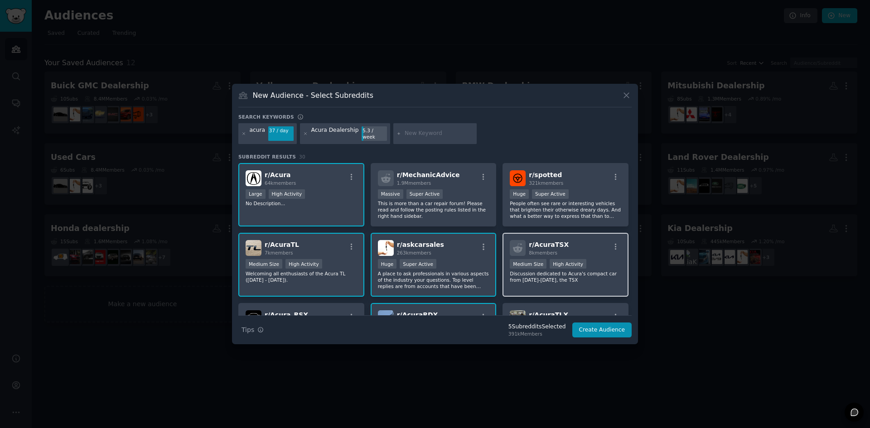
click at [607, 242] on div "r/ AcuraTSX 8k members" at bounding box center [565, 248] width 111 height 16
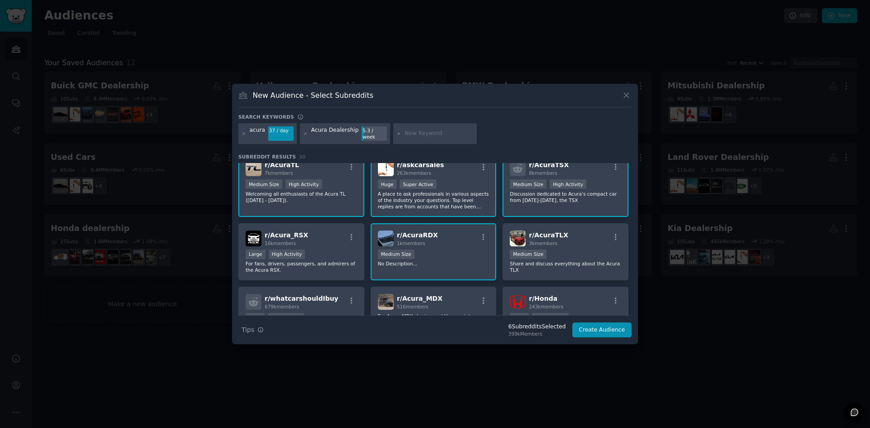
scroll to position [91, 0]
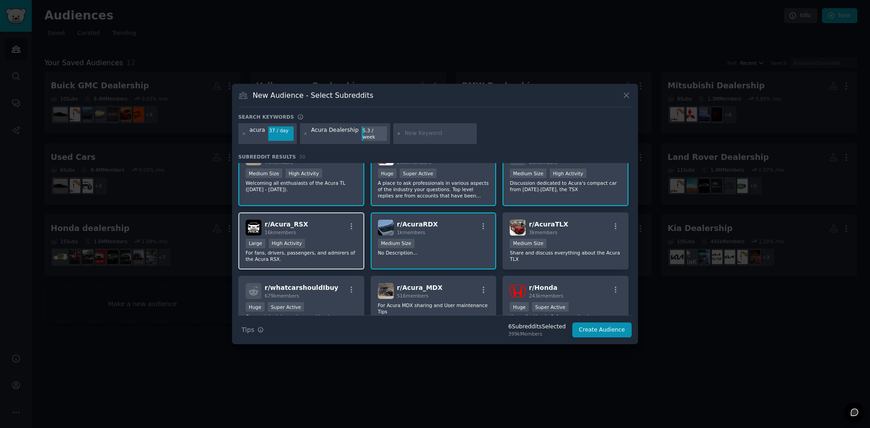
click at [322, 235] on div "r/ Acura_RSX 16k members Large High Activity For fans, drivers, passengers, and…" at bounding box center [301, 242] width 126 height 58
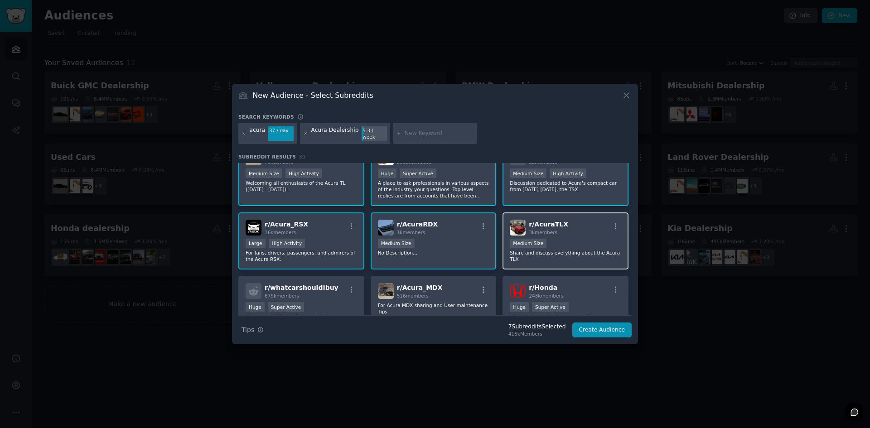
click at [560, 240] on div "1000 - 10,000 members Medium Size" at bounding box center [565, 244] width 111 height 11
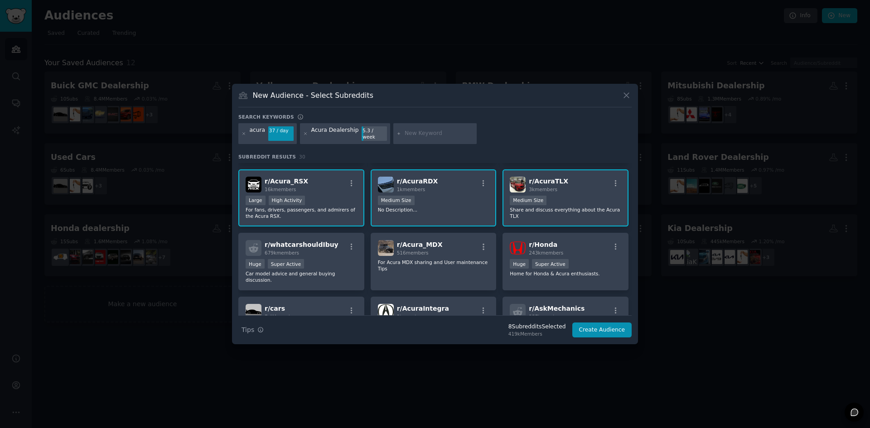
scroll to position [136, 0]
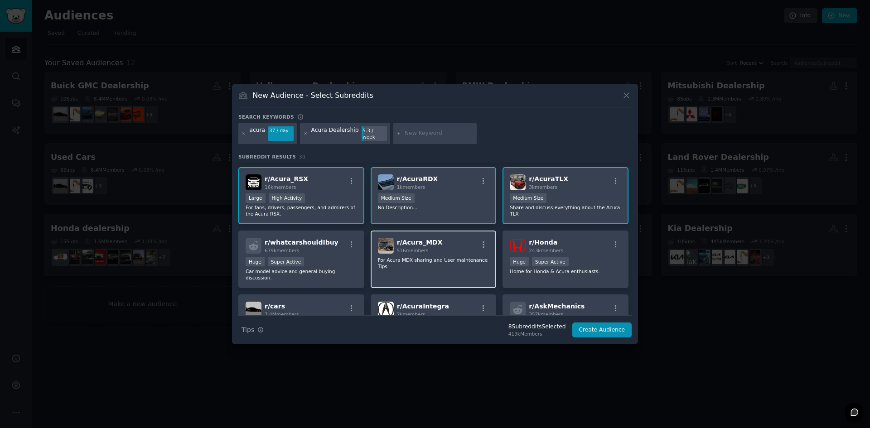
click at [402, 253] on div "r/ Acura_MDX 516 members For Acura MDX sharing and User maintenance Tips" at bounding box center [434, 260] width 126 height 58
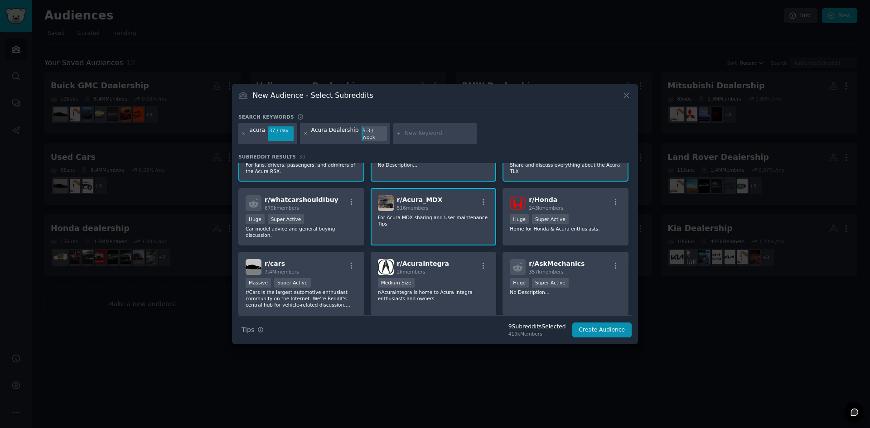
scroll to position [181, 0]
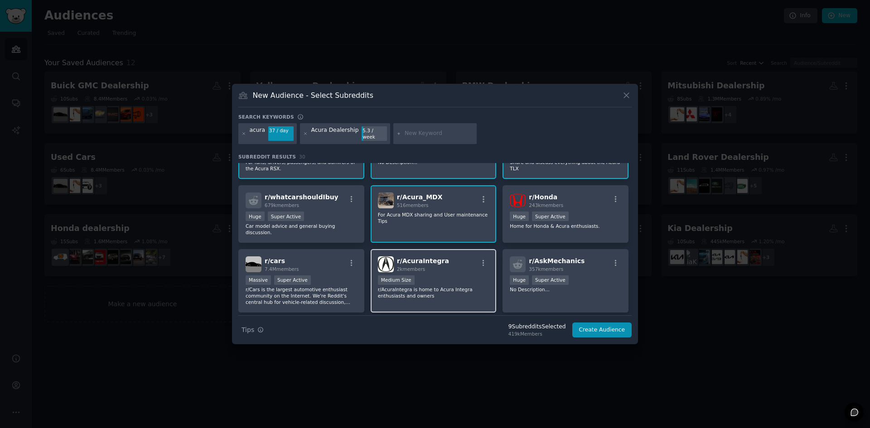
click at [402, 257] on span "r/ AcuraIntegra" at bounding box center [423, 260] width 52 height 7
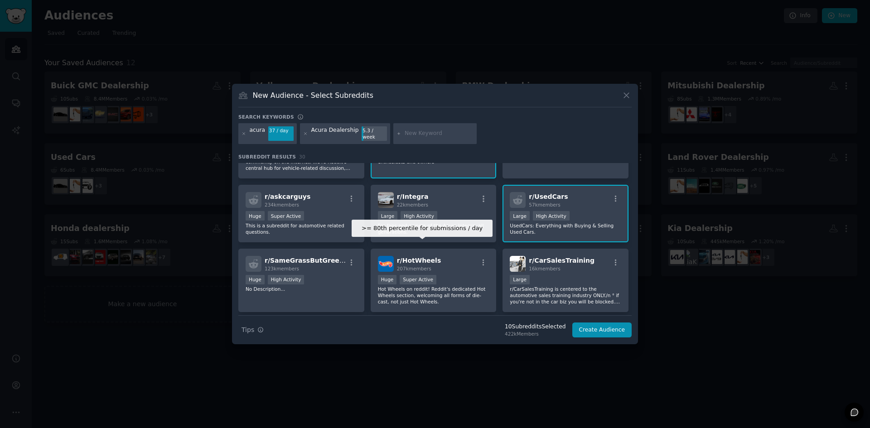
scroll to position [317, 0]
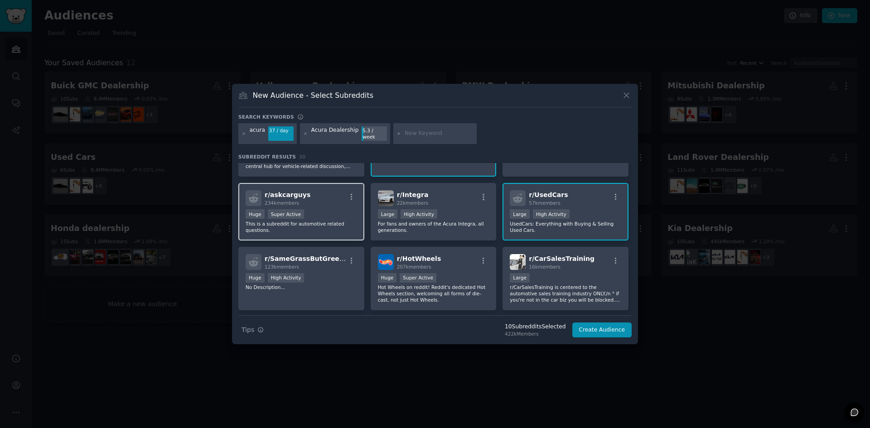
click at [315, 209] on div "Huge Super Active" at bounding box center [301, 214] width 111 height 11
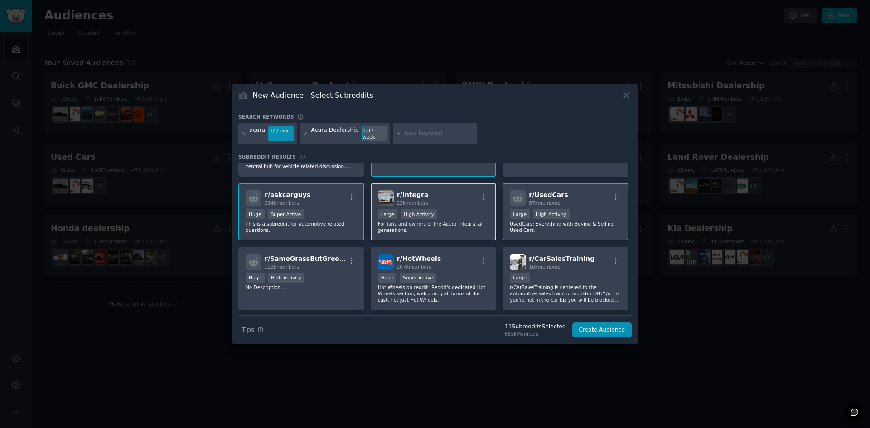
click at [449, 209] on div ">= 80th percentile for submissions / day Large High Activity" at bounding box center [433, 214] width 111 height 11
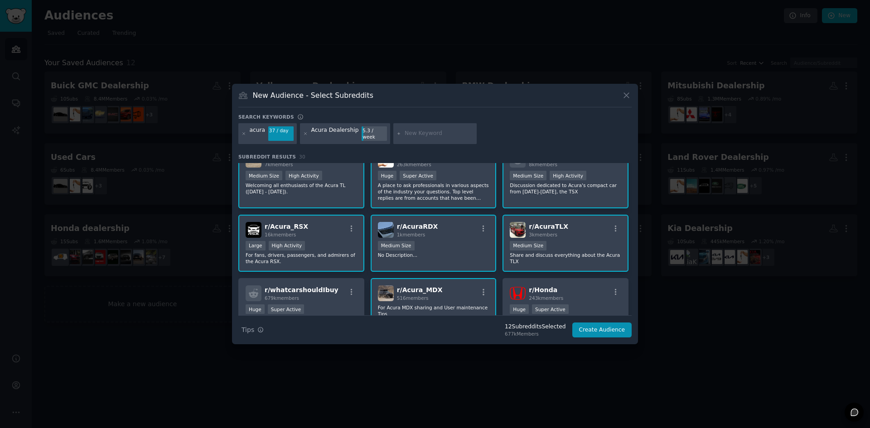
scroll to position [0, 0]
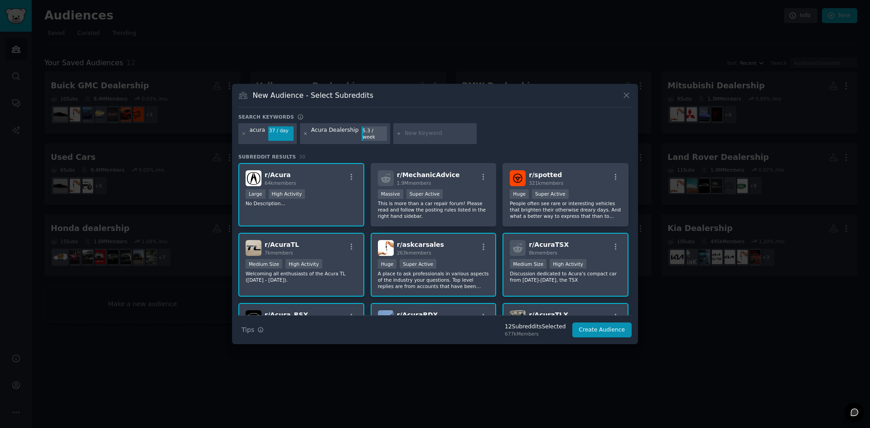
click at [305, 135] on icon at bounding box center [306, 133] width 2 height 2
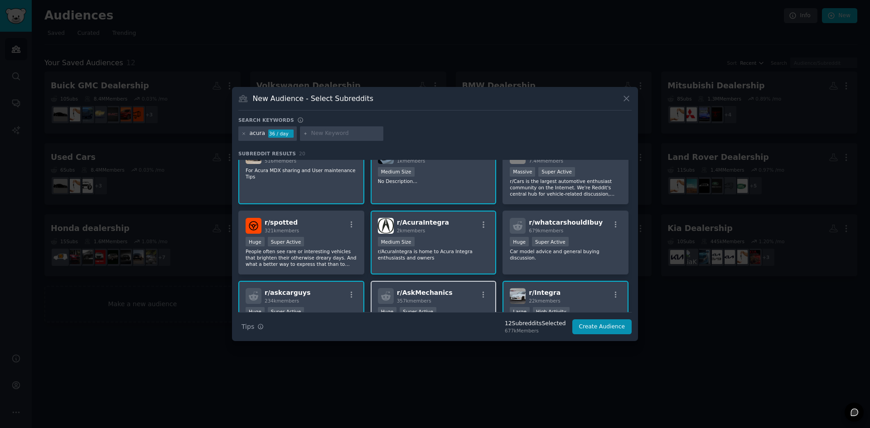
scroll to position [136, 0]
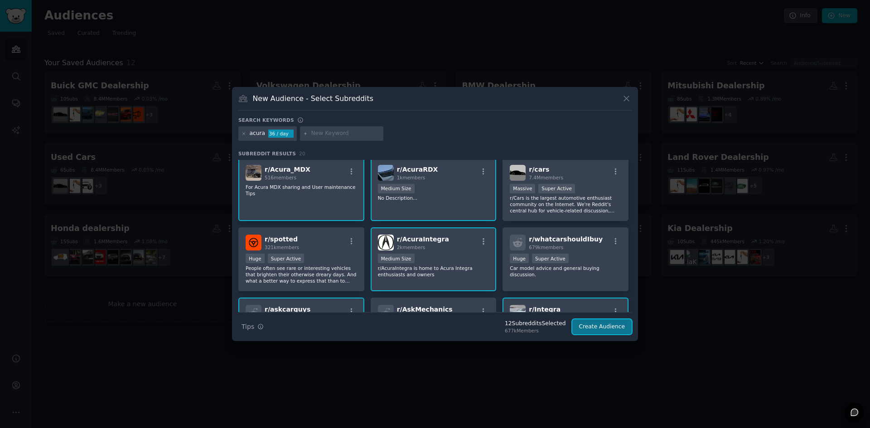
click at [592, 323] on button "Create Audience" at bounding box center [602, 326] width 60 height 15
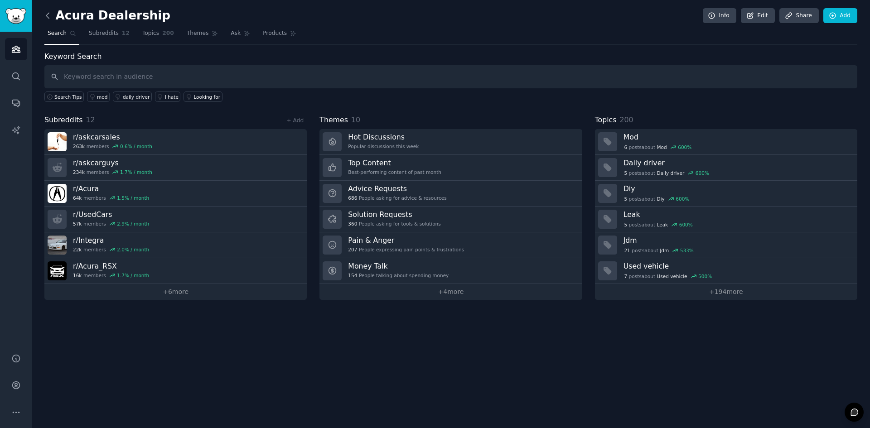
click at [49, 16] on icon at bounding box center [48, 16] width 10 height 10
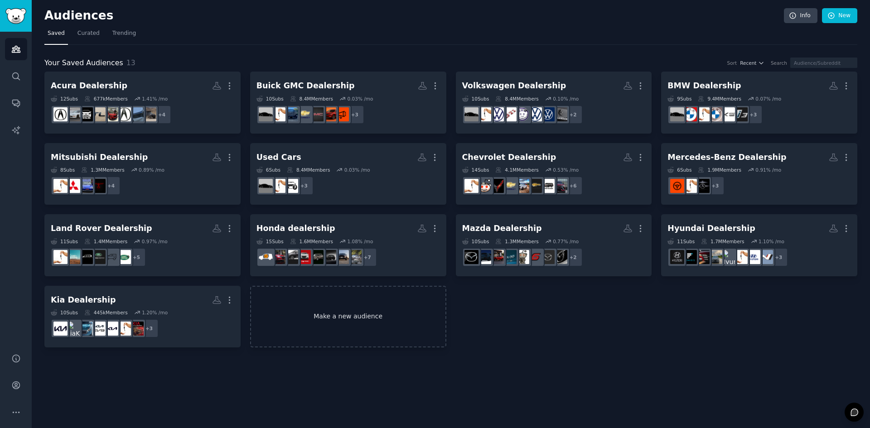
click at [363, 318] on link "Make a new audience" at bounding box center [348, 317] width 196 height 62
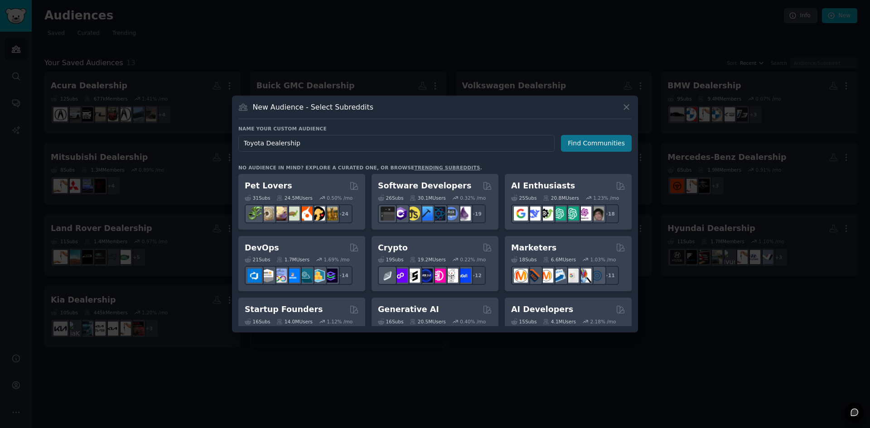
type input "Toyota Dealership"
click at [604, 144] on button "Find Communities" at bounding box center [596, 143] width 71 height 17
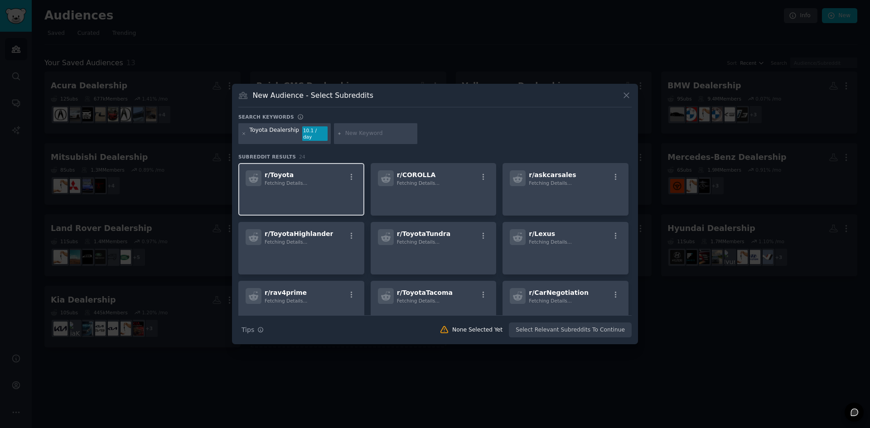
click at [336, 198] on p at bounding box center [301, 198] width 111 height 19
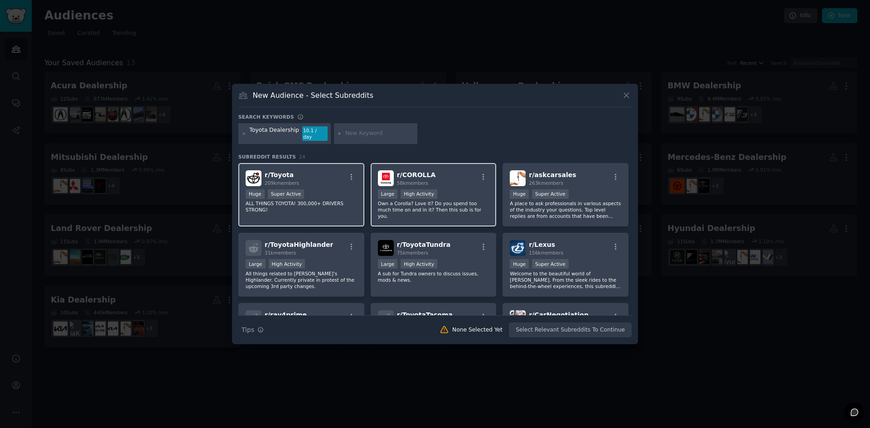
click at [409, 200] on p "Own a Corolla? Love it? Do you spend too much time on and in it? Then this sub …" at bounding box center [433, 209] width 111 height 19
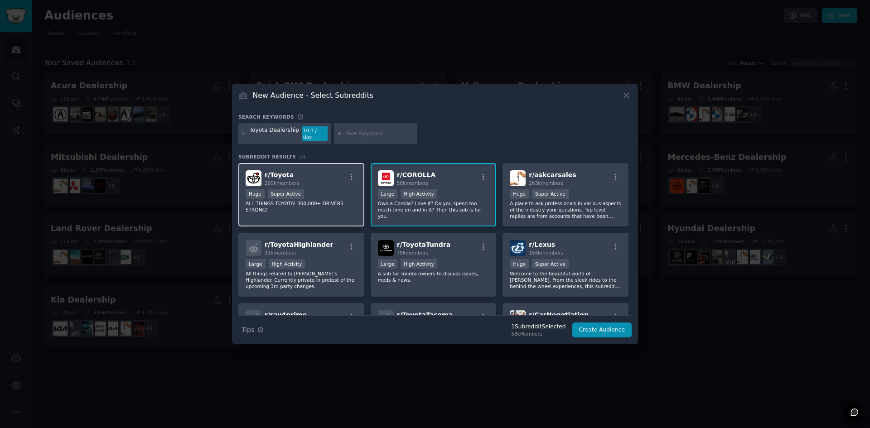
click at [321, 189] on div "Huge Super Active" at bounding box center [301, 194] width 111 height 11
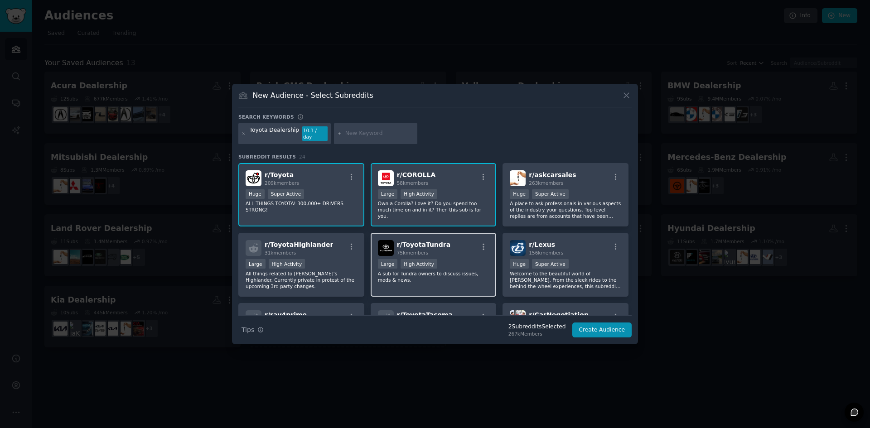
click at [431, 251] on div "75k members" at bounding box center [424, 253] width 54 height 6
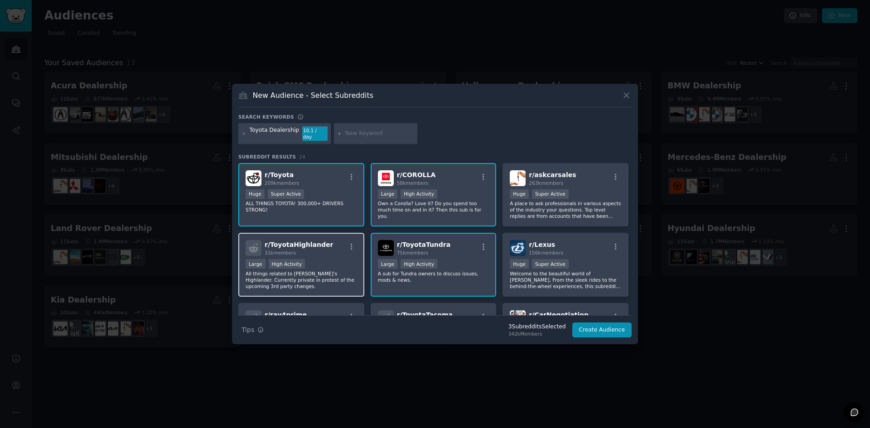
click at [330, 251] on div "r/ ToyotaHighlander 31k members" at bounding box center [301, 248] width 111 height 16
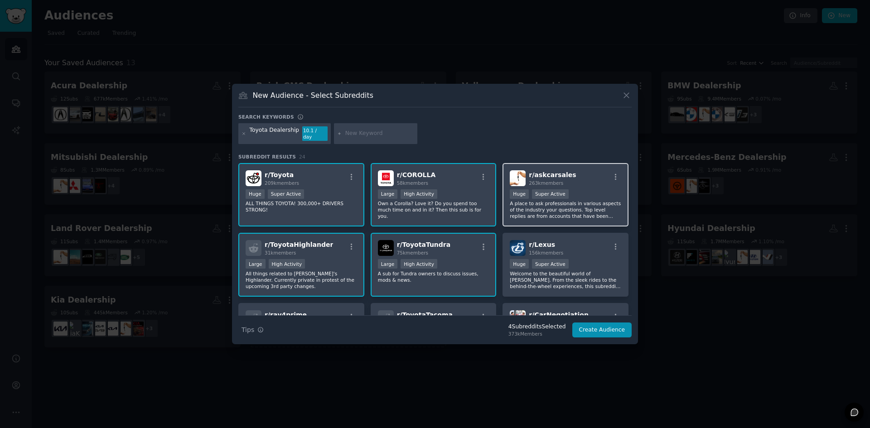
click at [566, 193] on div ">= 95th percentile for submissions / day Huge Super Active" at bounding box center [565, 194] width 111 height 11
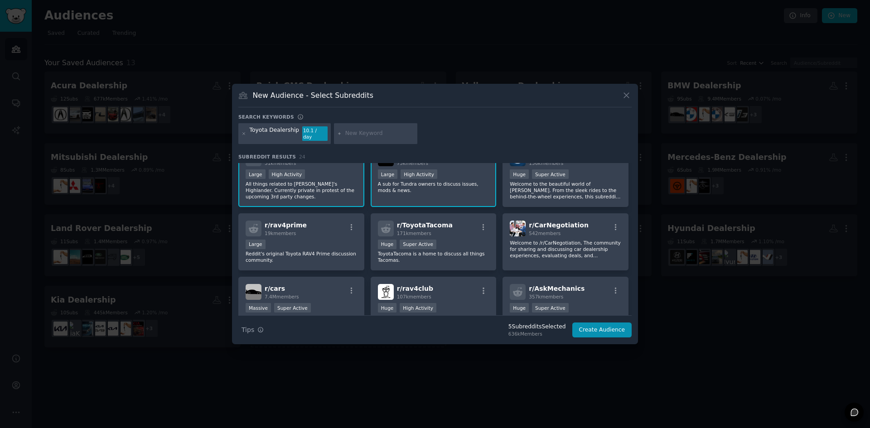
scroll to position [91, 0]
click at [410, 231] on span "171k members" at bounding box center [414, 232] width 34 height 5
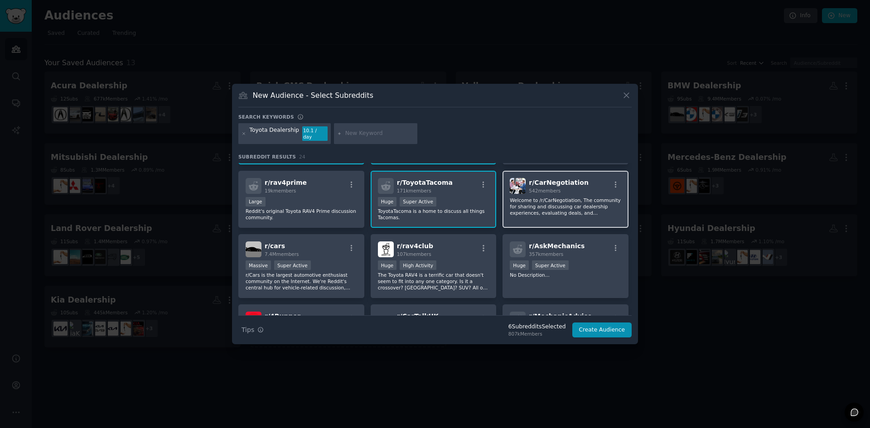
scroll to position [136, 0]
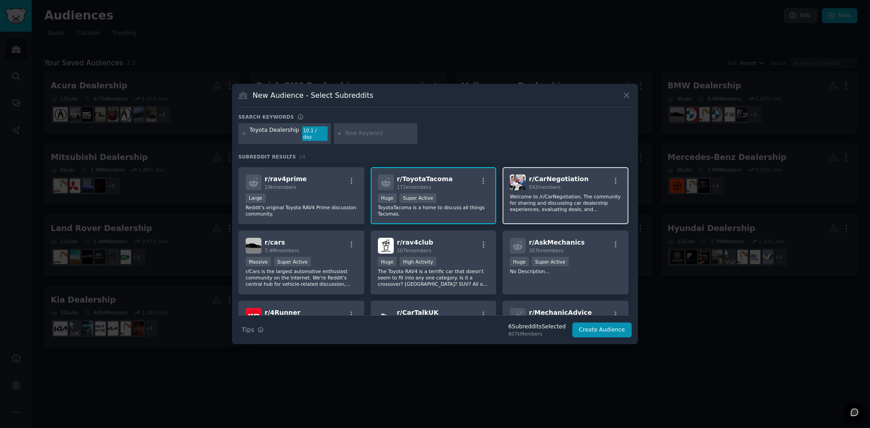
click at [570, 207] on p "Welcome to /r/CarNegotiation, The community for sharing and discussing car deal…" at bounding box center [565, 203] width 111 height 19
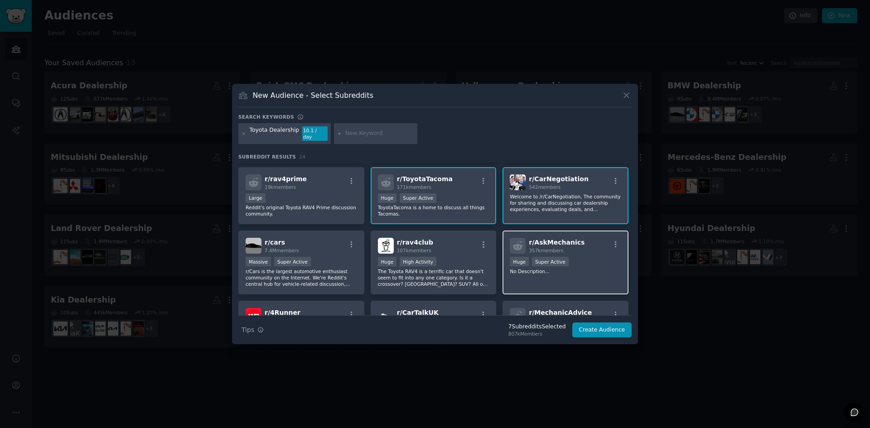
click at [567, 253] on div "r/ AskMechanics 357k members Huge Super Active No Description..." at bounding box center [566, 263] width 126 height 64
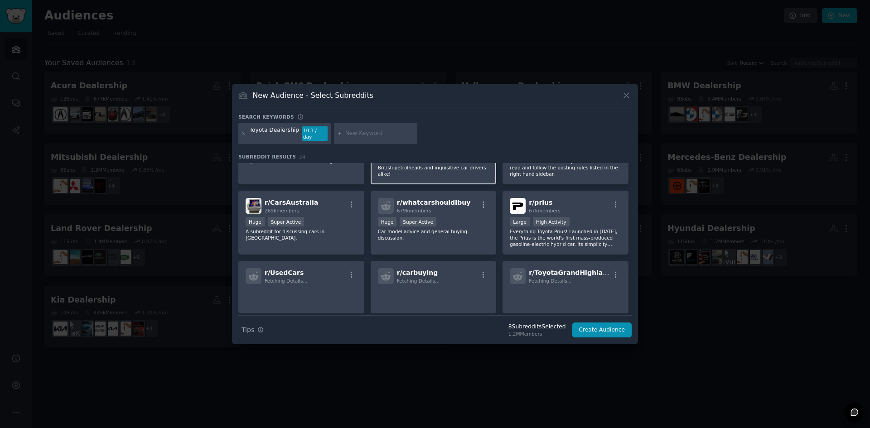
scroll to position [317, 0]
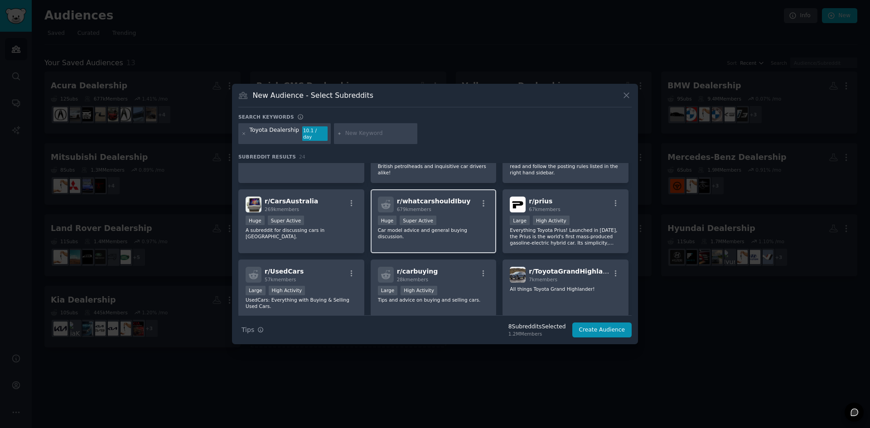
click at [455, 219] on div "Huge Super Active" at bounding box center [433, 221] width 111 height 11
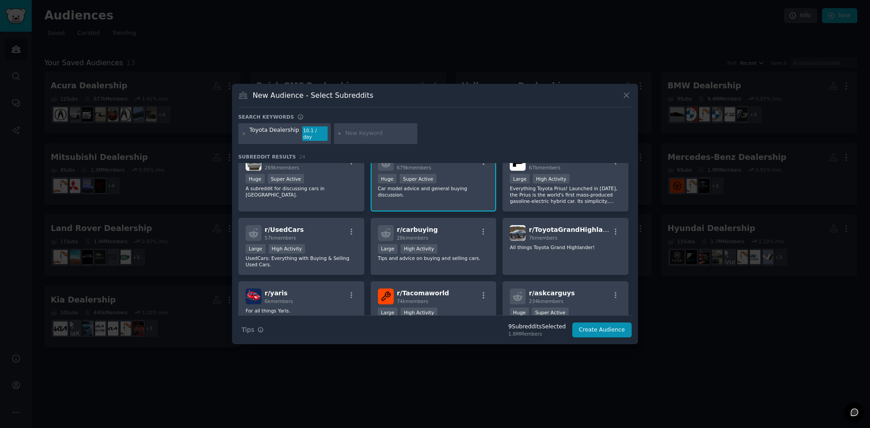
scroll to position [363, 0]
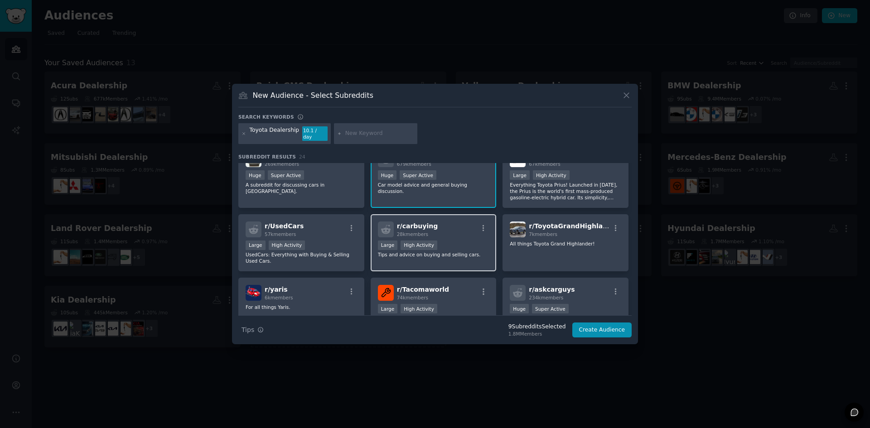
click at [448, 241] on div "Large High Activity" at bounding box center [433, 246] width 111 height 11
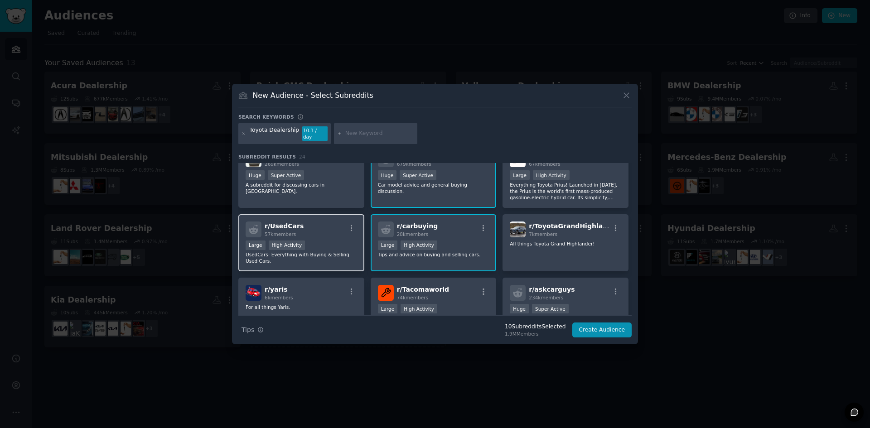
click at [287, 233] on span "57k members" at bounding box center [280, 234] width 31 height 5
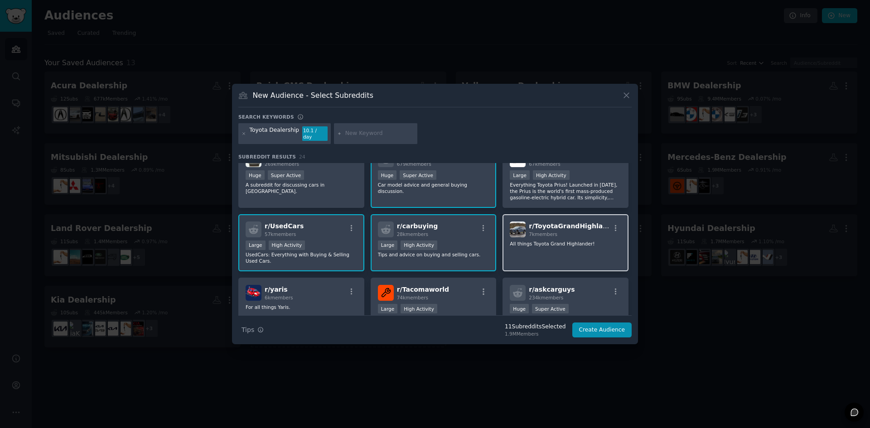
click at [555, 234] on div "r/ ToyotaGrandHighlander 7k members All things Toyota Grand Highlander!" at bounding box center [566, 243] width 126 height 58
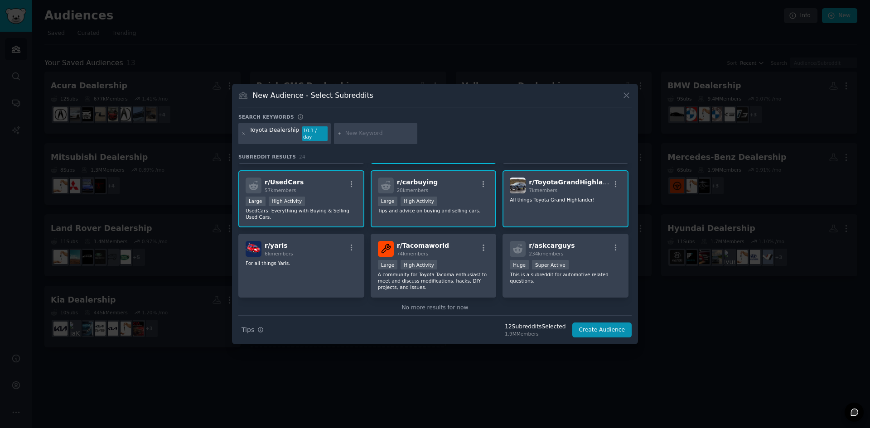
scroll to position [421, 0]
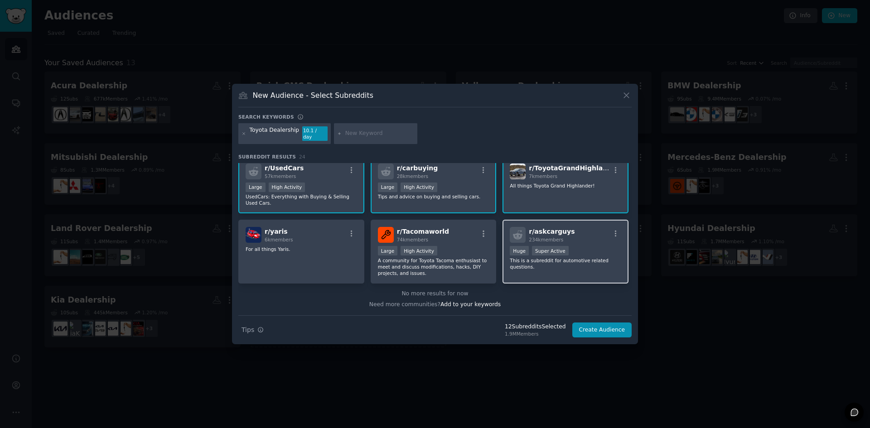
click at [574, 273] on div "r/ askcarguys 234k members 100,000 - 1,000,000 members Huge Super Active This i…" at bounding box center [566, 252] width 126 height 64
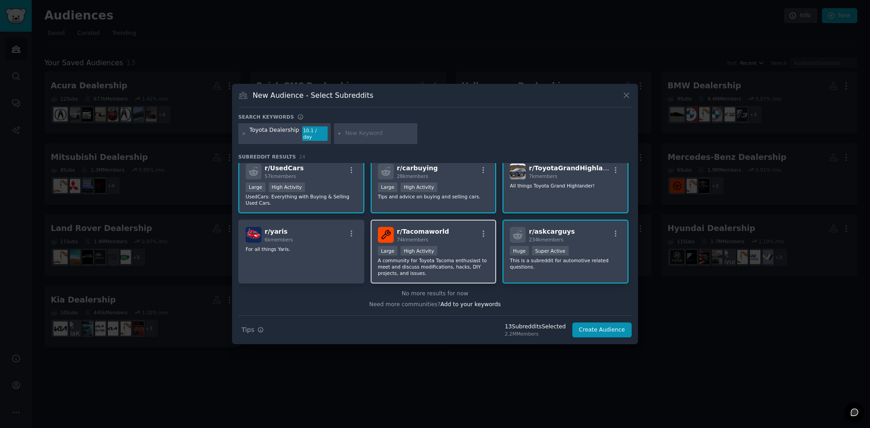
click at [442, 249] on div "Large High Activity" at bounding box center [433, 251] width 111 height 11
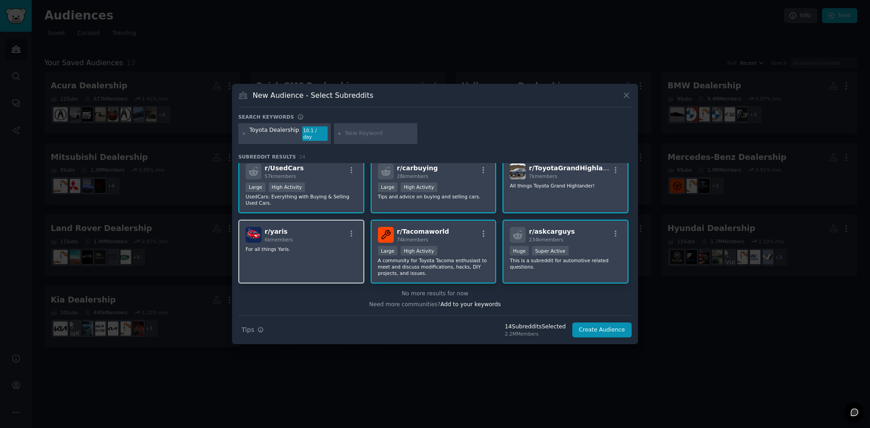
click at [293, 242] on div "r/ yaris 6k members For all things Yaris." at bounding box center [301, 252] width 126 height 64
click at [608, 324] on button "Create Audience" at bounding box center [602, 330] width 60 height 15
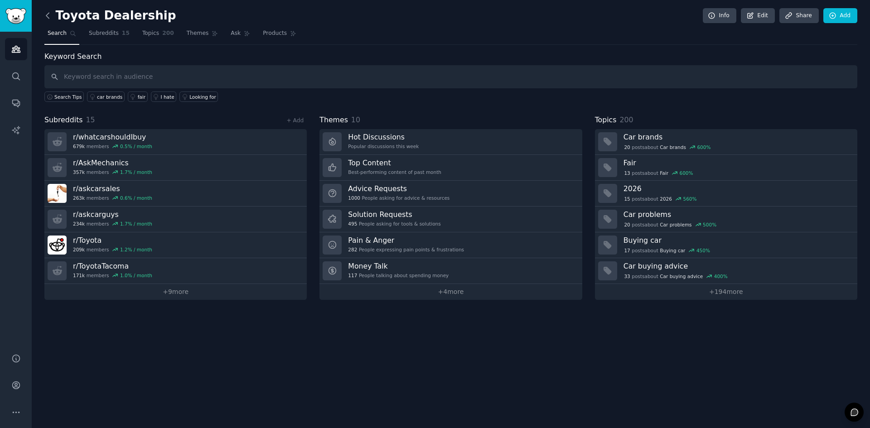
click at [47, 16] on icon at bounding box center [47, 15] width 3 height 5
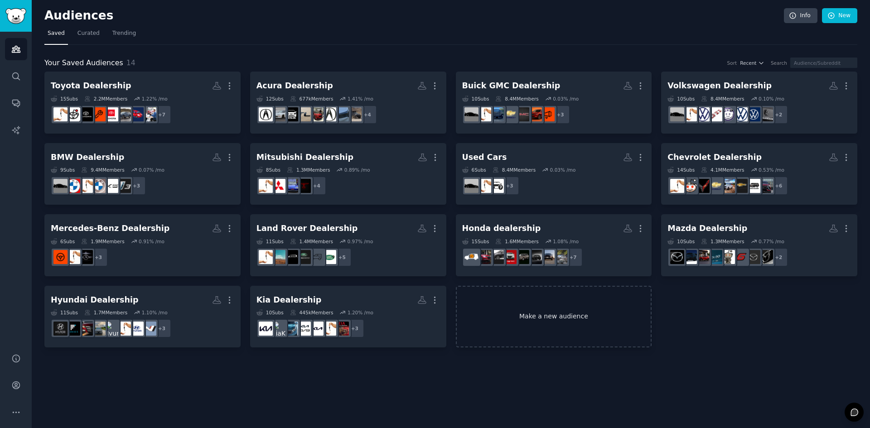
click at [541, 300] on link "Make a new audience" at bounding box center [554, 317] width 196 height 62
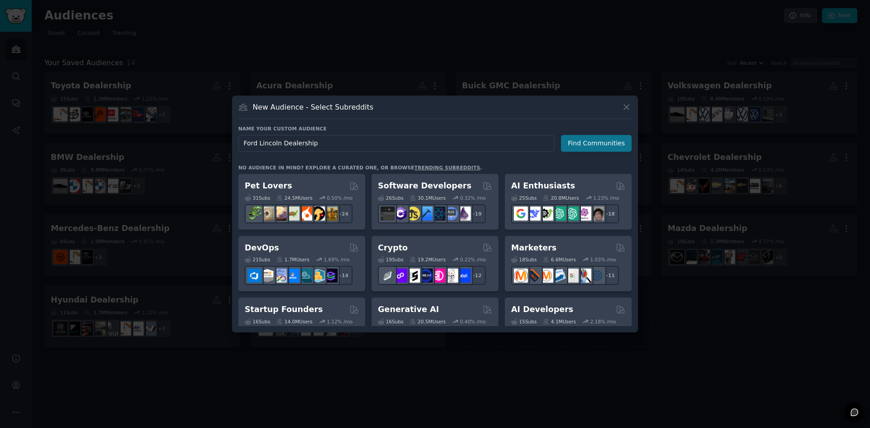
type input "Ford Lincoln Dealership"
click at [590, 141] on button "Find Communities" at bounding box center [596, 143] width 71 height 17
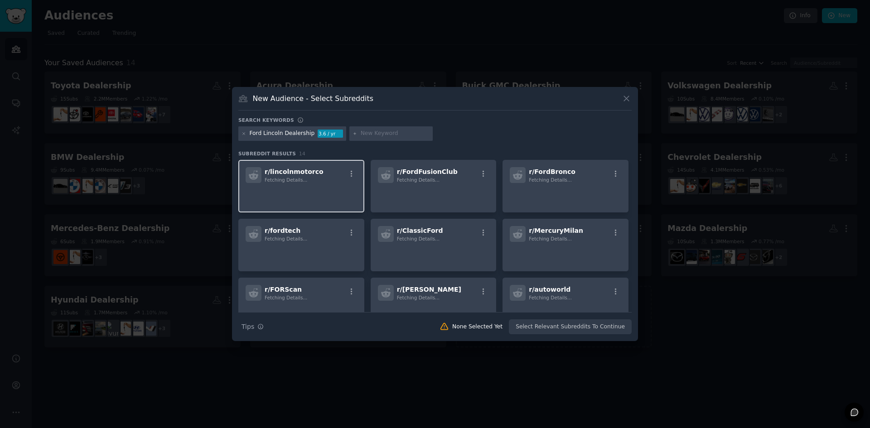
click at [287, 200] on p at bounding box center [301, 195] width 111 height 19
click at [321, 197] on p at bounding box center [301, 195] width 111 height 19
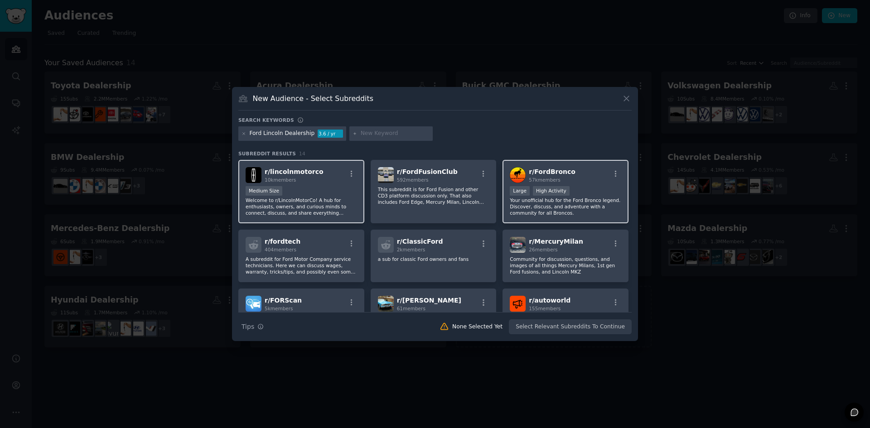
click at [574, 184] on div "r/ FordBronco 57k members >= 80th percentile for submissions / day Large High A…" at bounding box center [566, 192] width 126 height 64
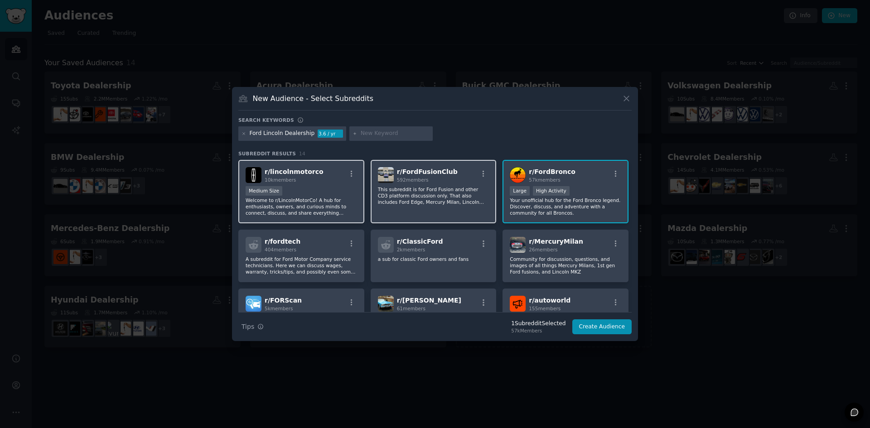
click at [408, 177] on span "592 members" at bounding box center [413, 179] width 32 height 5
click at [325, 178] on div "r/ lincolnmotorco 10k members" at bounding box center [301, 175] width 111 height 16
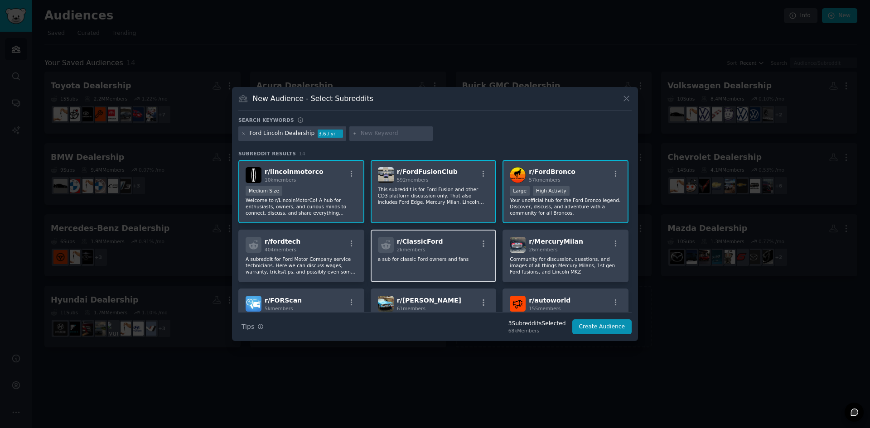
click at [431, 252] on div "2k members" at bounding box center [420, 250] width 46 height 6
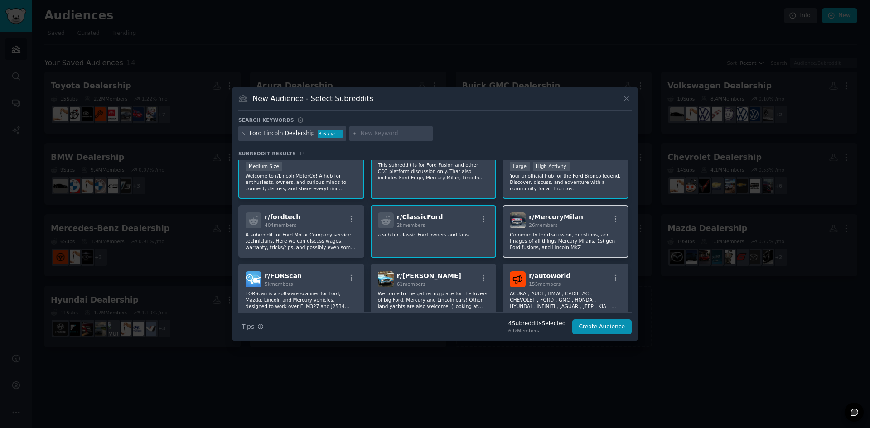
scroll to position [45, 0]
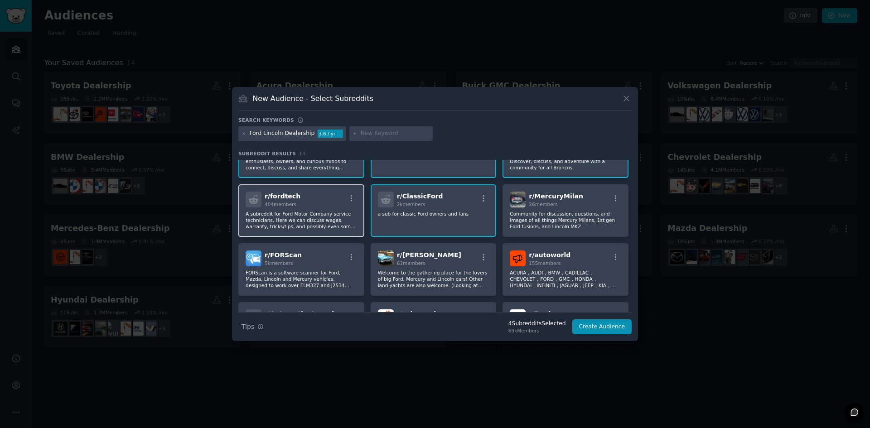
click at [302, 226] on p "A subreddit for Ford Motor Company service technicians. Here we can discuss wag…" at bounding box center [301, 220] width 111 height 19
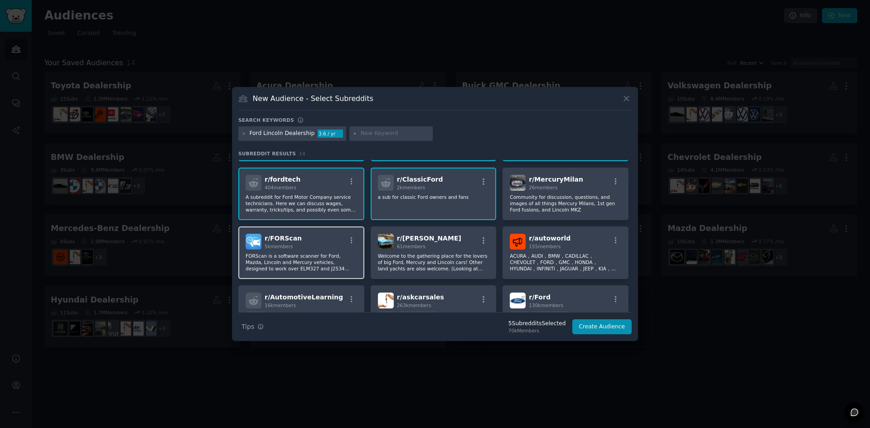
scroll to position [91, 0]
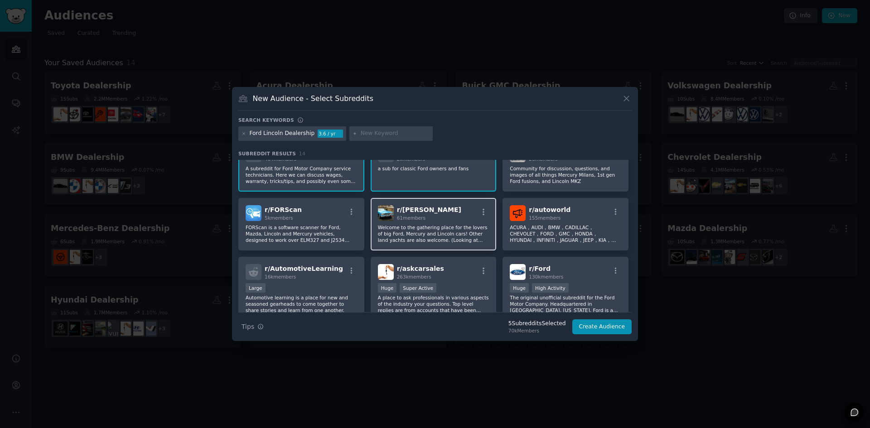
click at [450, 224] on p "Welcome to the gathering place for the lovers of big Ford, Mercury and Lincoln …" at bounding box center [433, 233] width 111 height 19
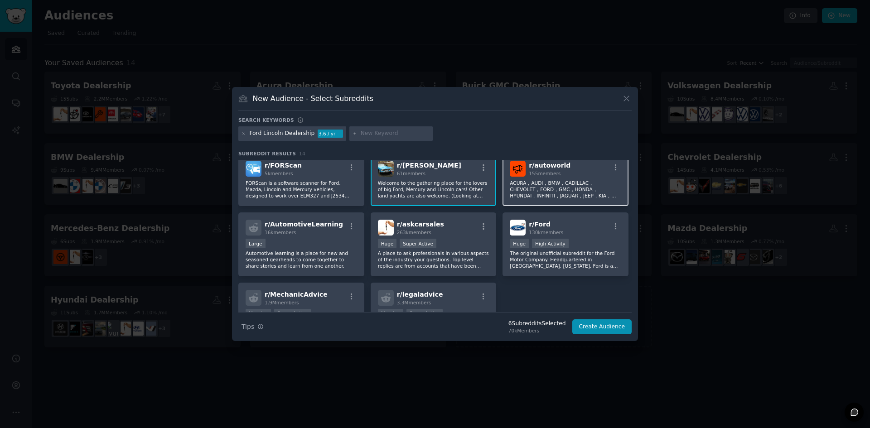
scroll to position [136, 0]
click at [537, 231] on span "130k members" at bounding box center [546, 231] width 34 height 5
click at [567, 176] on div "r/ autoworld 155 members ACURA，AUDI，BMW，CADILLAC，CHEVOLET，FORD，GMC，HONDA，HYUNDA…" at bounding box center [566, 179] width 126 height 53
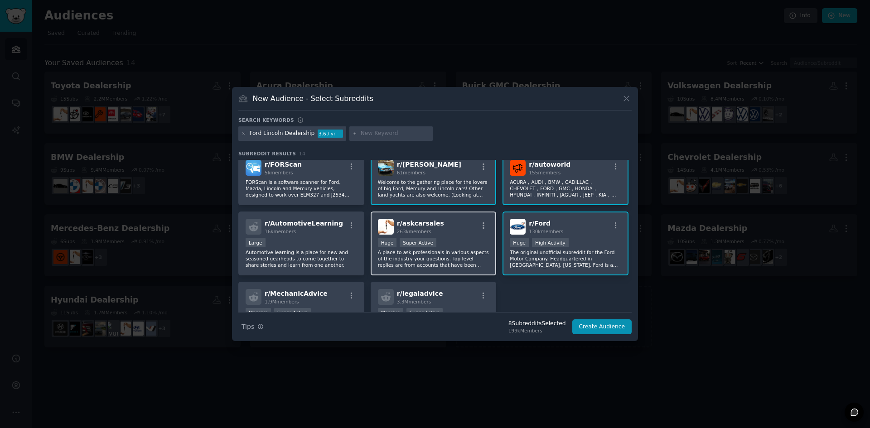
click at [436, 229] on div "r/ askcarsales 263k members" at bounding box center [433, 227] width 111 height 16
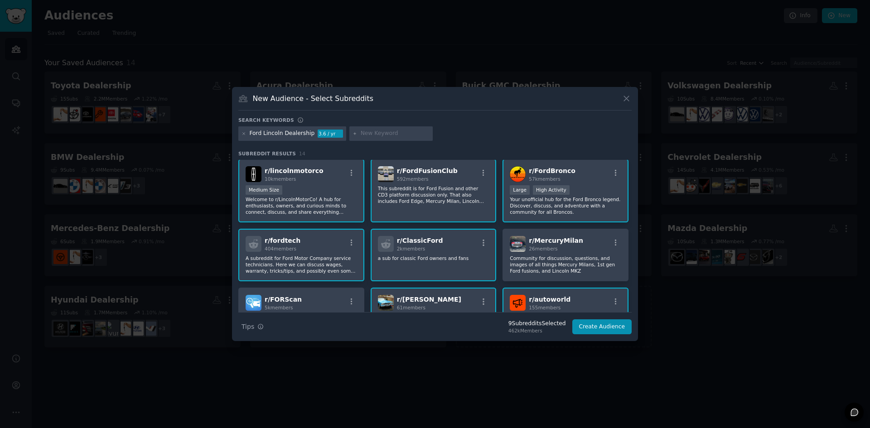
scroll to position [0, 0]
click at [373, 134] on input "text" at bounding box center [395, 134] width 69 height 8
type input "ford"
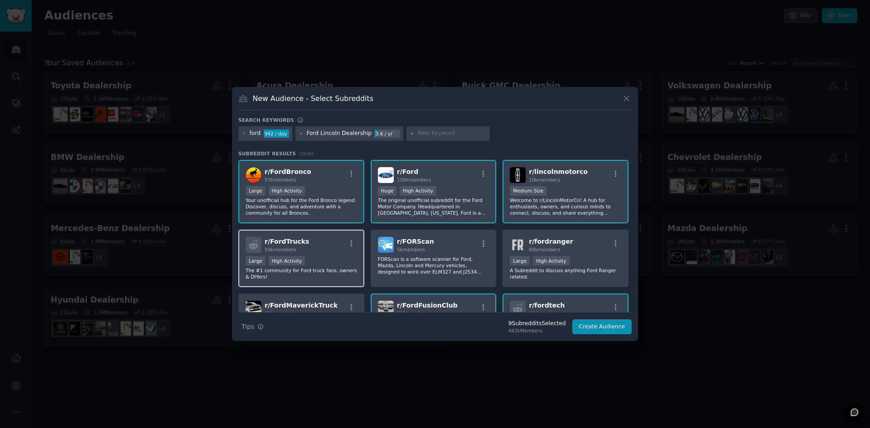
click at [344, 252] on div "r/ FordTrucks 50k members" at bounding box center [301, 245] width 111 height 16
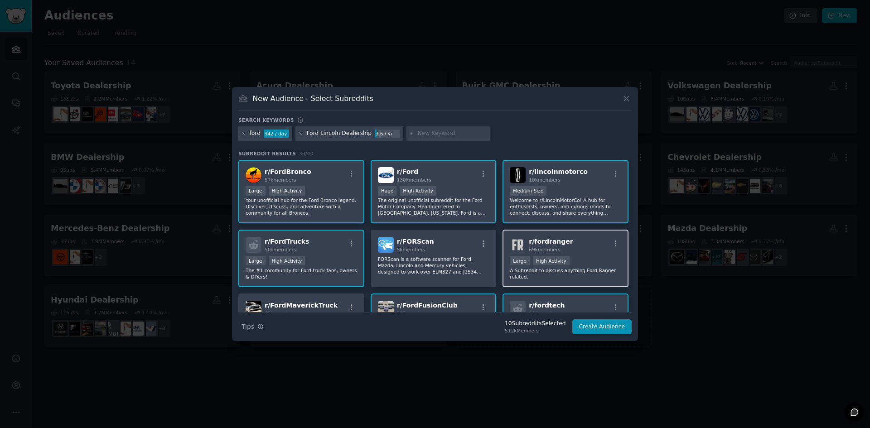
click at [590, 247] on div "r/ fordranger 69k members" at bounding box center [565, 245] width 111 height 16
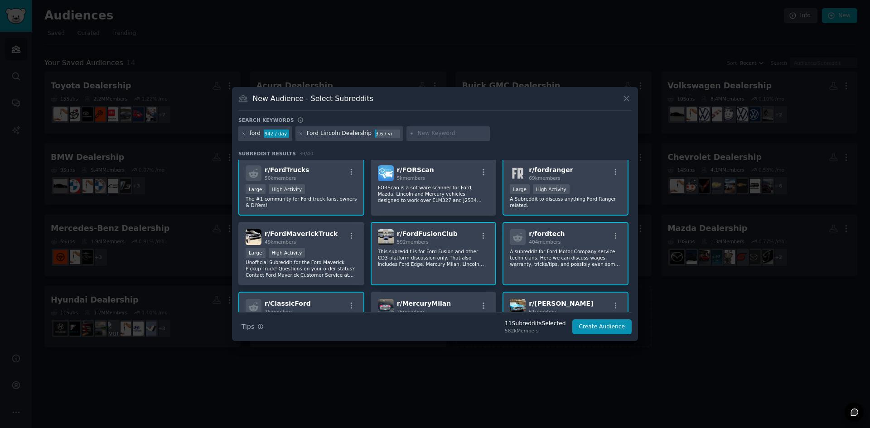
scroll to position [91, 0]
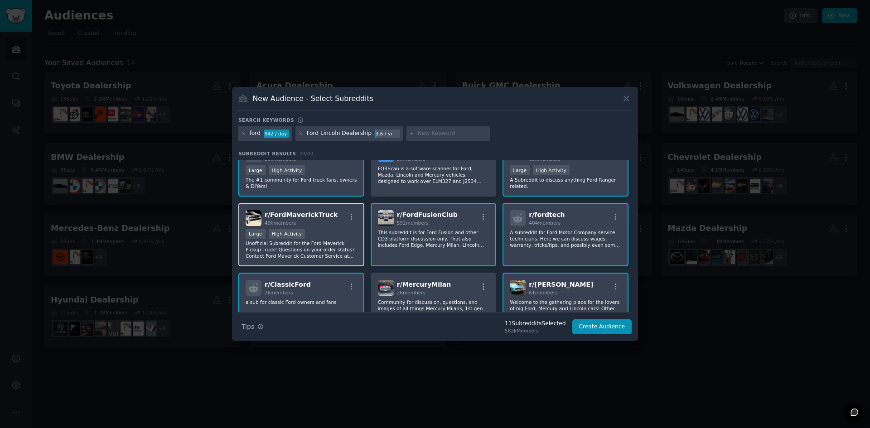
click at [317, 234] on div "Large High Activity" at bounding box center [301, 234] width 111 height 11
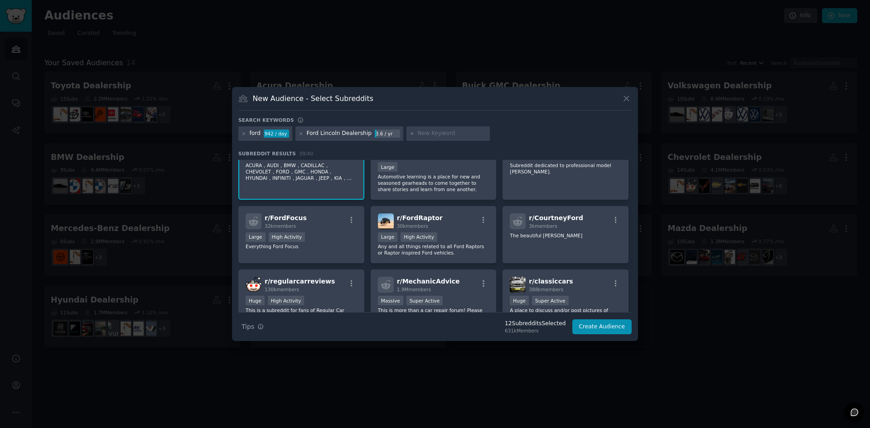
scroll to position [317, 0]
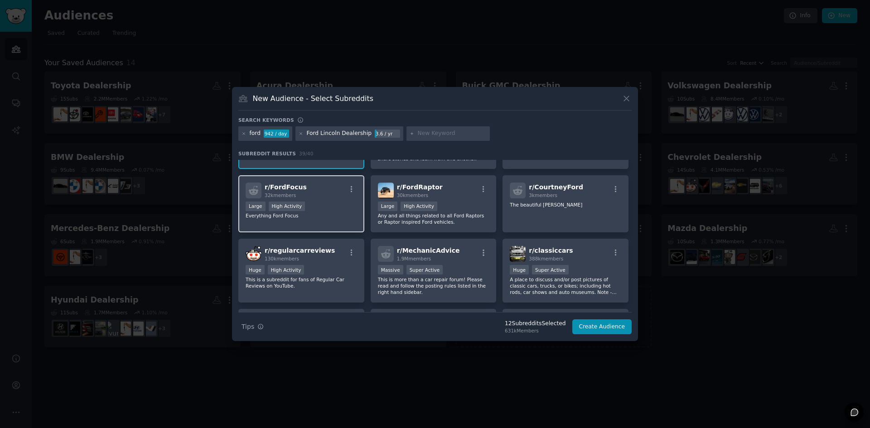
click at [342, 220] on div "r/ FordFocus 32k members Large High Activity Everything Ford Focus" at bounding box center [301, 204] width 126 height 58
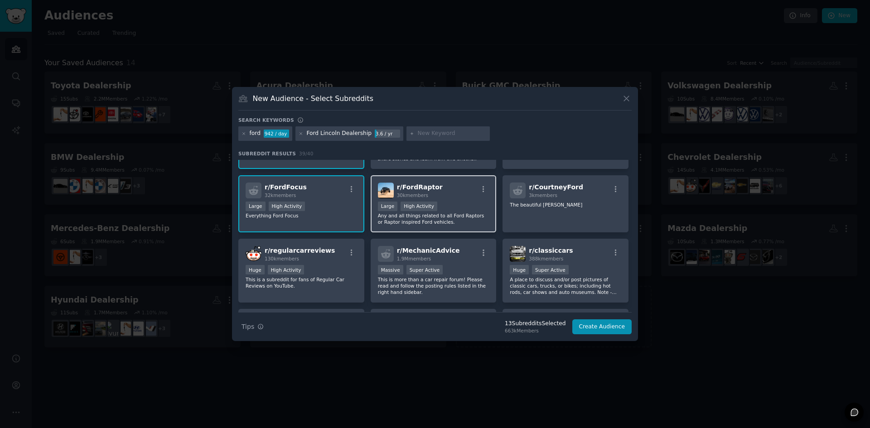
click at [474, 203] on div "Large High Activity" at bounding box center [433, 207] width 111 height 11
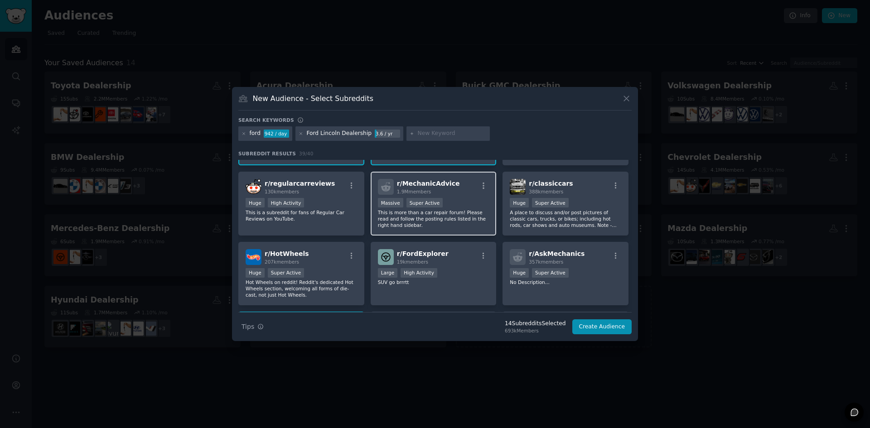
scroll to position [408, 0]
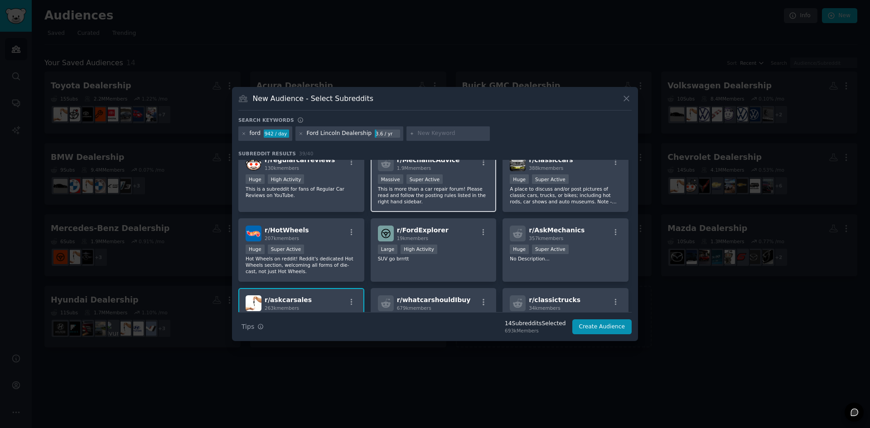
click at [455, 245] on div "Large High Activity" at bounding box center [433, 250] width 111 height 11
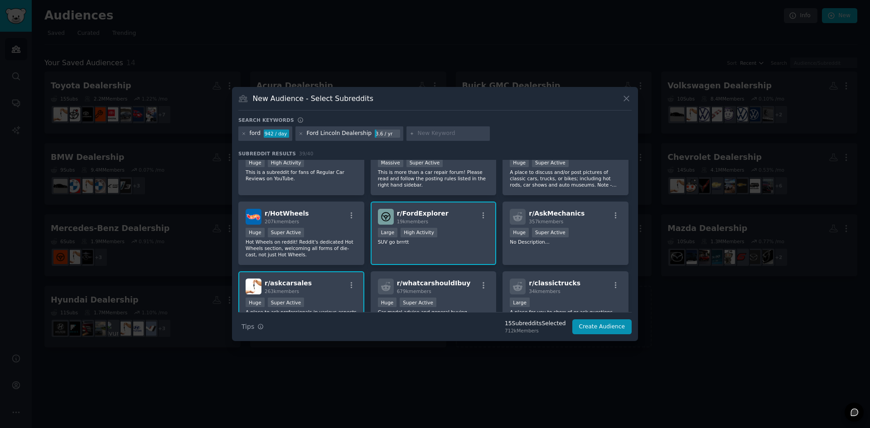
scroll to position [453, 0]
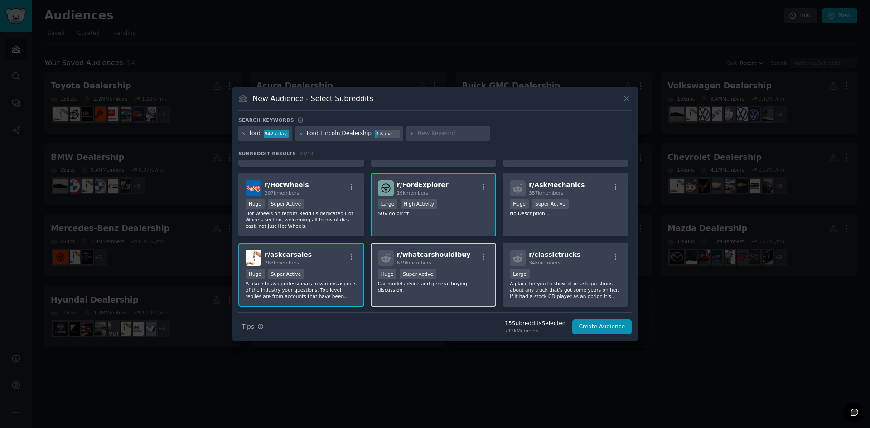
click at [455, 256] on span "r/ whatcarshouldIbuy" at bounding box center [434, 254] width 74 height 7
click at [603, 324] on button "Create Audience" at bounding box center [602, 326] width 60 height 15
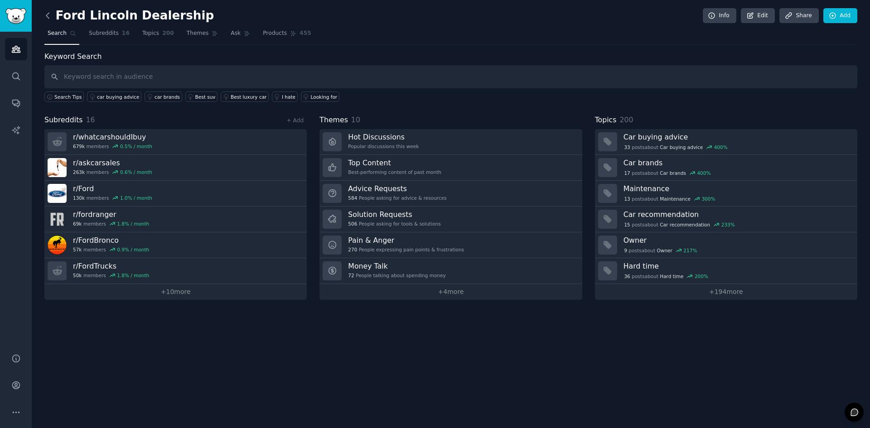
click at [48, 18] on icon at bounding box center [48, 16] width 10 height 10
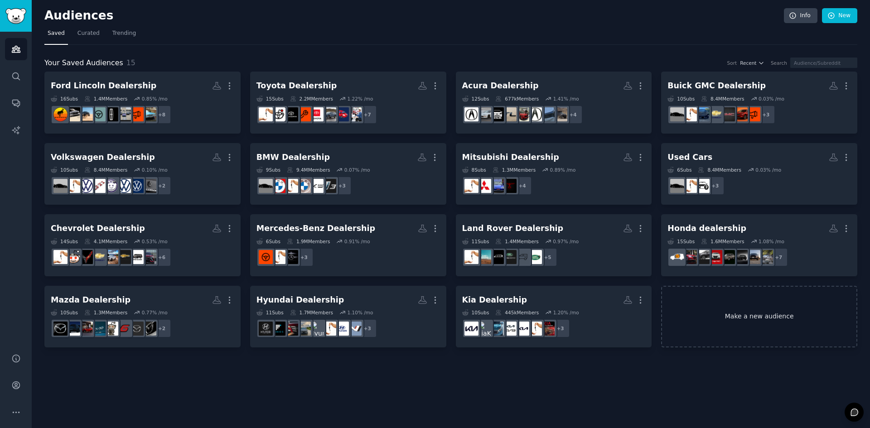
click at [732, 317] on link "Make a new audience" at bounding box center [759, 317] width 196 height 62
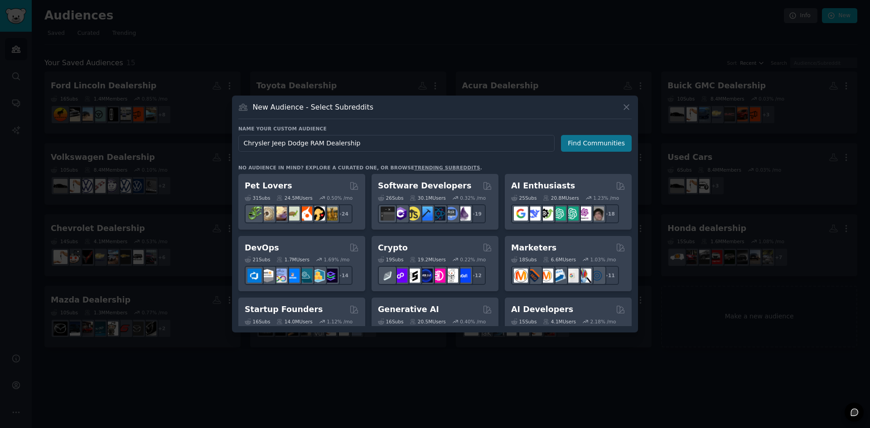
type input "Chrysler Jeep Dodge RAM Dealership"
click at [584, 140] on button "Find Communities" at bounding box center [596, 143] width 71 height 17
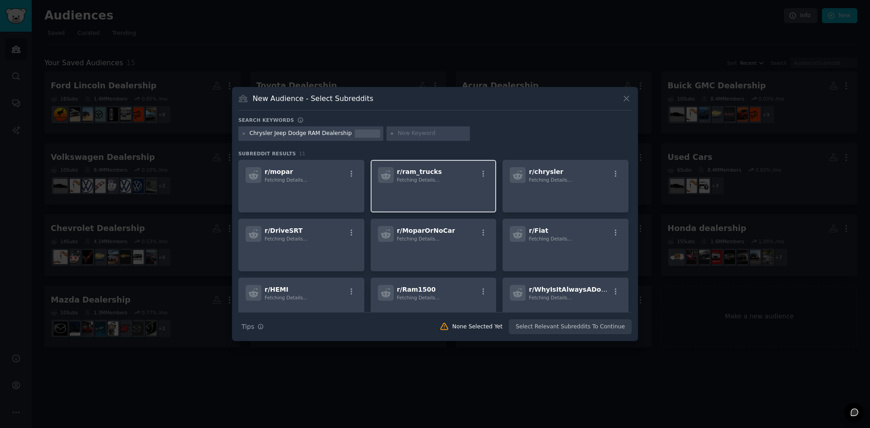
click at [417, 192] on p at bounding box center [433, 195] width 111 height 19
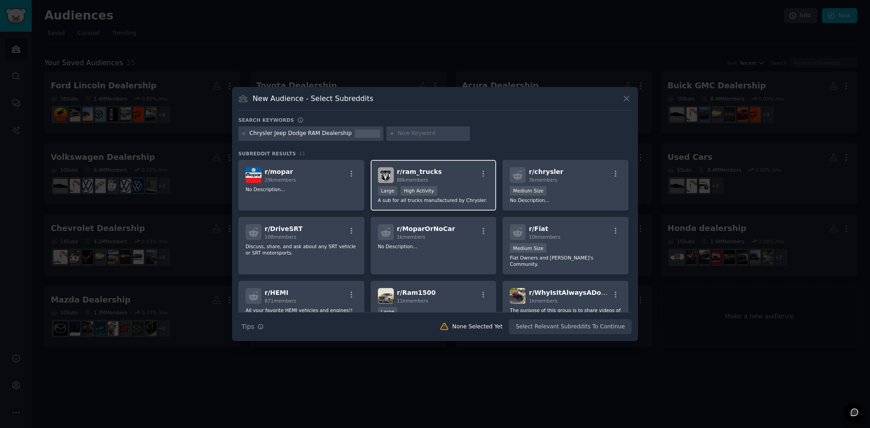
click at [460, 186] on div ">= 80th percentile for submissions / day Large High Activity" at bounding box center [433, 191] width 111 height 11
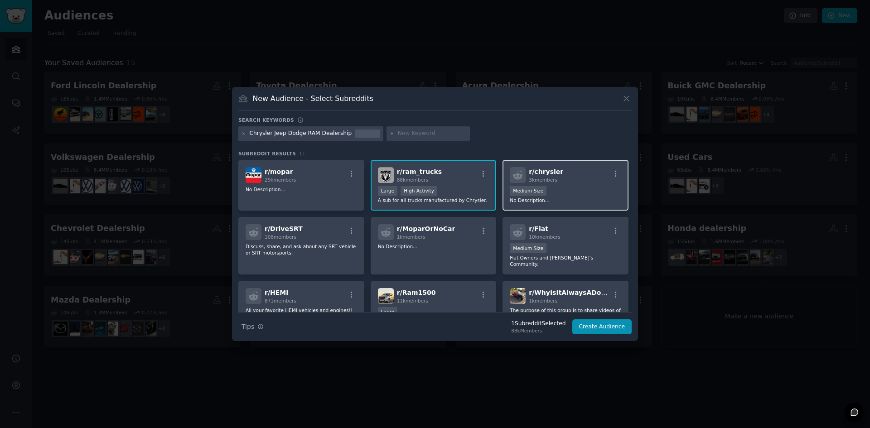
click at [571, 184] on div "r/ chrysler 3k members Medium Size No Description..." at bounding box center [566, 185] width 126 height 51
click at [564, 234] on div "r/ Fiat 10k members" at bounding box center [565, 232] width 111 height 16
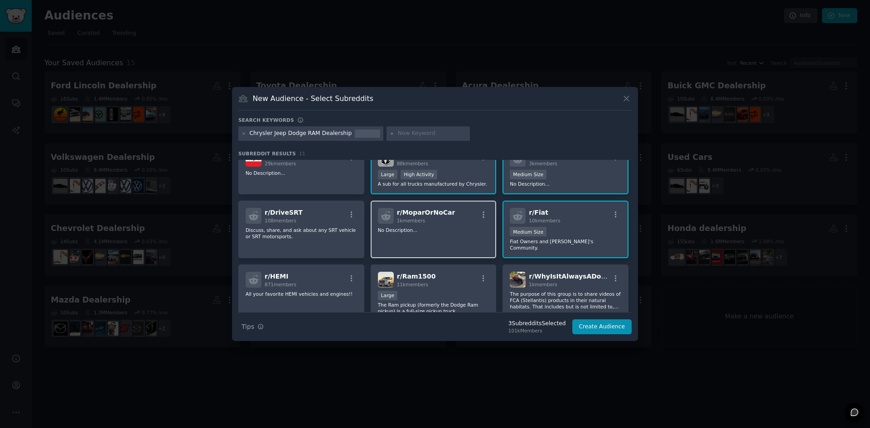
scroll to position [45, 0]
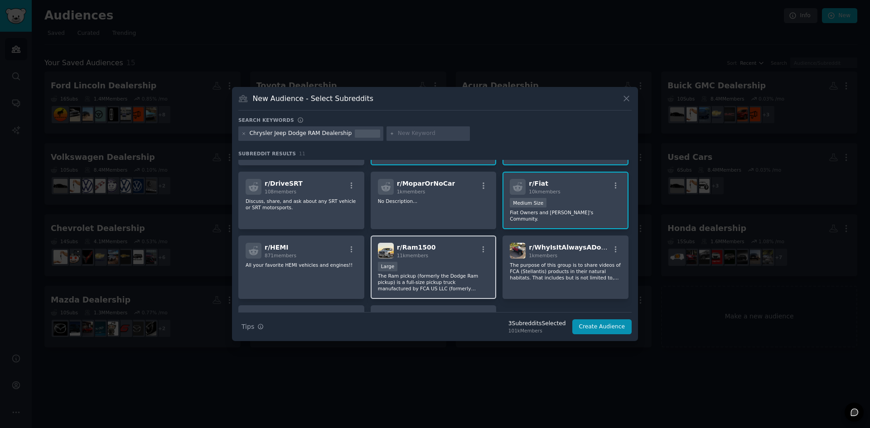
click at [431, 236] on div "r/ Ram1500 11k members Large The Ram pickup (formerly the Dodge Ram pickup) is …" at bounding box center [434, 268] width 126 height 64
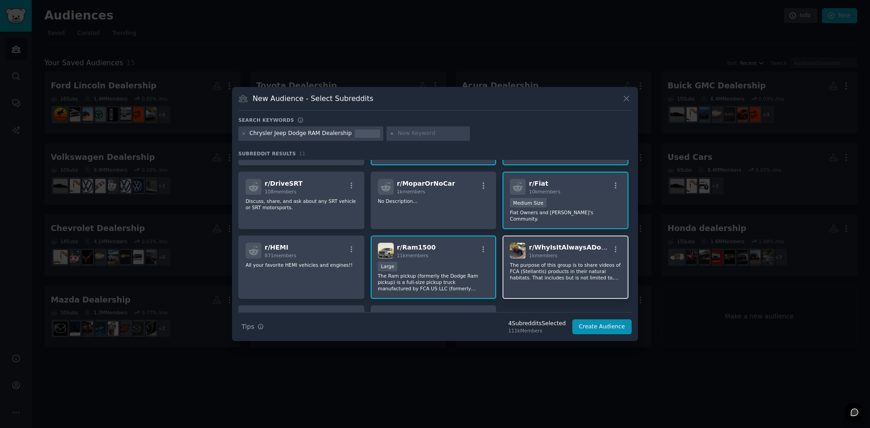
click at [576, 252] on div "1k members" at bounding box center [569, 255] width 81 height 6
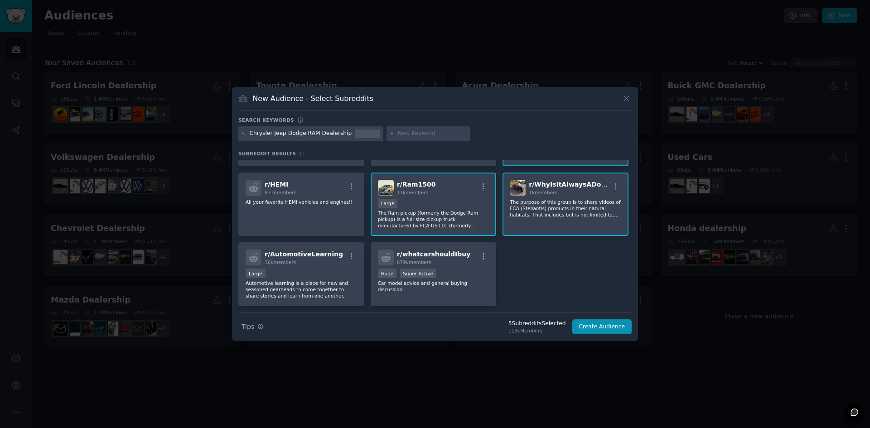
scroll to position [128, 0]
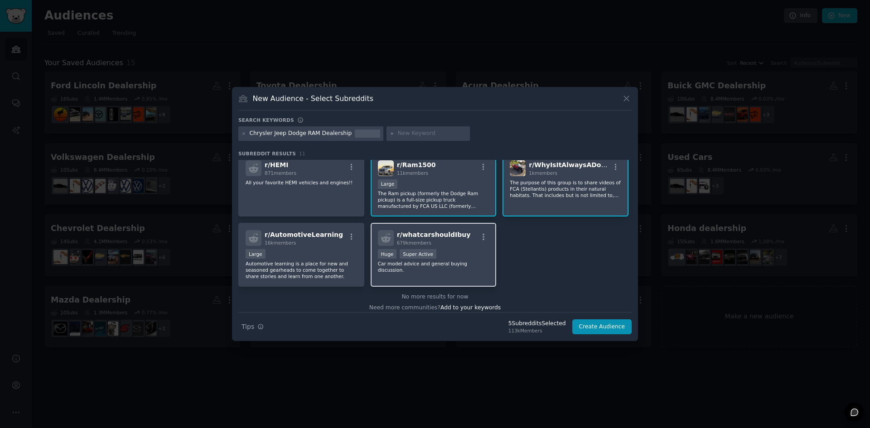
click at [440, 241] on div "r/ whatcarshouldIbuy 679k members >= 95th percentile for submissions / day Huge…" at bounding box center [434, 255] width 126 height 64
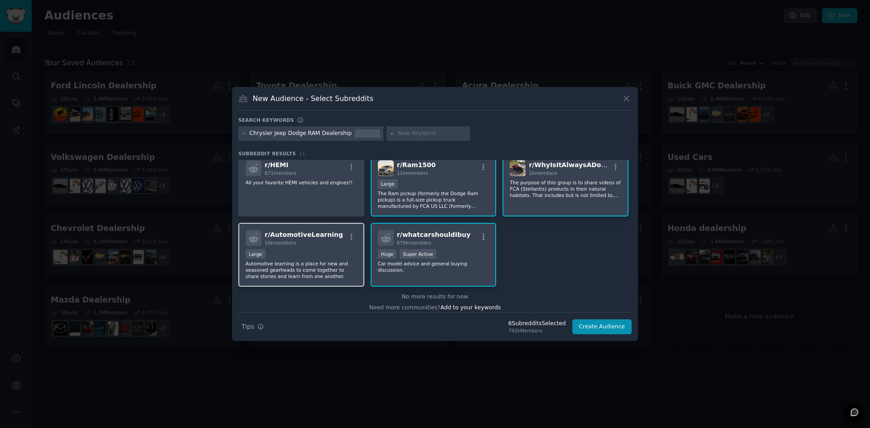
click at [309, 249] on div "Large" at bounding box center [301, 254] width 111 height 11
click at [411, 134] on input "text" at bounding box center [432, 134] width 69 height 8
click at [400, 131] on input "text" at bounding box center [432, 134] width 69 height 8
paste input "Chrysler"
click at [390, 131] on icon at bounding box center [392, 133] width 5 height 5
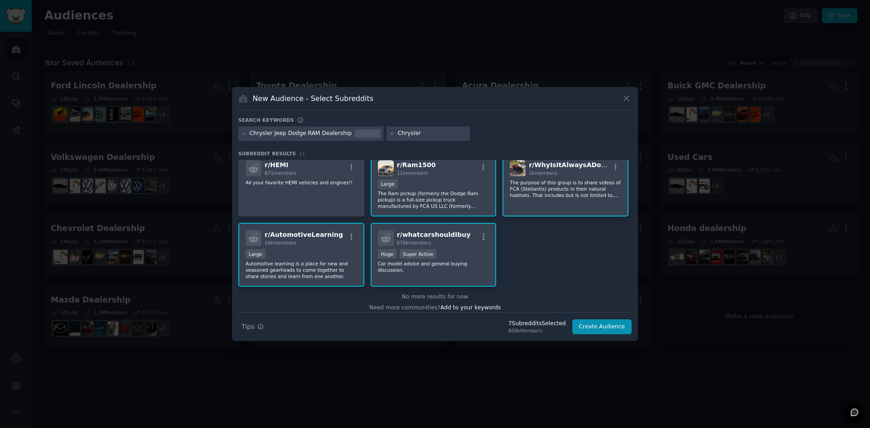
click at [494, 139] on div "Chrysler Jeep Dodge RAM Dealership Chrysler" at bounding box center [434, 135] width 393 height 18
click at [390, 134] on icon at bounding box center [392, 133] width 5 height 5
click at [398, 131] on input "Chrysler" at bounding box center [432, 134] width 69 height 8
click at [486, 137] on div "Chrysler Jeep Dodge RAM Dealership Chrysler" at bounding box center [434, 135] width 393 height 18
click at [339, 128] on div "Chrysler Jeep Dodge RAM Dealership" at bounding box center [310, 133] width 145 height 15
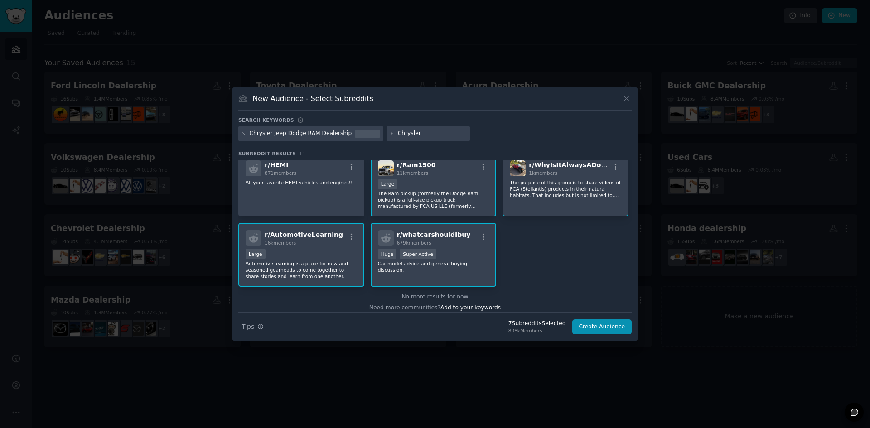
click at [337, 133] on div "Chrysler Jeep Dodge RAM Dealership" at bounding box center [301, 134] width 102 height 8
click at [355, 133] on div at bounding box center [367, 134] width 25 height 8
click at [400, 134] on input "Chrysler" at bounding box center [432, 134] width 69 height 8
click at [413, 137] on input "Chrysler" at bounding box center [432, 134] width 69 height 8
click at [499, 157] on div "Subreddit Results 11 r/ mopar 29k members No Description... r/ ram_trucks 88k m…" at bounding box center [434, 231] width 393 height 162
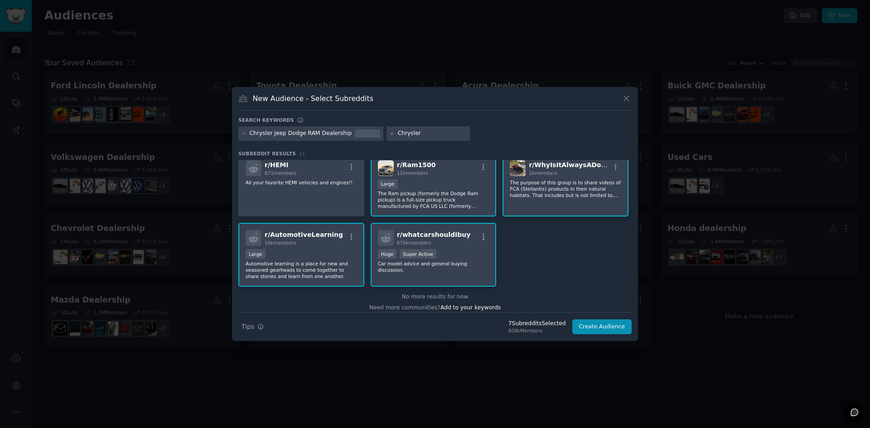
click at [536, 261] on div "r/ mopar 29k members No Description... r/ ram_trucks 88k members >= 80th percen…" at bounding box center [434, 159] width 393 height 255
click at [417, 132] on input "Chrysler" at bounding box center [432, 134] width 69 height 8
type input "Chrysler"
drag, startPoint x: 502, startPoint y: 182, endPoint x: 495, endPoint y: 172, distance: 12.1
click at [503, 182] on div "r/ WhyIsItAlwaysADodge 1k members The purpose of this group is to share videos …" at bounding box center [566, 185] width 126 height 64
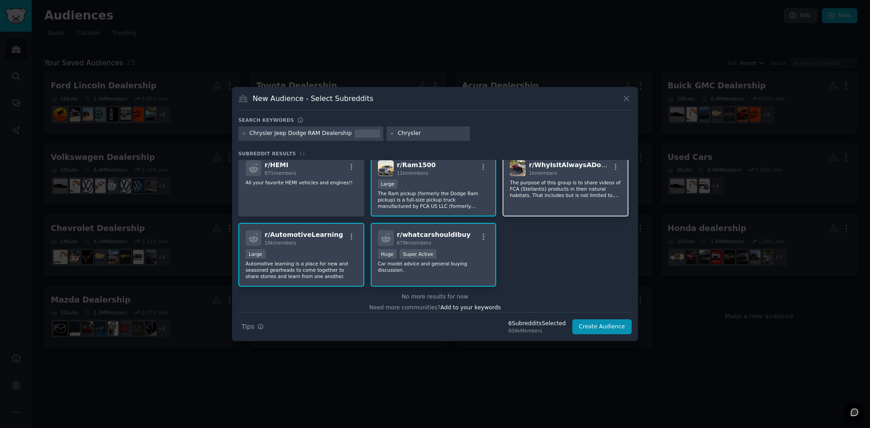
click at [512, 185] on p "The purpose of this group is to share videos of FCA (Stellantis) products in th…" at bounding box center [565, 188] width 111 height 19
click at [390, 134] on icon at bounding box center [392, 133] width 5 height 5
click at [487, 135] on div "Chrysler Jeep Dodge RAM Dealership Chrysler" at bounding box center [434, 135] width 393 height 18
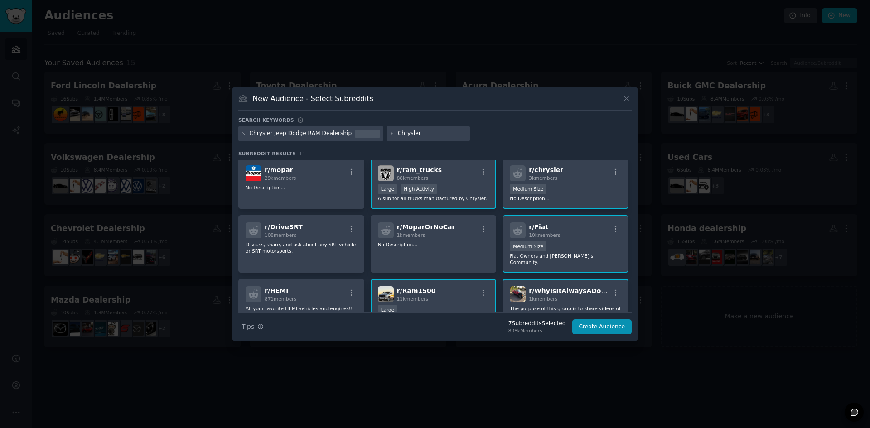
scroll to position [0, 0]
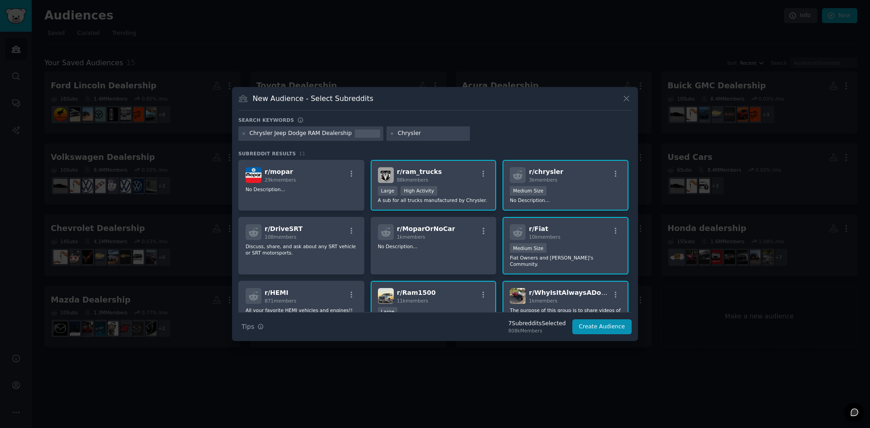
click at [415, 139] on div "Chrysler" at bounding box center [428, 133] width 83 height 15
click at [419, 135] on input "Chrysler" at bounding box center [432, 134] width 69 height 8
click at [418, 136] on input "text" at bounding box center [432, 134] width 69 height 8
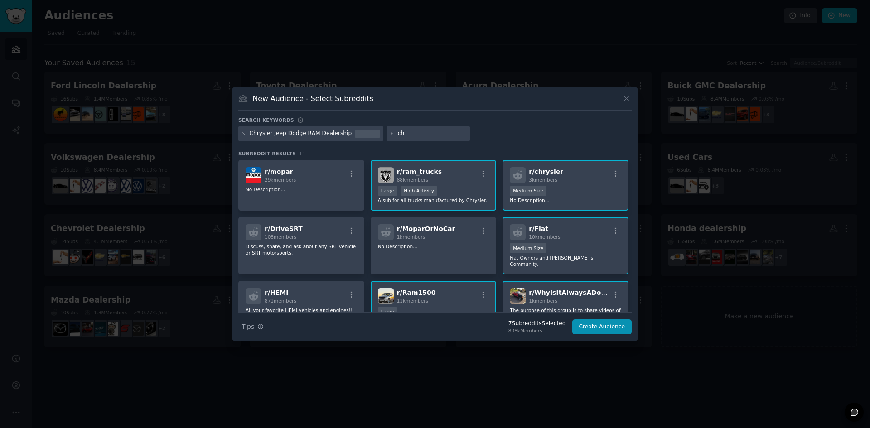
type input "c"
type input "jeep"
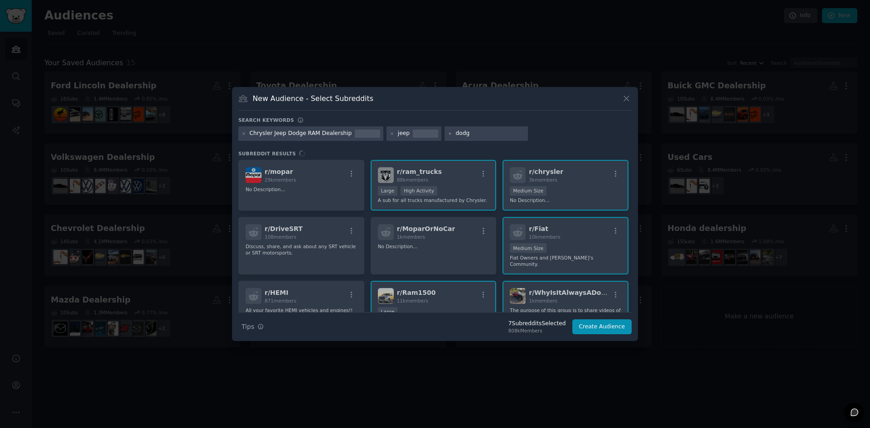
type input "dodge"
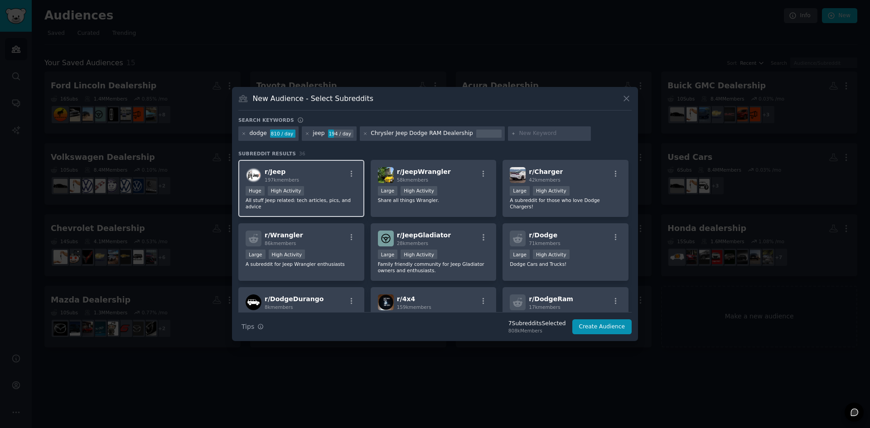
click at [339, 192] on div "Huge High Activity" at bounding box center [301, 191] width 111 height 11
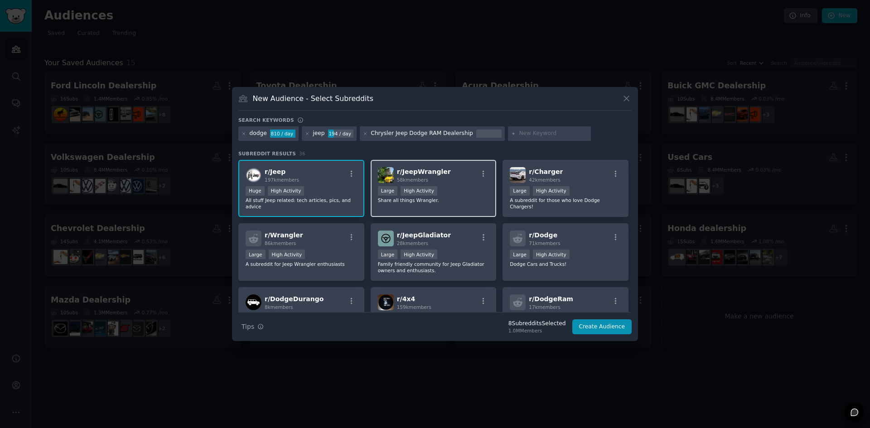
click at [457, 190] on div ">= 80th percentile for submissions / day Large High Activity" at bounding box center [433, 191] width 111 height 11
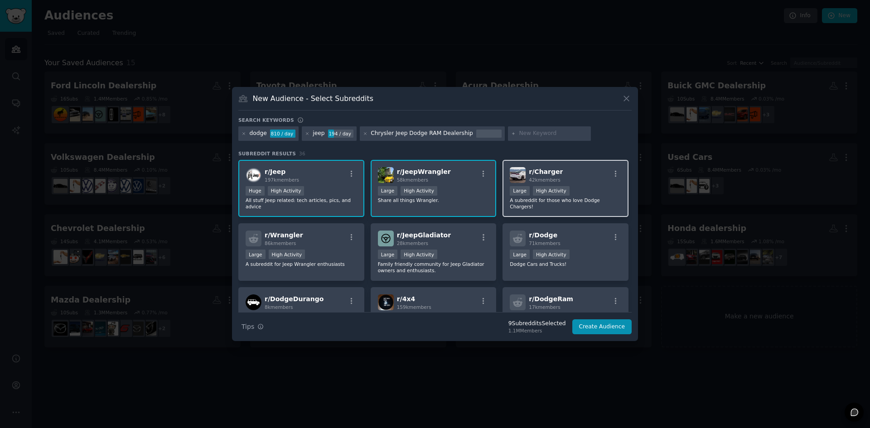
click at [567, 189] on div ">= 80th percentile for submissions / day Large High Activity" at bounding box center [565, 191] width 111 height 11
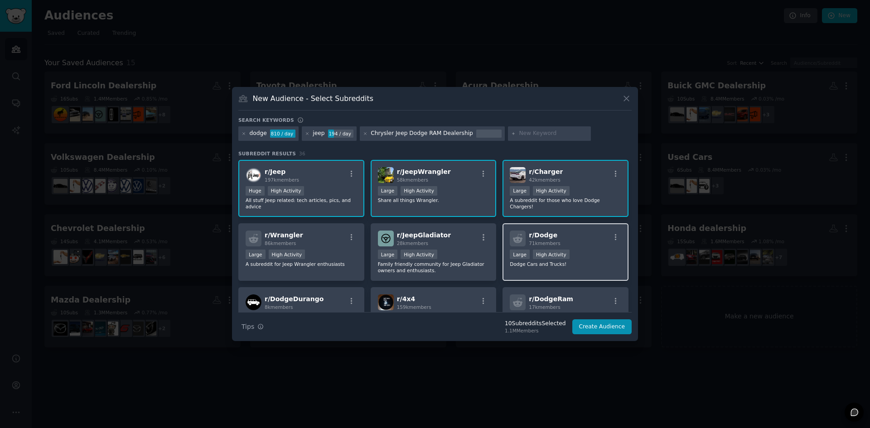
click at [565, 250] on div "Large High Activity" at bounding box center [565, 255] width 111 height 11
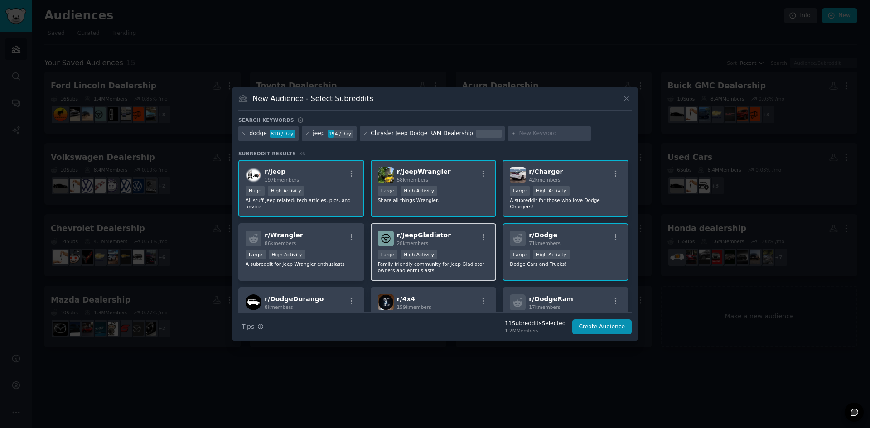
click at [435, 250] on div "Large High Activity" at bounding box center [433, 255] width 111 height 11
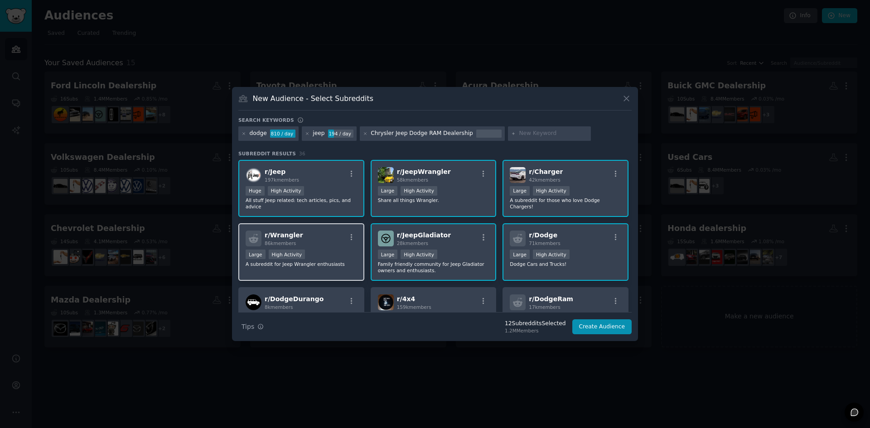
click at [318, 231] on div "r/ Wrangler 86k members" at bounding box center [301, 239] width 111 height 16
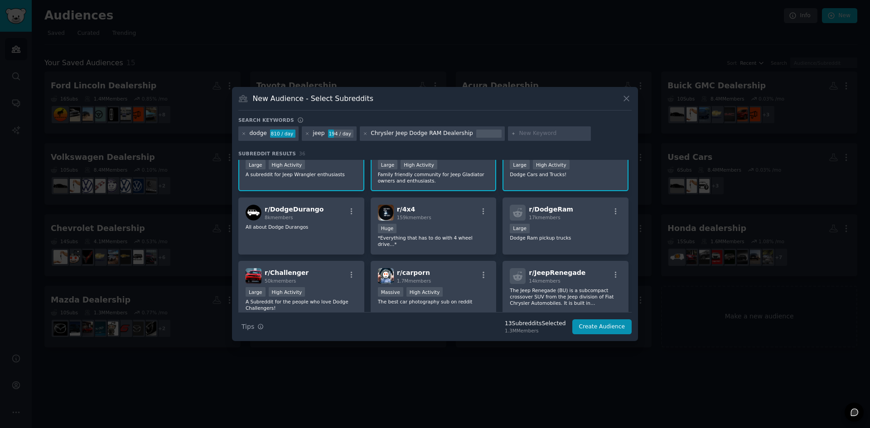
scroll to position [91, 0]
click at [325, 215] on div "r/ DodgeDurango 8k members All about Dodge Durangos" at bounding box center [301, 226] width 126 height 58
click at [428, 223] on div "Huge" at bounding box center [433, 228] width 111 height 11
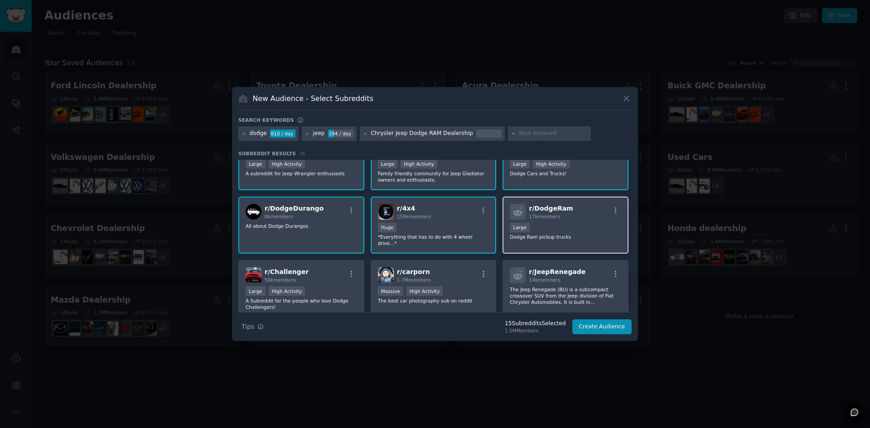
click at [543, 234] on p "Dodge Ram pickup trucks" at bounding box center [565, 237] width 111 height 6
click at [327, 286] on div "Large High Activity" at bounding box center [301, 291] width 111 height 11
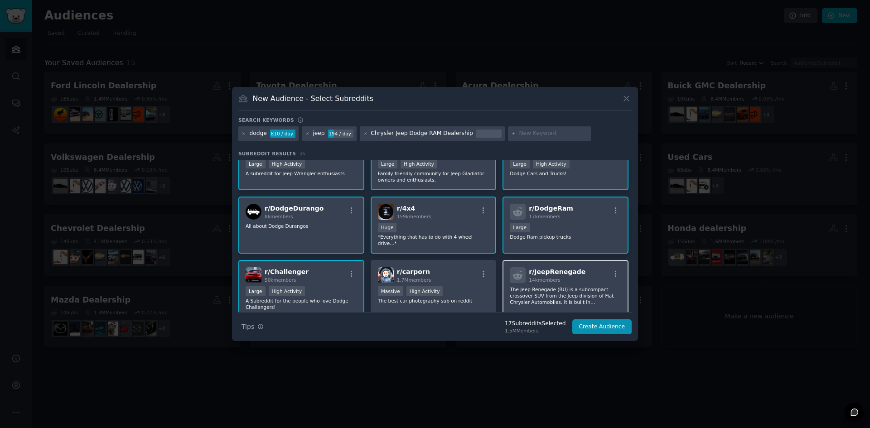
click at [562, 277] on div "14k members" at bounding box center [557, 280] width 57 height 6
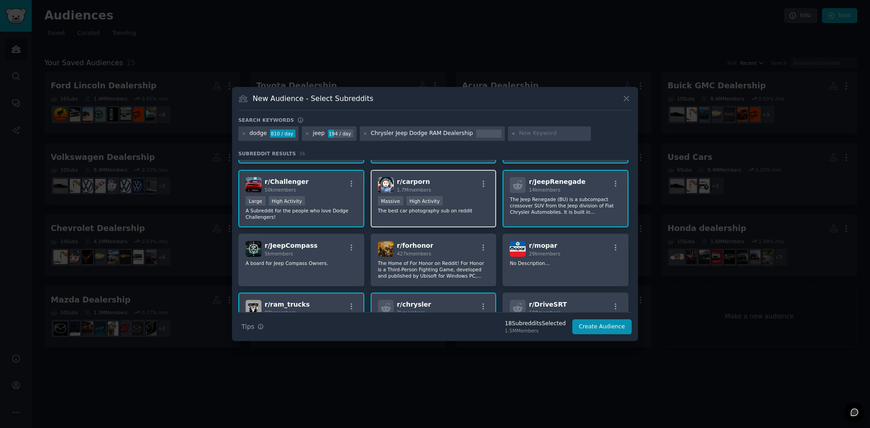
scroll to position [181, 0]
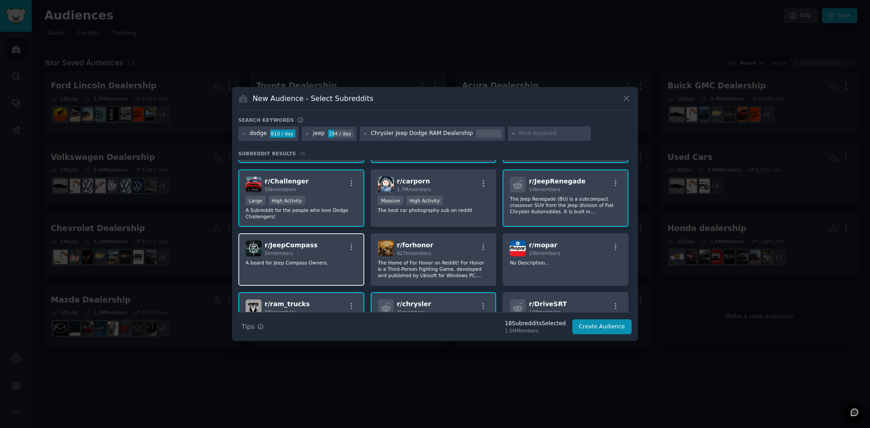
click at [327, 260] on p "A board for Jeep Compass Owners." at bounding box center [301, 263] width 111 height 6
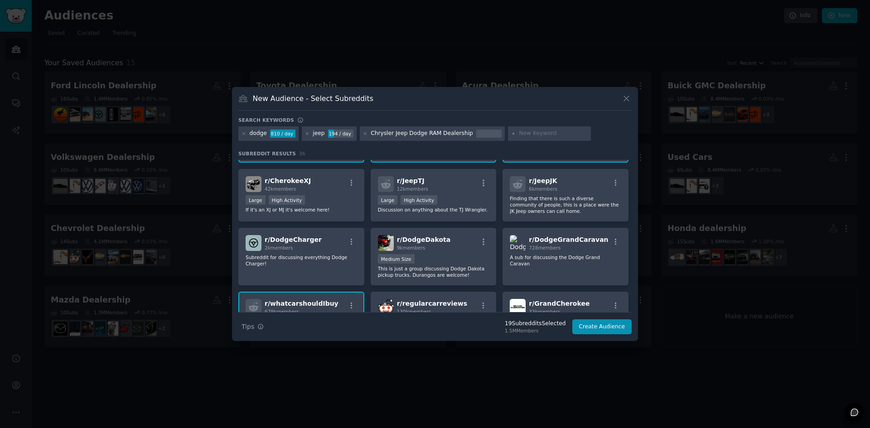
scroll to position [483, 0]
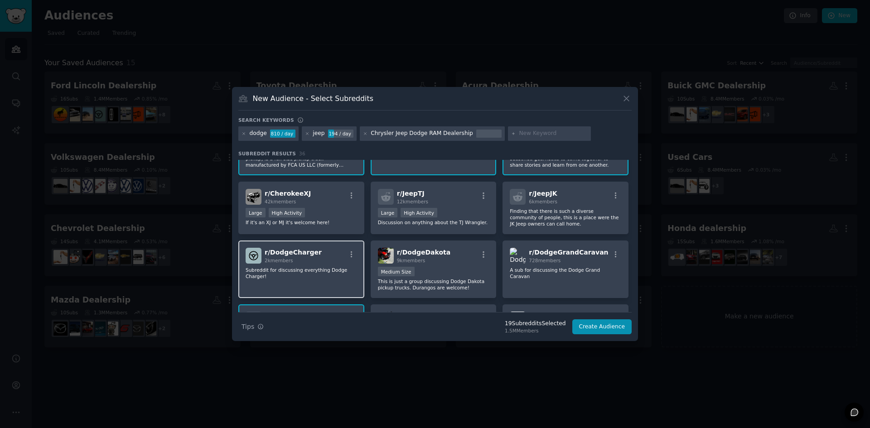
click at [319, 267] on p "Subreddit for discussing everything Dodge Charger!" at bounding box center [301, 273] width 111 height 13
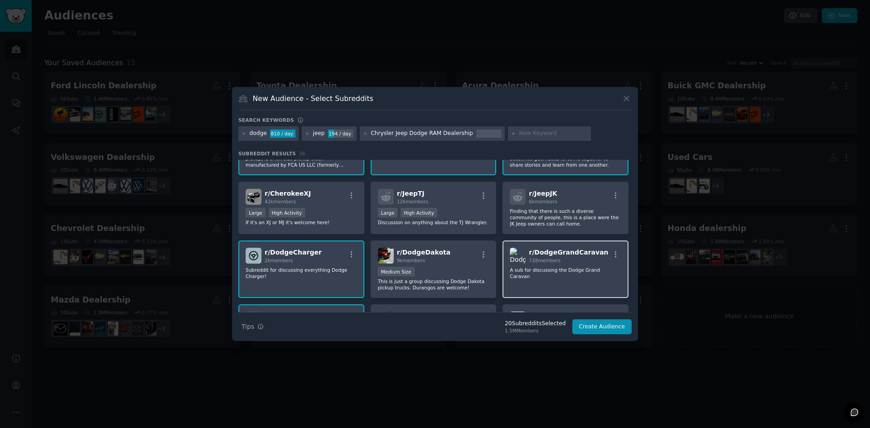
click at [556, 267] on p "A sub for discussing the Dodge Grand Caravan" at bounding box center [565, 273] width 111 height 13
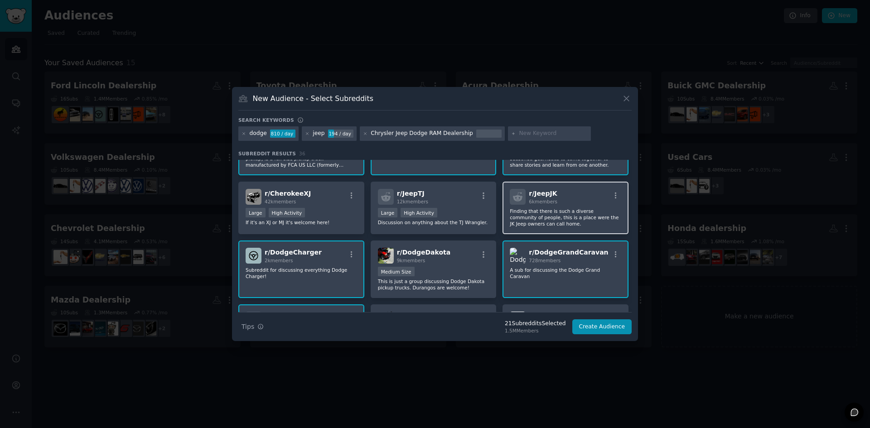
click at [556, 186] on div "r/ JeepJK 6k members Finding that there is such a diverse community of people, …" at bounding box center [566, 208] width 126 height 53
click at [554, 187] on div "r/ JeepJK 6k members Finding that there is such a diverse community of people, …" at bounding box center [566, 208] width 126 height 53
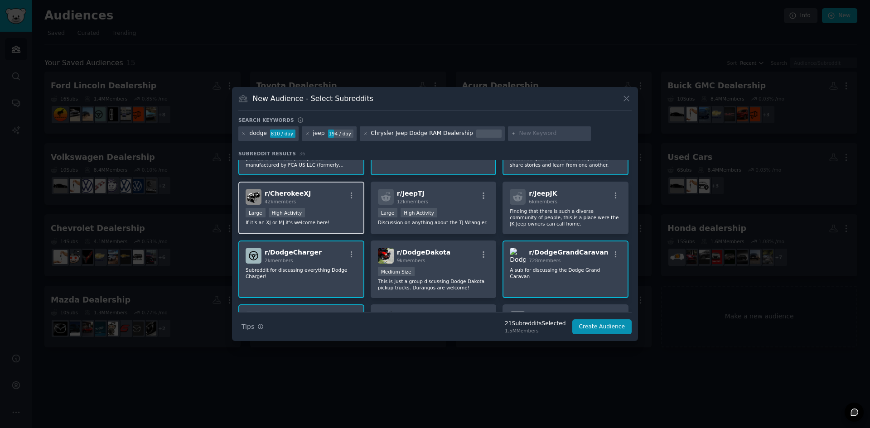
click at [321, 208] on div "Large High Activity" at bounding box center [301, 213] width 111 height 11
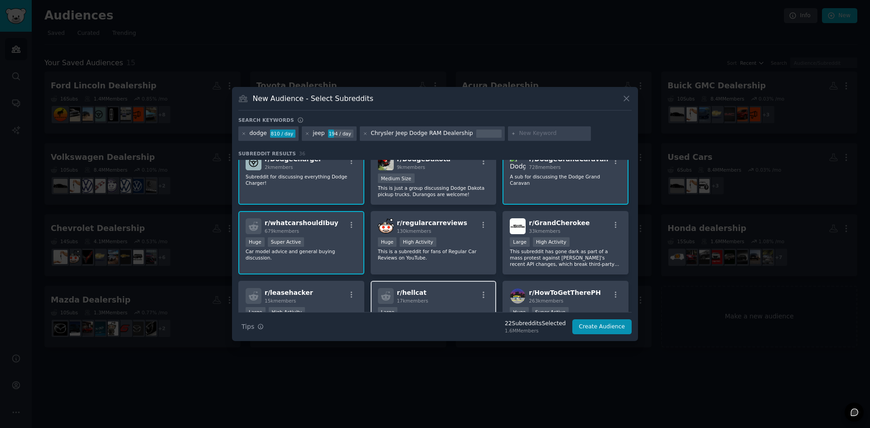
scroll to position [573, 0]
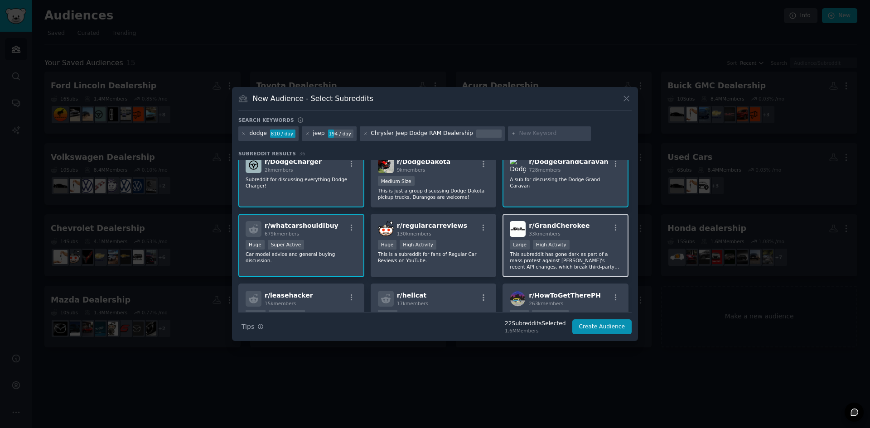
click at [604, 240] on div ">= 80th percentile for submissions / day Large High Activity" at bounding box center [565, 245] width 111 height 11
click at [523, 131] on input "text" at bounding box center [553, 134] width 69 height 8
type input "chrysler"
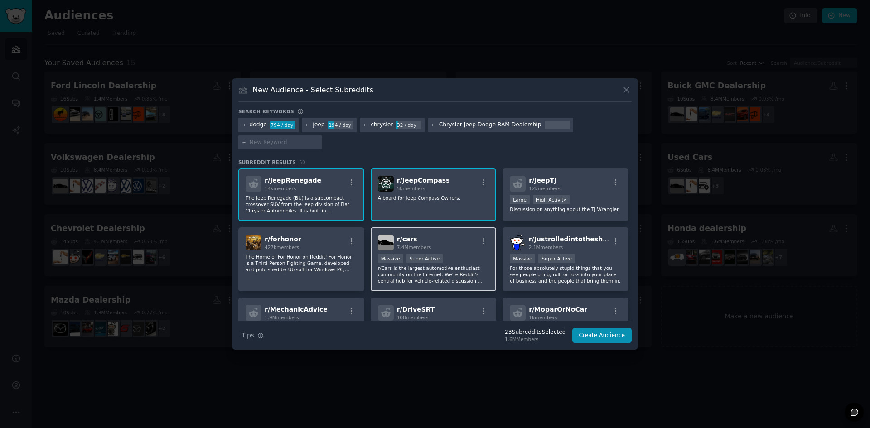
scroll to position [408, 0]
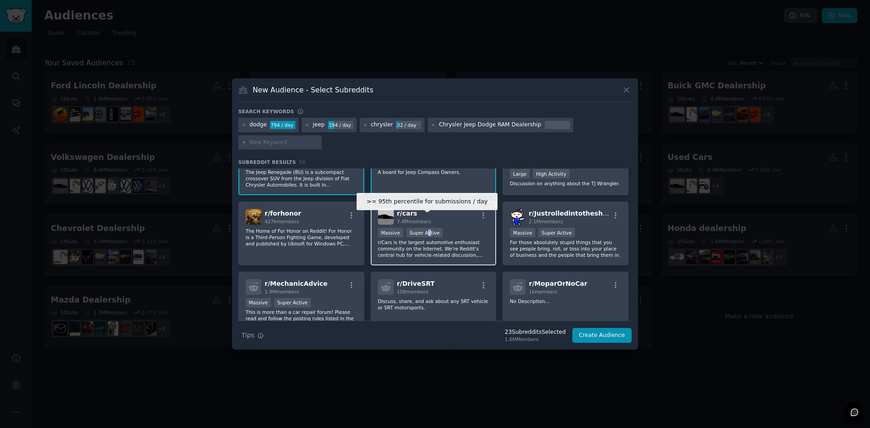
click at [423, 228] on div "Super Active" at bounding box center [424, 233] width 37 height 10
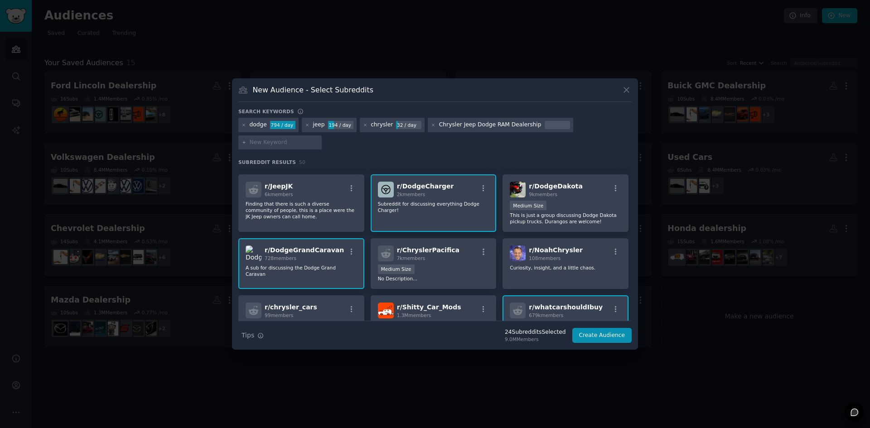
scroll to position [725, 0]
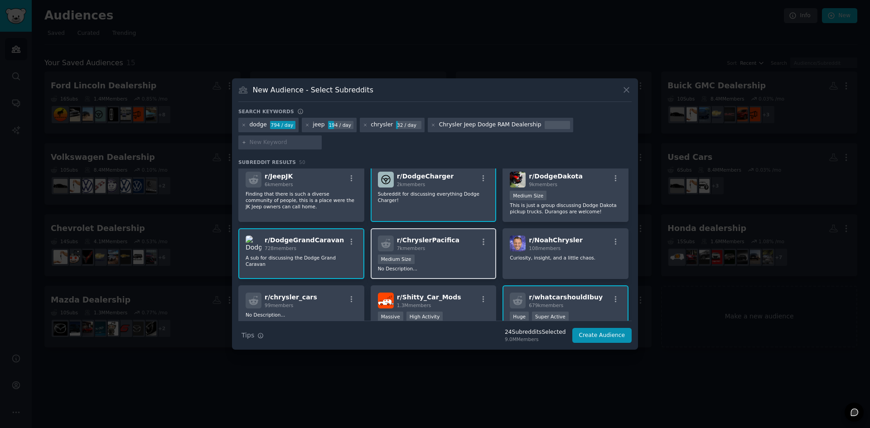
click at [424, 255] on div "Medium Size" at bounding box center [433, 260] width 111 height 11
click at [319, 306] on div "r/ chrysler_cars 99 members No Description..." at bounding box center [301, 317] width 126 height 64
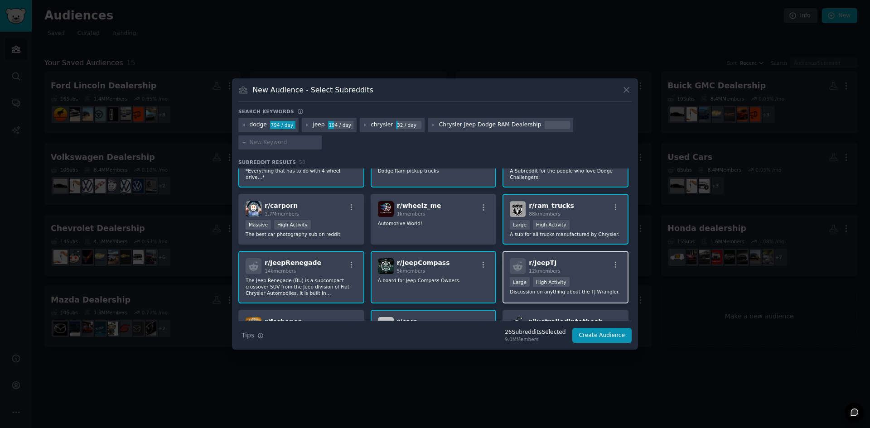
scroll to position [296, 0]
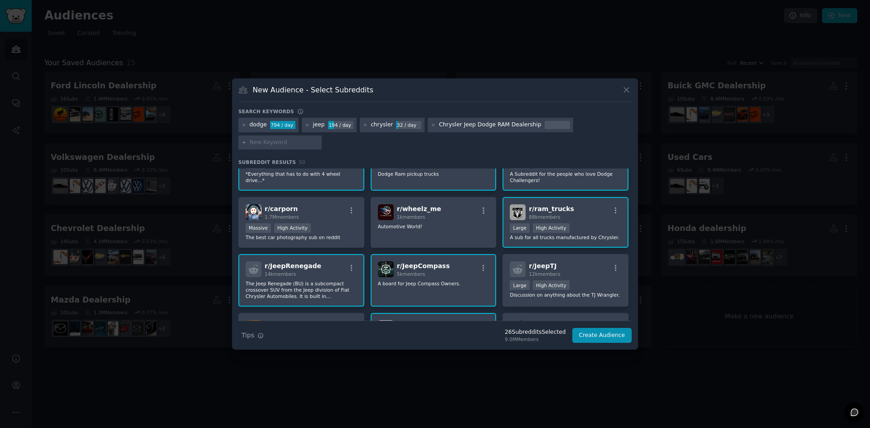
click at [289, 142] on input "text" at bounding box center [284, 143] width 69 height 8
type input "ram"
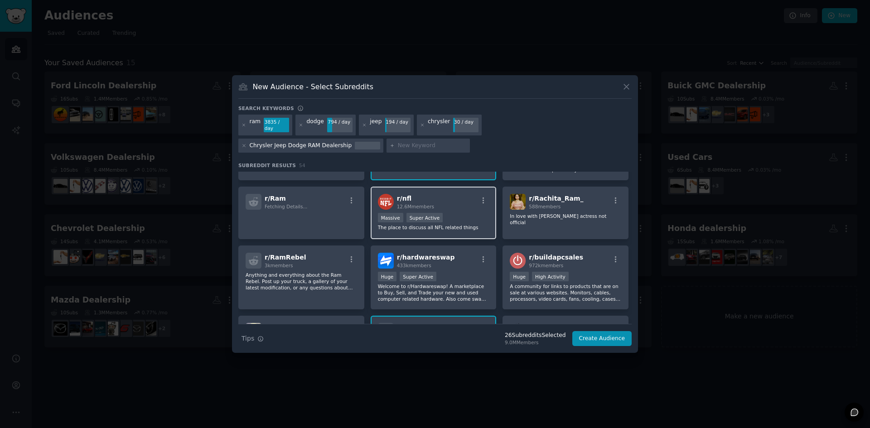
scroll to position [901, 0]
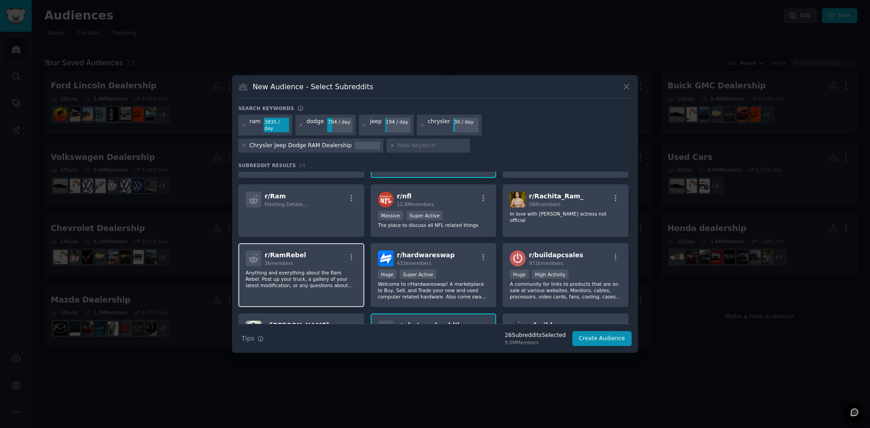
click at [302, 270] on p "Anything and everything about the Ram Rebel. Post up your truck, a gallery of y…" at bounding box center [301, 279] width 111 height 19
click at [323, 211] on p at bounding box center [301, 220] width 111 height 19
click at [295, 211] on p at bounding box center [301, 220] width 111 height 19
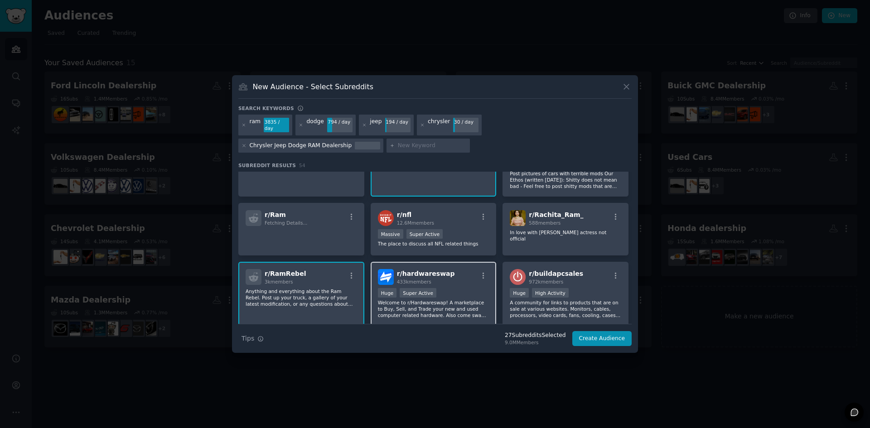
scroll to position [856, 0]
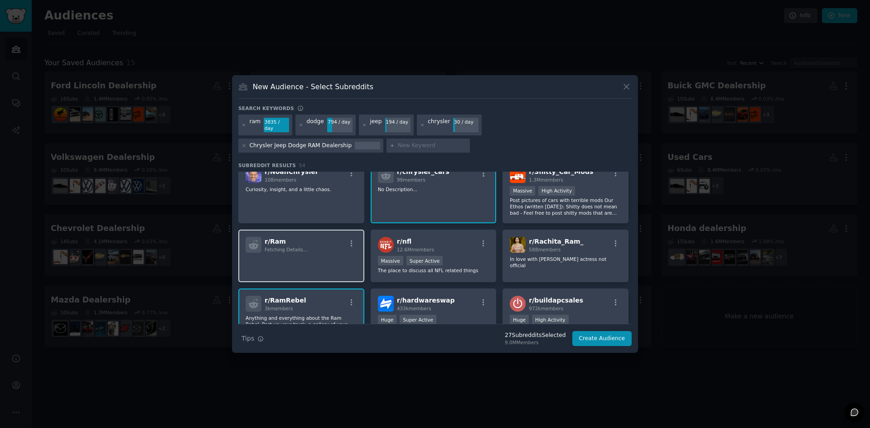
click at [317, 256] on p at bounding box center [301, 265] width 111 height 19
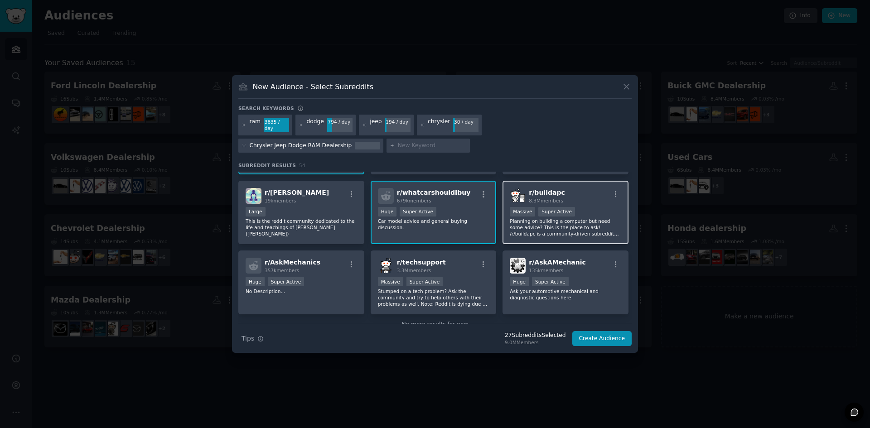
scroll to position [1037, 0]
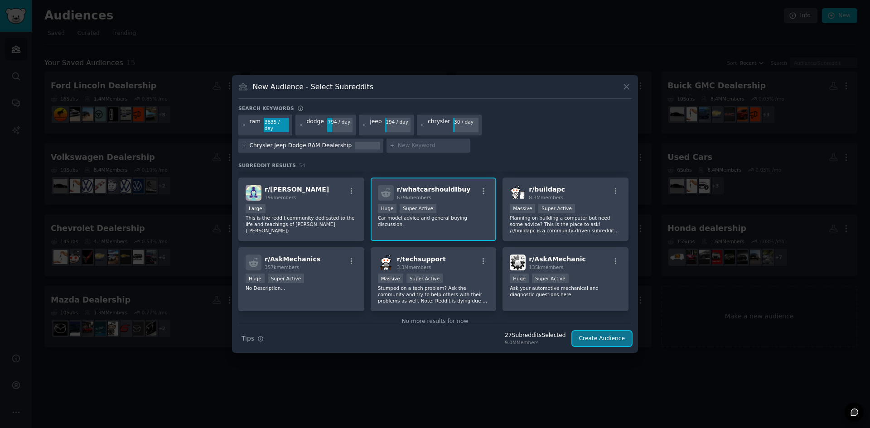
click at [600, 335] on button "Create Audience" at bounding box center [602, 338] width 60 height 15
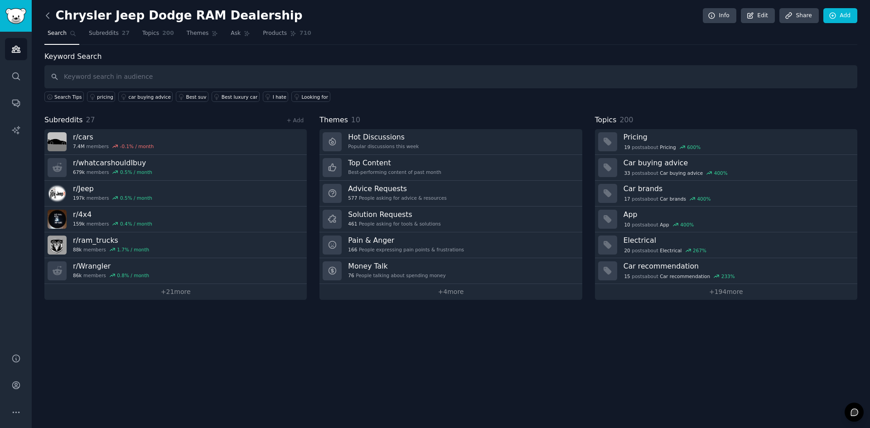
click at [47, 12] on icon at bounding box center [48, 16] width 10 height 10
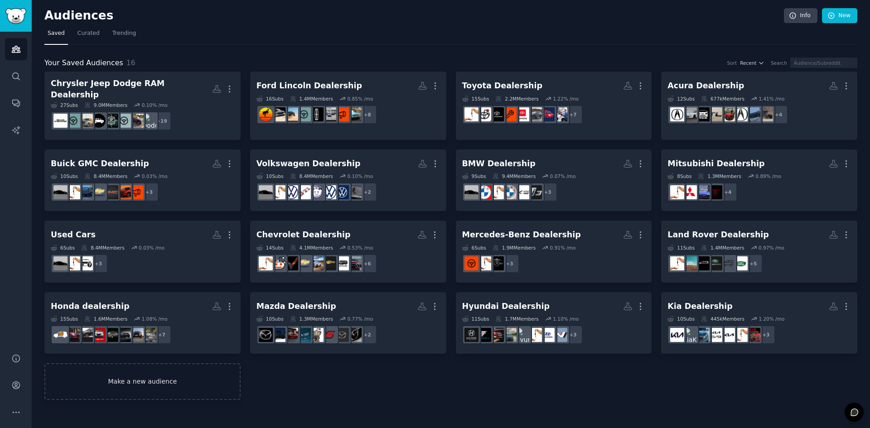
click at [123, 381] on link "Make a new audience" at bounding box center [142, 381] width 196 height 37
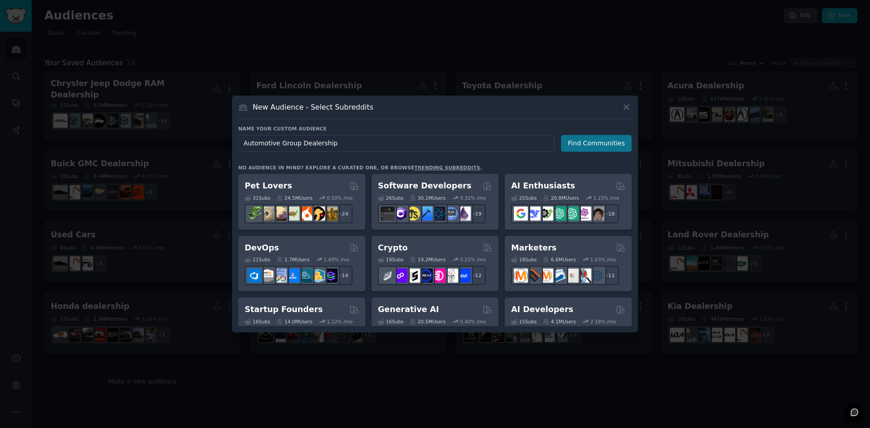
type input "Automotive Group Dealership"
click at [589, 144] on button "Find Communities" at bounding box center [596, 143] width 71 height 17
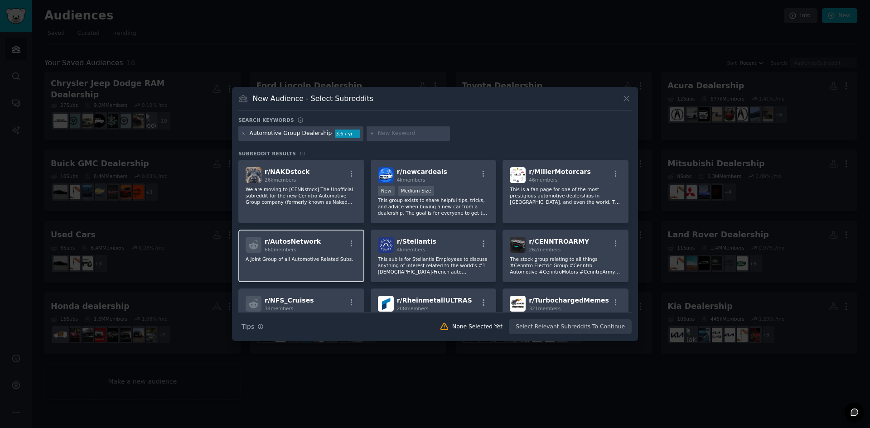
click at [322, 249] on div "r/ AutosNetwork 660 members" at bounding box center [301, 245] width 111 height 16
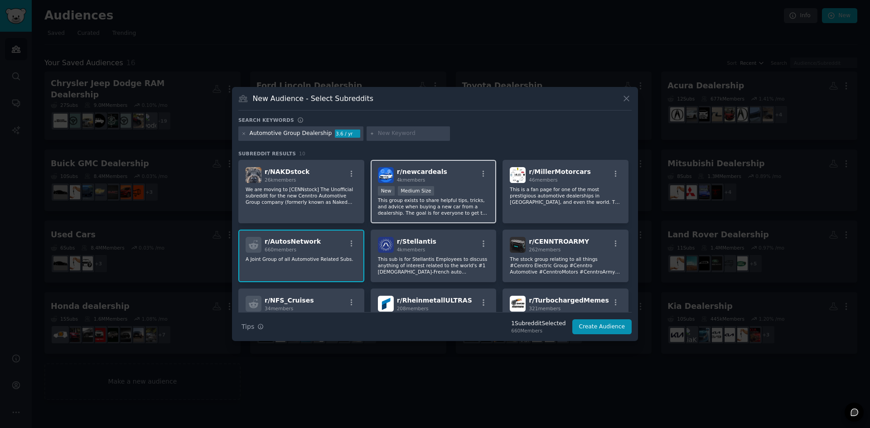
click at [445, 175] on div "r/ newcardeals 4k members" at bounding box center [433, 175] width 111 height 16
click at [397, 132] on input "text" at bounding box center [412, 134] width 69 height 8
type input "autos"
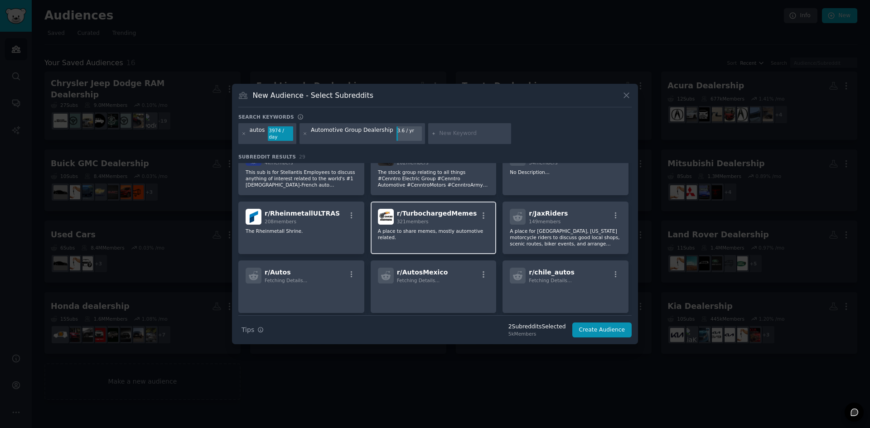
scroll to position [227, 0]
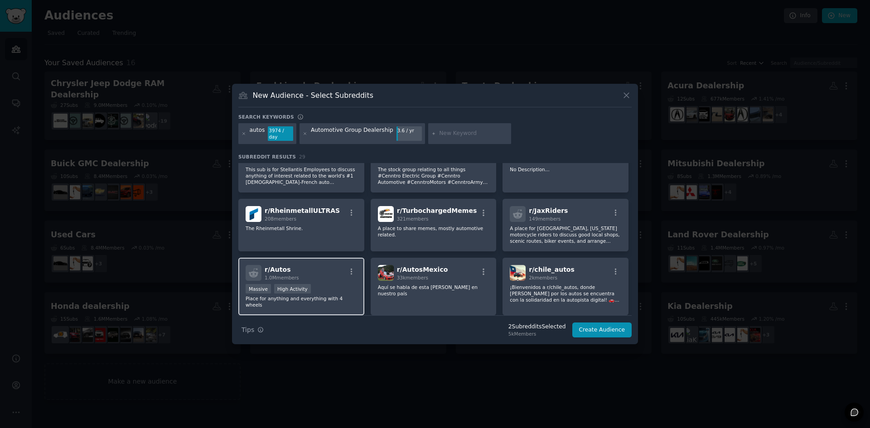
click at [324, 284] on div "Massive High Activity" at bounding box center [301, 289] width 111 height 11
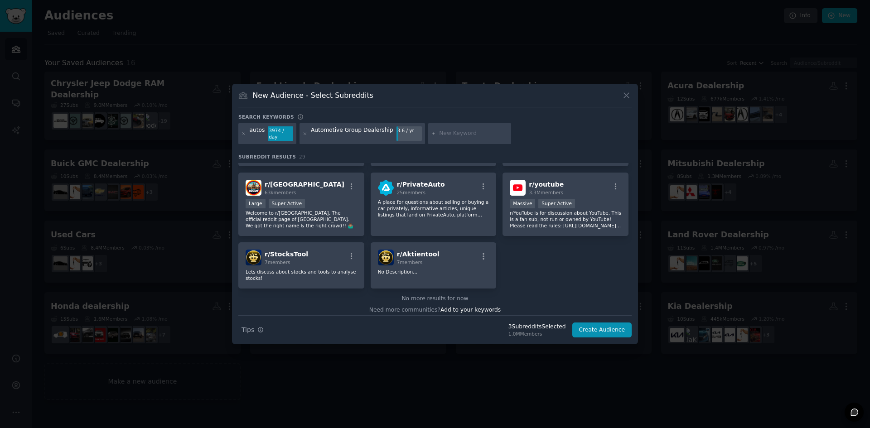
scroll to position [510, 0]
click at [439, 135] on input "text" at bounding box center [473, 134] width 69 height 8
type input "autoschicago"
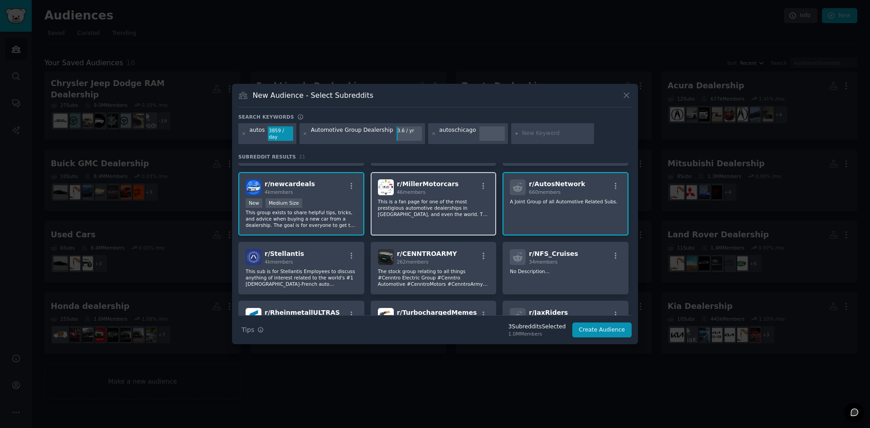
scroll to position [91, 0]
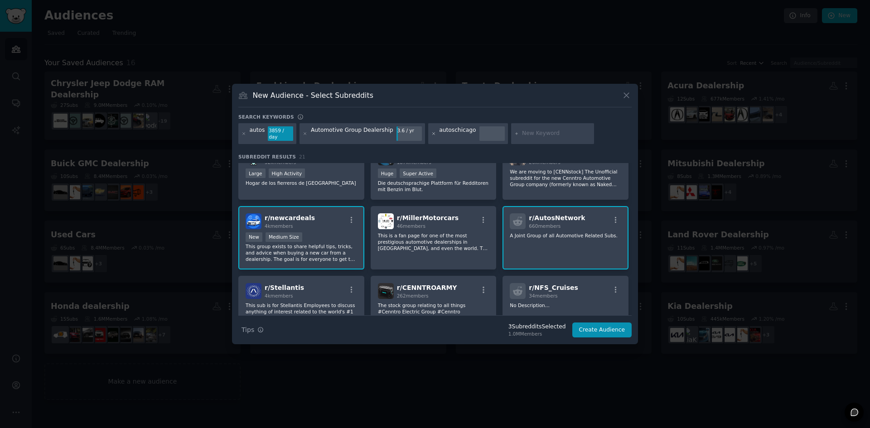
click at [431, 134] on icon at bounding box center [433, 133] width 5 height 5
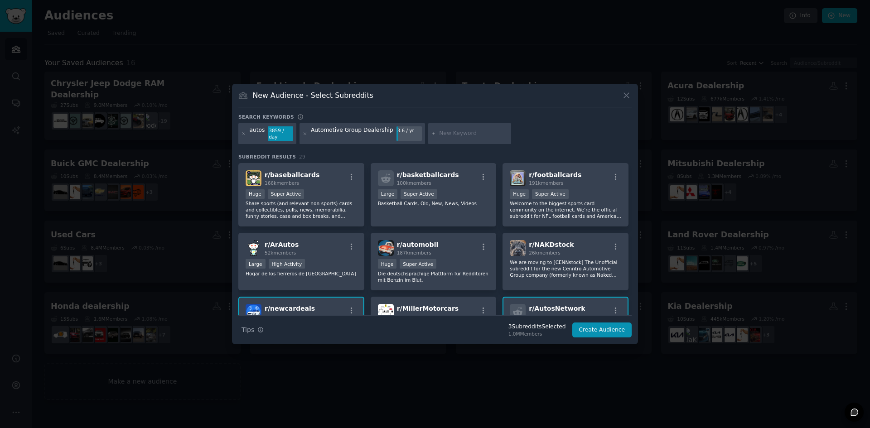
click at [514, 132] on div "autos 3859 / day Automotive Group Dealership 3.6 / yr" at bounding box center [434, 135] width 393 height 24
click at [465, 135] on input "text" at bounding box center [473, 134] width 69 height 8
type input "autoworld"
click at [605, 329] on button "Create Audience" at bounding box center [602, 330] width 60 height 15
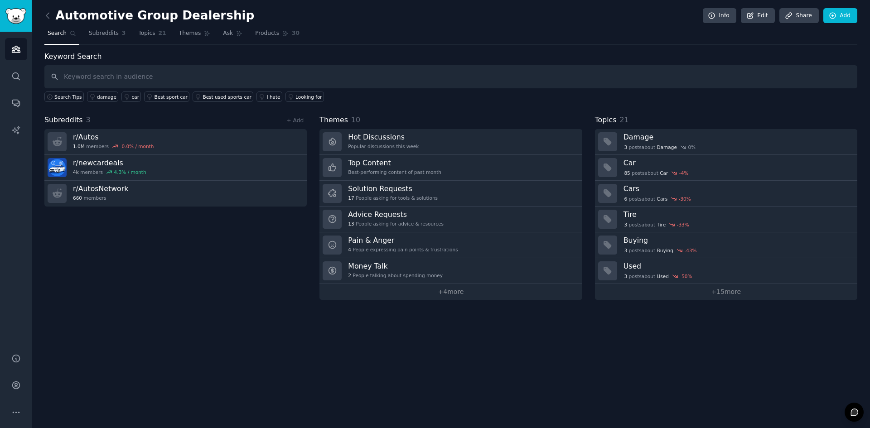
click at [48, 21] on link at bounding box center [49, 16] width 11 height 15
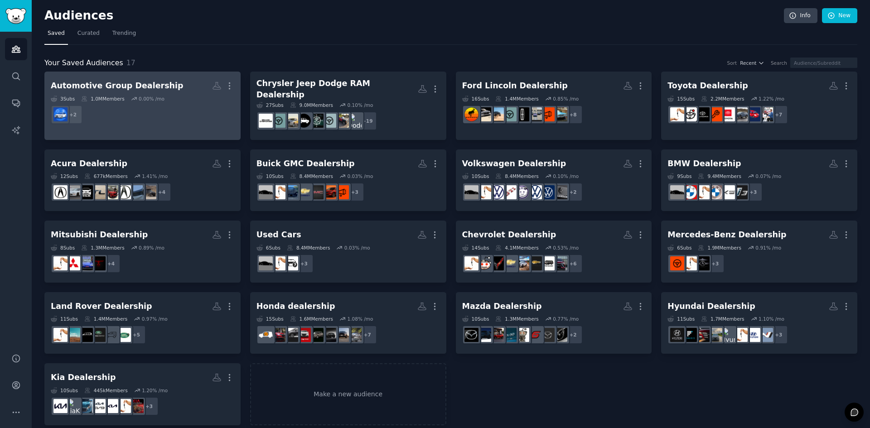
click at [162, 108] on dd "+ 2" at bounding box center [143, 114] width 184 height 25
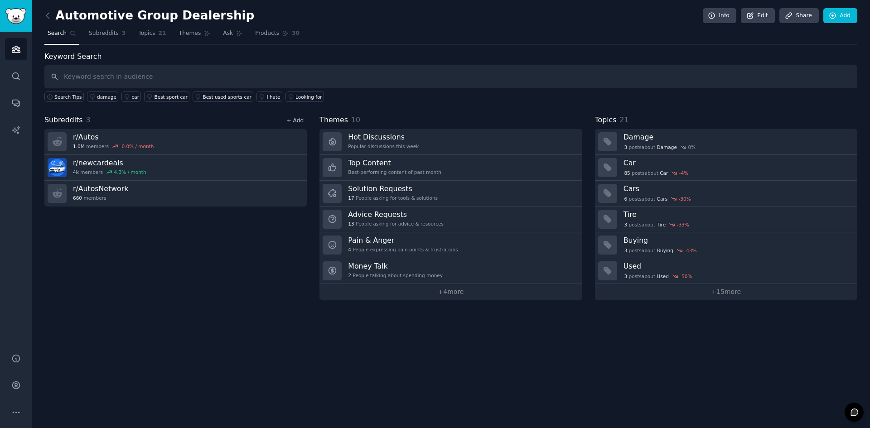
click at [297, 121] on link "+ Add" at bounding box center [294, 120] width 17 height 6
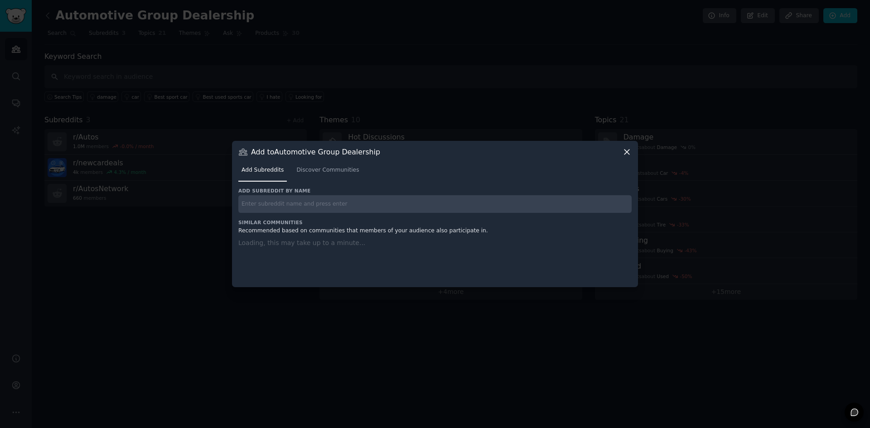
click at [285, 202] on input "text" at bounding box center [434, 204] width 393 height 18
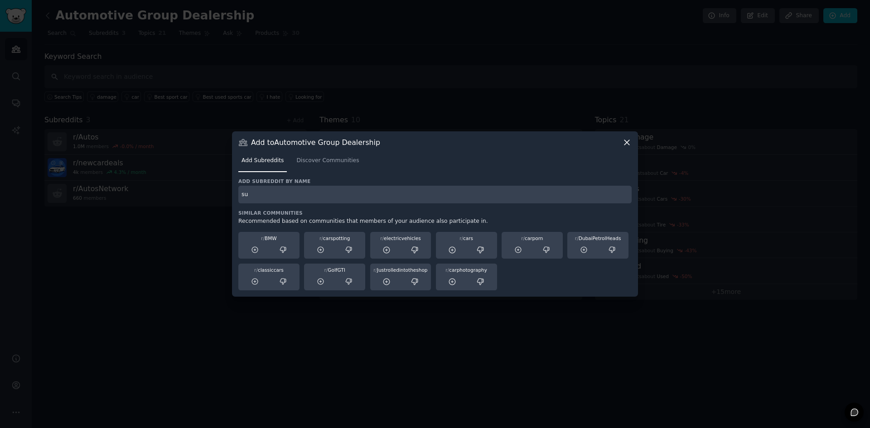
type input "s"
type input "autoworld"
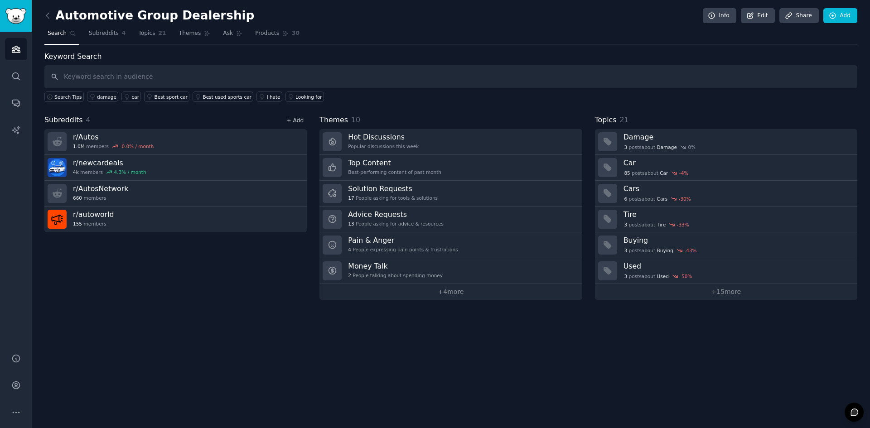
click at [294, 121] on link "+ Add" at bounding box center [294, 120] width 17 height 6
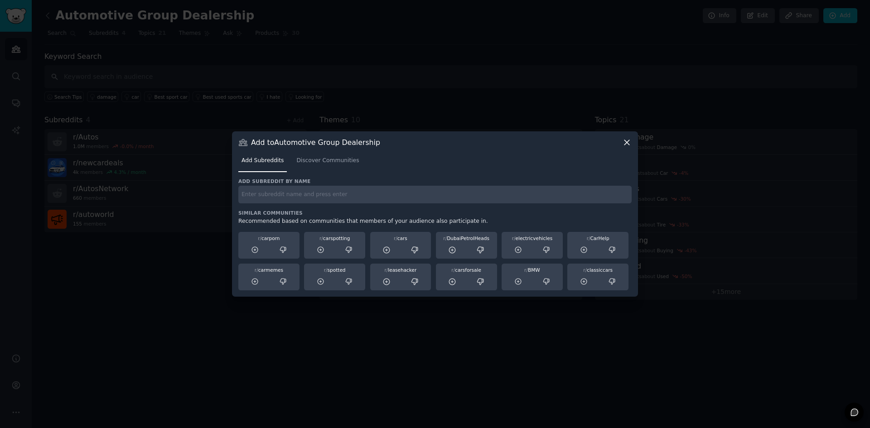
click at [276, 195] on input "text" at bounding box center [434, 195] width 393 height 18
type input "carsforsale"
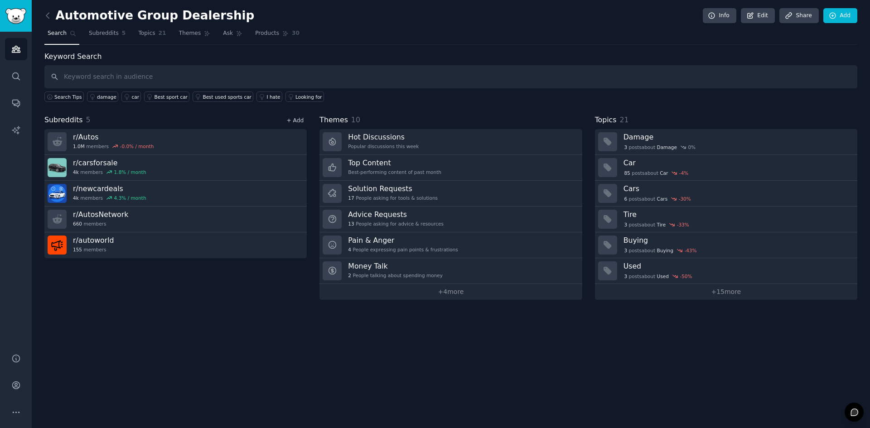
click at [296, 119] on link "+ Add" at bounding box center [294, 120] width 17 height 6
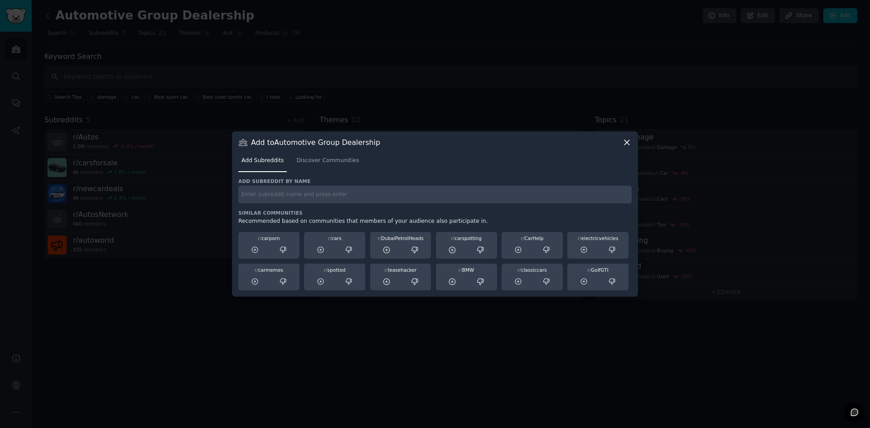
click at [378, 201] on input "text" at bounding box center [434, 195] width 393 height 18
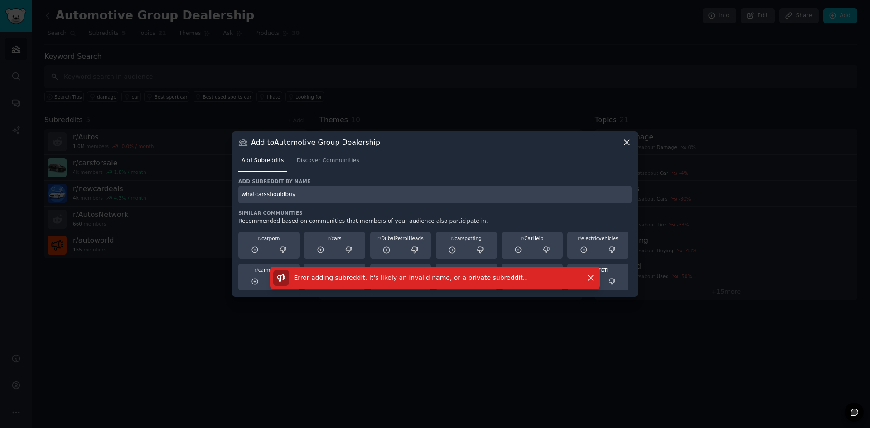
click at [264, 195] on input "whatcarsshouldbuy" at bounding box center [434, 195] width 393 height 18
type input "whatcarshouldbuy"
click at [286, 193] on input "whatcarshouldbuy" at bounding box center [434, 195] width 393 height 18
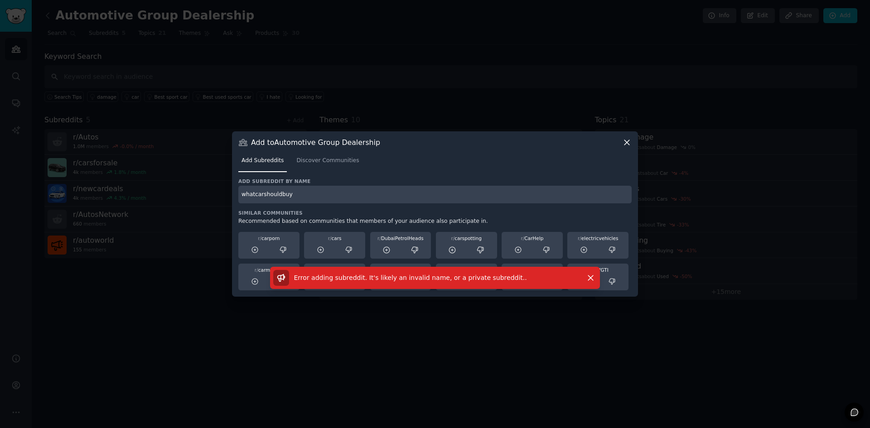
click at [626, 142] on icon at bounding box center [626, 142] width 5 height 5
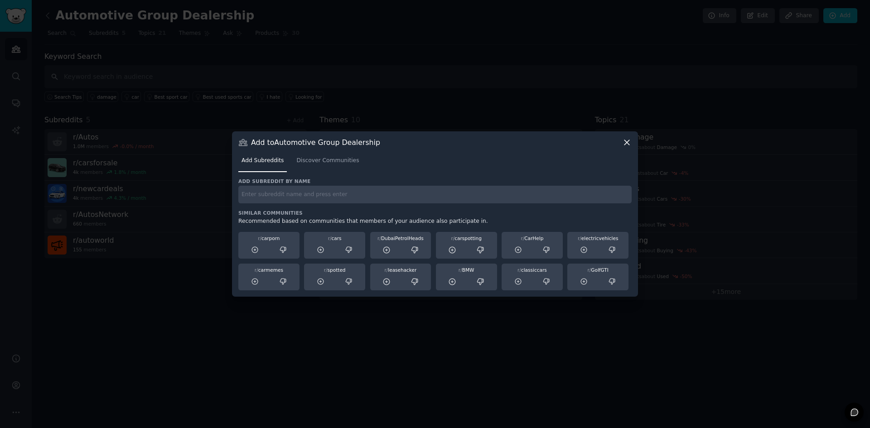
click at [630, 144] on icon at bounding box center [627, 143] width 10 height 10
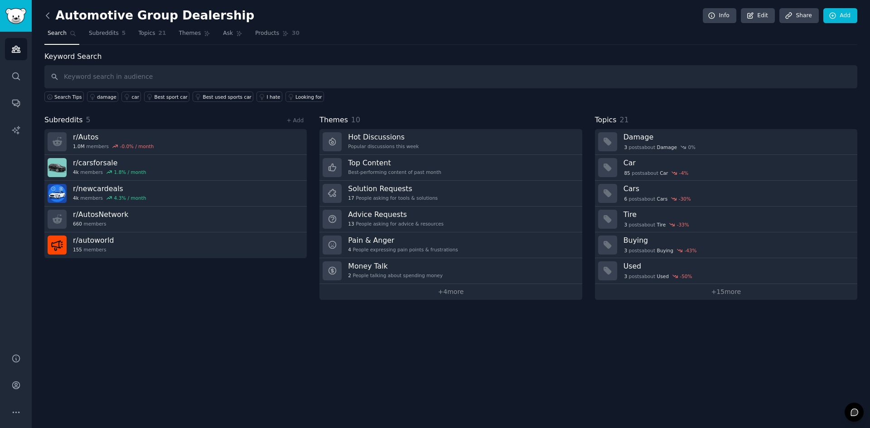
click at [48, 18] on icon at bounding box center [47, 15] width 3 height 5
